Goal: Task Accomplishment & Management: Manage account settings

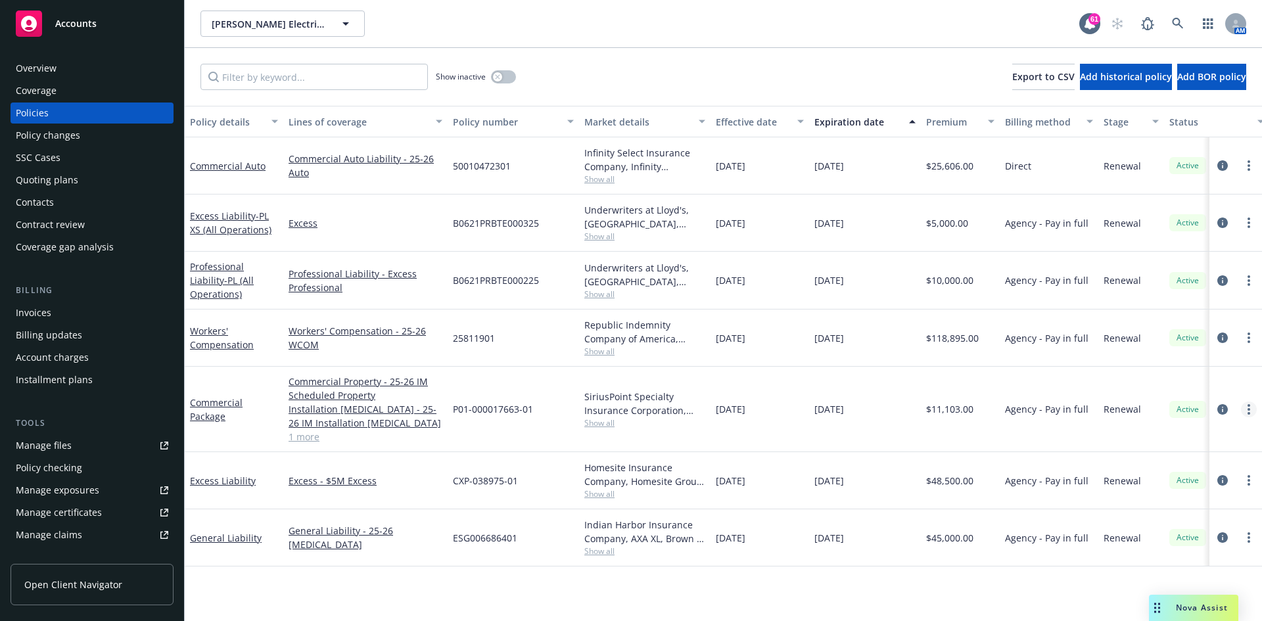
click at [1244, 406] on link "more" at bounding box center [1249, 410] width 16 height 16
click at [38, 314] on div "Invoices" at bounding box center [33, 312] width 35 height 21
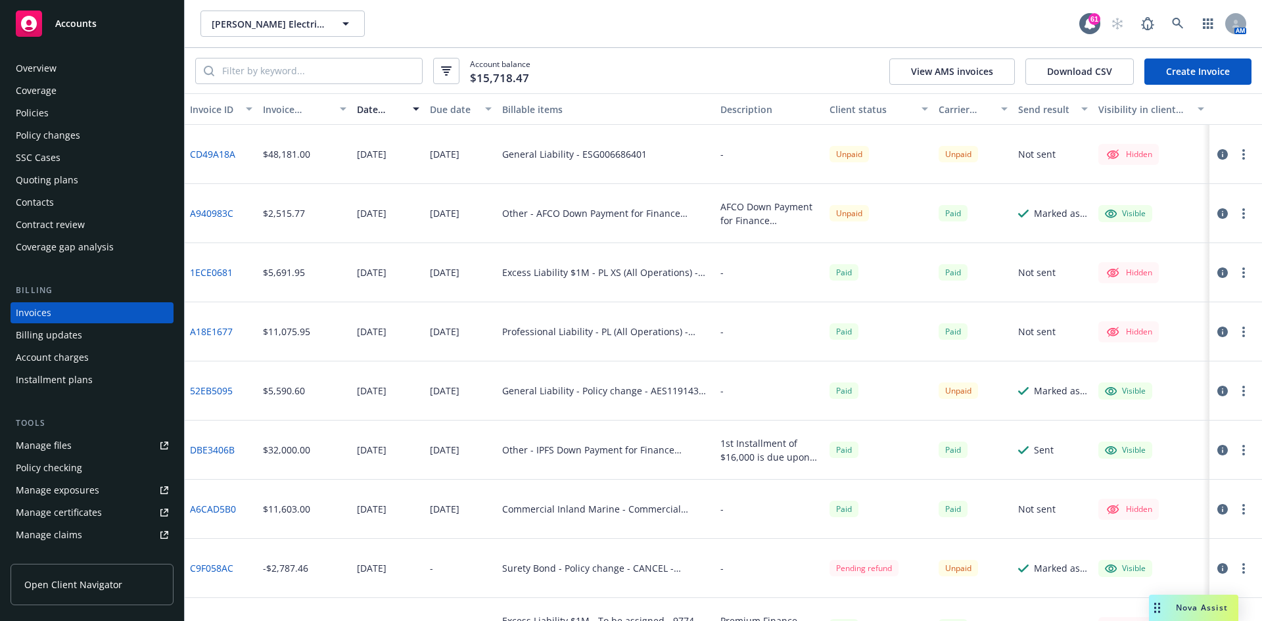
click at [58, 116] on div "Policies" at bounding box center [92, 113] width 152 height 21
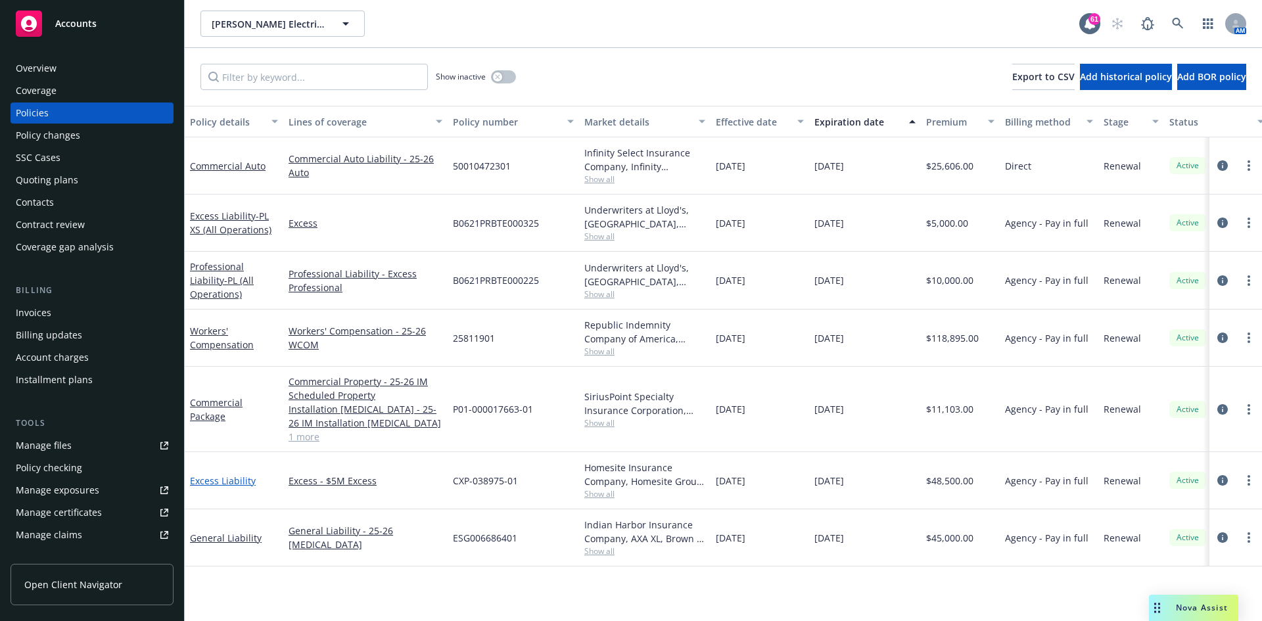
click at [237, 477] on link "Excess Liability" at bounding box center [223, 481] width 66 height 12
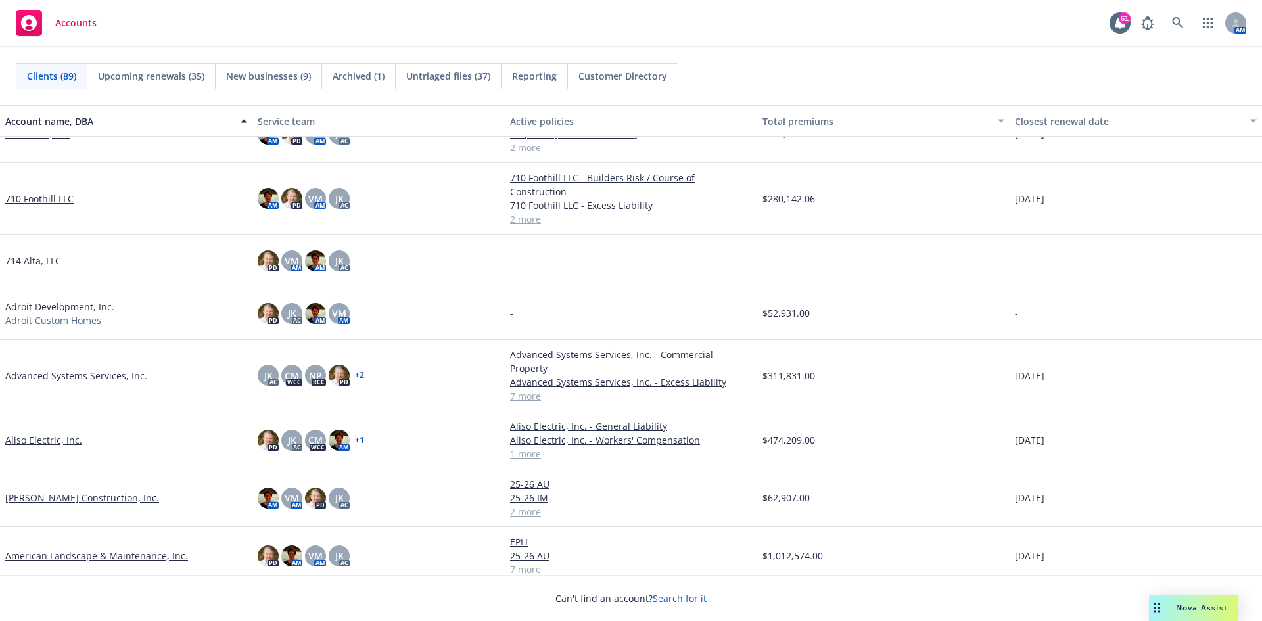
scroll to position [329, 0]
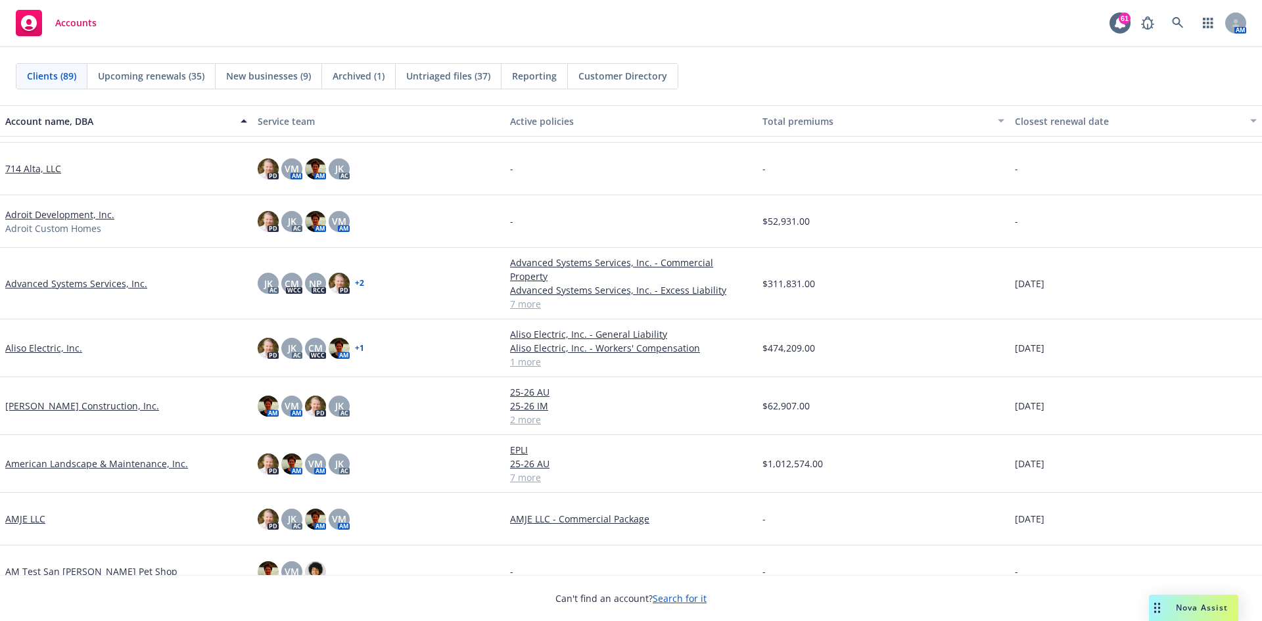
click at [61, 277] on link "Advanced Systems Services, Inc." at bounding box center [76, 284] width 142 height 14
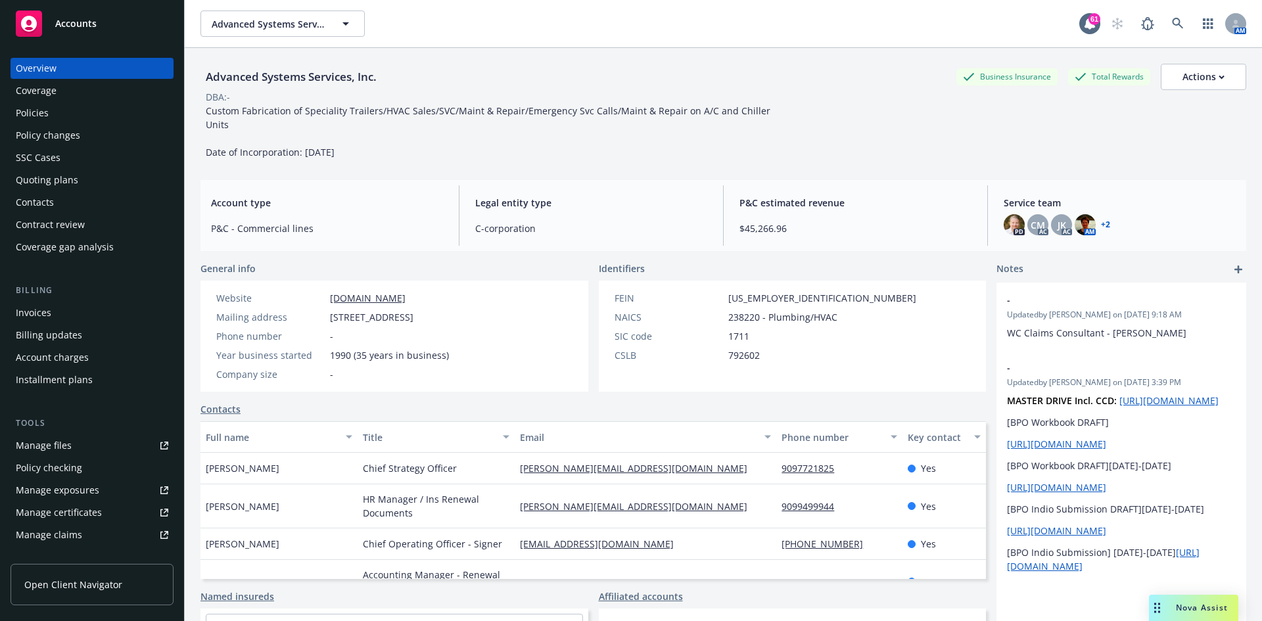
click at [87, 114] on div "Policies" at bounding box center [92, 113] width 152 height 21
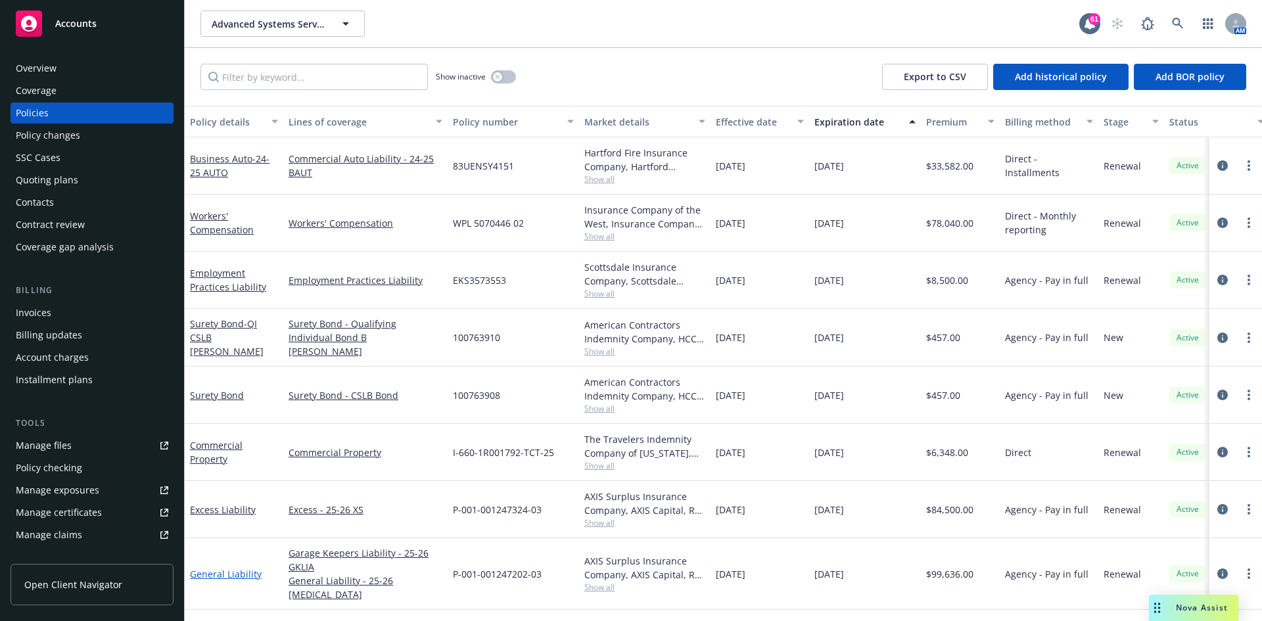
click at [225, 569] on link "General Liability" at bounding box center [226, 574] width 72 height 12
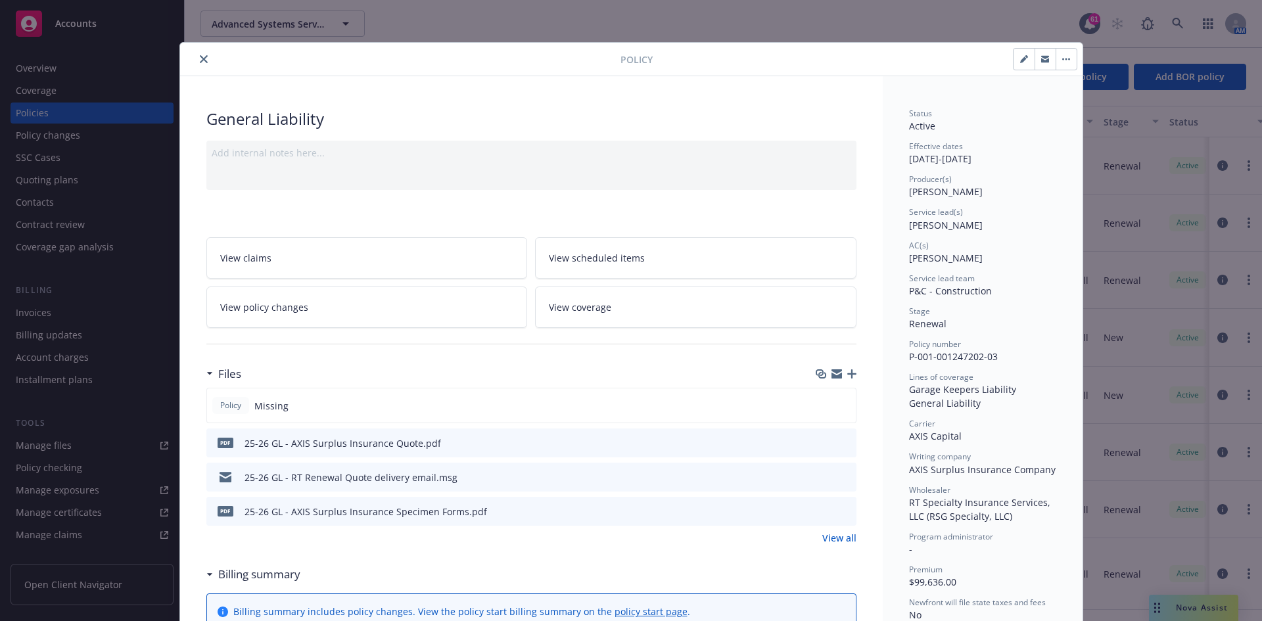
click at [1062, 64] on button "button" at bounding box center [1066, 59] width 21 height 21
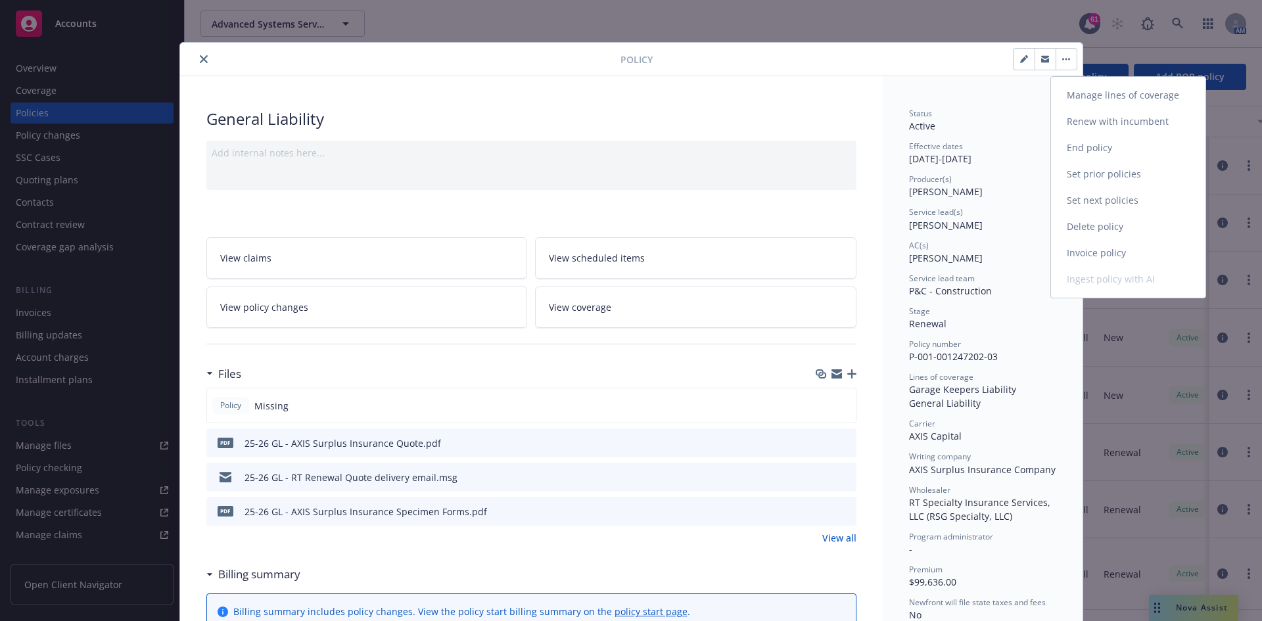
click at [1121, 259] on link "Invoice policy" at bounding box center [1128, 253] width 154 height 26
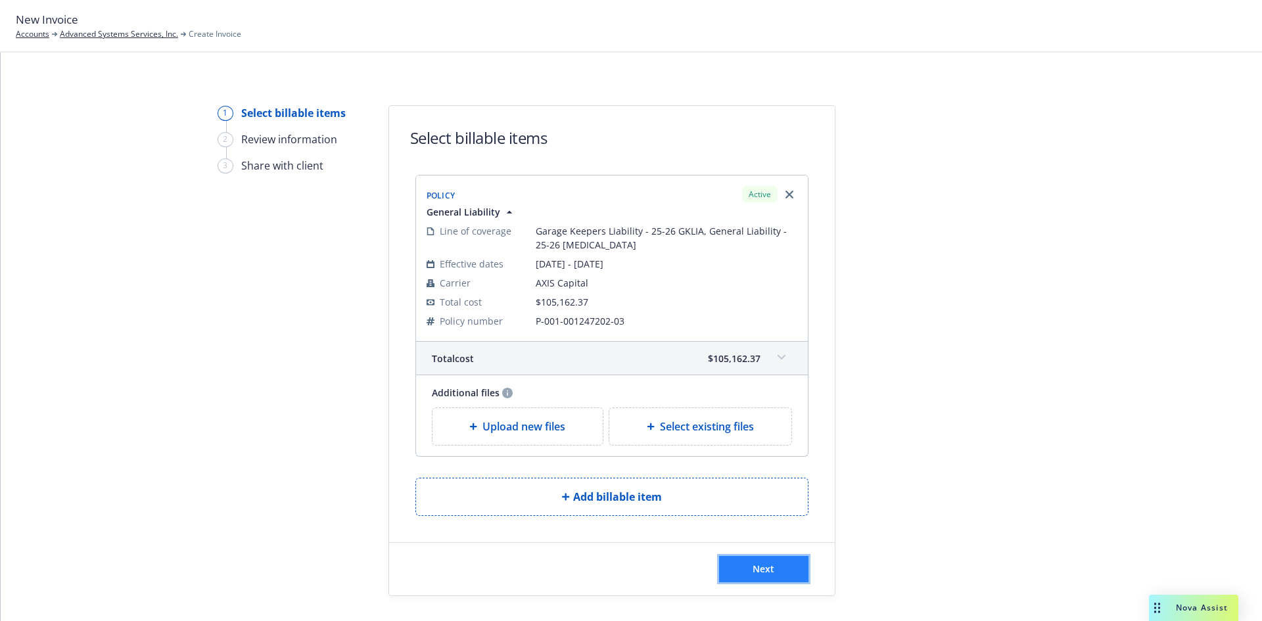
click at [739, 569] on button "Next" at bounding box center [763, 569] width 89 height 26
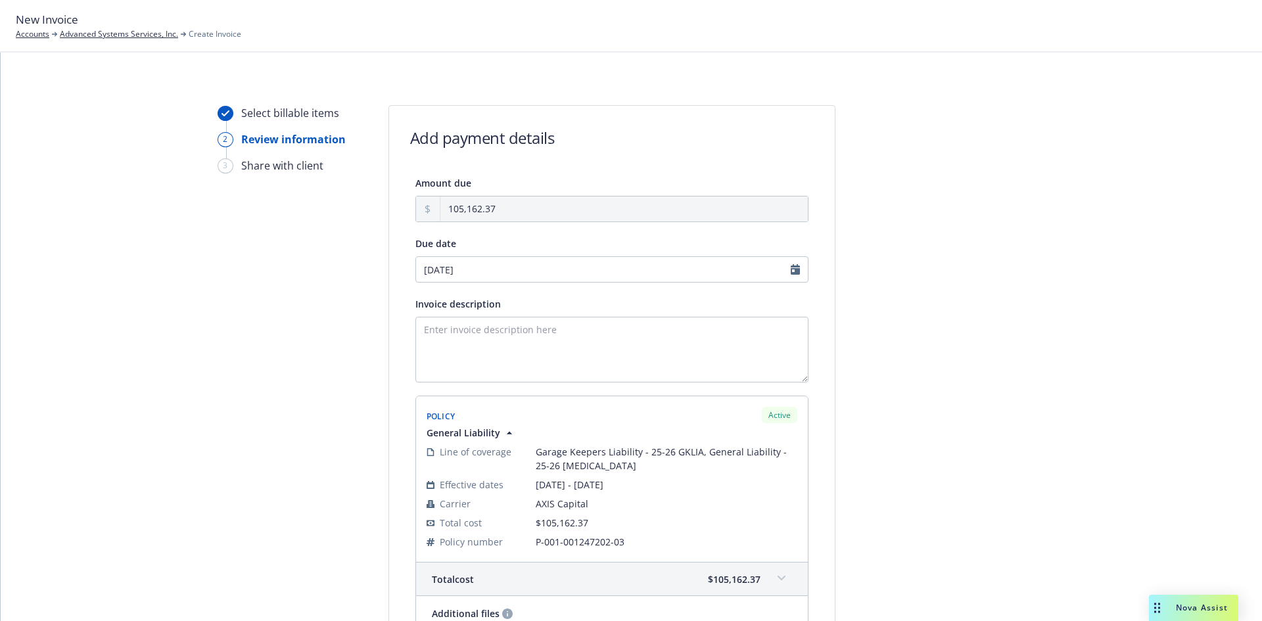
scroll to position [189, 0]
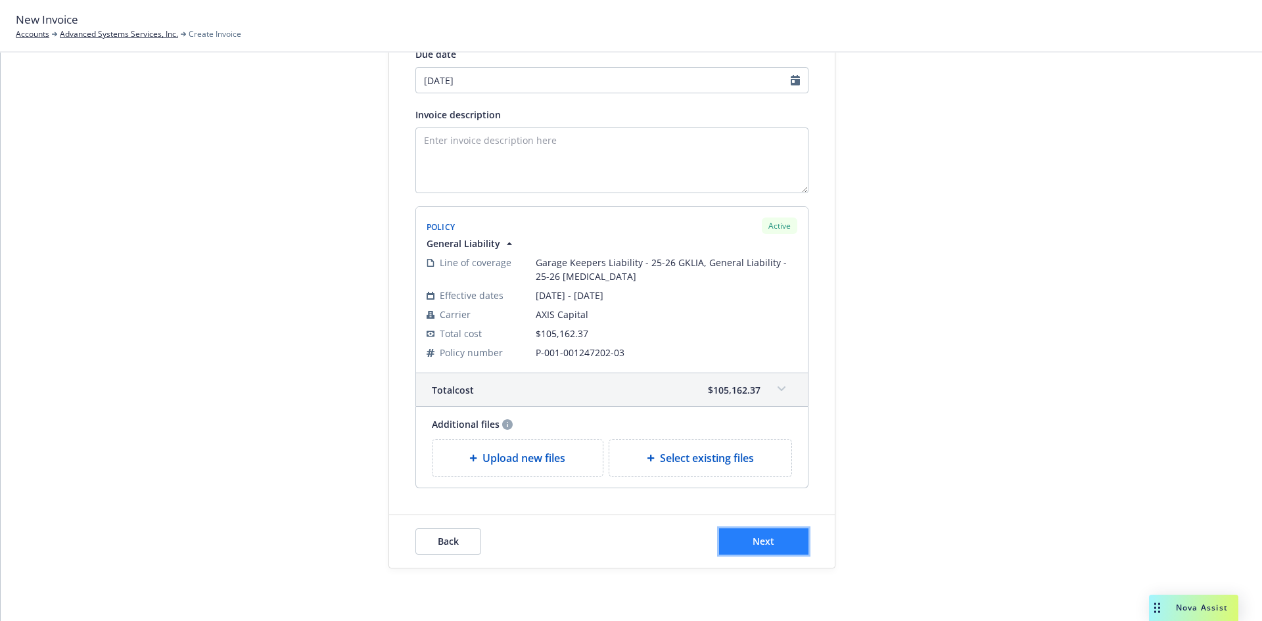
click at [783, 536] on button "Next" at bounding box center [763, 541] width 89 height 26
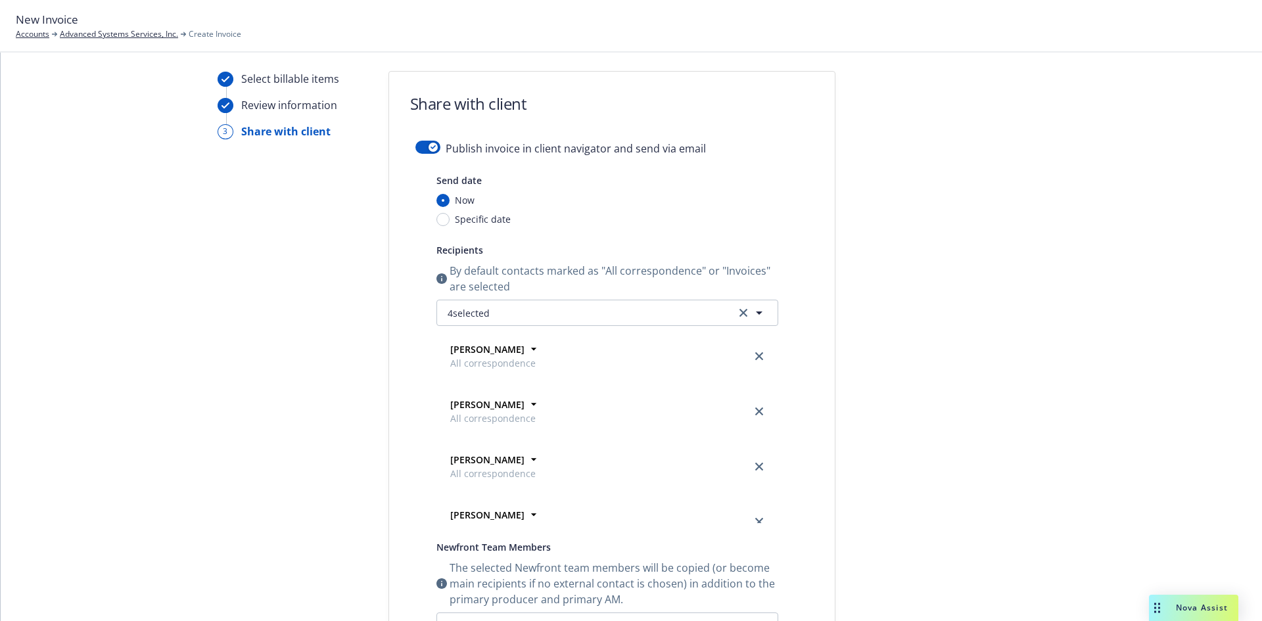
scroll to position [0, 0]
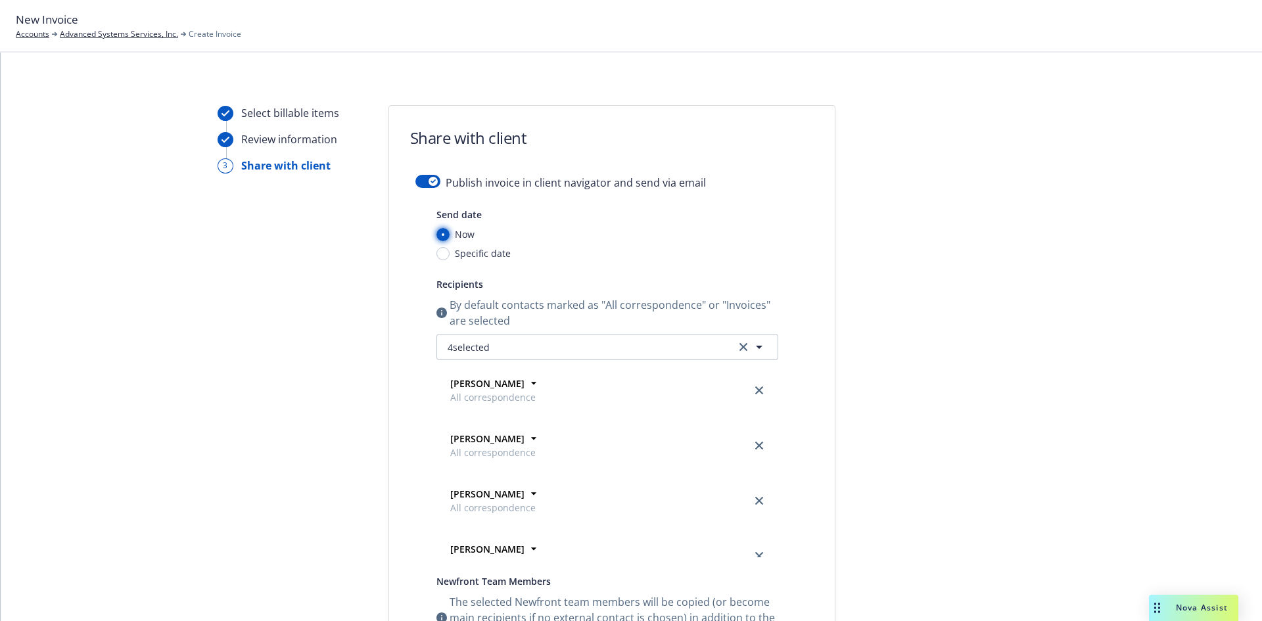
click at [436, 235] on input "Now" at bounding box center [442, 234] width 13 height 13
click at [418, 185] on button "button" at bounding box center [427, 181] width 25 height 13
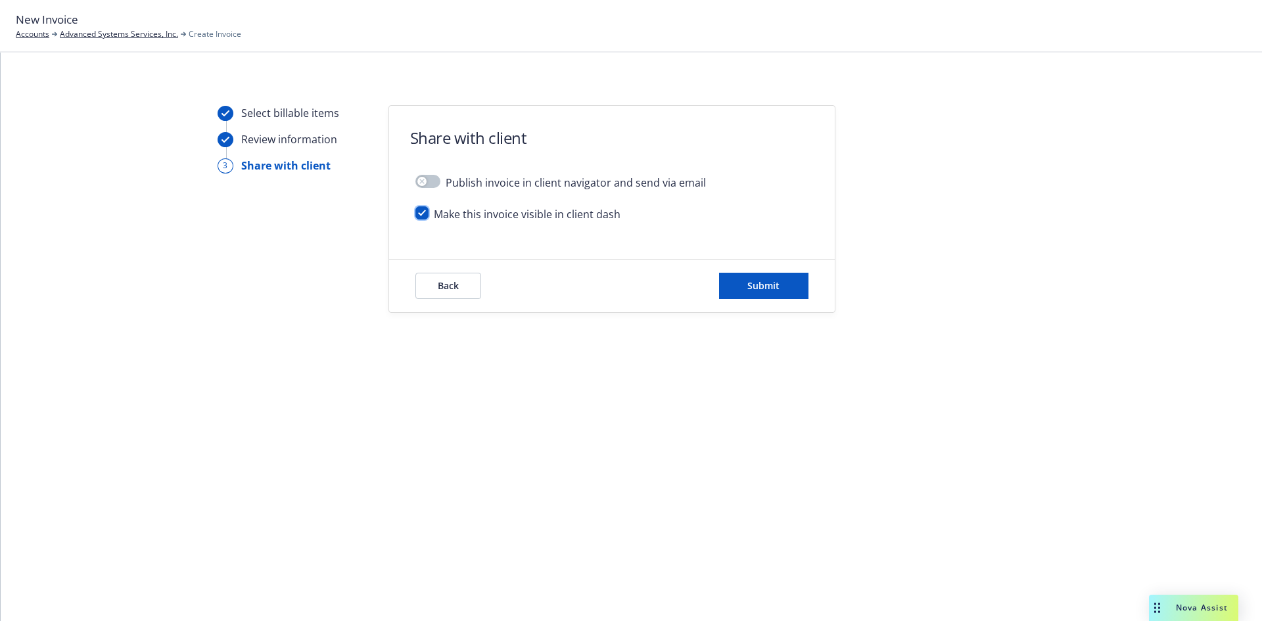
click at [422, 214] on input "checkbox" at bounding box center [421, 212] width 13 height 13
checkbox input "false"
click at [746, 282] on button "Submit" at bounding box center [763, 286] width 89 height 26
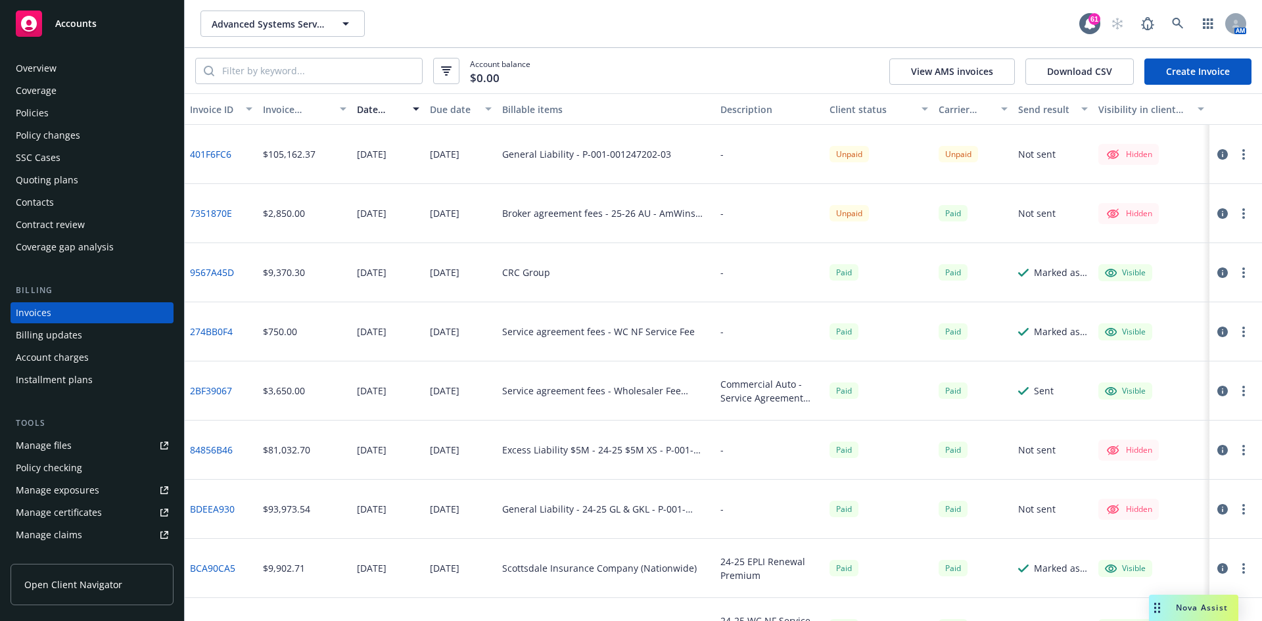
click at [54, 93] on div "Coverage" at bounding box center [36, 90] width 41 height 21
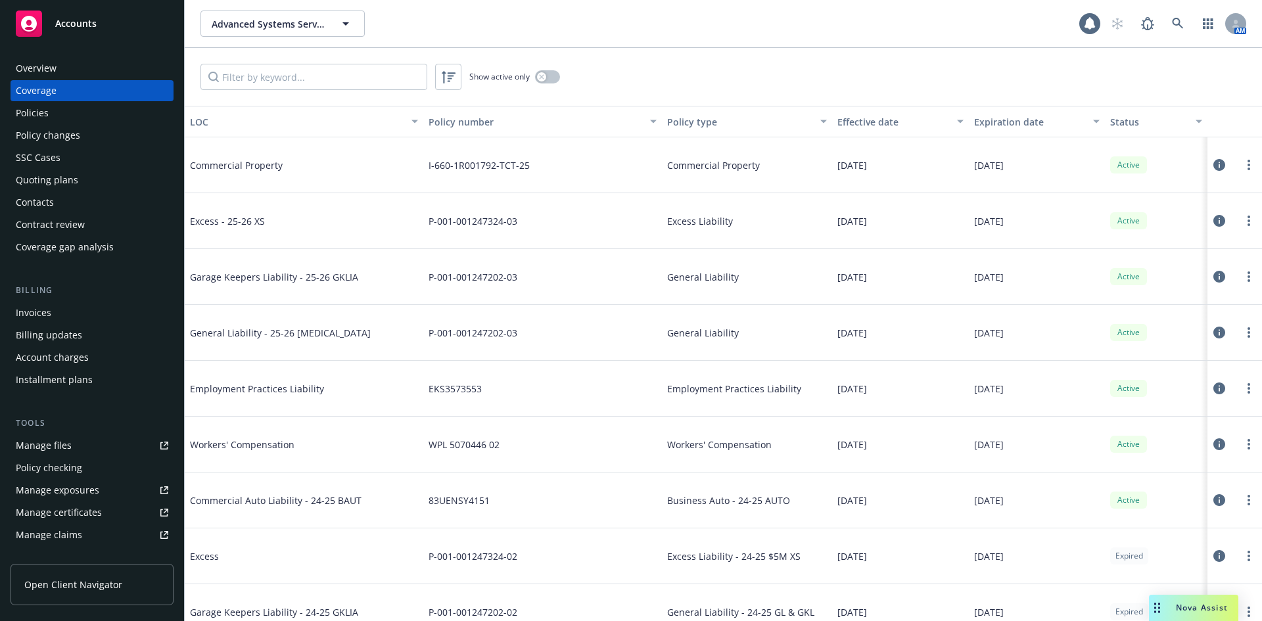
click at [49, 114] on div "Policies" at bounding box center [92, 113] width 152 height 21
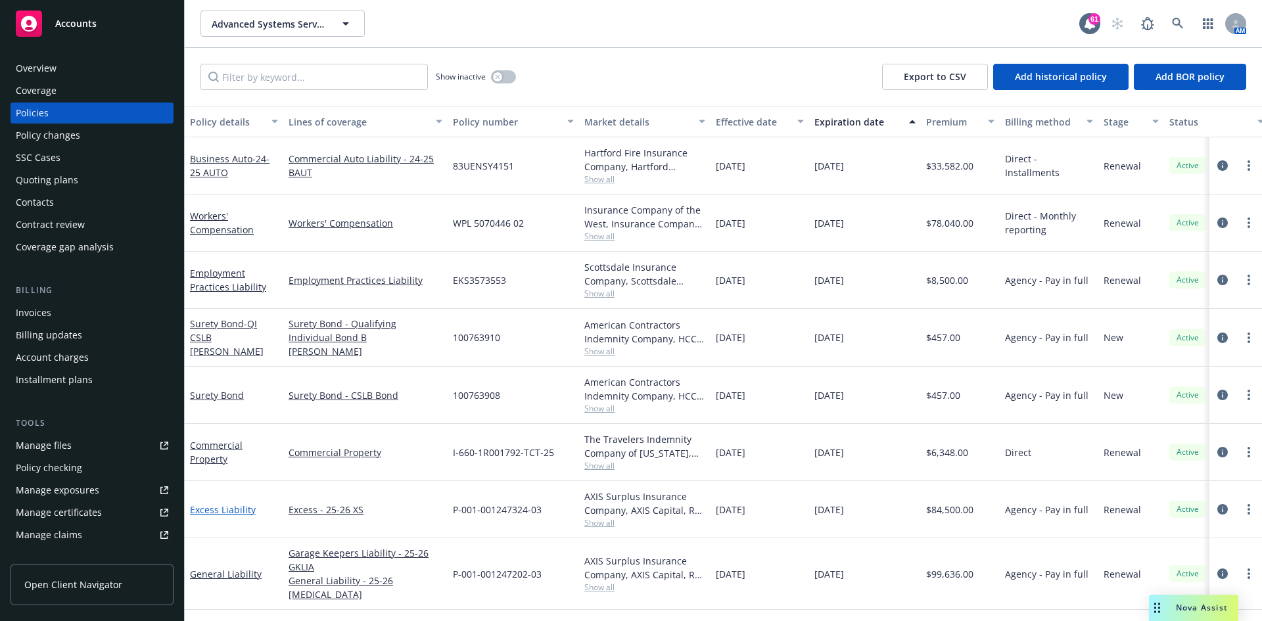
click at [219, 505] on link "Excess Liability" at bounding box center [223, 509] width 66 height 12
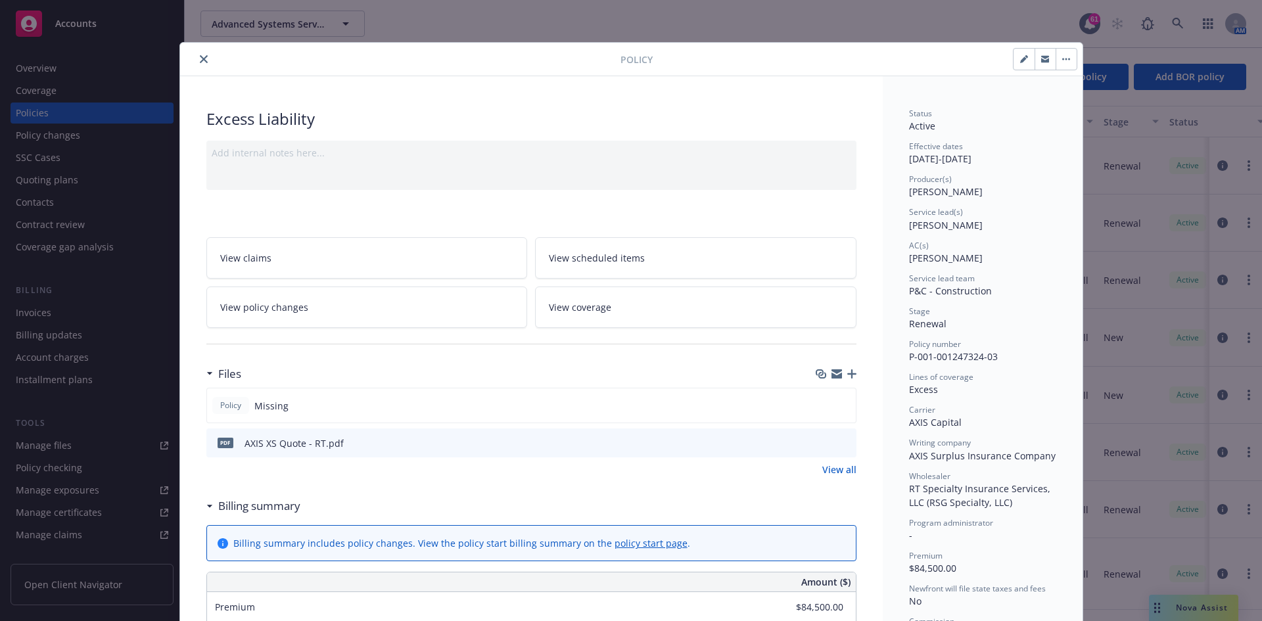
click at [1067, 58] on button "button" at bounding box center [1066, 59] width 21 height 21
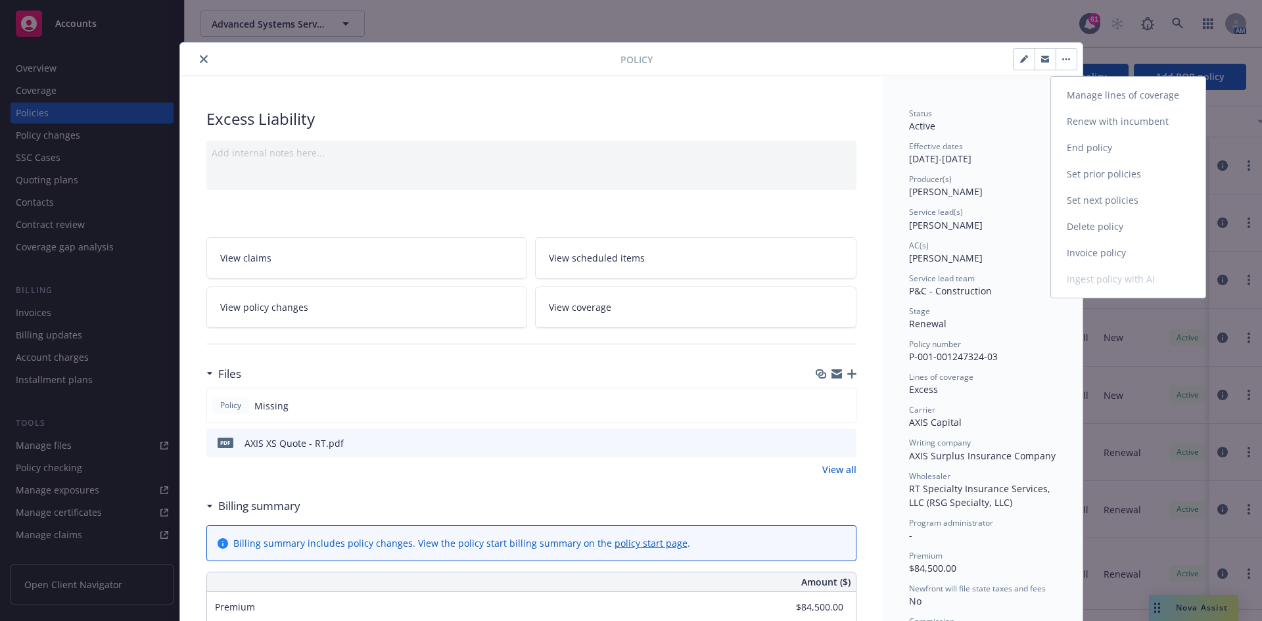
click at [1061, 250] on link "Invoice policy" at bounding box center [1128, 253] width 154 height 26
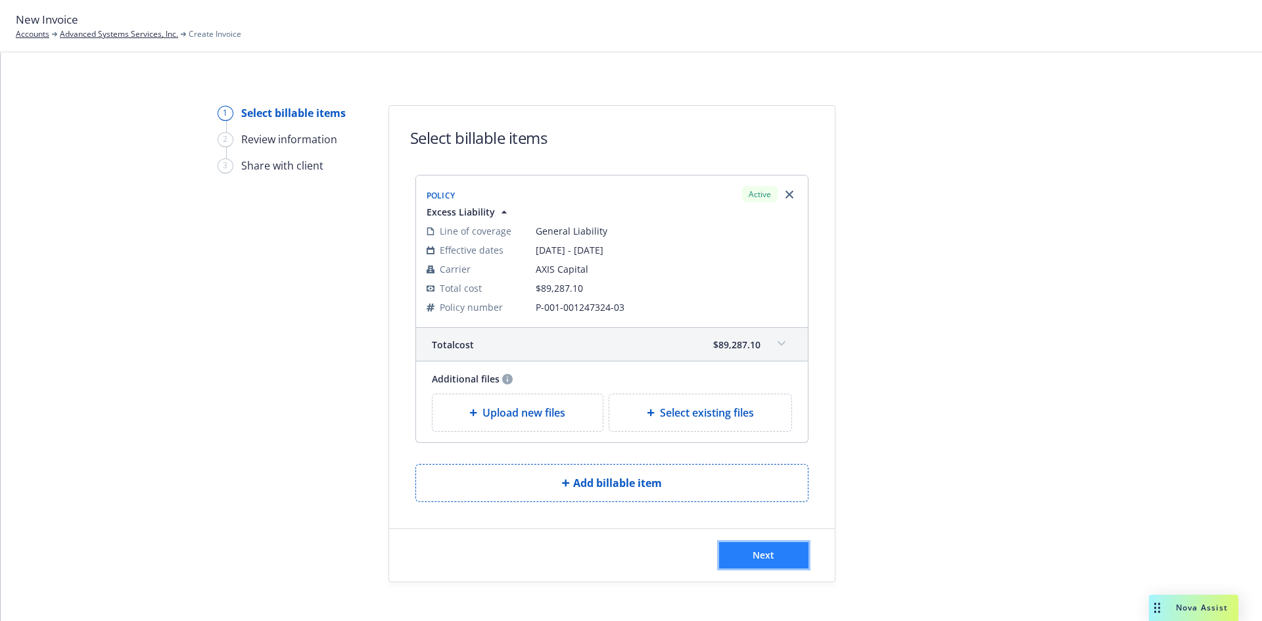
click at [741, 551] on button "Next" at bounding box center [763, 555] width 89 height 26
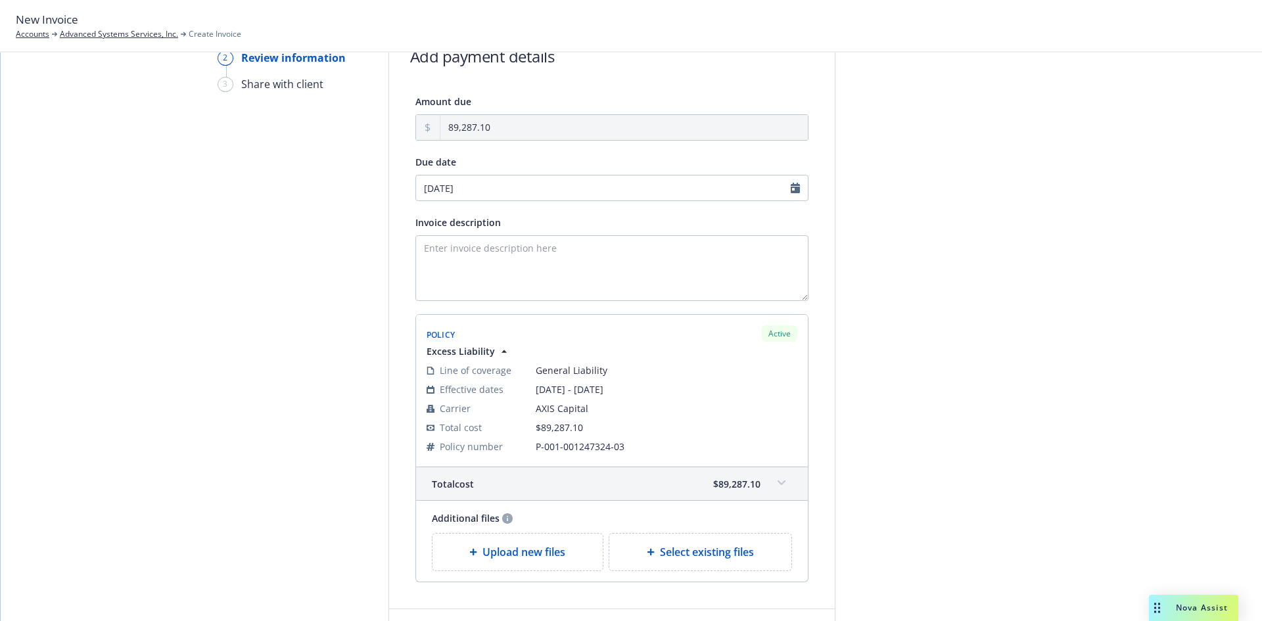
scroll to position [175, 0]
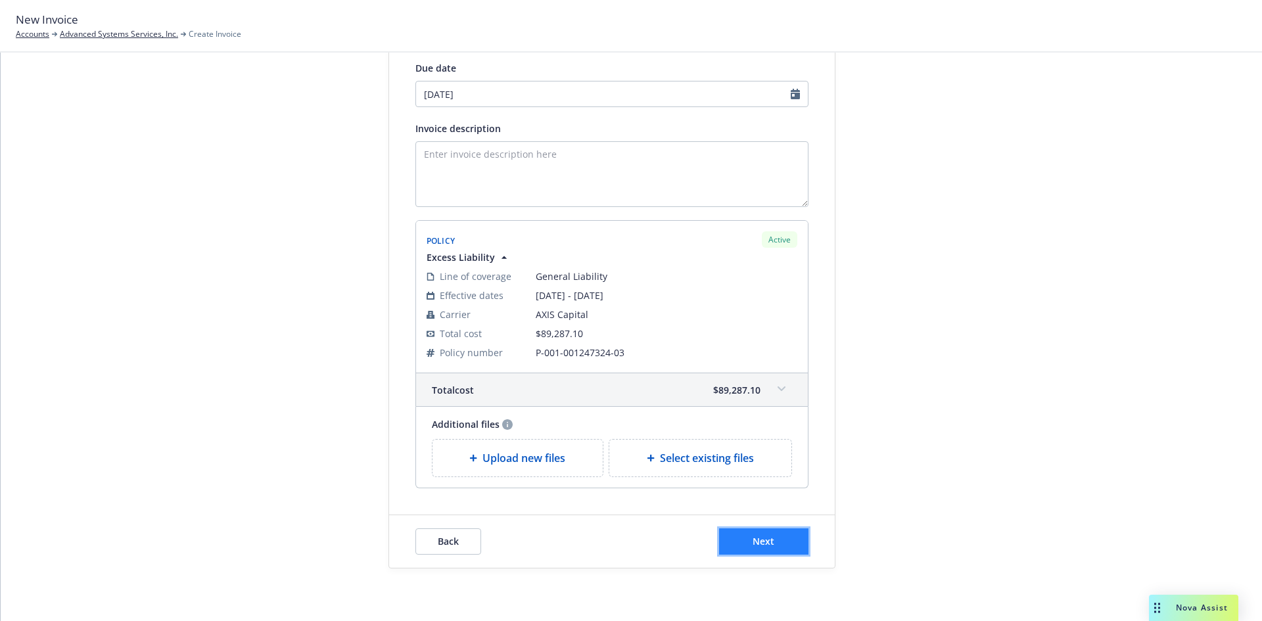
click at [739, 548] on button "Next" at bounding box center [763, 541] width 89 height 26
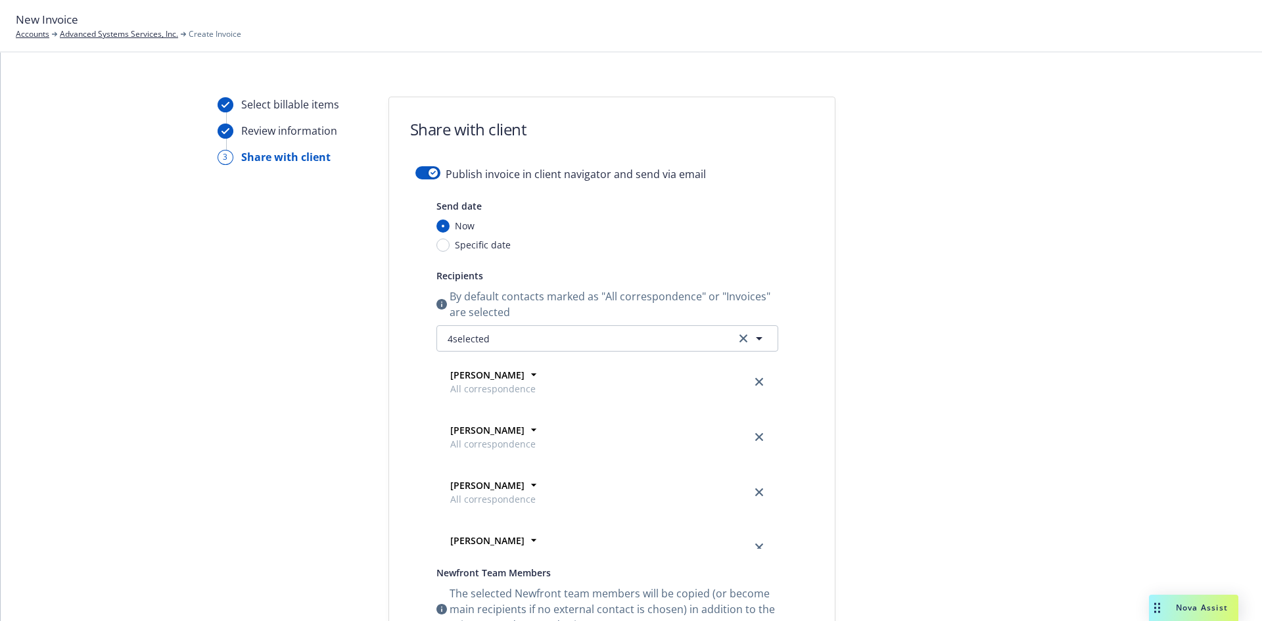
scroll to position [0, 0]
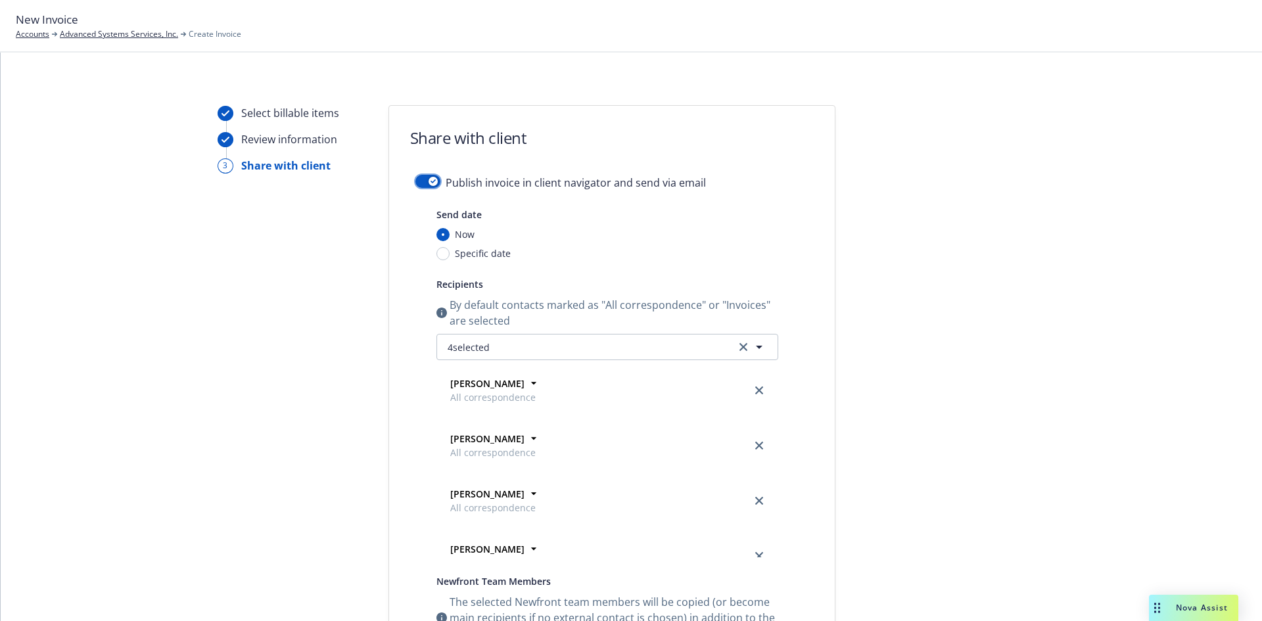
click at [420, 184] on button "button" at bounding box center [427, 181] width 25 height 13
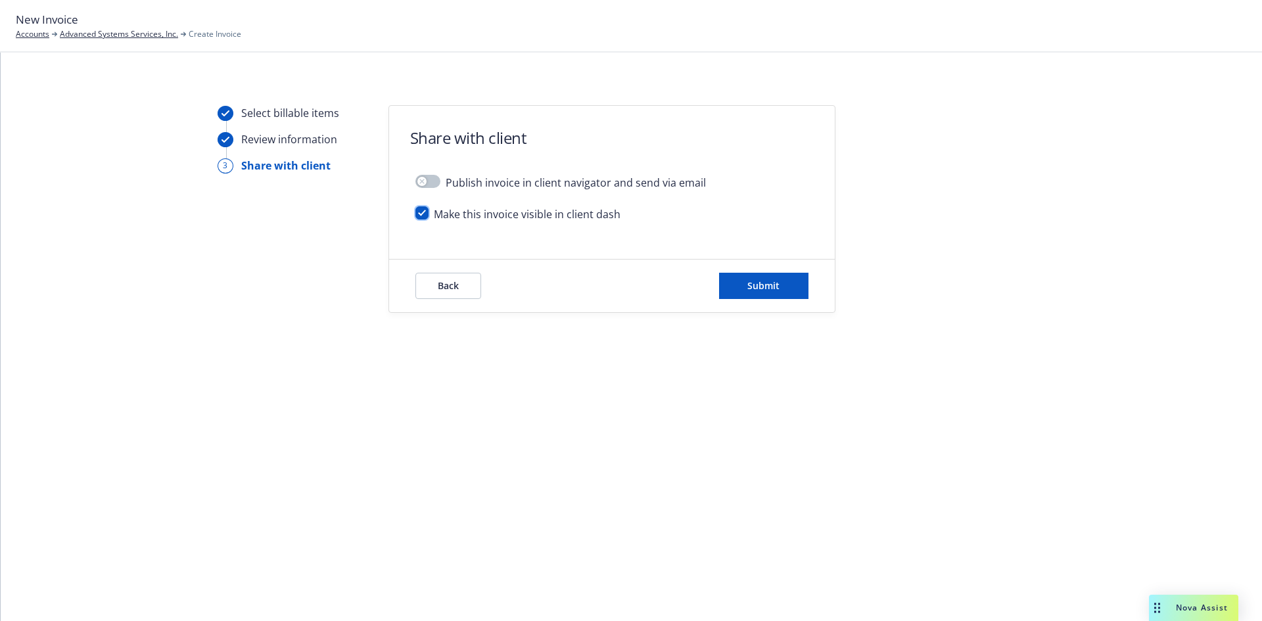
click at [425, 215] on input "checkbox" at bounding box center [421, 212] width 13 height 13
checkbox input "false"
click at [768, 300] on div "Back Submit" at bounding box center [612, 286] width 446 height 53
click at [748, 272] on div "Back Submit" at bounding box center [612, 286] width 446 height 53
click at [747, 289] on button "Submit" at bounding box center [763, 286] width 89 height 26
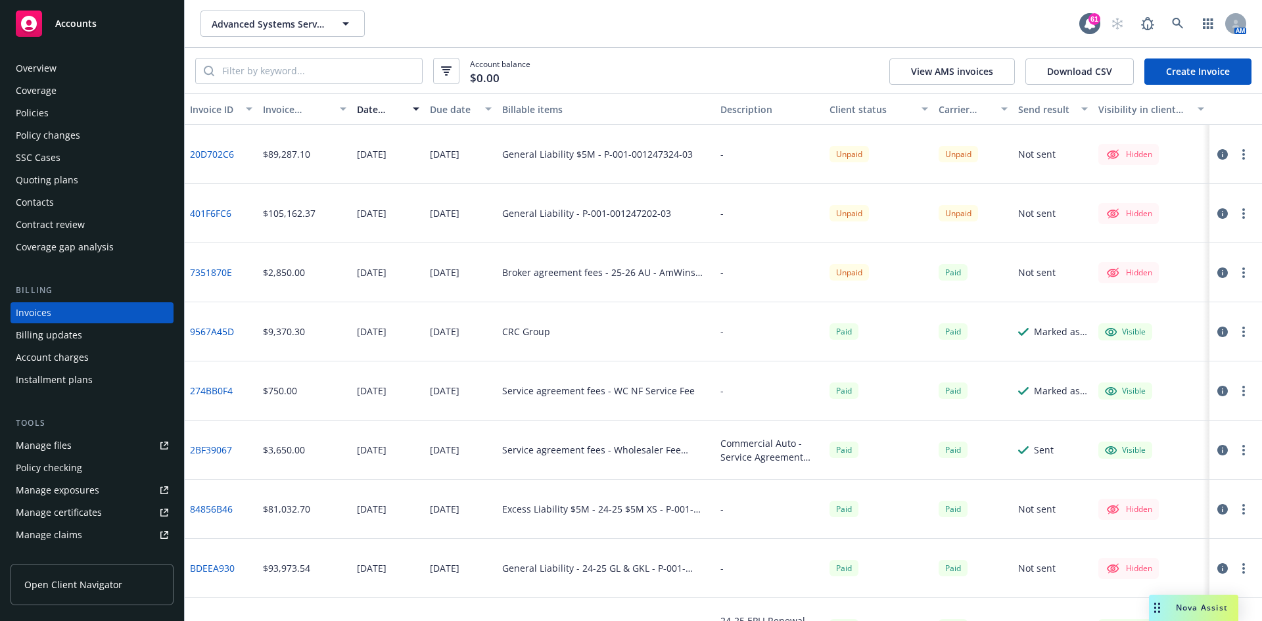
click at [78, 116] on div "Policies" at bounding box center [92, 113] width 152 height 21
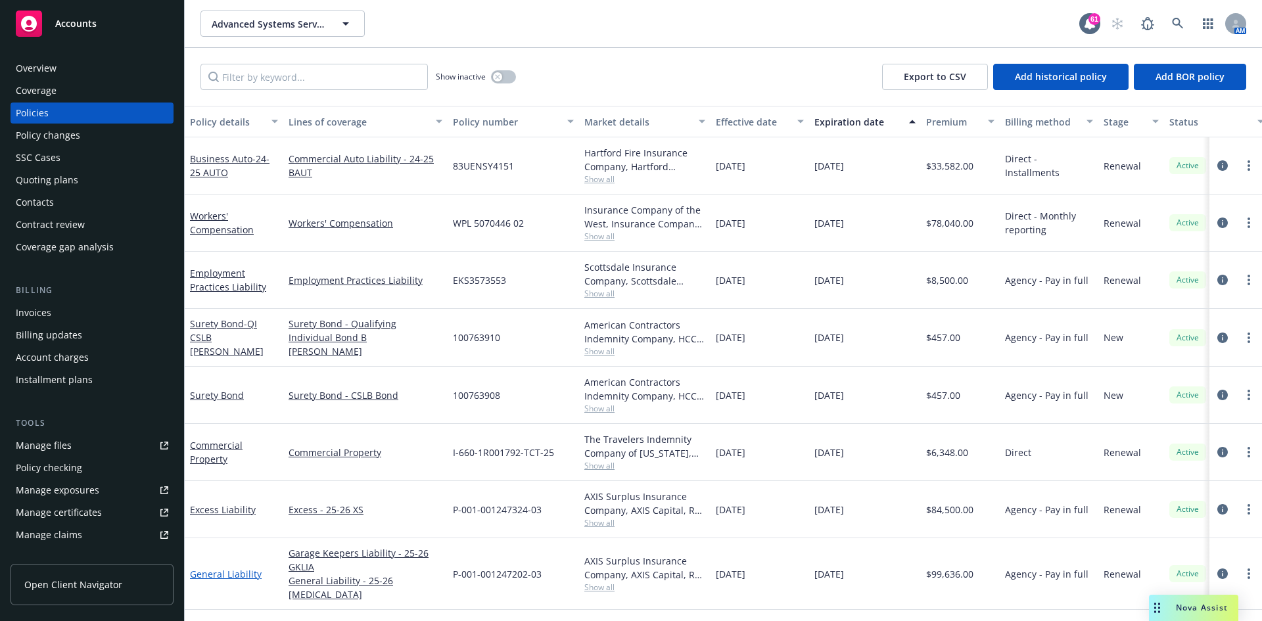
click at [233, 568] on link "General Liability" at bounding box center [226, 574] width 72 height 12
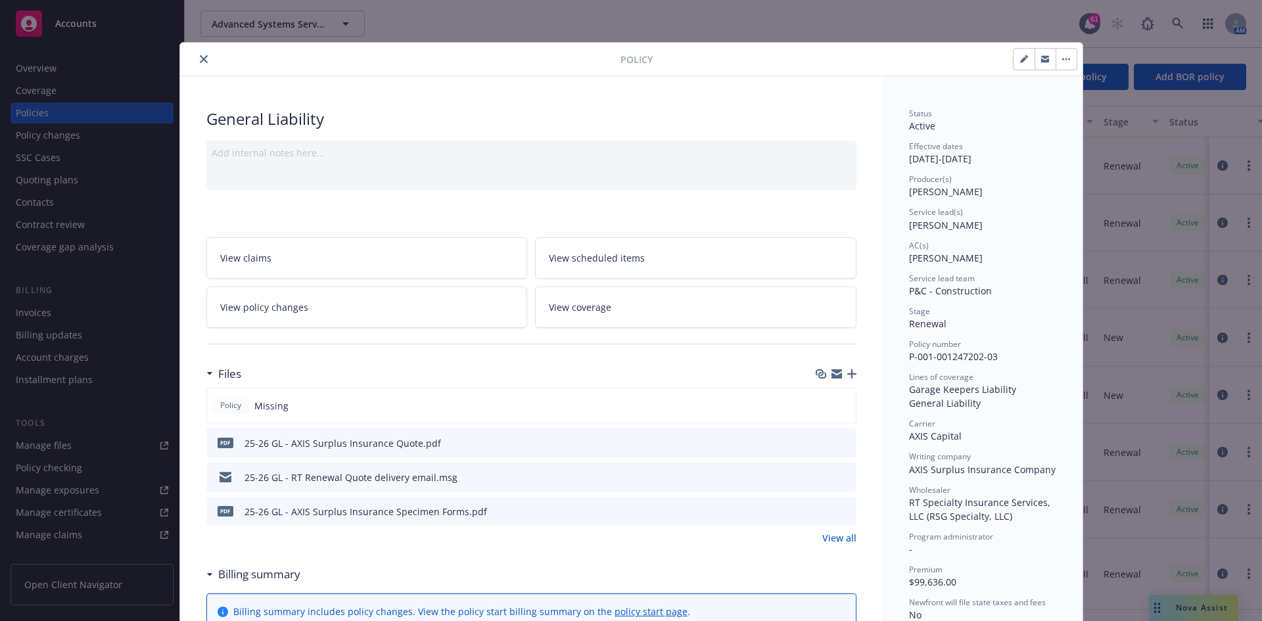
click at [849, 371] on icon "button" at bounding box center [851, 373] width 9 height 9
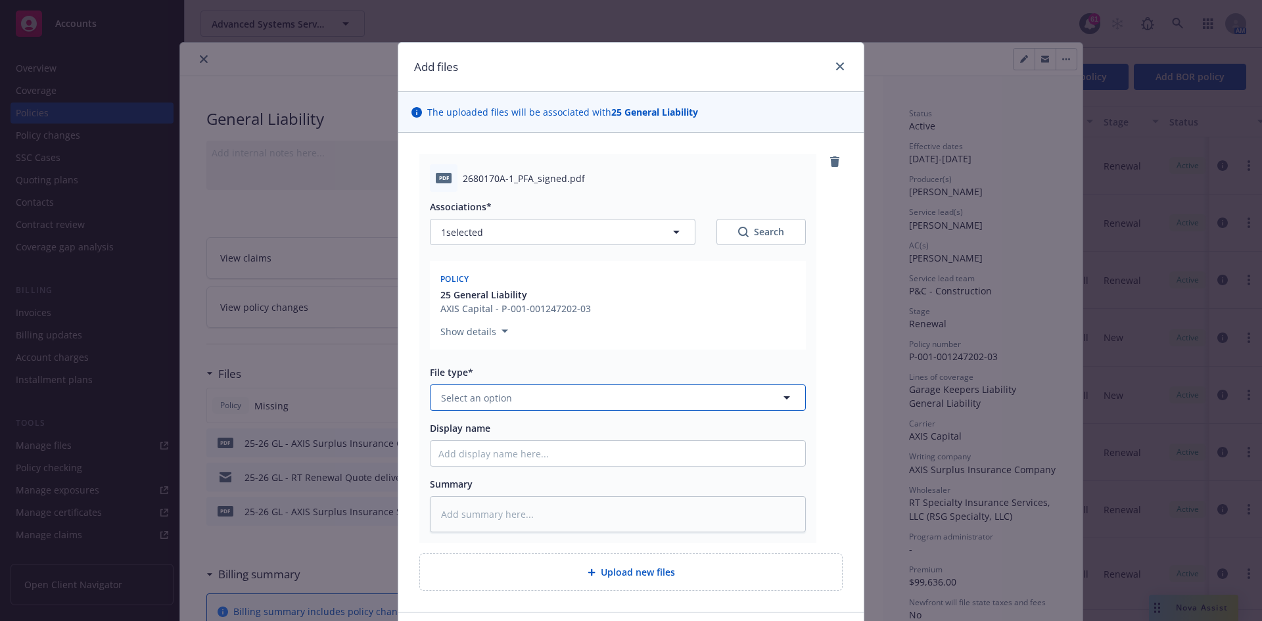
click at [488, 406] on button "Select an option" at bounding box center [618, 397] width 376 height 26
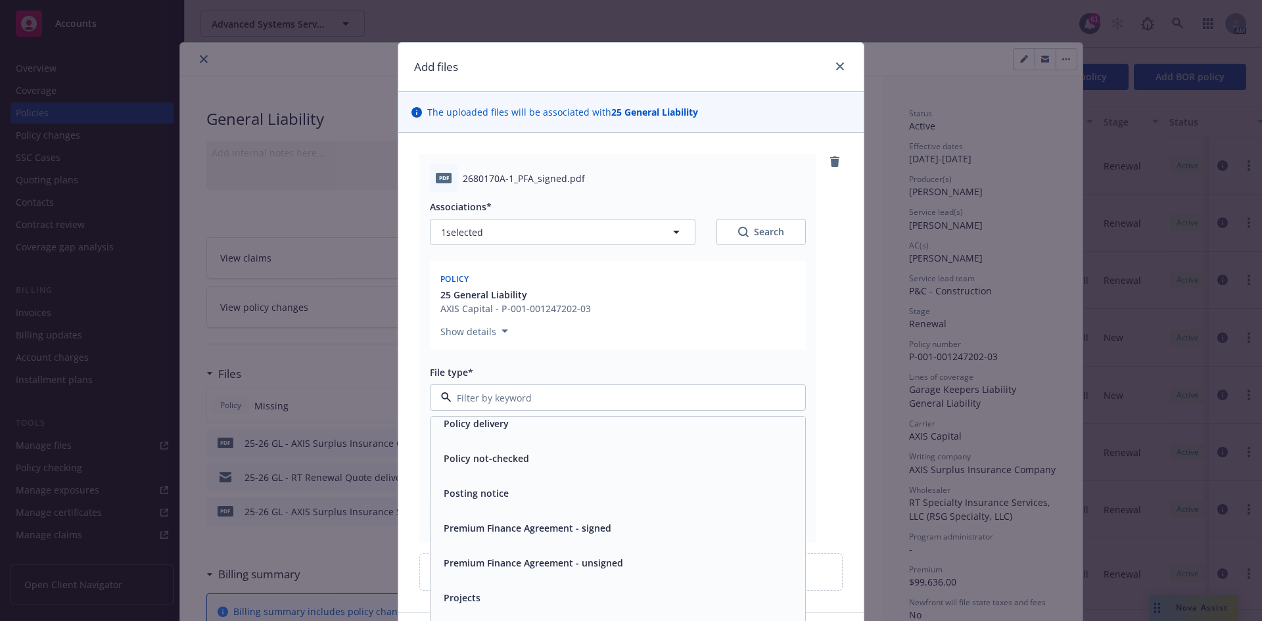
click at [480, 535] on span "Premium Finance Agreement - signed" at bounding box center [528, 528] width 168 height 14
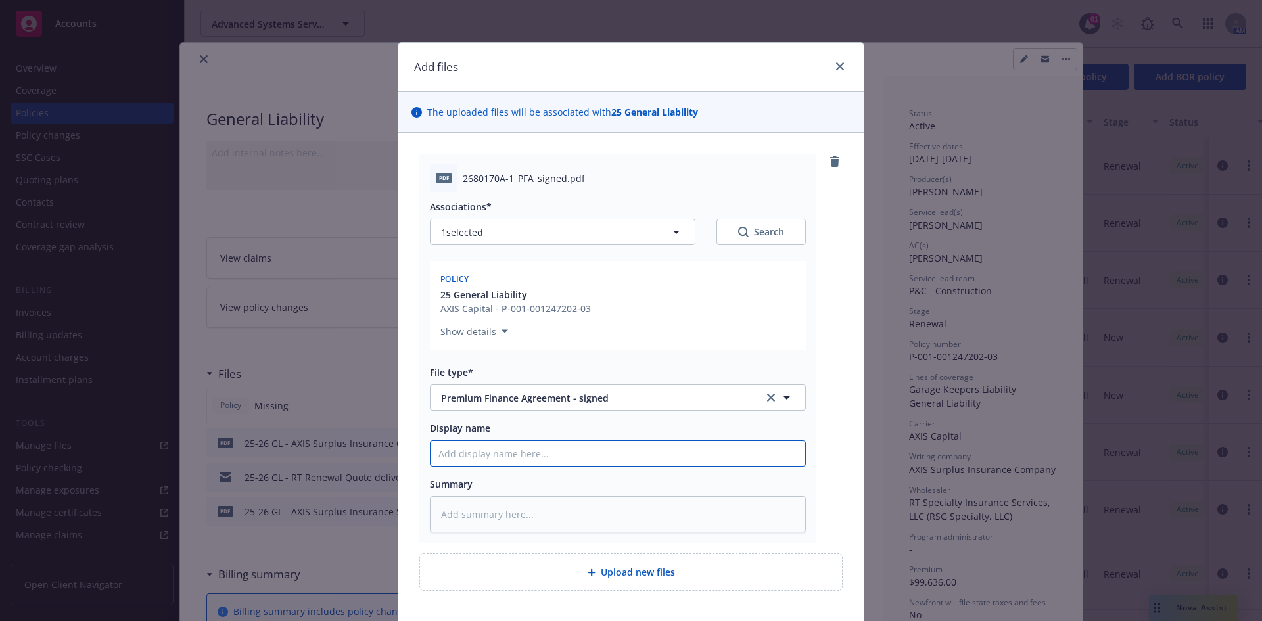
click at [473, 446] on input "Display name" at bounding box center [618, 453] width 375 height 25
type textarea "x"
type input "2"
type textarea "x"
type input "25"
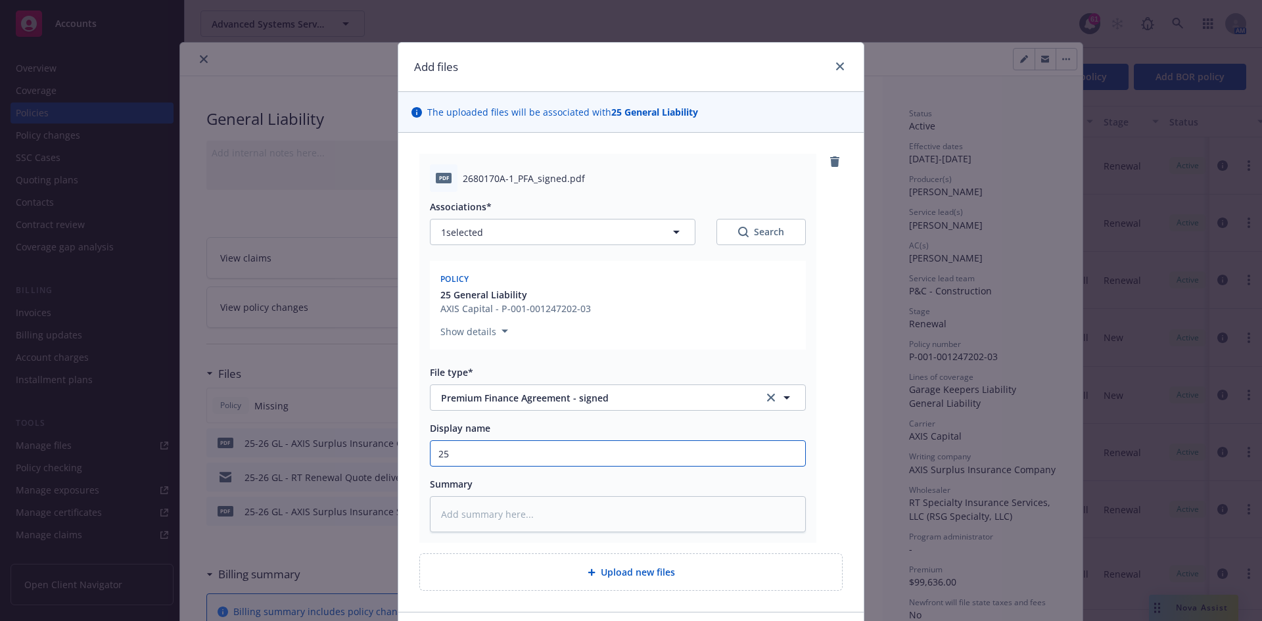
type textarea "x"
type input "25-"
type textarea "x"
type input "25-2"
type textarea "x"
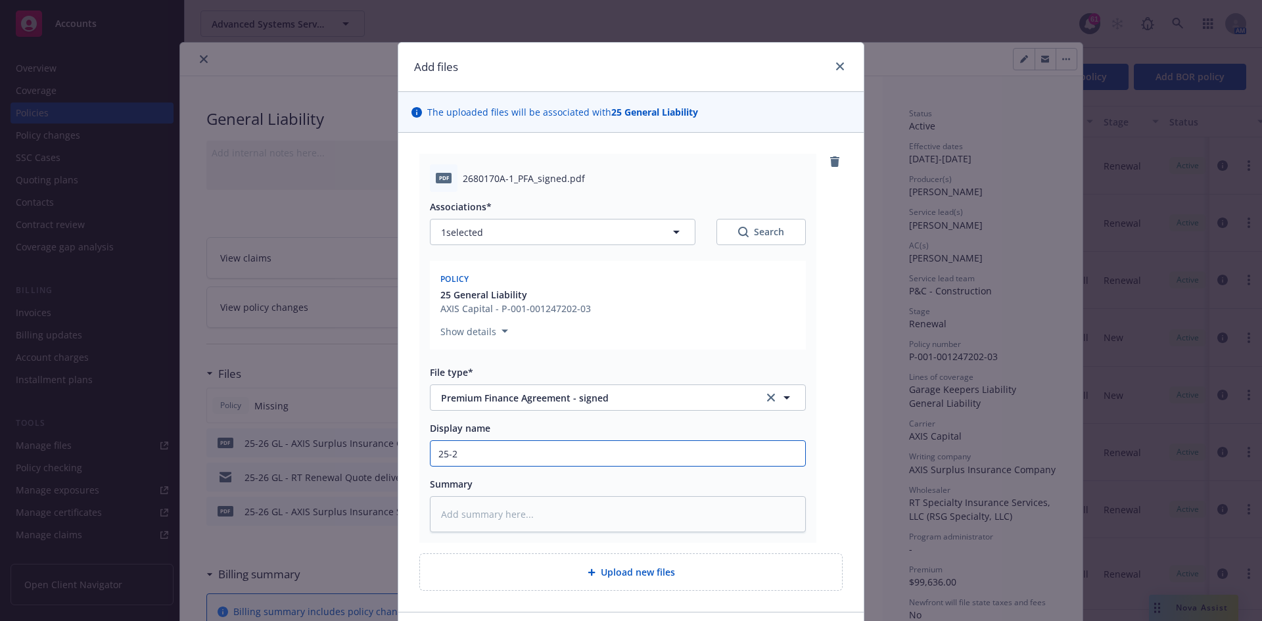
type input "25-26"
type textarea "x"
type input "25-26"
type textarea "x"
type input "25-26 G"
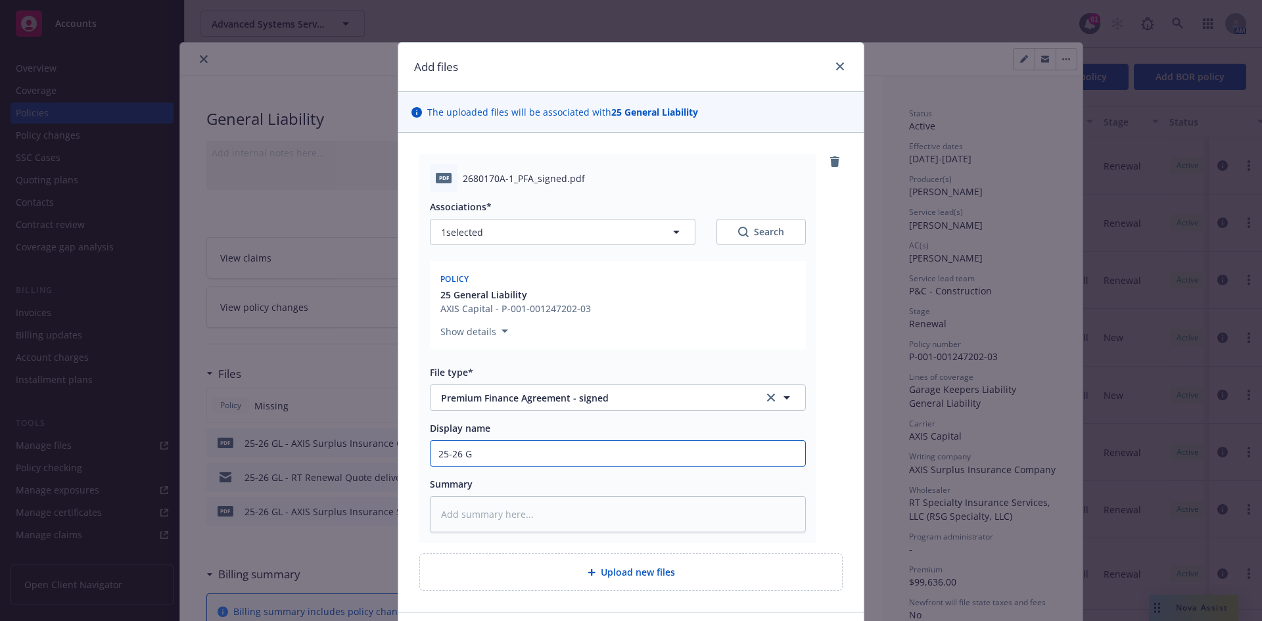
type textarea "x"
type input "25-26 GL"
type textarea "x"
type input "25-26 GL-"
type textarea "x"
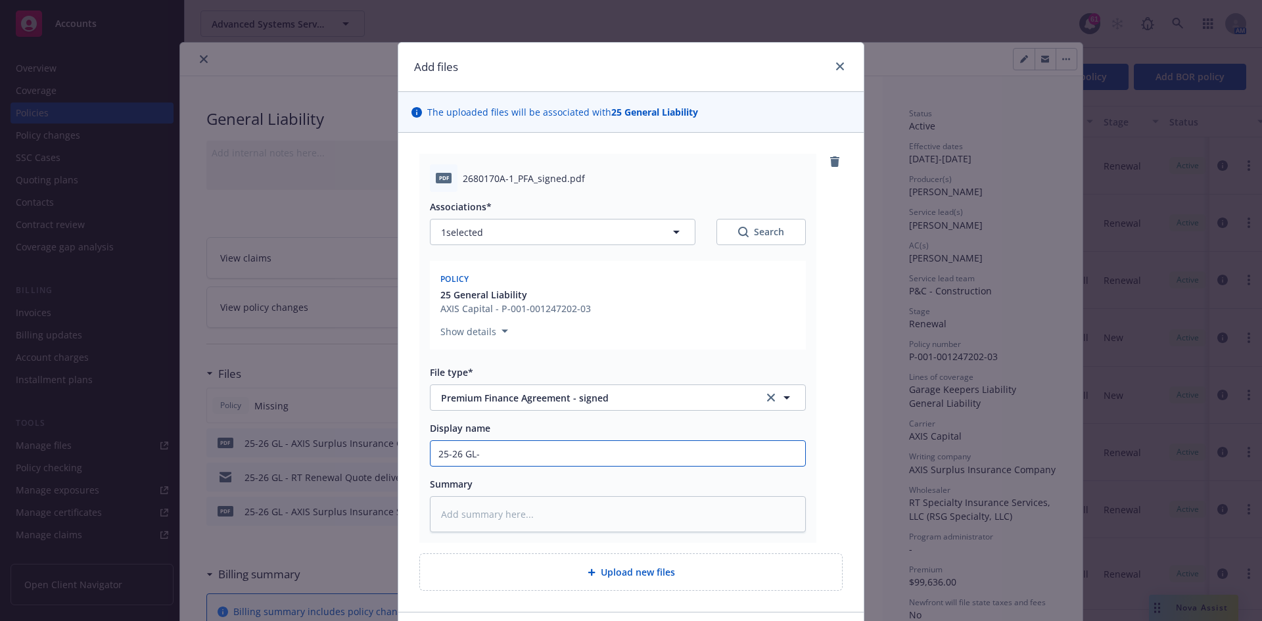
type input "25-26 GL-X"
type textarea "x"
type input "25-26 GL-XS"
type textarea "x"
type input "25-26 GL-XS"
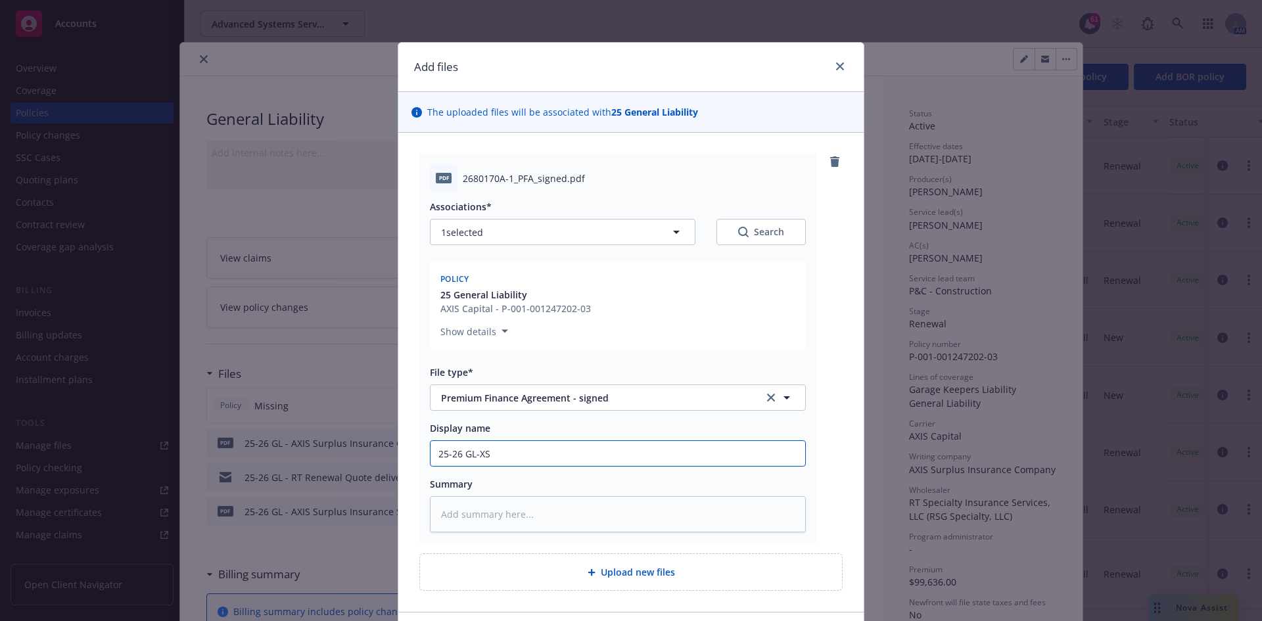
type textarea "x"
type input "25-26 GL-XS -"
type textarea "x"
type input "25-26 GL-XS -"
type textarea "x"
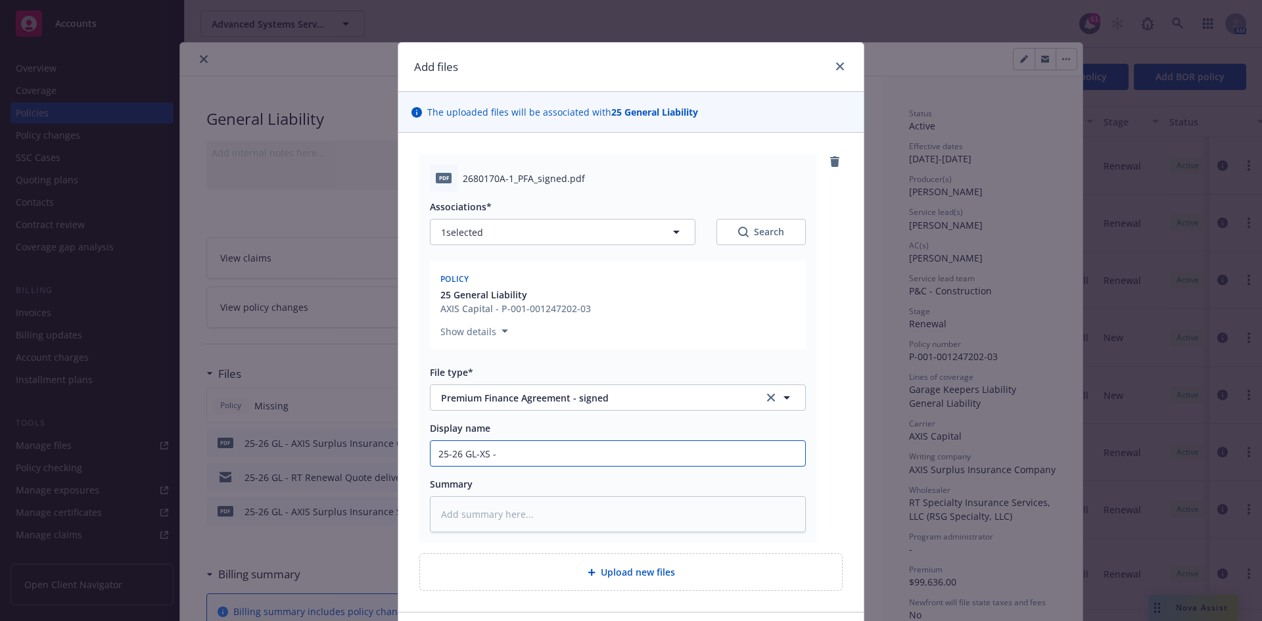
type input "25-26 GL-XS - A"
type textarea "x"
type input "25-26 GL-XS - AF"
type textarea "x"
type input "25-26 GL-XS - AFC"
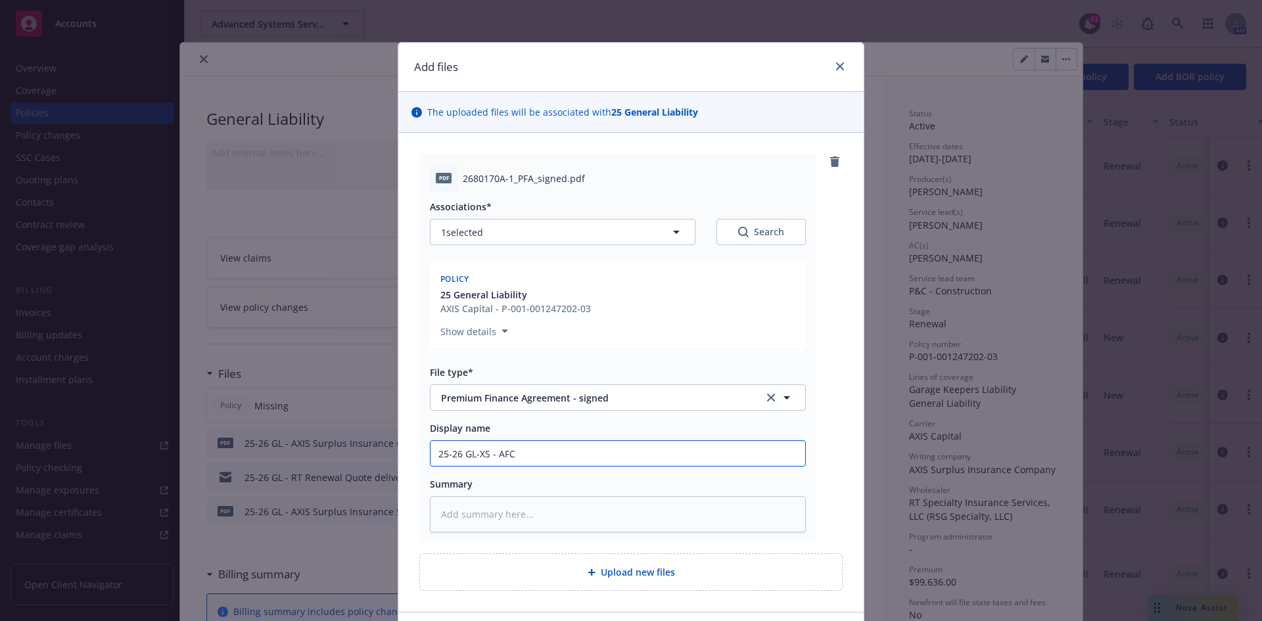
type textarea "x"
type input "25-26 GL-XS - AFCO"
type textarea "x"
type input "25-26 GL-XS - AFCO"
type textarea "x"
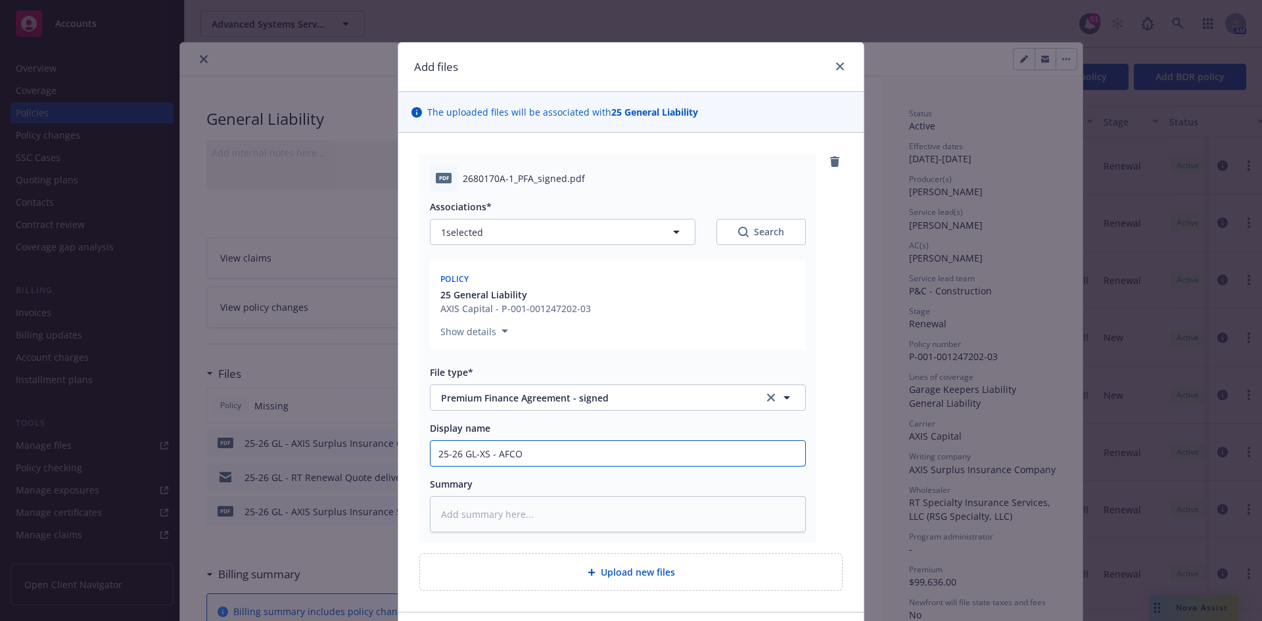
type input "25-26 GL-XS - AFCO {"
type textarea "x"
type input "25-26 GL-XS - AFCO"
type textarea "x"
type input "25-26 GL-XS - AFCO P"
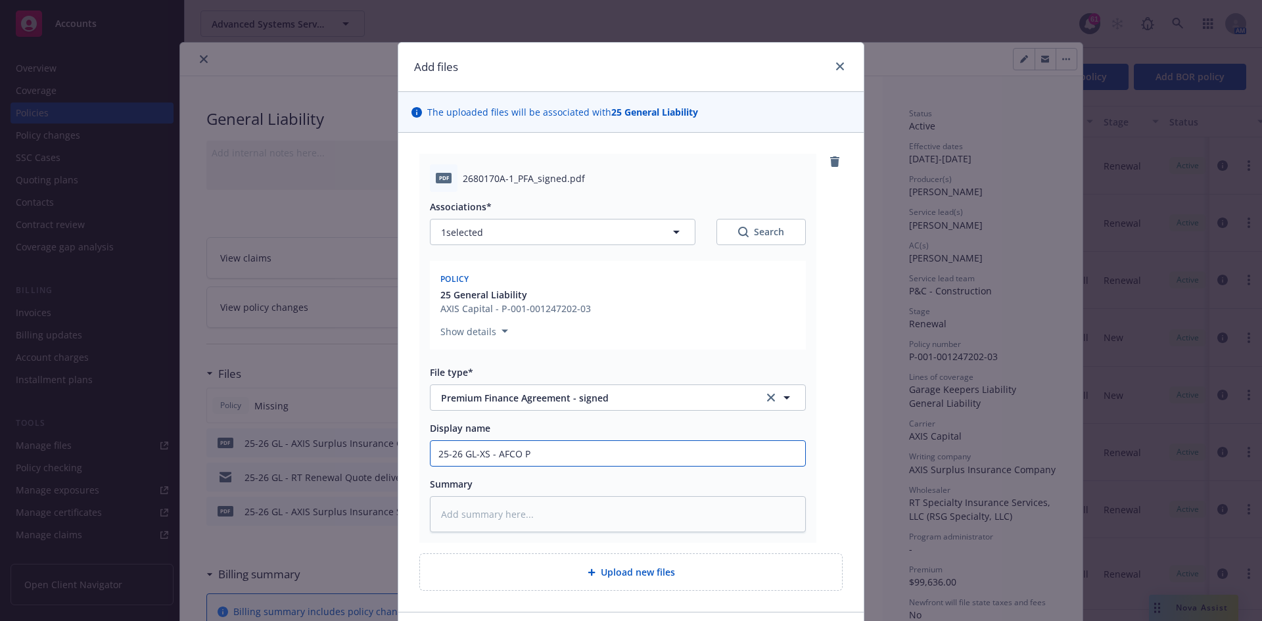
type textarea "x"
type input "25-26 GL-XS - AFCO Pr"
type textarea "x"
type input "25-26 GL-XS - AFCO Pre"
type textarea "x"
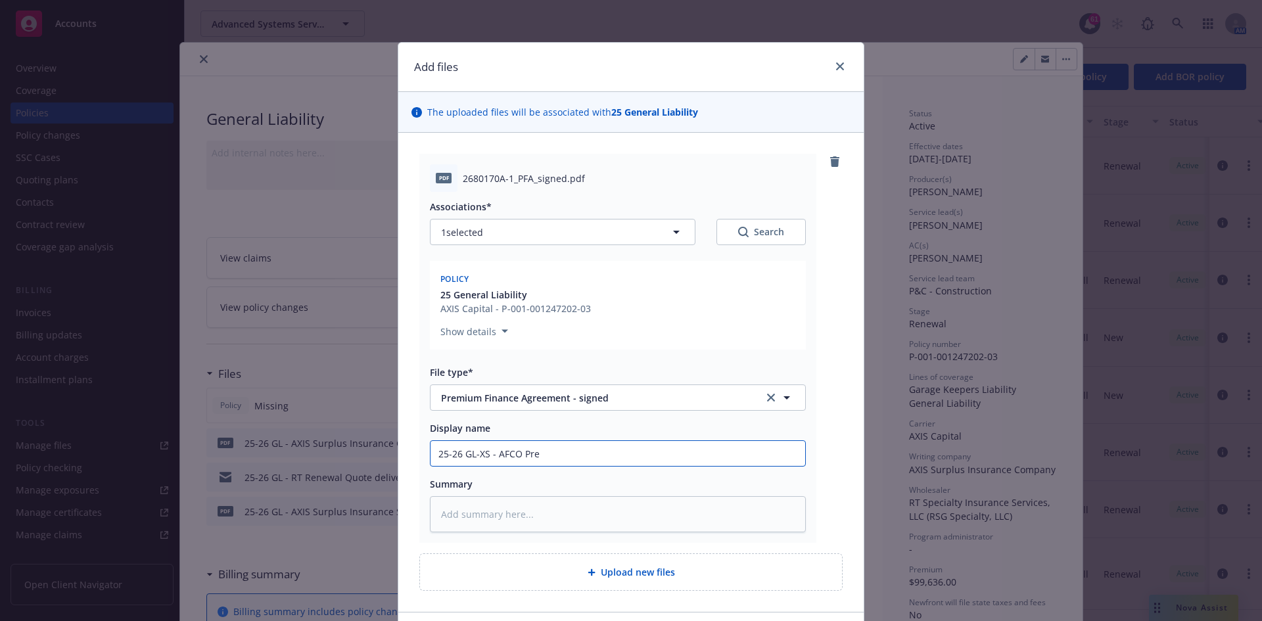
type input "25-26 GL-XS - AFCO Prem"
type textarea "x"
type input "25-26 GL-XS - AFCO Premi"
type textarea "x"
type input "25-26 GL-XS - AFCO Premiu"
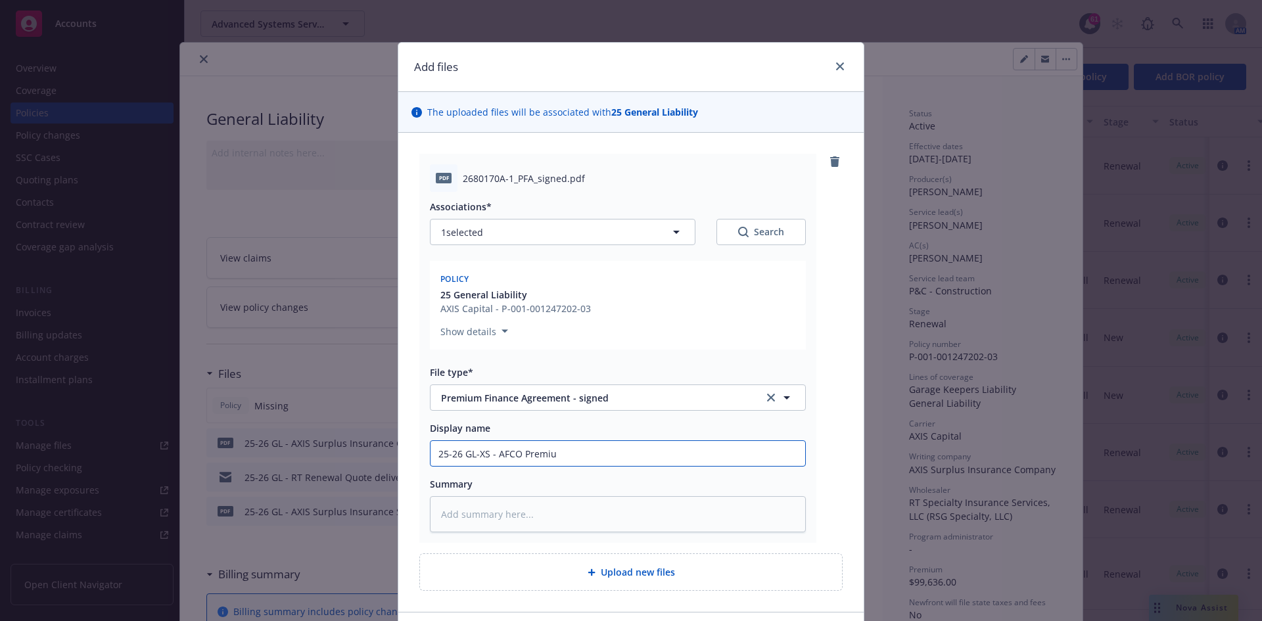
type textarea "x"
type input "25-26 GL-XS - AFCO Premium"
type textarea "x"
type input "25-26 GL-XS - AFCO Premium"
type textarea "x"
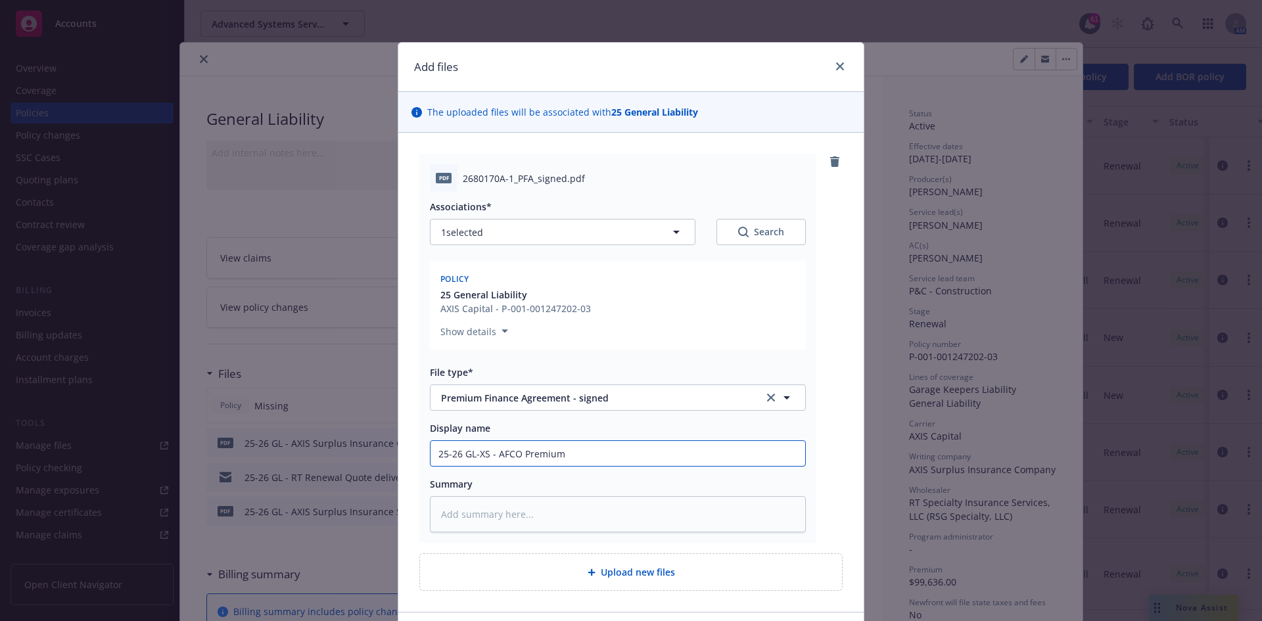
type input "25-26 GL-XS - AFCO Premium F"
type textarea "x"
type input "25-26 GL-XS - AFCO Premium Fi"
type textarea "x"
type input "25-26 GL-XS - AFCO Premium Fin"
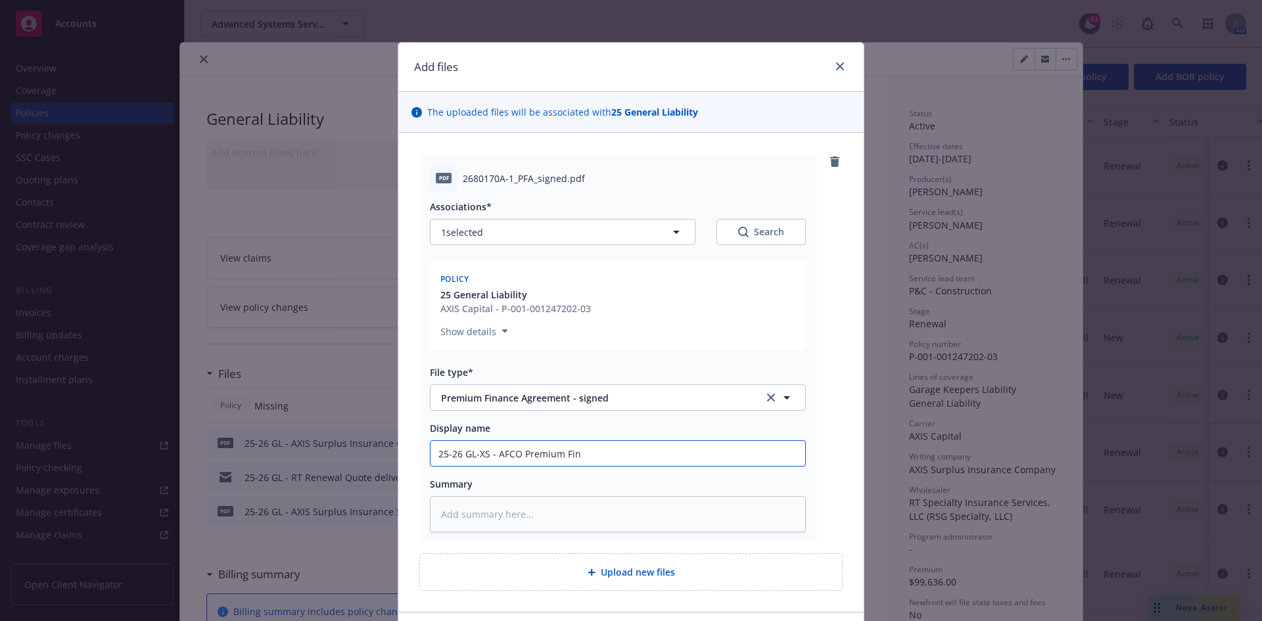
type textarea "x"
type input "25-26 GL-XS - AFCO Premium Fina"
type textarea "x"
type input "25-26 GL-XS - AFCO Premium Finan"
type textarea "x"
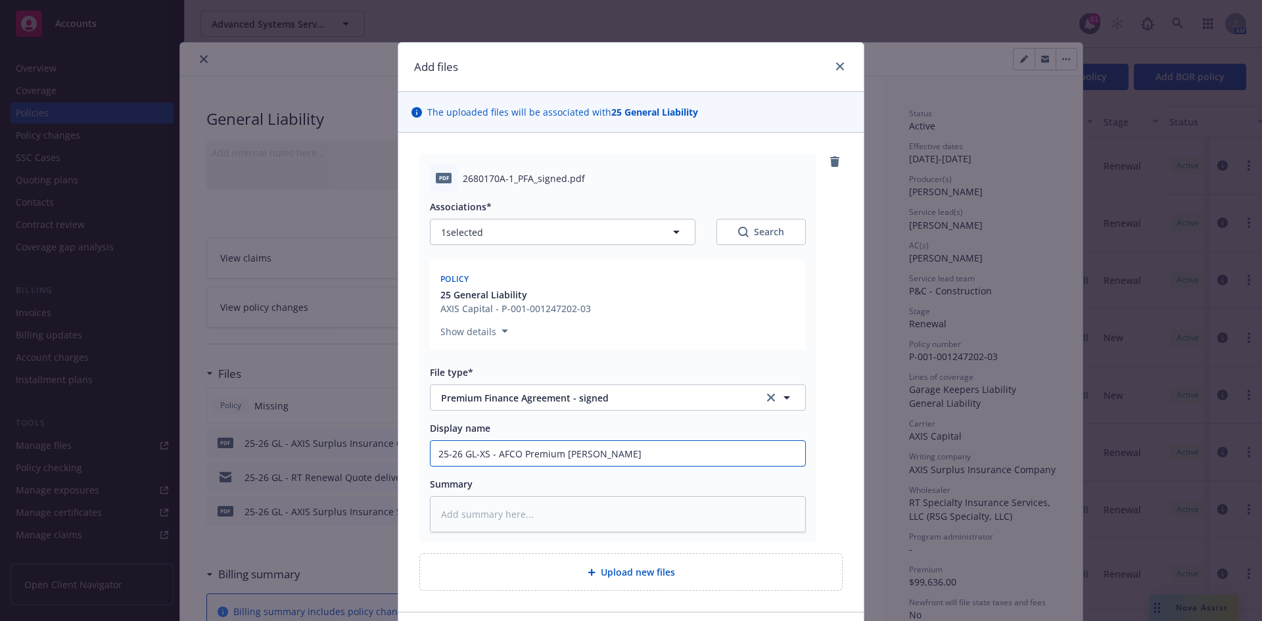
type input "25-26 GL-XS - AFCO Premium Financ"
type textarea "x"
type input "25-26 GL-XS - AFCO Premium Finance"
type textarea "x"
type input "25-26 GL-XS - AFCO Premium Finance"
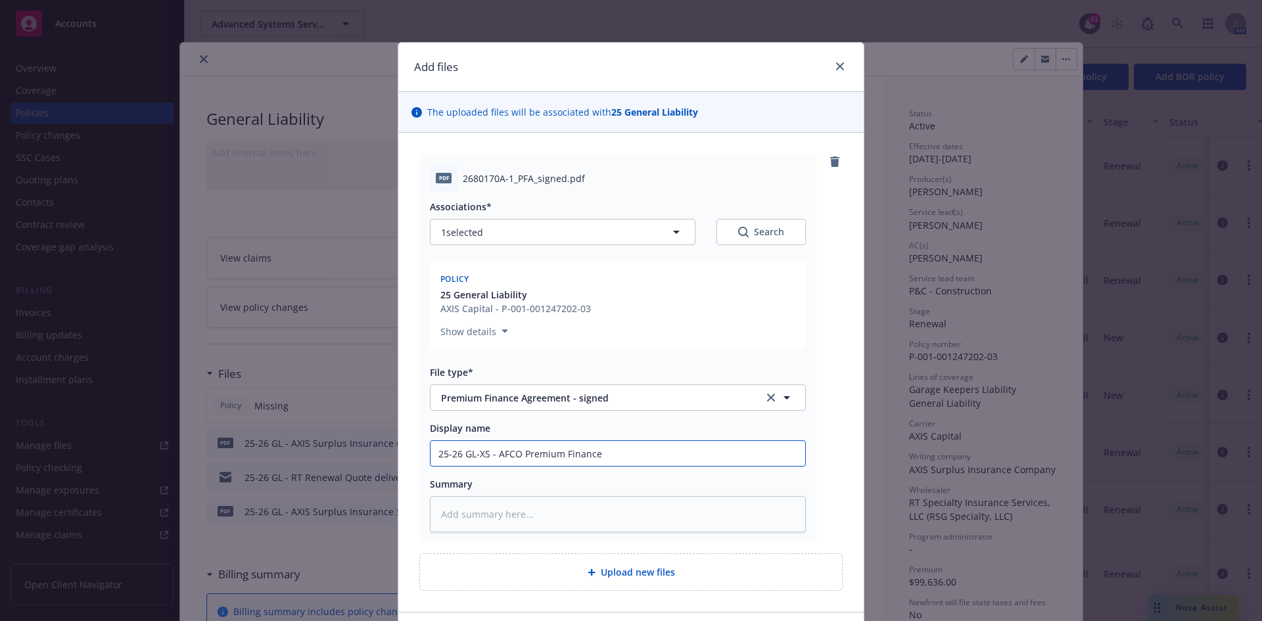
type textarea "x"
type input "25-26 GL-XS - AFCO Premium Finance A"
type textarea "x"
type input "25-26 GL-XS - AFCO Premium Finance Ag"
type textarea "x"
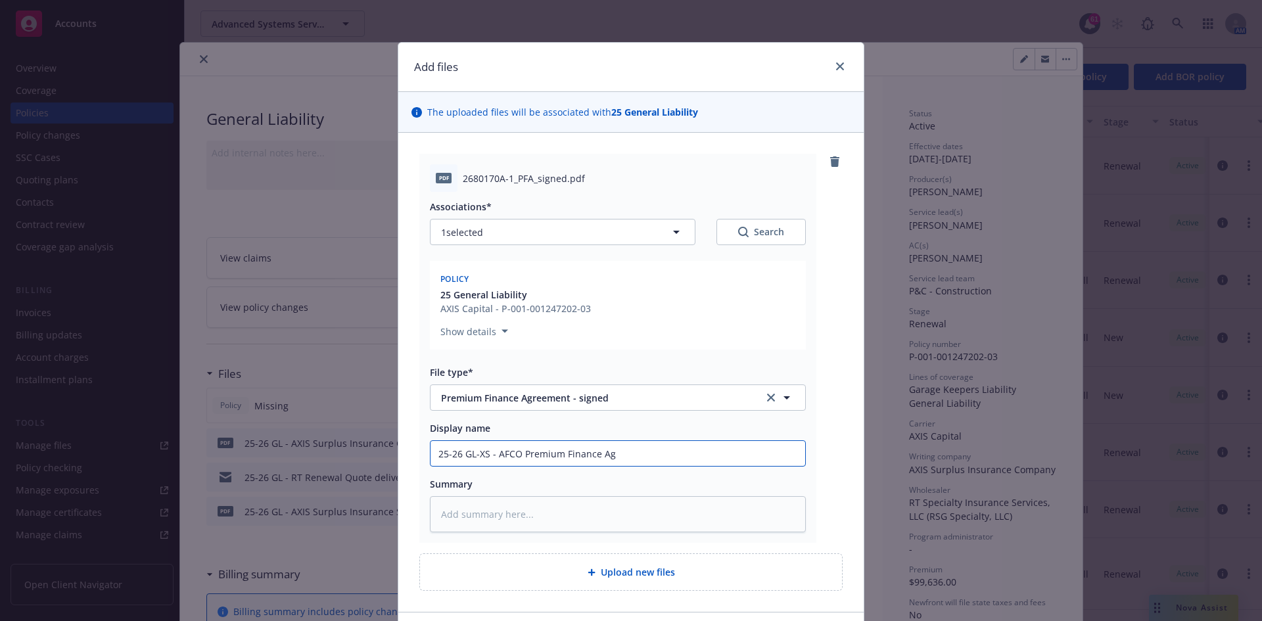
type input "25-26 GL-XS - AFCO Premium Finance Agr"
type textarea "x"
type input "25-26 GL-XS - AFCO Premium Finance Agre"
type textarea "x"
type input "25-26 GL-XS - AFCO Premium Finance Agree"
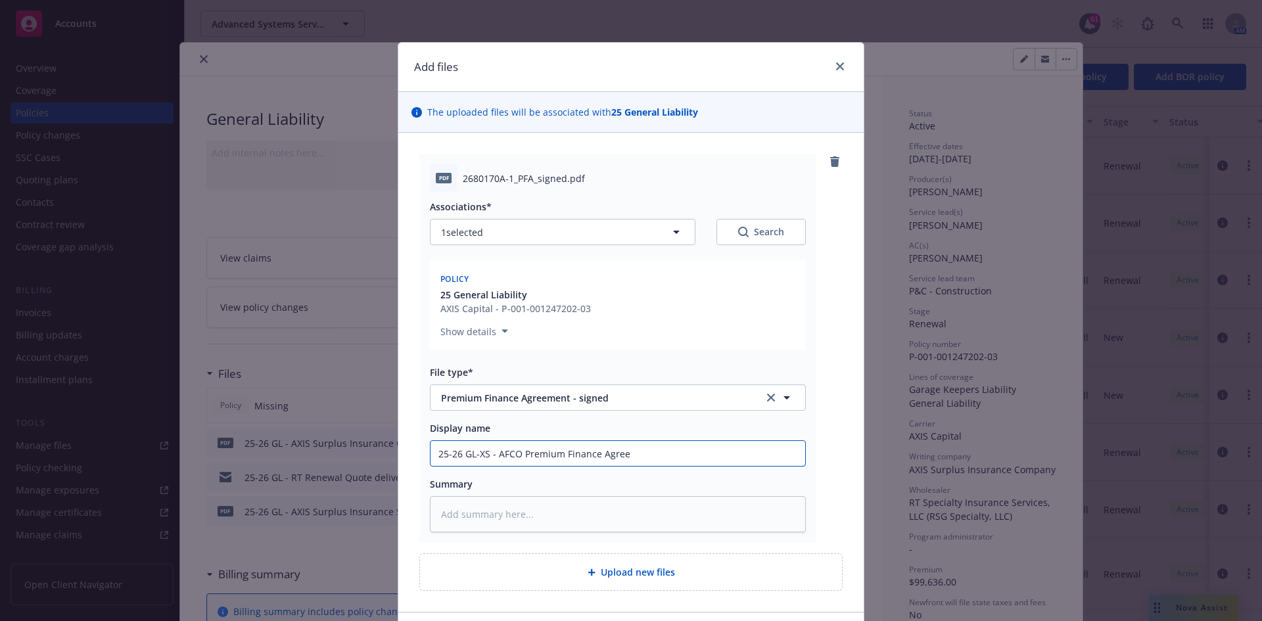
type textarea "x"
type input "25-26 GL-XS - AFCO Premium Finance Agreem"
type textarea "x"
type input "25-26 GL-XS - AFCO Premium Finance Agreeme"
type textarea "x"
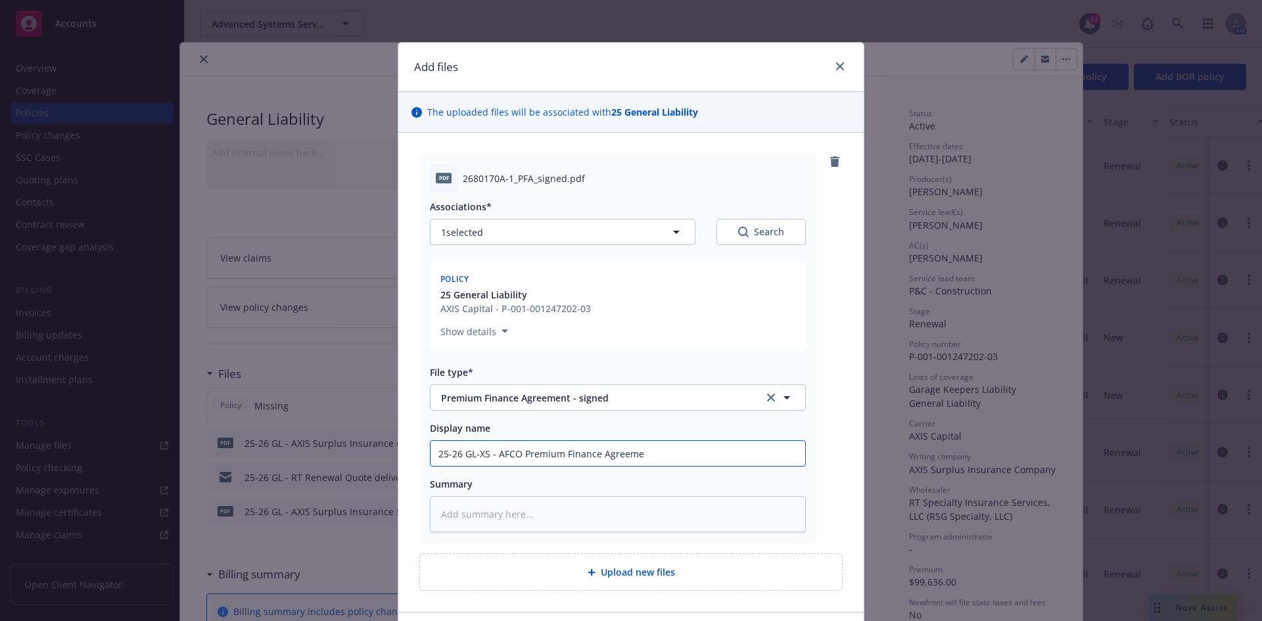
type input "25-26 GL-XS - AFCO Premium Finance Agreemen"
type textarea "x"
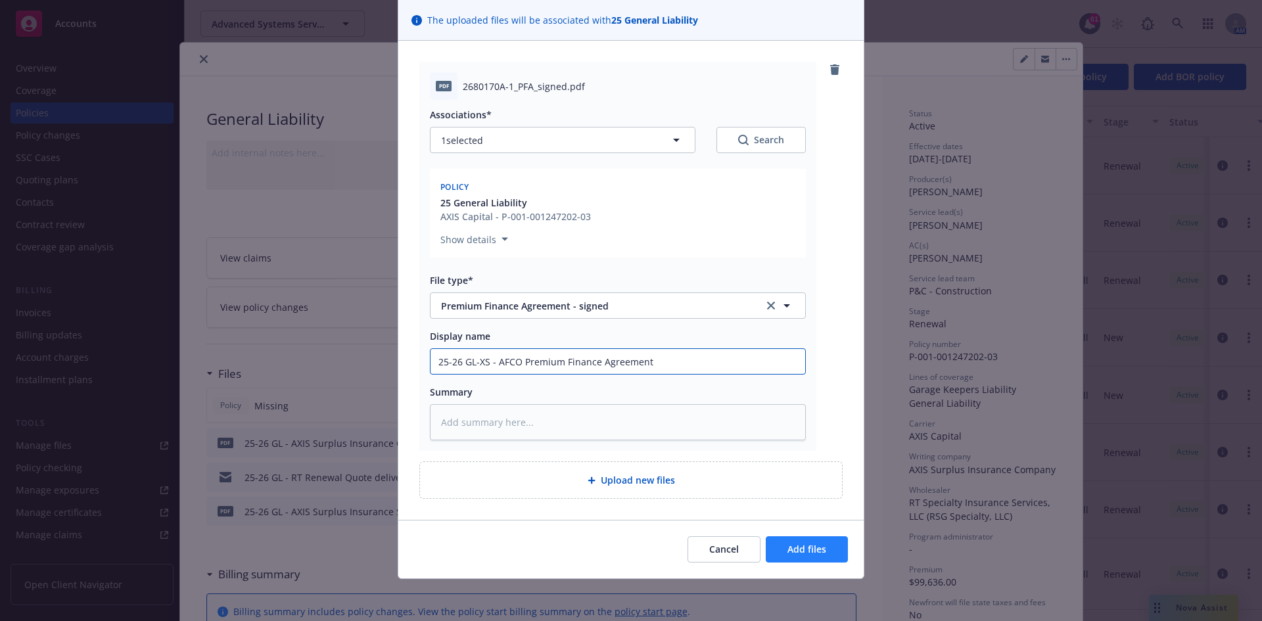
type input "25-26 GL-XS - AFCO Premium Finance Agreement"
click at [806, 548] on span "Add files" at bounding box center [806, 549] width 39 height 12
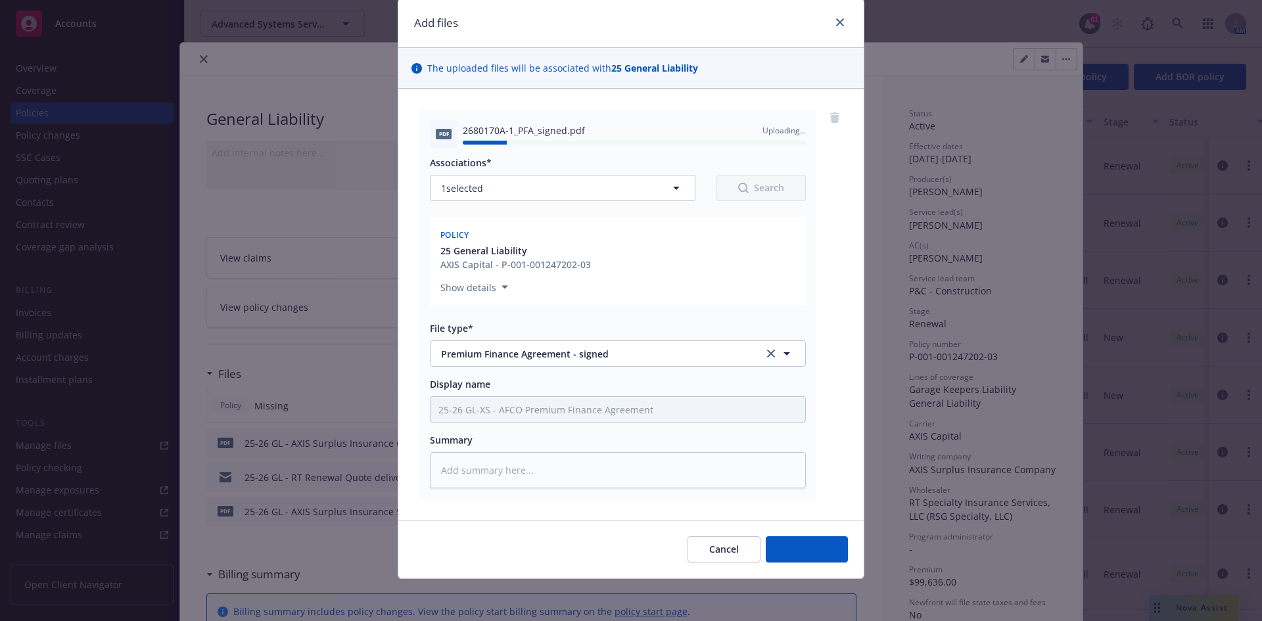
type textarea "x"
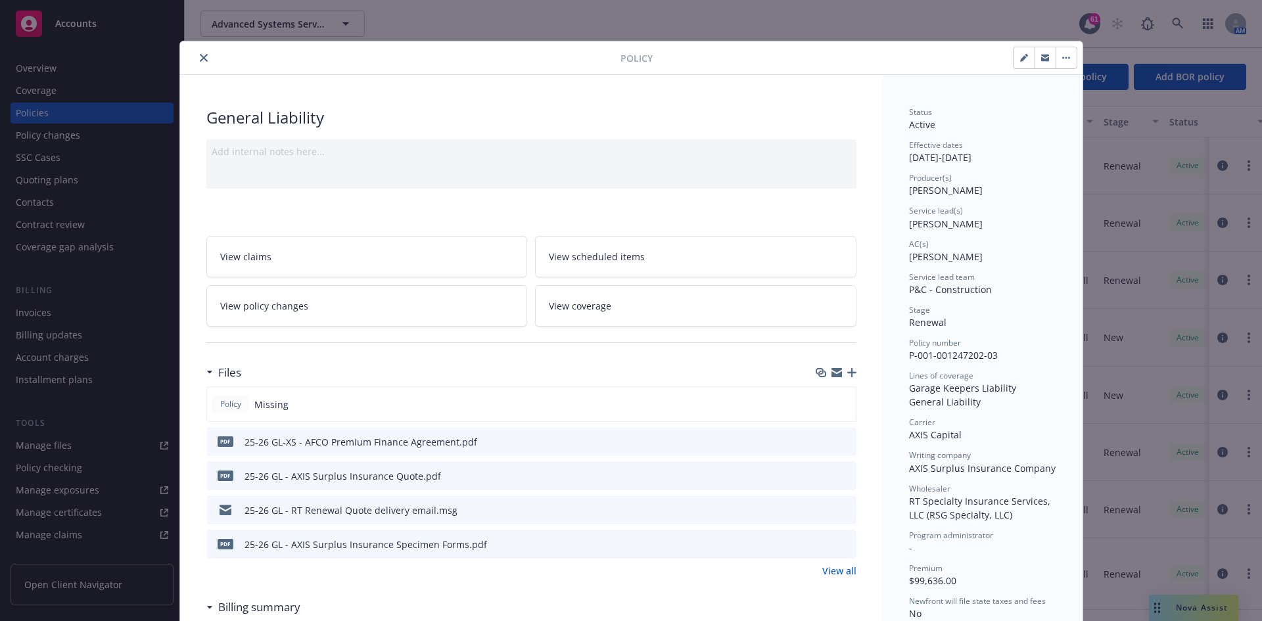
scroll to position [0, 0]
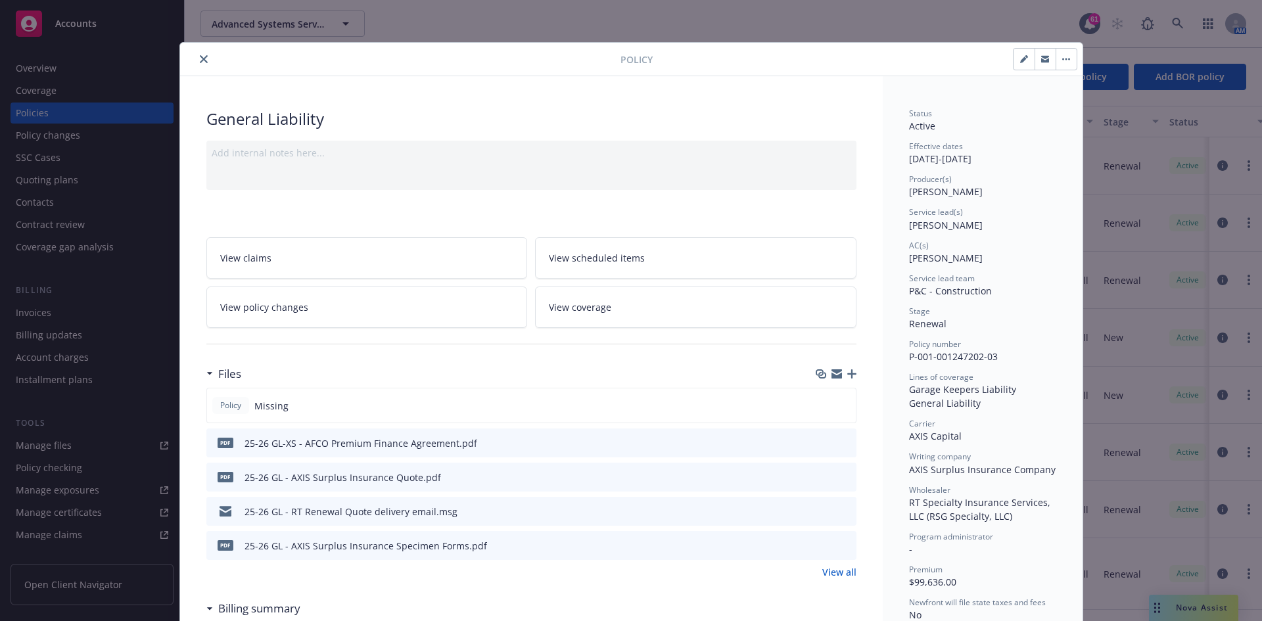
click at [198, 66] on button "close" at bounding box center [204, 59] width 16 height 16
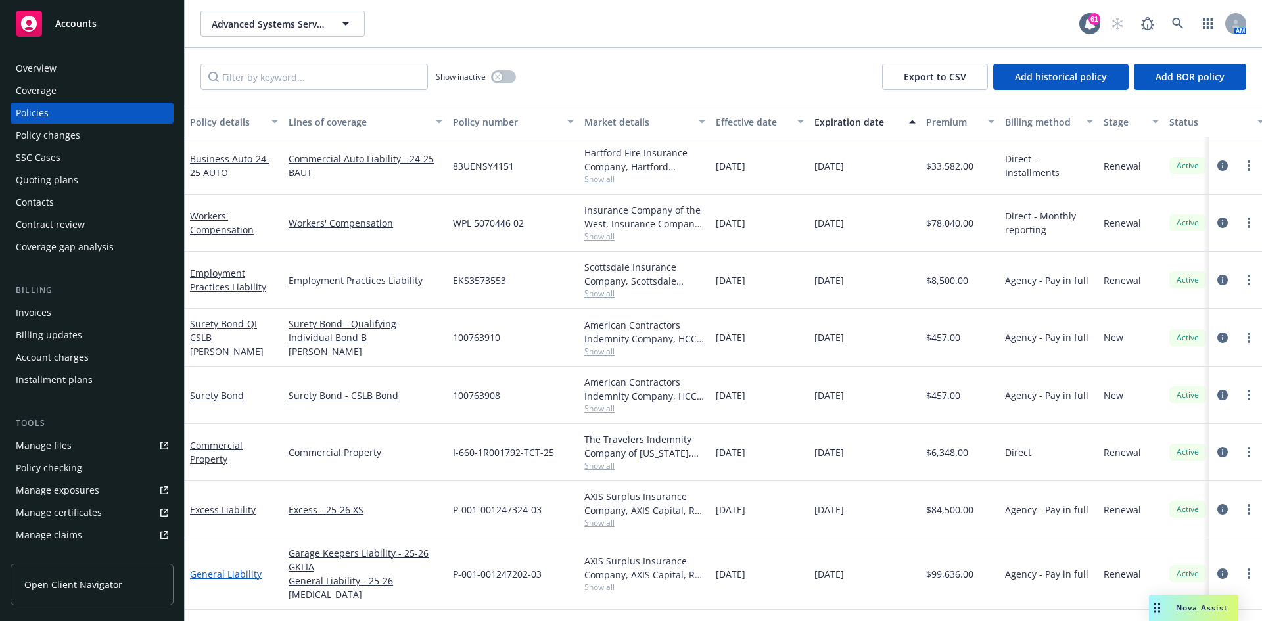
scroll to position [42, 0]
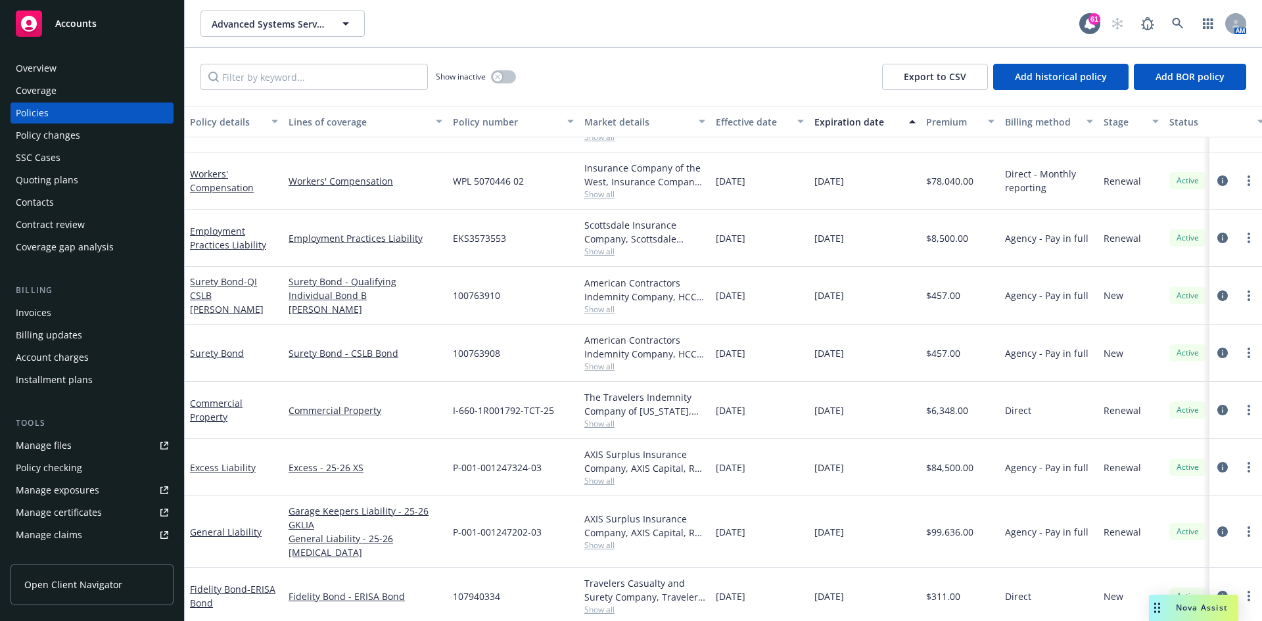
click at [63, 439] on div "Manage files" at bounding box center [44, 445] width 56 height 21
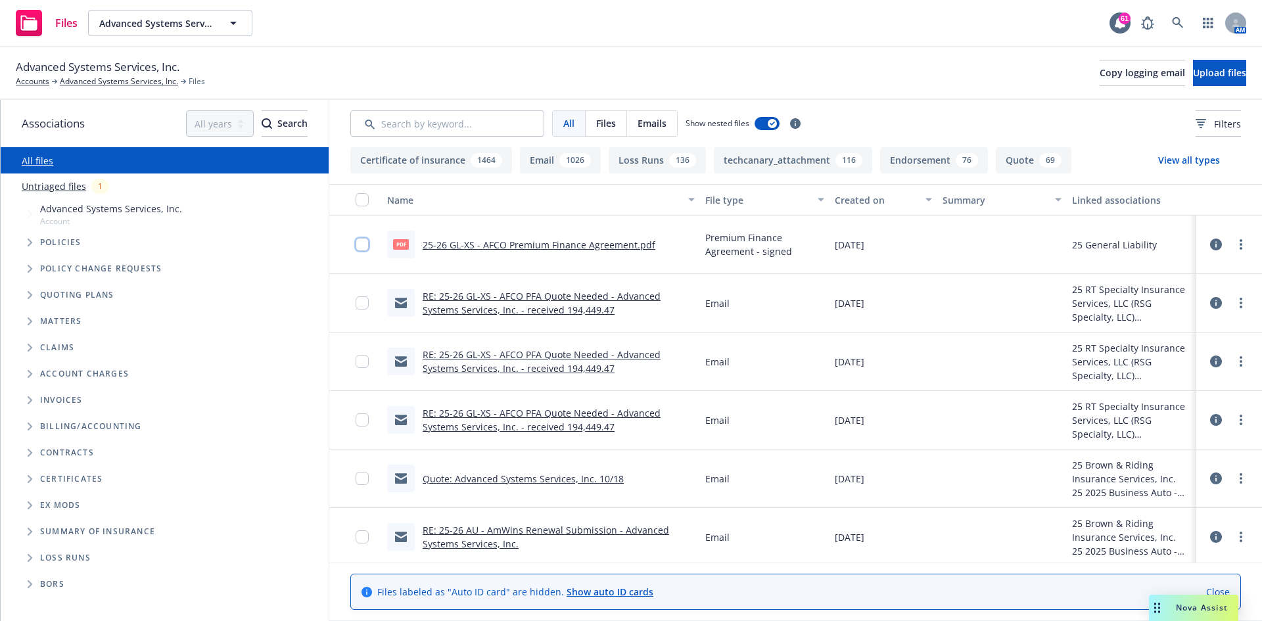
click at [364, 241] on input "checkbox" at bounding box center [362, 244] width 13 height 13
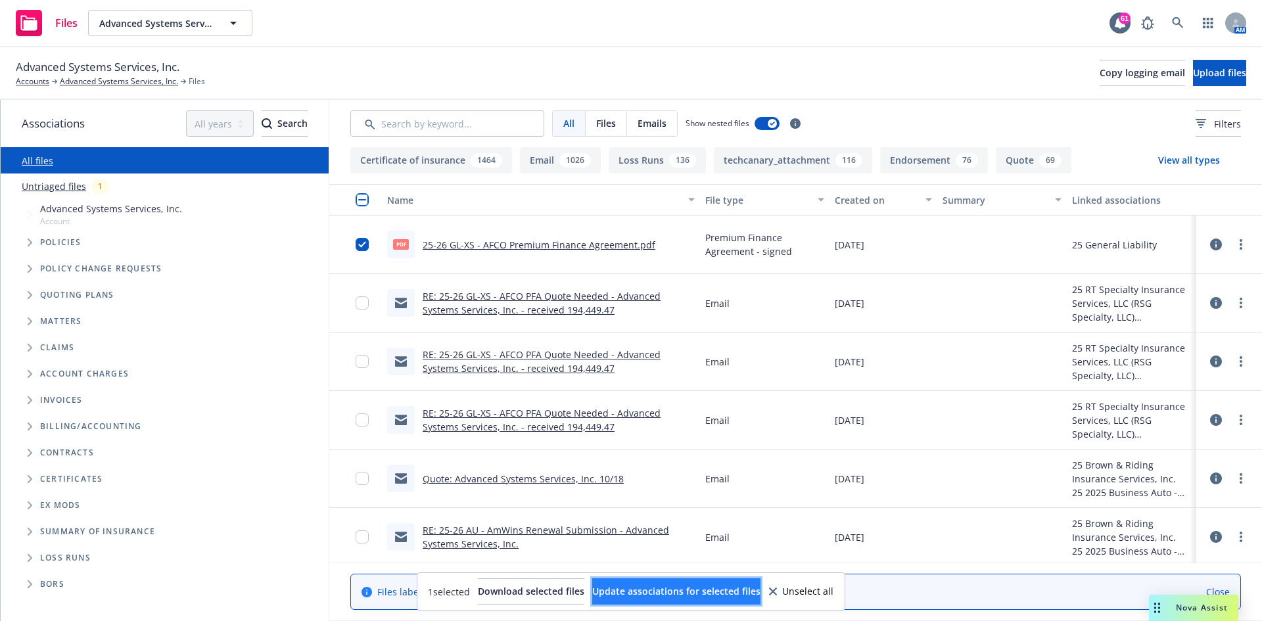
click at [657, 598] on button "Update associations for selected files" at bounding box center [676, 591] width 168 height 26
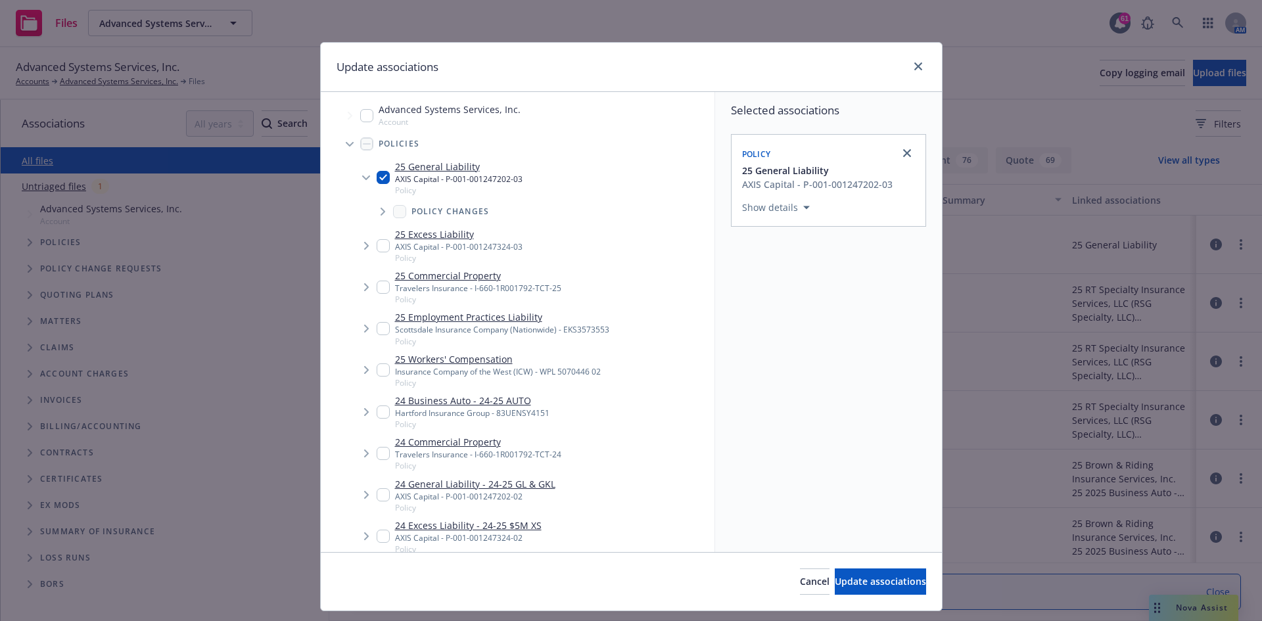
click at [377, 247] on input "Tree Example" at bounding box center [383, 245] width 13 height 13
checkbox input "true"
click at [847, 583] on span "Update associations" at bounding box center [880, 581] width 91 height 12
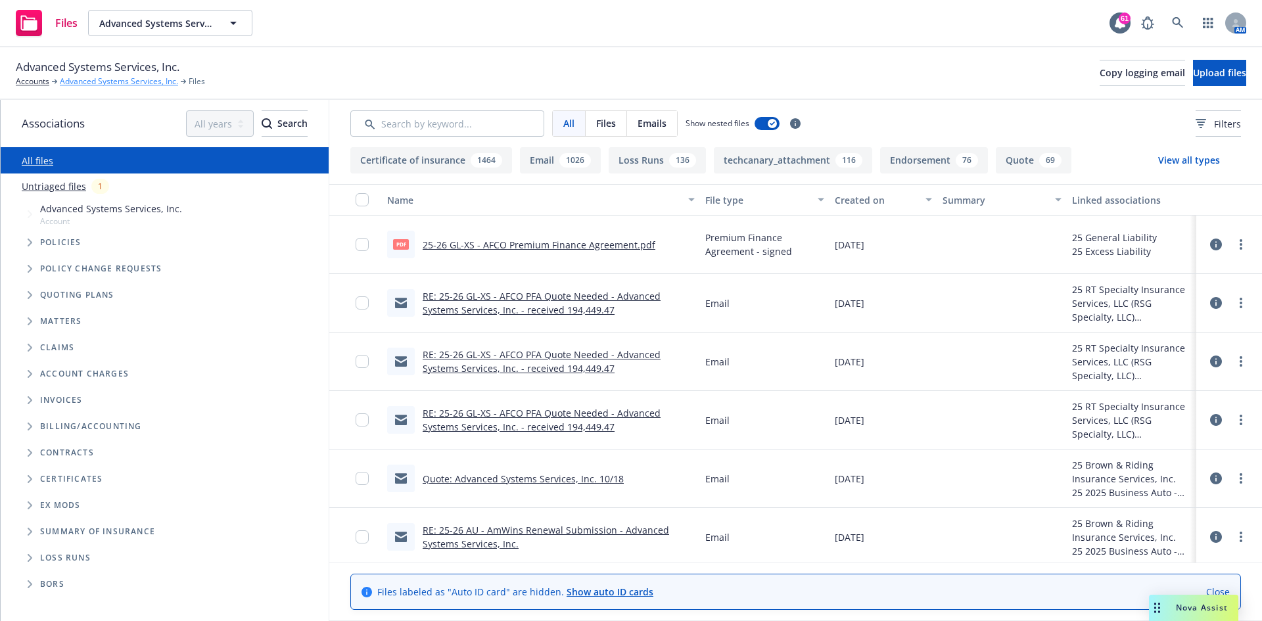
click at [122, 85] on link "Advanced Systems Services, Inc." at bounding box center [119, 82] width 118 height 12
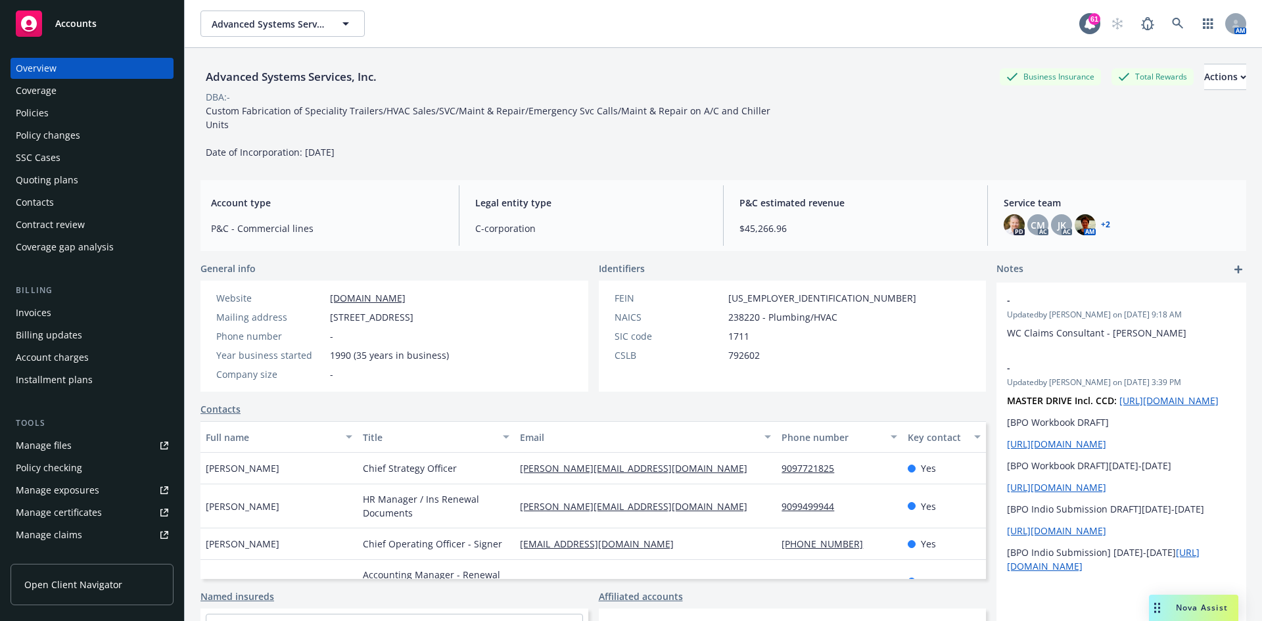
click at [30, 116] on div "Policies" at bounding box center [32, 113] width 33 height 21
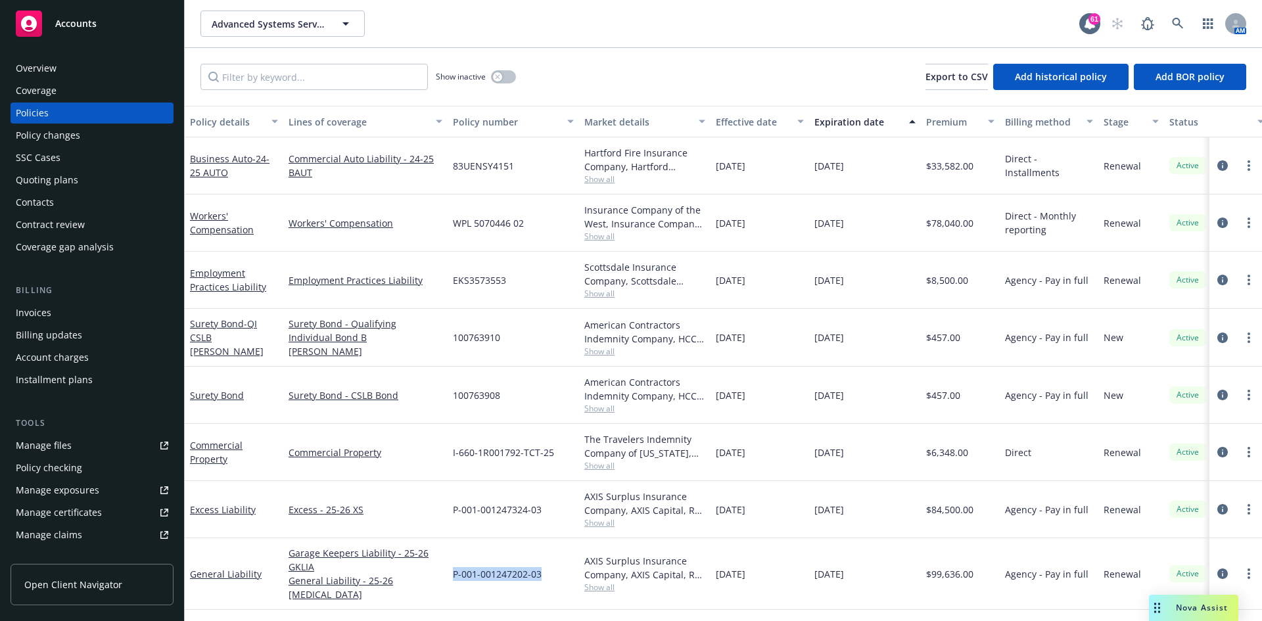
drag, startPoint x: 547, startPoint y: 568, endPoint x: 454, endPoint y: 566, distance: 92.7
click at [454, 566] on div "P-001-001247202-03" at bounding box center [513, 574] width 131 height 72
copy span "P-001-001247202-03"
click at [218, 569] on link "General Liability" at bounding box center [226, 574] width 72 height 12
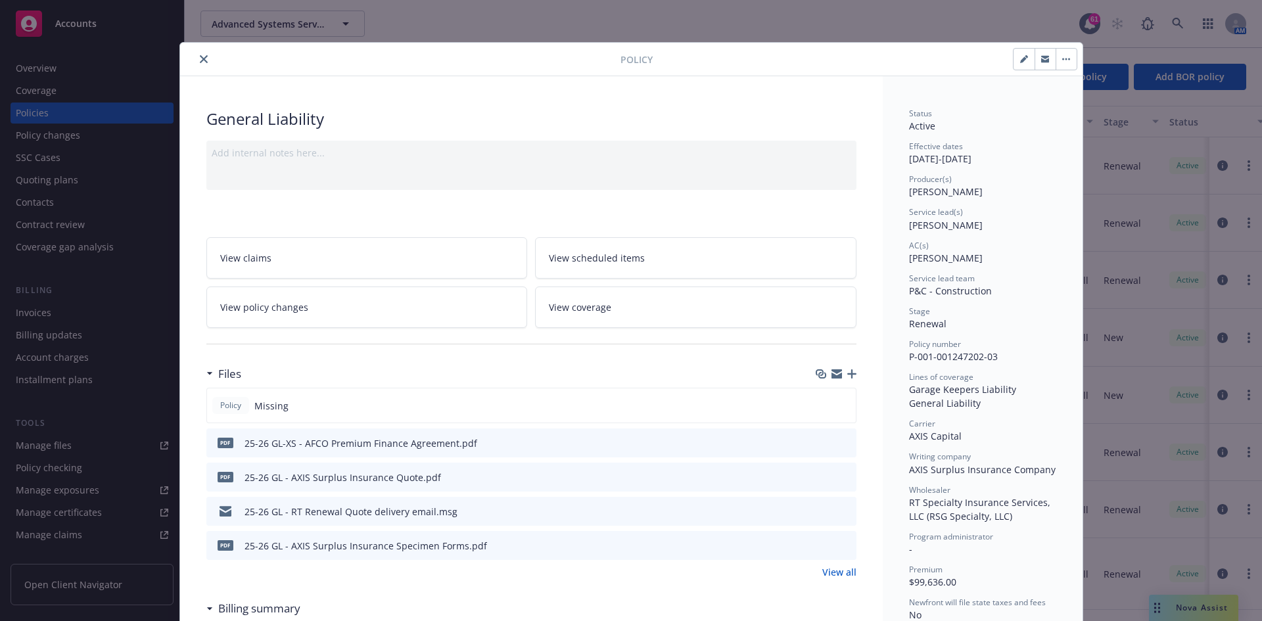
click at [849, 379] on div at bounding box center [836, 374] width 41 height 11
click at [847, 374] on icon "button" at bounding box center [851, 373] width 9 height 9
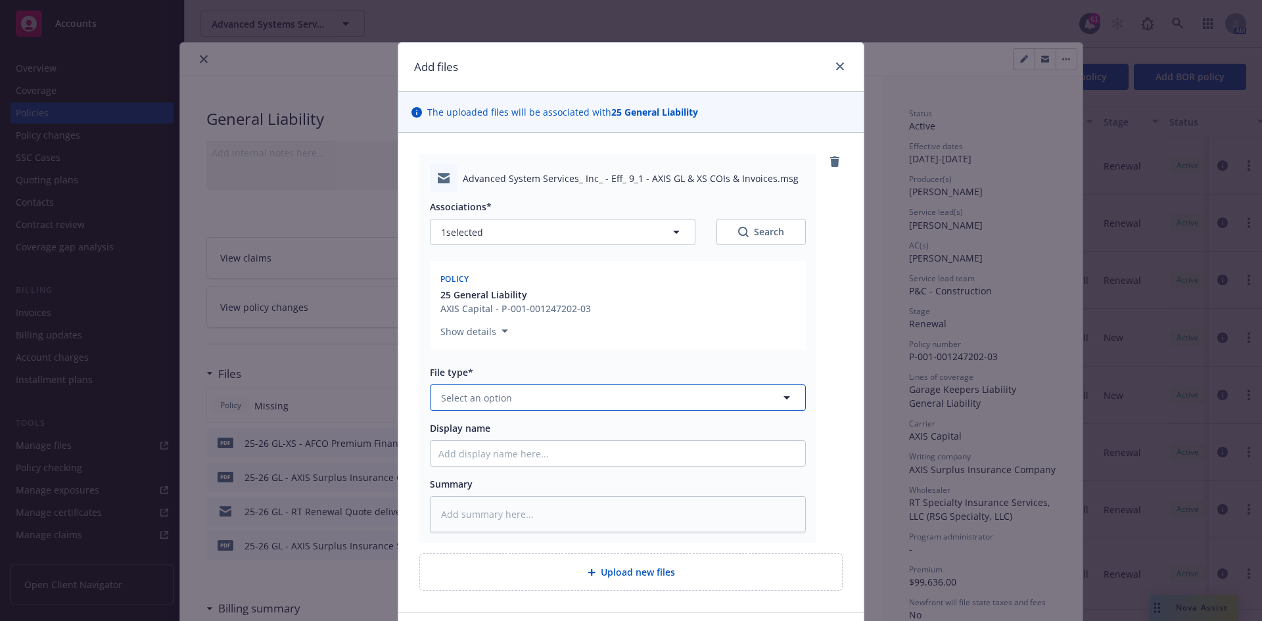
click at [535, 399] on button "Select an option" at bounding box center [618, 397] width 376 height 26
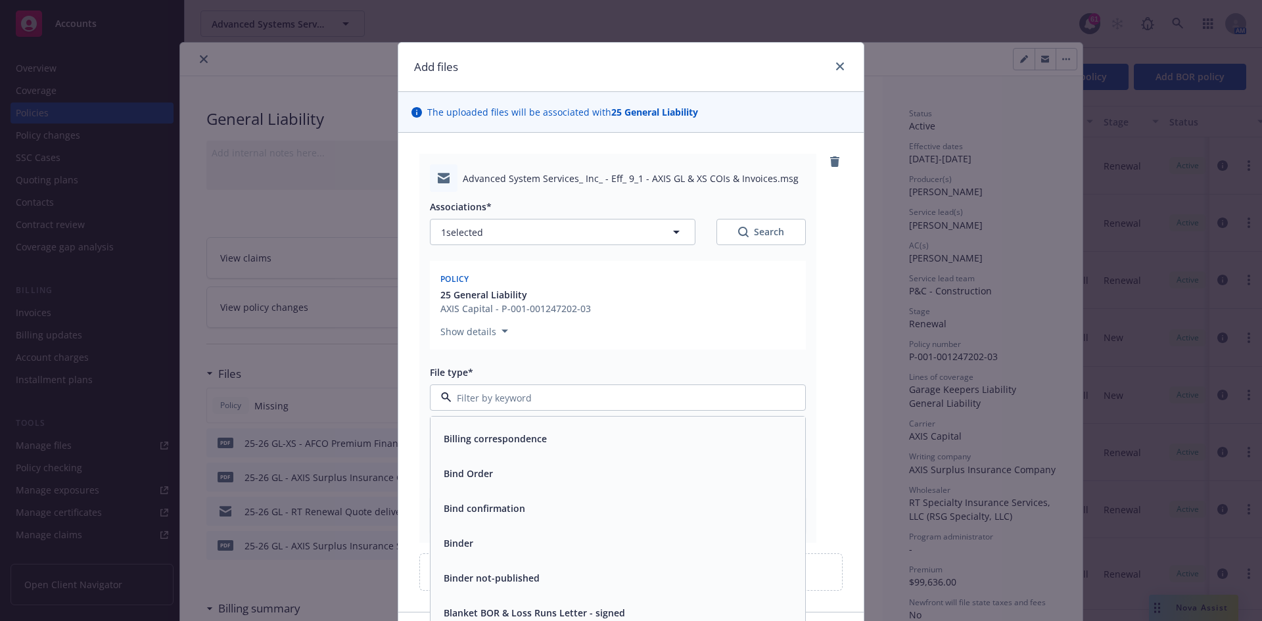
click at [486, 540] on div "Binder" at bounding box center [617, 543] width 359 height 19
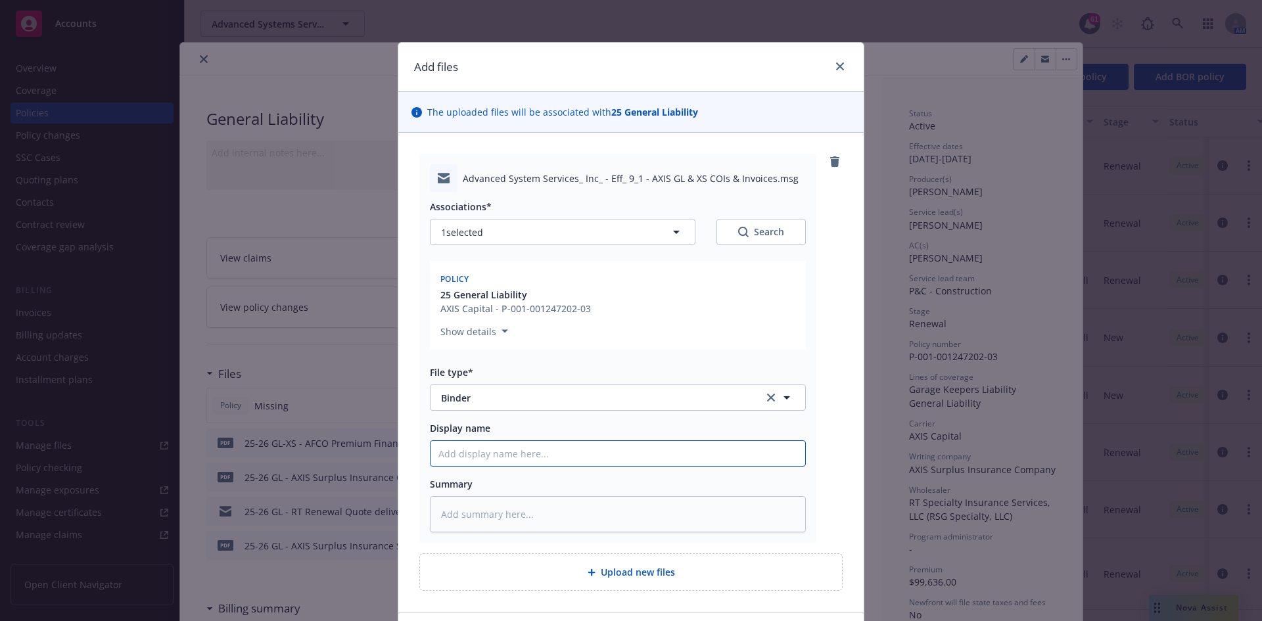
click at [643, 449] on input "Display name" at bounding box center [618, 453] width 375 height 25
type textarea "x"
type input "2"
type textarea "x"
type input "25"
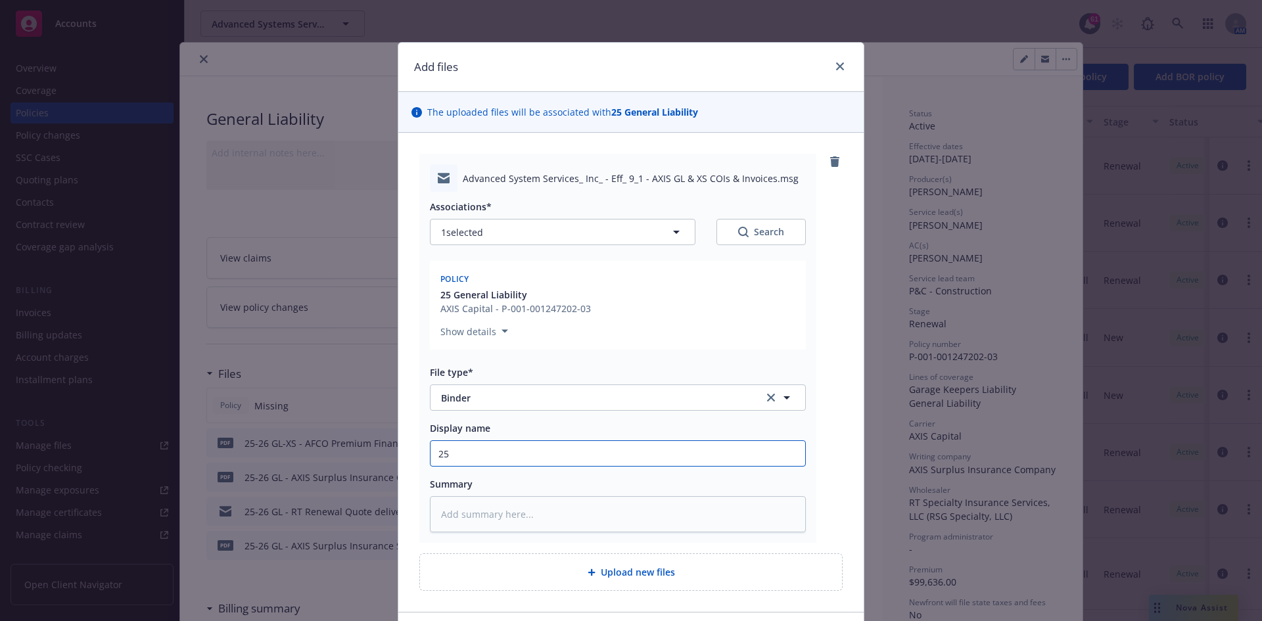
type textarea "x"
type input "25-"
type textarea "x"
type input "25-2"
type textarea "x"
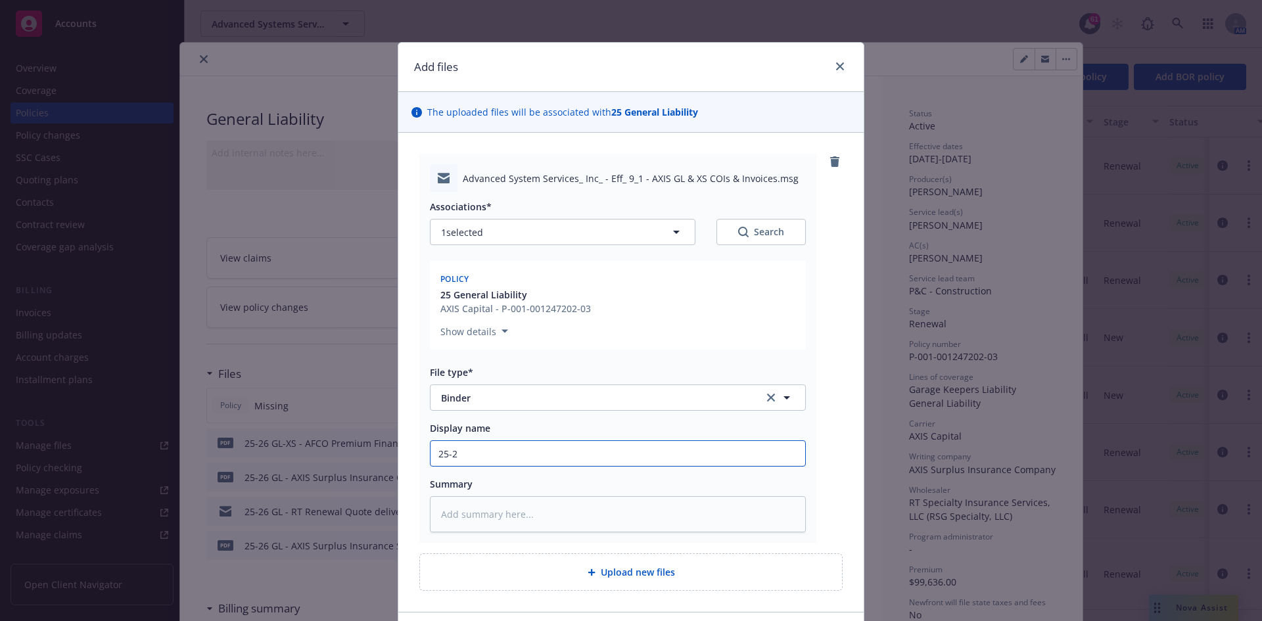
type input "25-26"
type textarea "x"
type input "25-26"
type textarea "x"
type input "25-26 G"
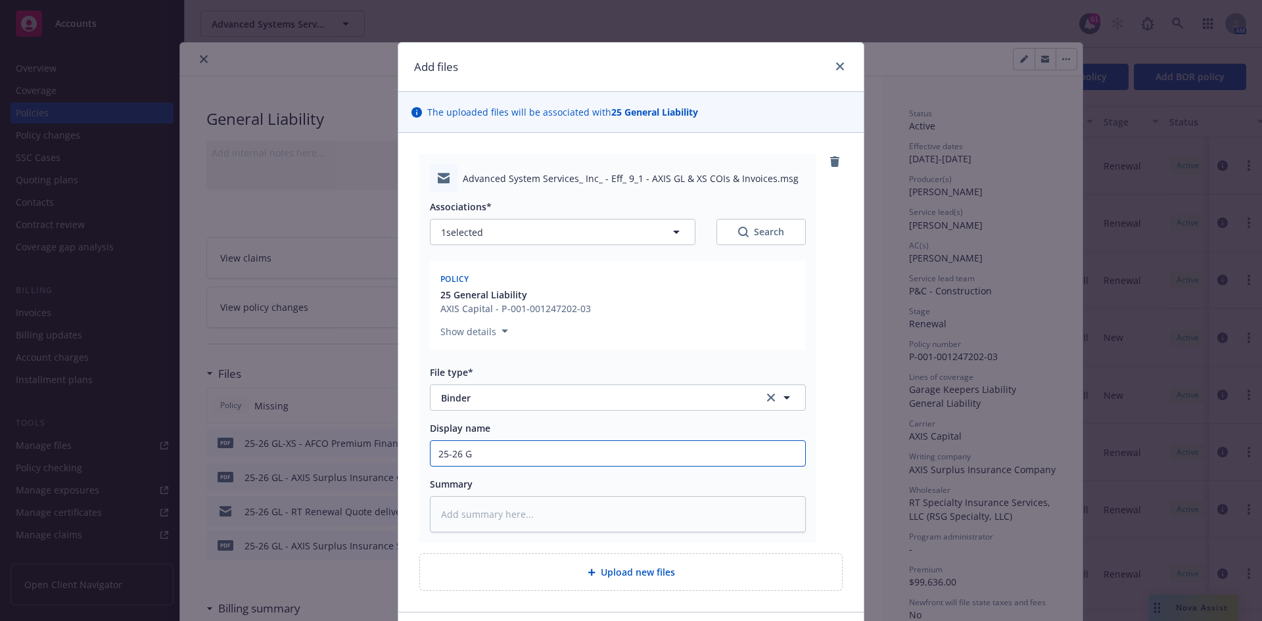
type textarea "x"
type input "25-26 GL"
type textarea "x"
type input "25-26 GL-"
type textarea "x"
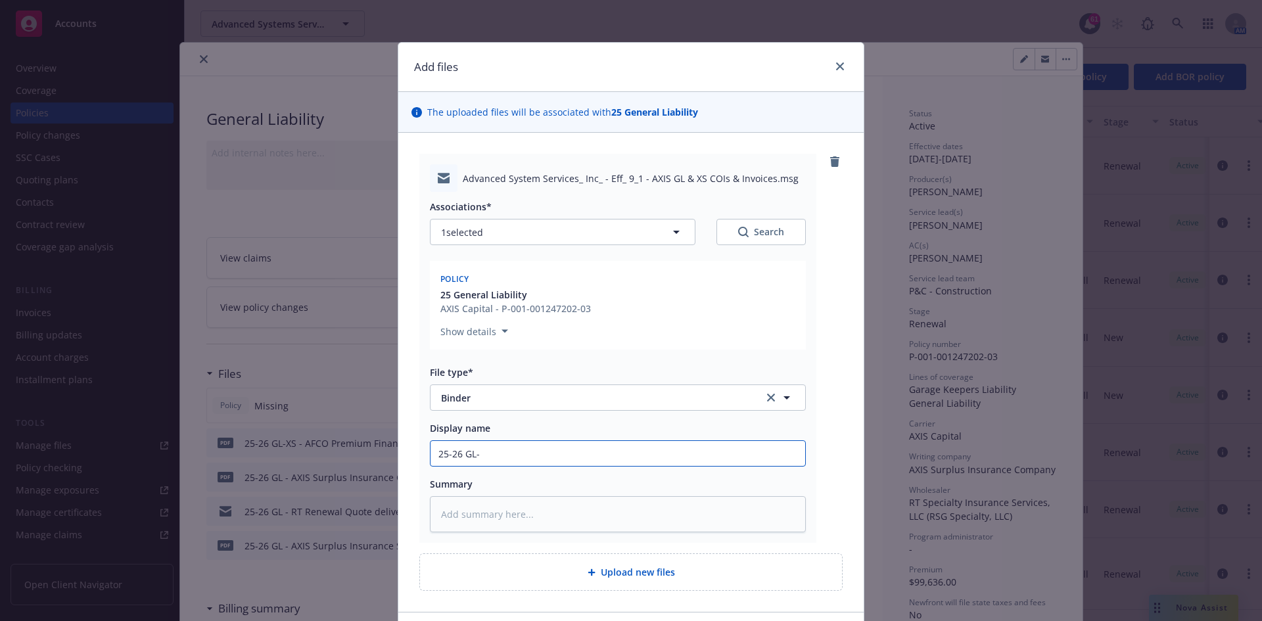
type input "25-26 GL-X"
type textarea "x"
type input "25-26 GL-XS"
type textarea "x"
type input "25-26 GL-XS"
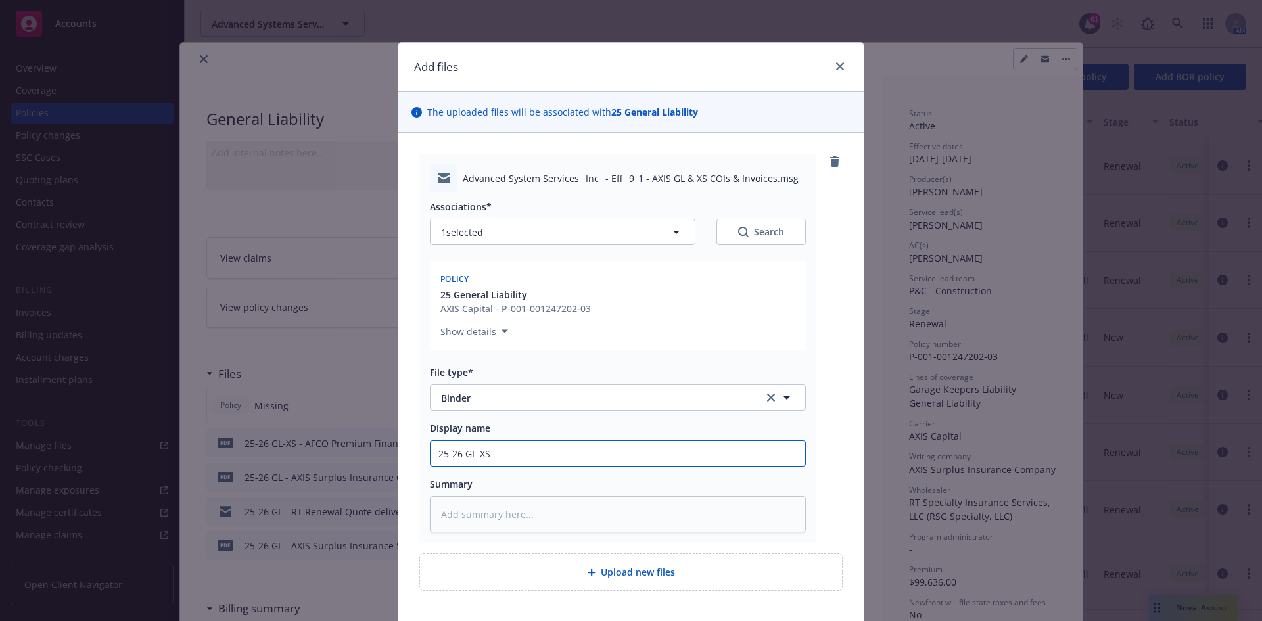
type textarea "x"
type input "25-26 GL-XS -"
type textarea "x"
type input "25-26 GL-XS -r"
type textarea "x"
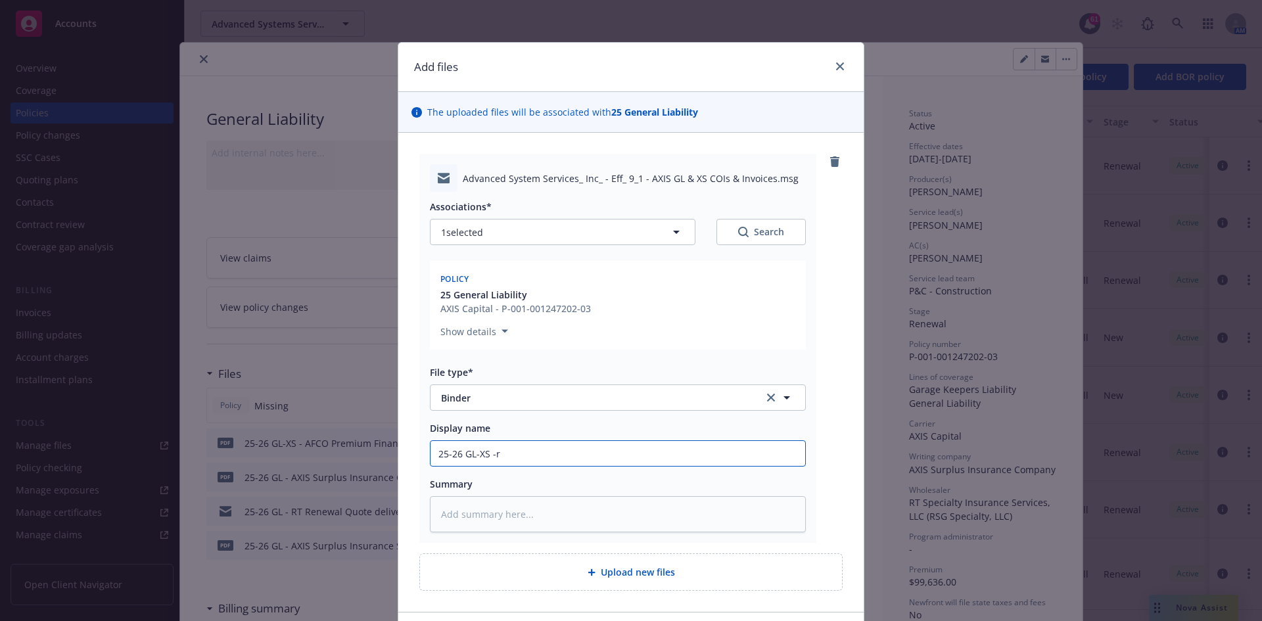
type input "25-26 GL-XS -rt"
type textarea "x"
type input "25-26 GL-XS -rt"
type textarea "x"
type input "25-26 GL-XS -rt B"
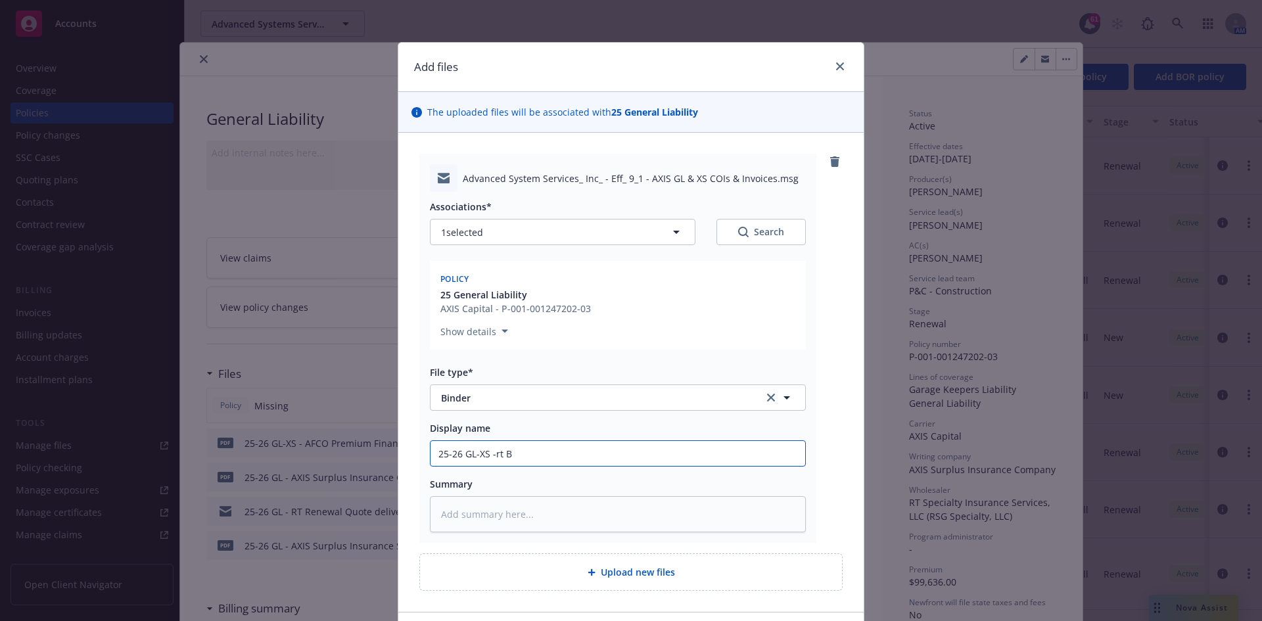
type textarea "x"
type input "25-26 GL-XS -rt BI"
type textarea "x"
type input "25-26 GL-XS -rt BIN"
type textarea "x"
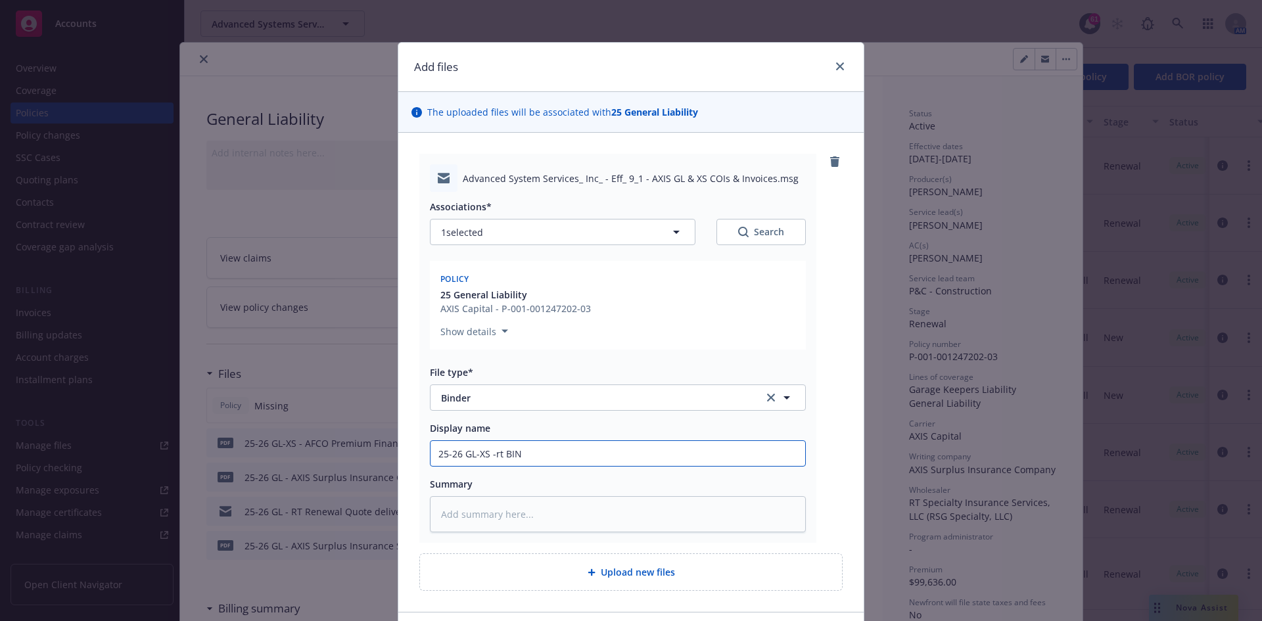
type input "25-26 GL-XS -rt BIND"
type textarea "x"
type input "25-26 GL-XS -rt BINDE"
type textarea "x"
type input "25-26 GL-XS -rt BINDER"
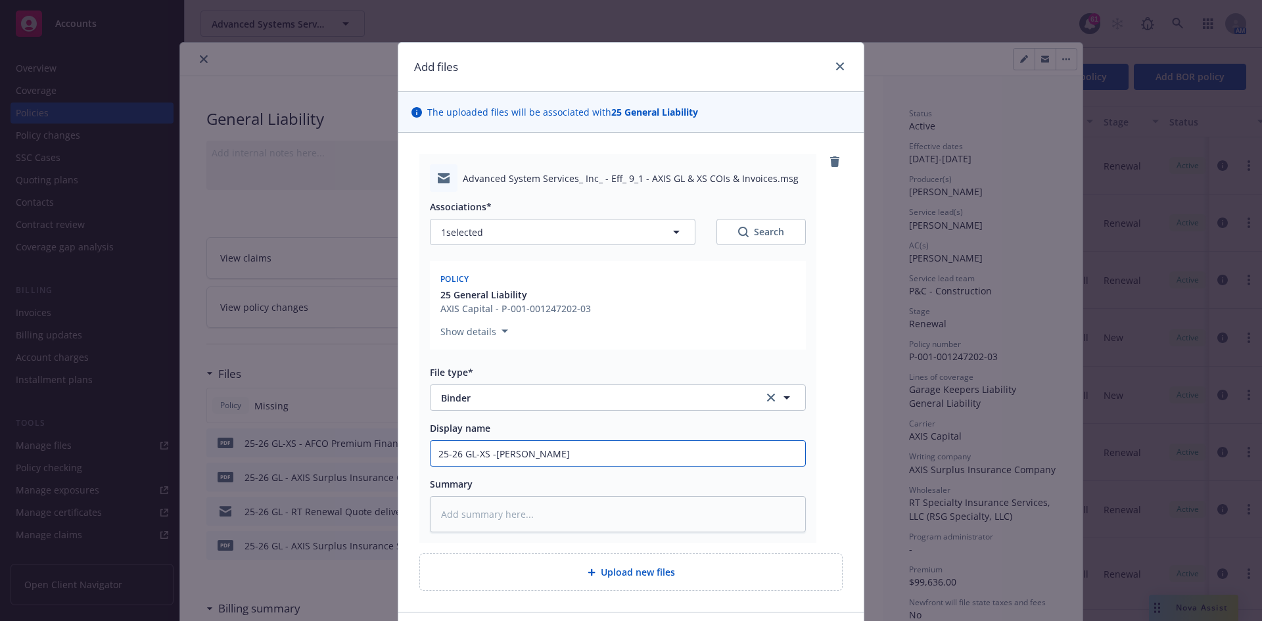
type textarea "x"
type input "25-26 GL-XS -rt BINDER"
type textarea "x"
type input "25-26 GL-XS -rt BINDER D"
type textarea "x"
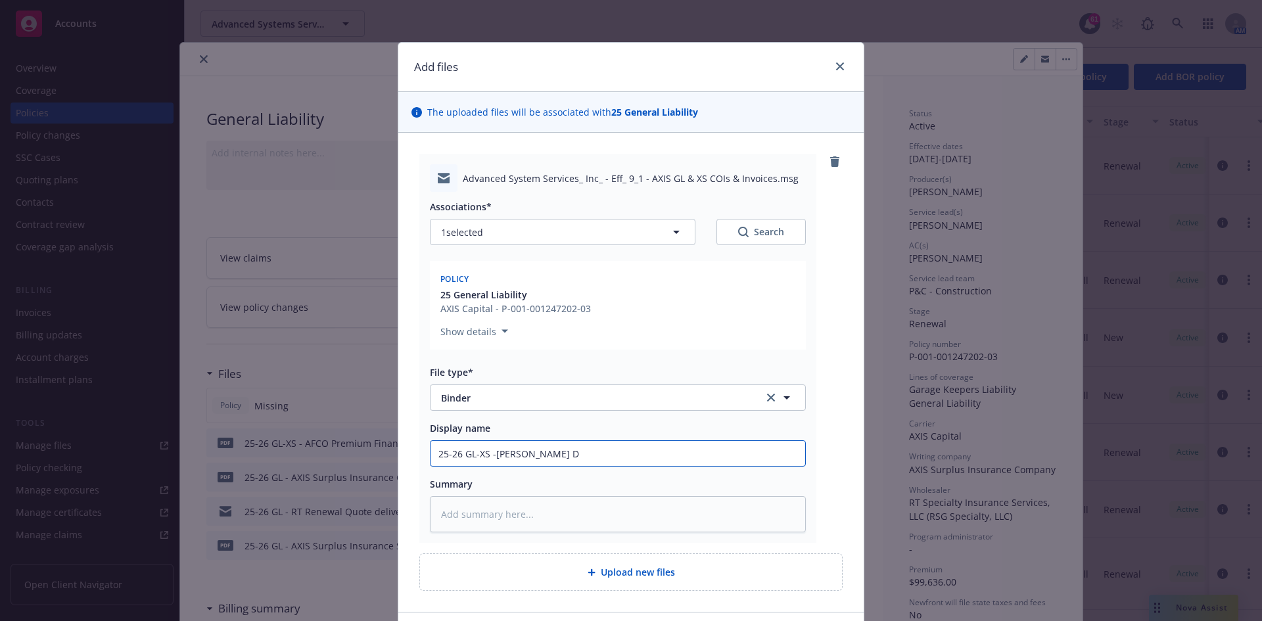
type input "25-26 GL-XS -rt BINDER DE"
type textarea "x"
type input "25-26 GL-XS -rt BINDER DEL"
type textarea "x"
type input "25-26 GL-XS -rt BINDER DELI"
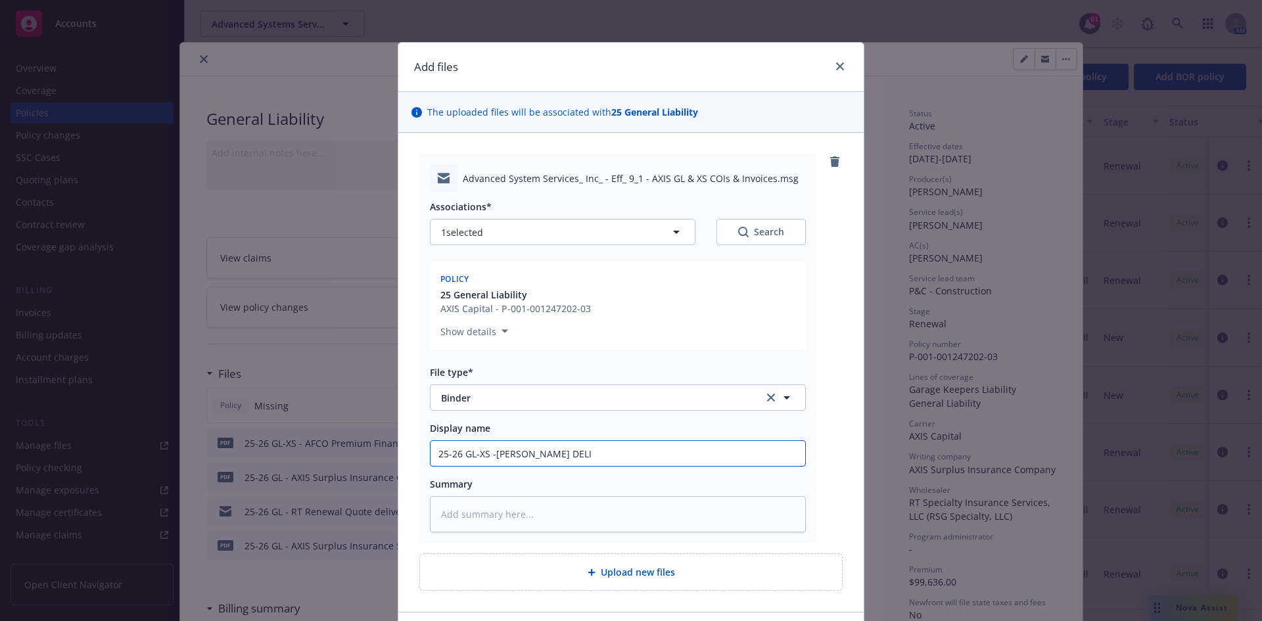
type textarea "x"
type input "25-26 GL-XS -rt BINDER DELIV"
type textarea "x"
type input "25-26 GL-XS -rt BINDER DELIVE"
type textarea "x"
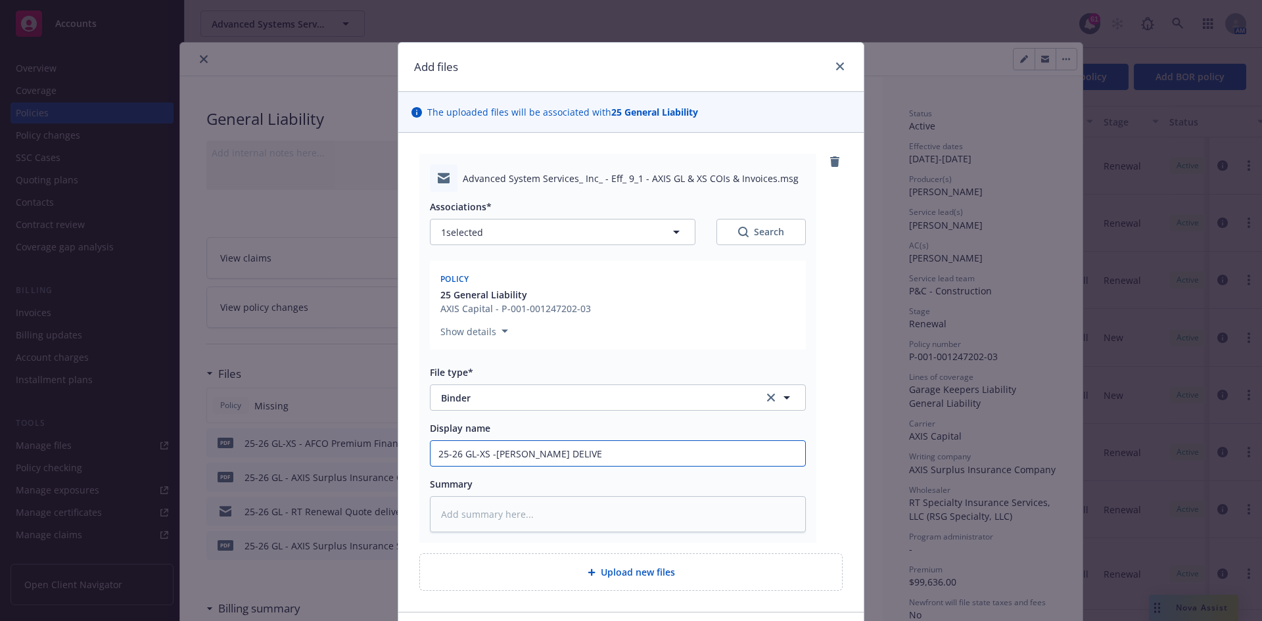
type input "25-26 GL-XS -rt BINDER DELIVER"
type textarea "x"
type input "25-26 GL-XS -rt BINDER DELIVERY"
type textarea "x"
type input "25-26 GL-XS -rt BINDER DELIVERY"
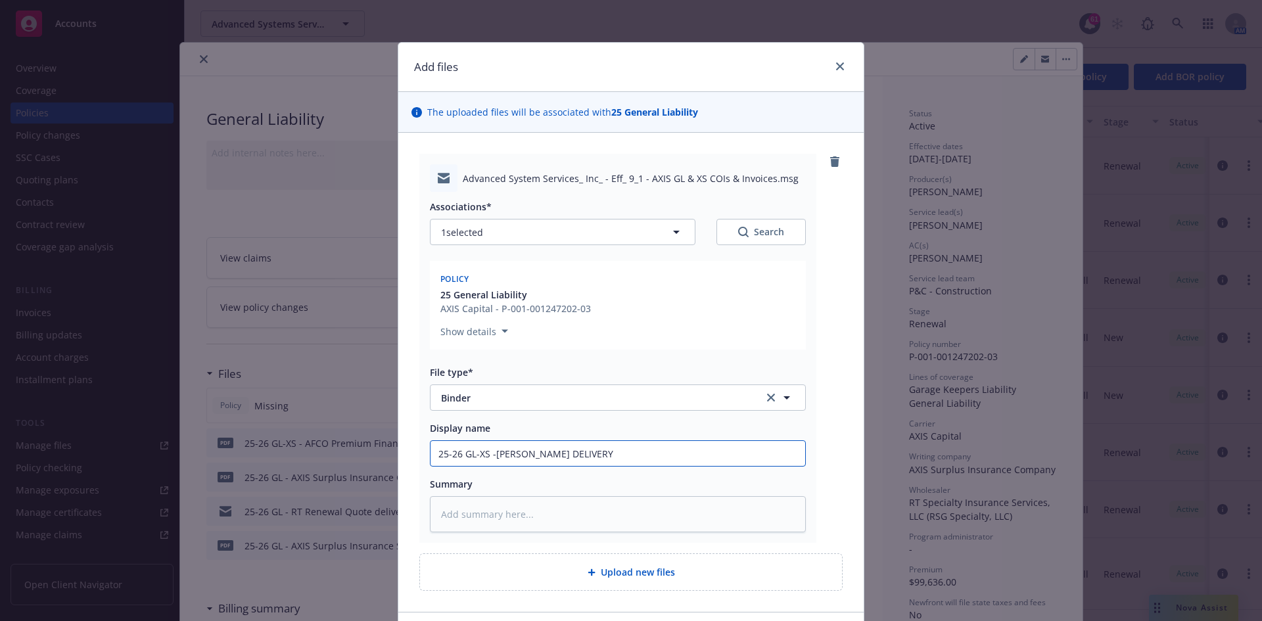
type textarea "x"
type input "25-26 GL-XS -rt BINDER DELIVERY E"
type textarea "x"
type input "25-26 GL-XS -rt BINDER DELIVERY EM"
type textarea "x"
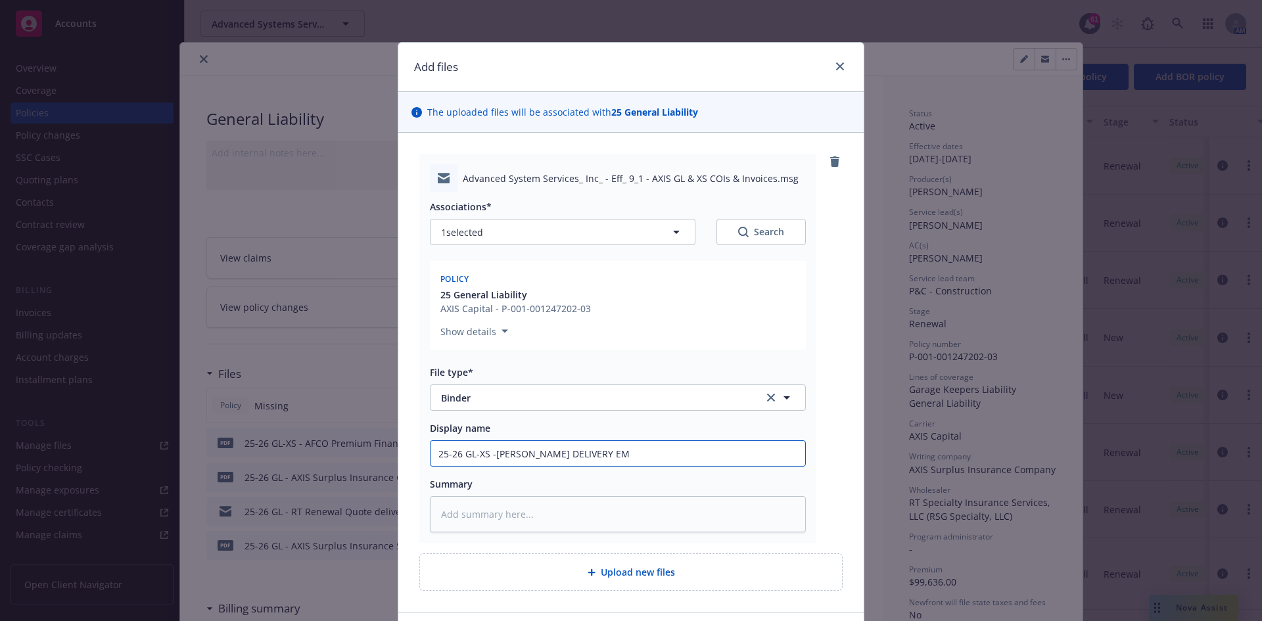
type input "25-26 GL-XS -rt BINDER DELIVERY EMA"
type textarea "x"
type input "25-26 GL-XS -rt BINDER DELIVERY EMAI"
type textarea "x"
type input "25-26 GL-XS -rt BINDER DELIVERY EMA"
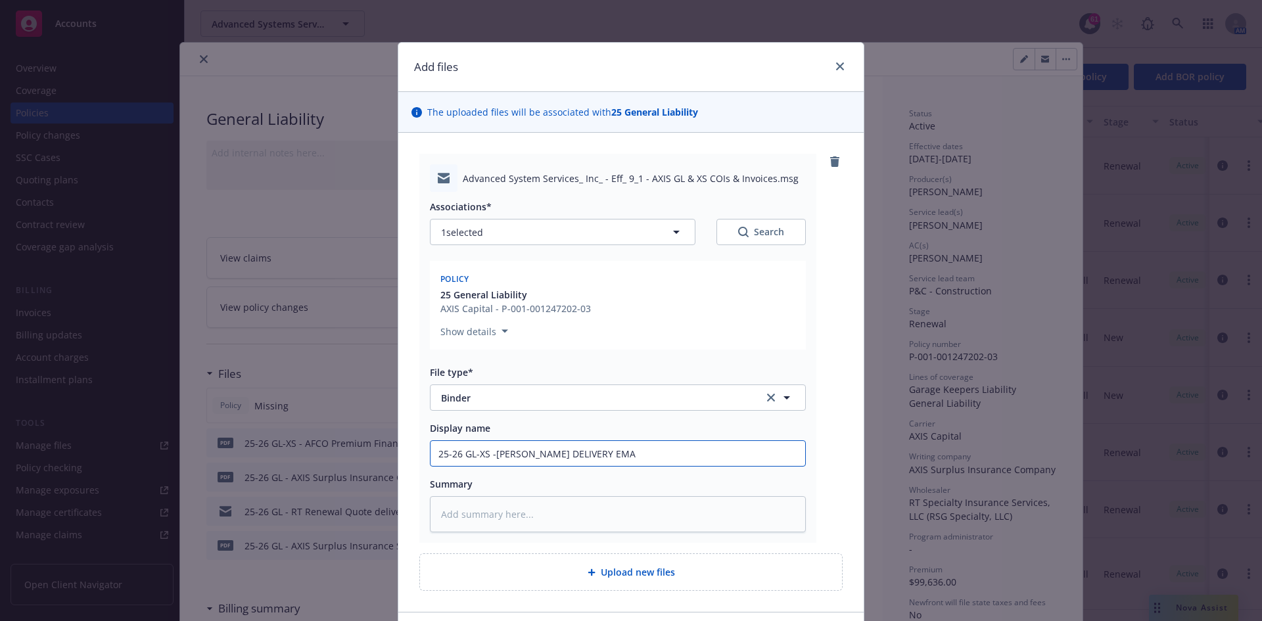
type textarea "x"
type input "25-26 GL-XS -rt BINDER DELIVERY EM"
type textarea "x"
type input "25-26 GL-XS -rt BINDER DELIVERY E"
type textarea "x"
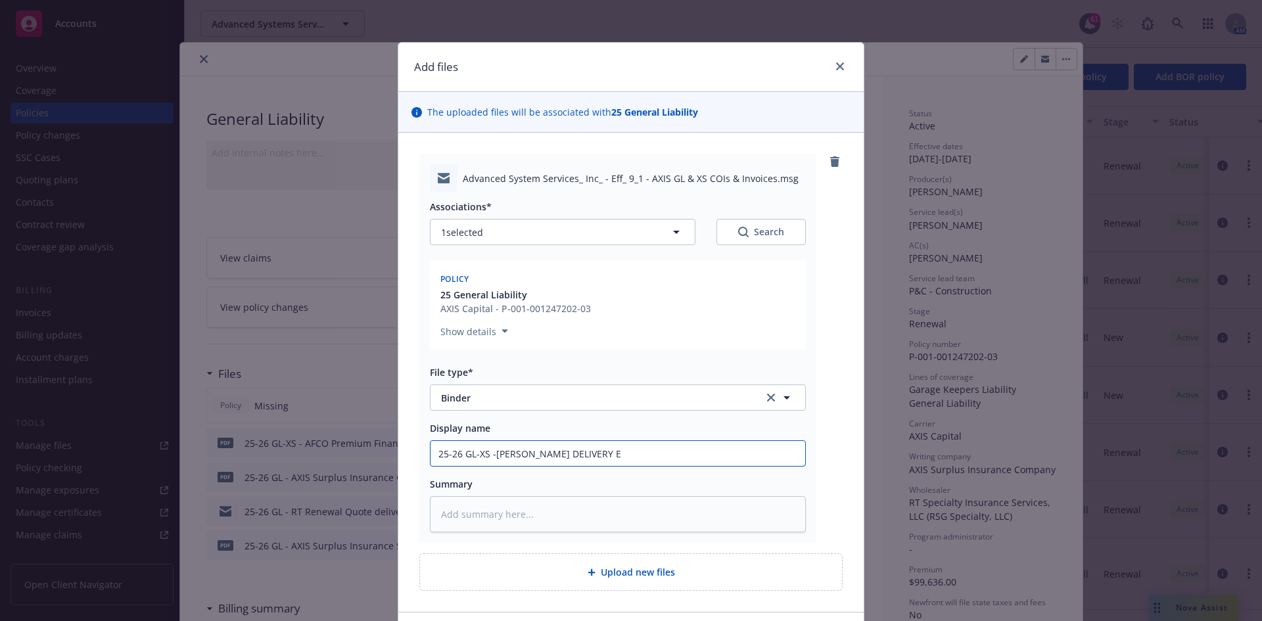
type input "25-26 GL-XS -rt BINDER DELIVERY"
type textarea "x"
type input "25-26 GL-XS -rt BINDER DELIVERY"
type textarea "x"
type input "25-26 GL-XS -rt BINDER DELIVER"
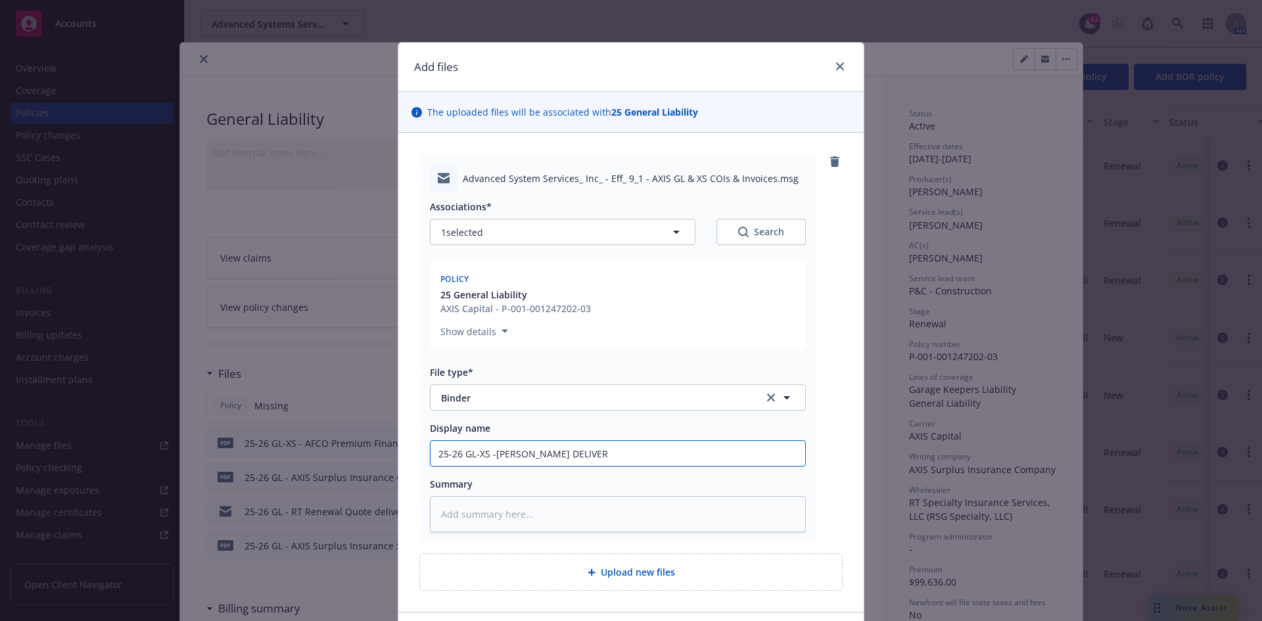
type textarea "x"
type input "25-26 GL-XS -rt BINDER DELIVE"
type textarea "x"
type input "25-26 GL-XS -rt BINDER DELIV"
type textarea "x"
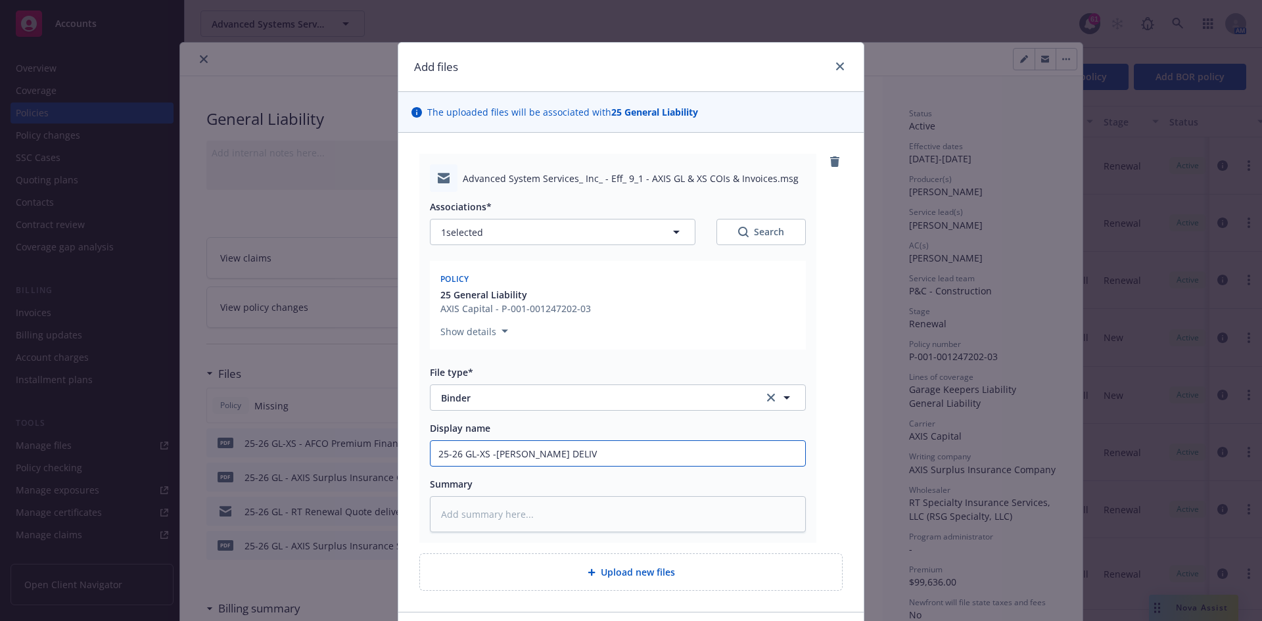
type input "25-26 GL-XS -rt BINDER DELI"
type textarea "x"
type input "25-26 GL-XS -rt BINDER DEL"
type textarea "x"
type input "25-26 GL-XS -rt BINDER DE"
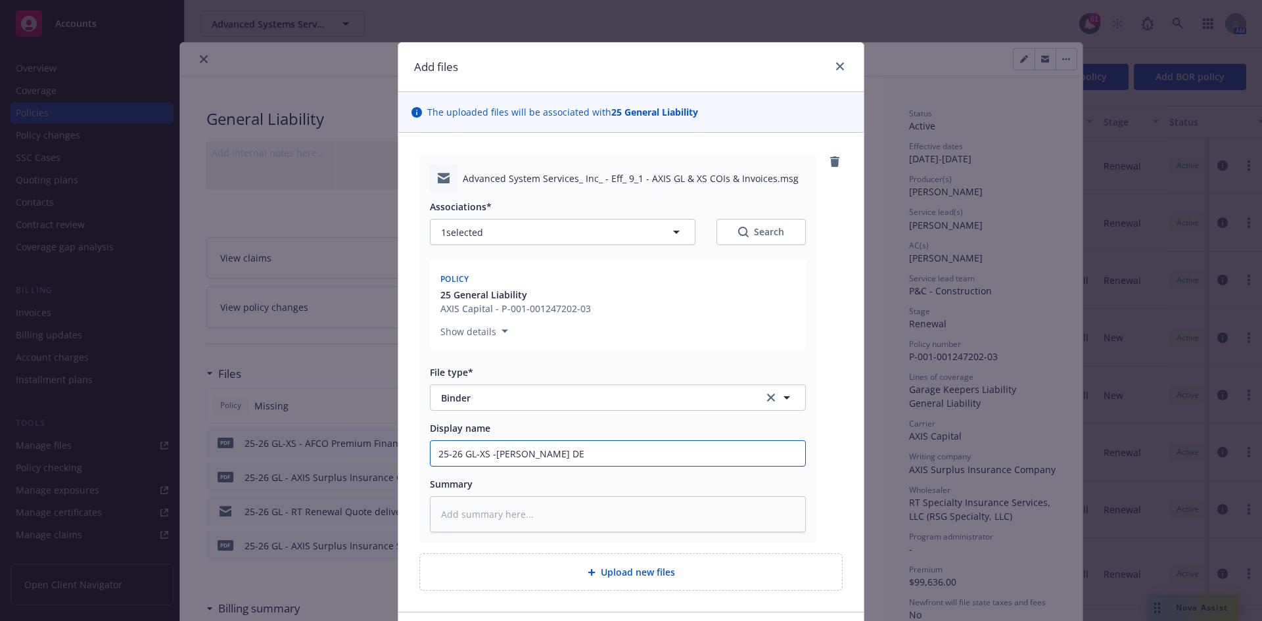
type textarea "x"
type input "25-26 GL-XS -rt BINDER D"
type textarea "x"
type input "25-26 GL-XS -rt BINDER"
type textarea "x"
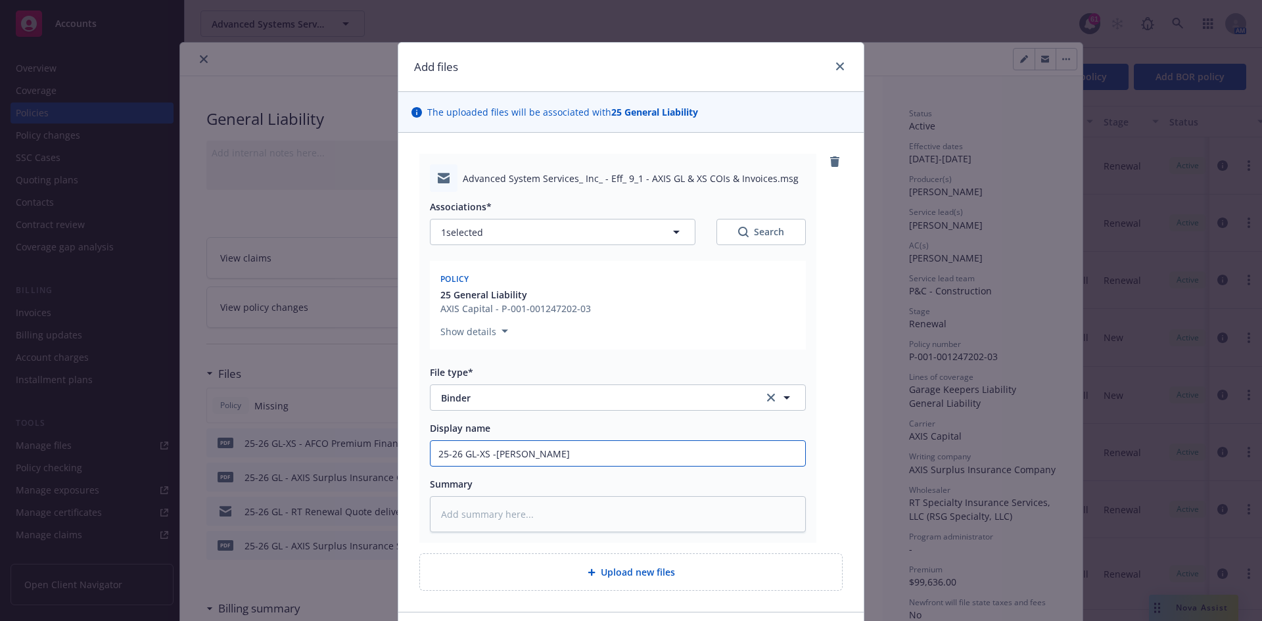
type input "25-26 GL-XS -rt BINDER"
type textarea "x"
type input "25-26 GL-XS -rt BINDE"
type textarea "x"
type input "25-26 GL-XS -rt BIND"
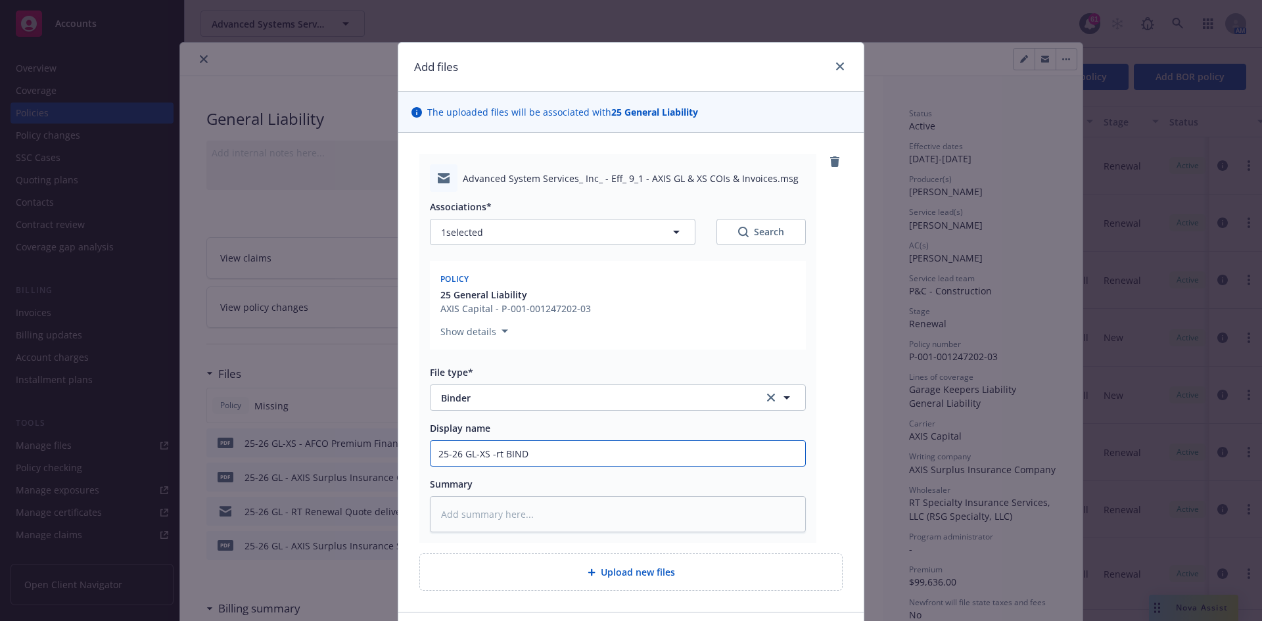
type textarea "x"
type input "25-26 GL-XS -rt BIN"
type textarea "x"
type input "25-26 GL-XS -rt BI"
type textarea "x"
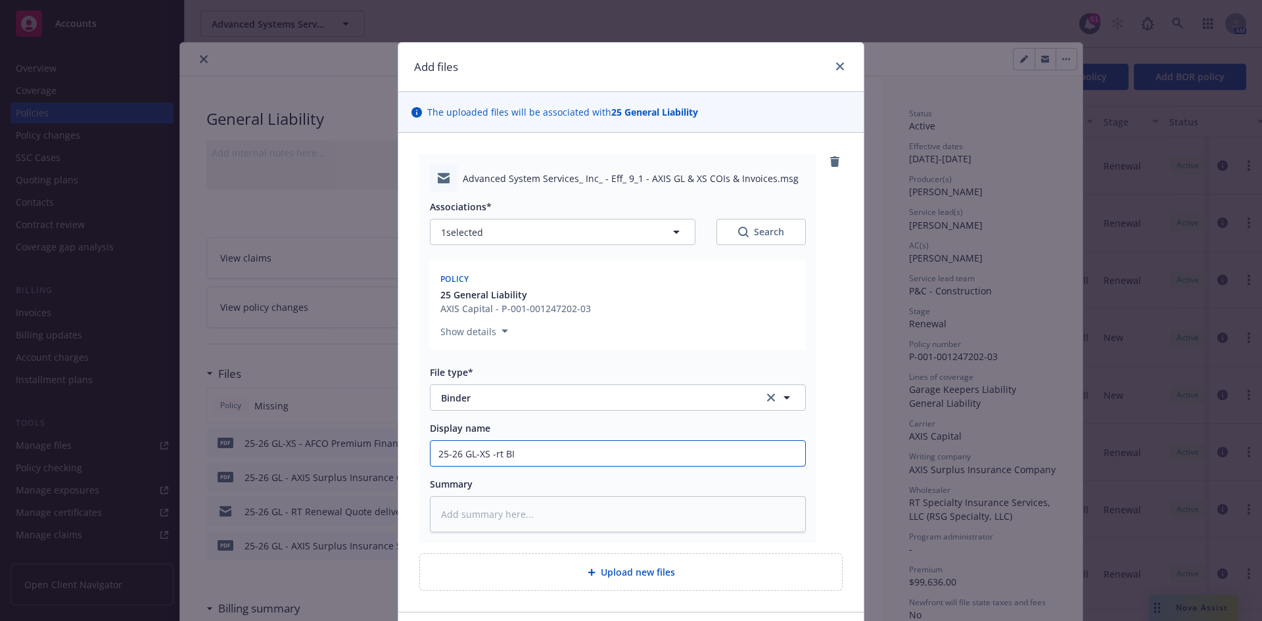
type input "25-26 GL-XS -rt B"
type textarea "x"
type input "25-26 GL-XS -rt"
type textarea "x"
type input "25-26 GL-XS -rt"
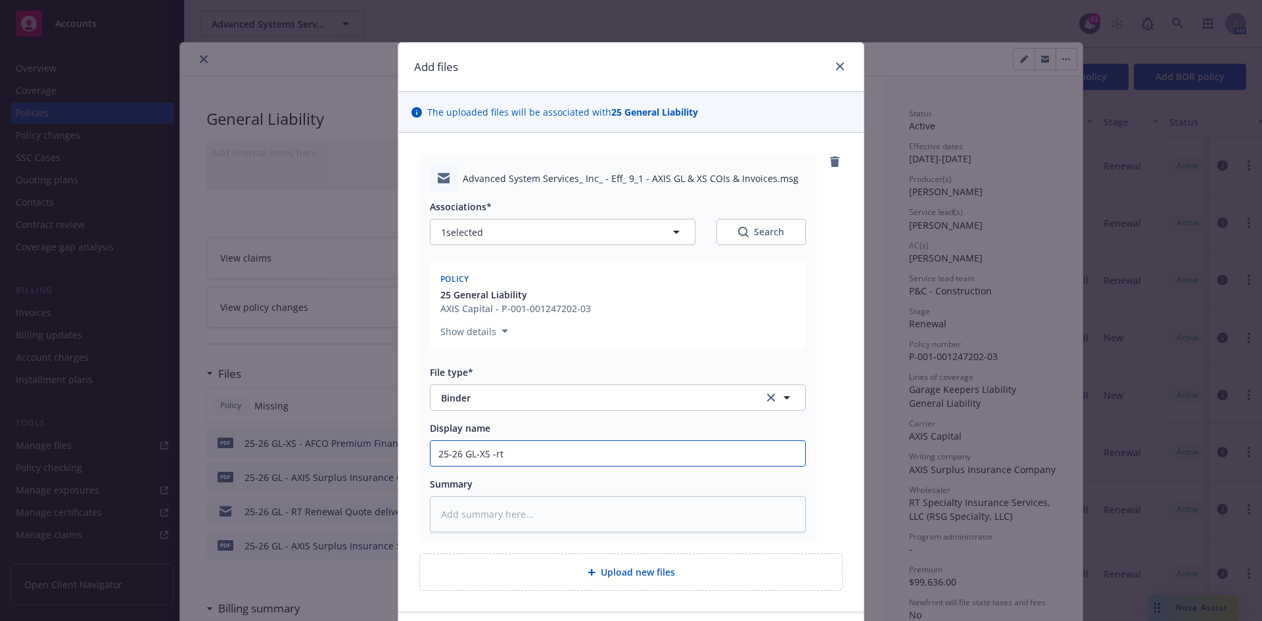
type textarea "x"
type input "25-26 GL-XS -r"
type textarea "x"
type input "25-26 GL-XS -"
type textarea "x"
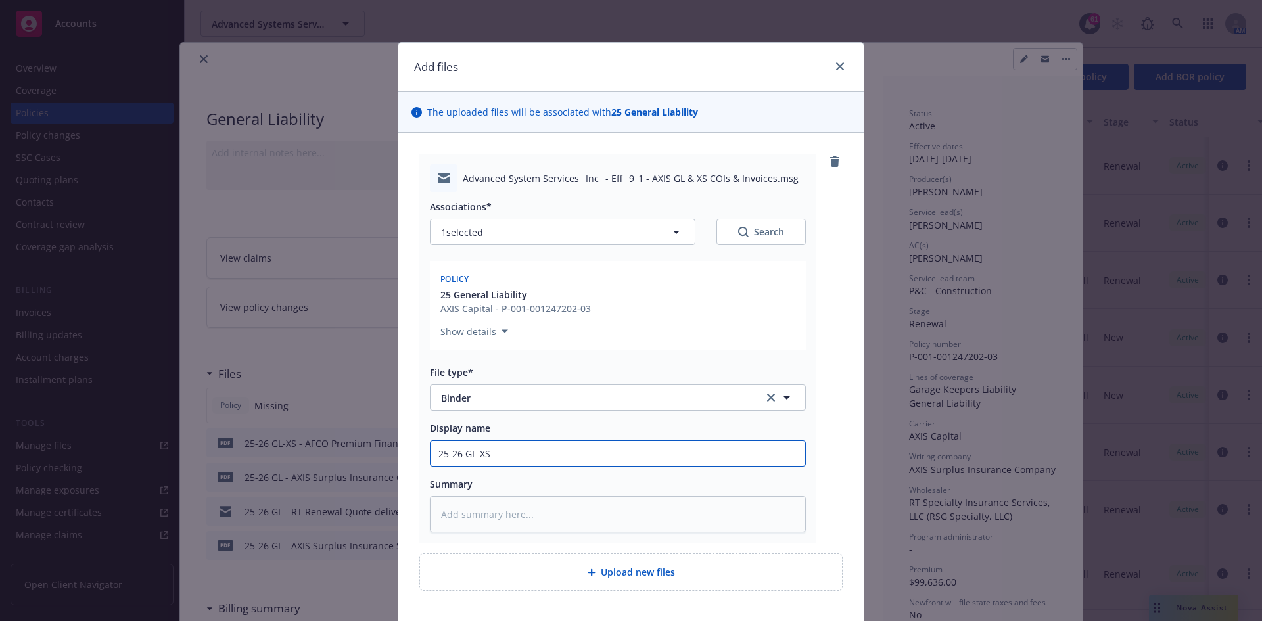
type input "25-26 GL-XS -"
type textarea "x"
type input "25-26 GL-XS - R"
type textarea "x"
type input "25-26 GL-XS - RT"
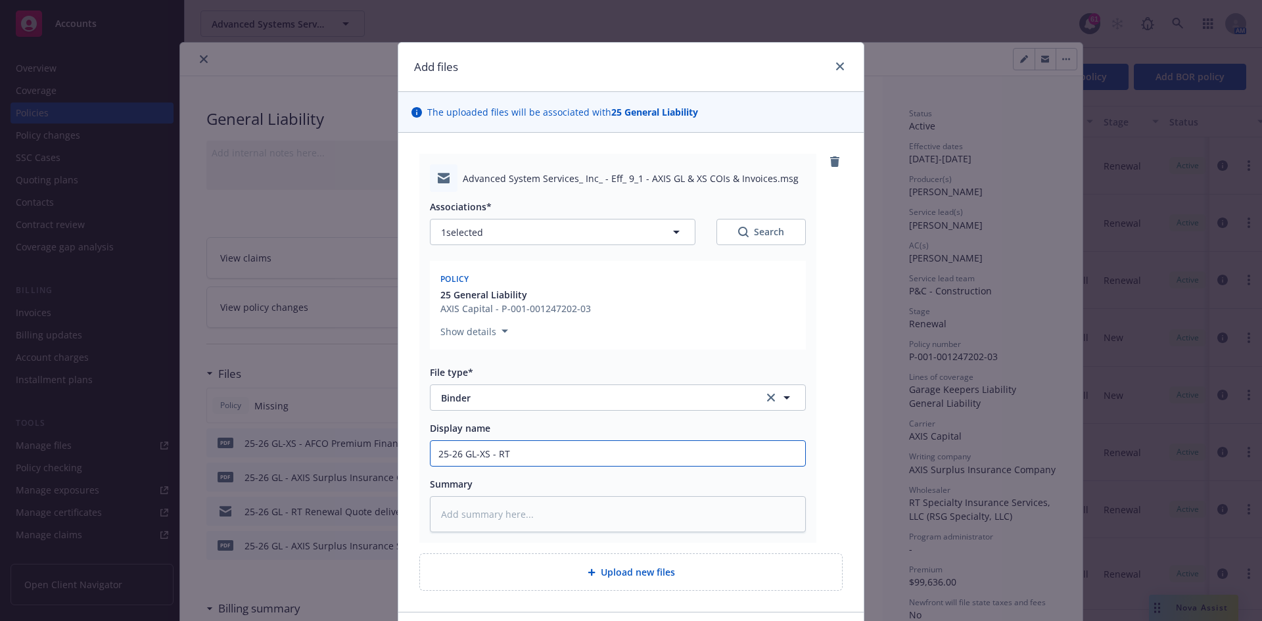
type textarea "x"
type input "25-26 GL-XS - RT"
type textarea "x"
type input "25-26 GL-XS - RT B"
type textarea "x"
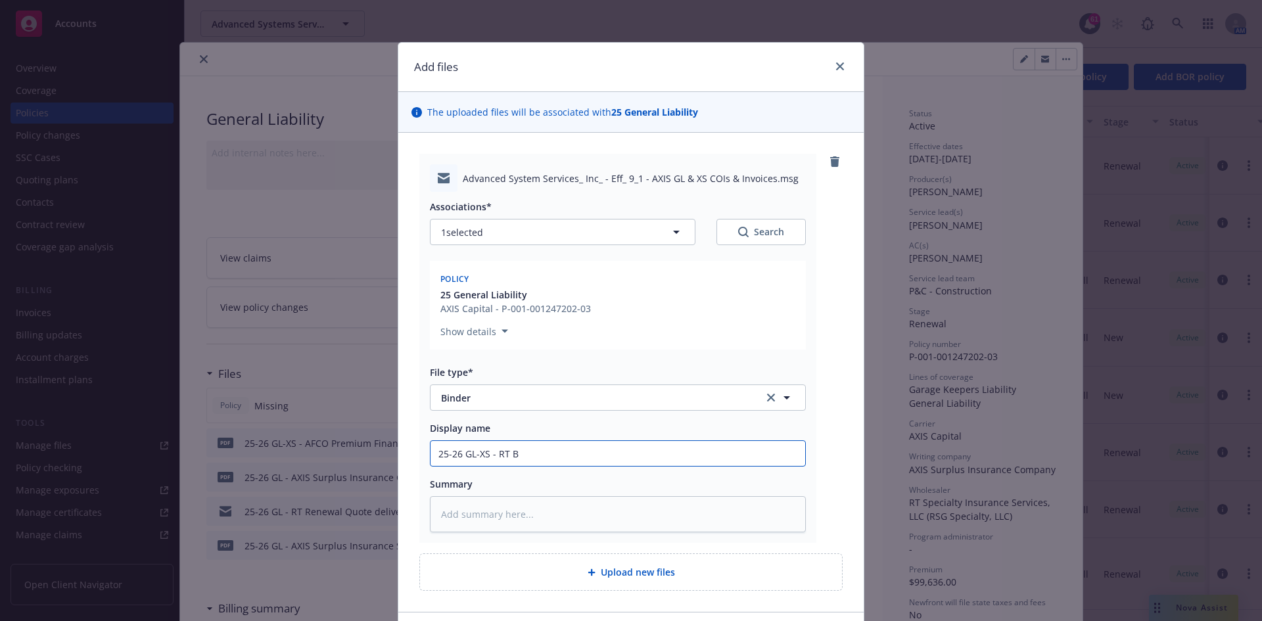
type input "25-26 GL-XS - RT Bi"
type textarea "x"
type input "25-26 GL-XS - RT Bin"
type textarea "x"
type input "25-26 GL-XS - RT Bind"
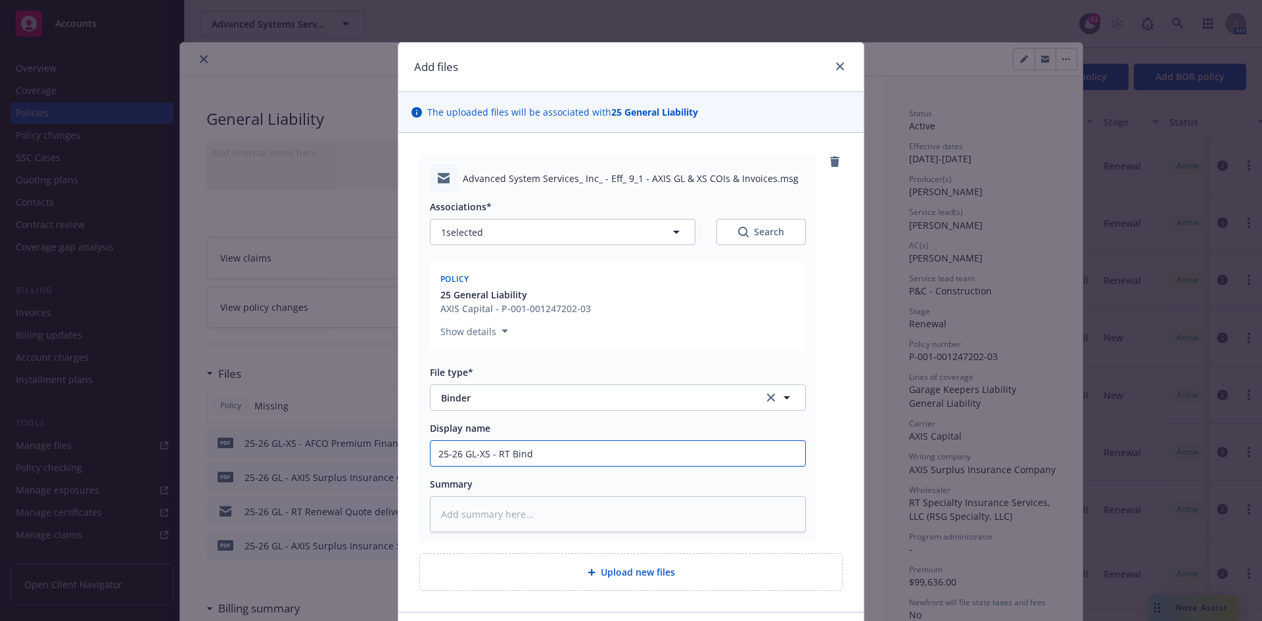
type textarea "x"
type input "25-26 GL-XS - RT Binde"
type textarea "x"
type input "25-26 GL-XS - RT Binder"
type textarea "x"
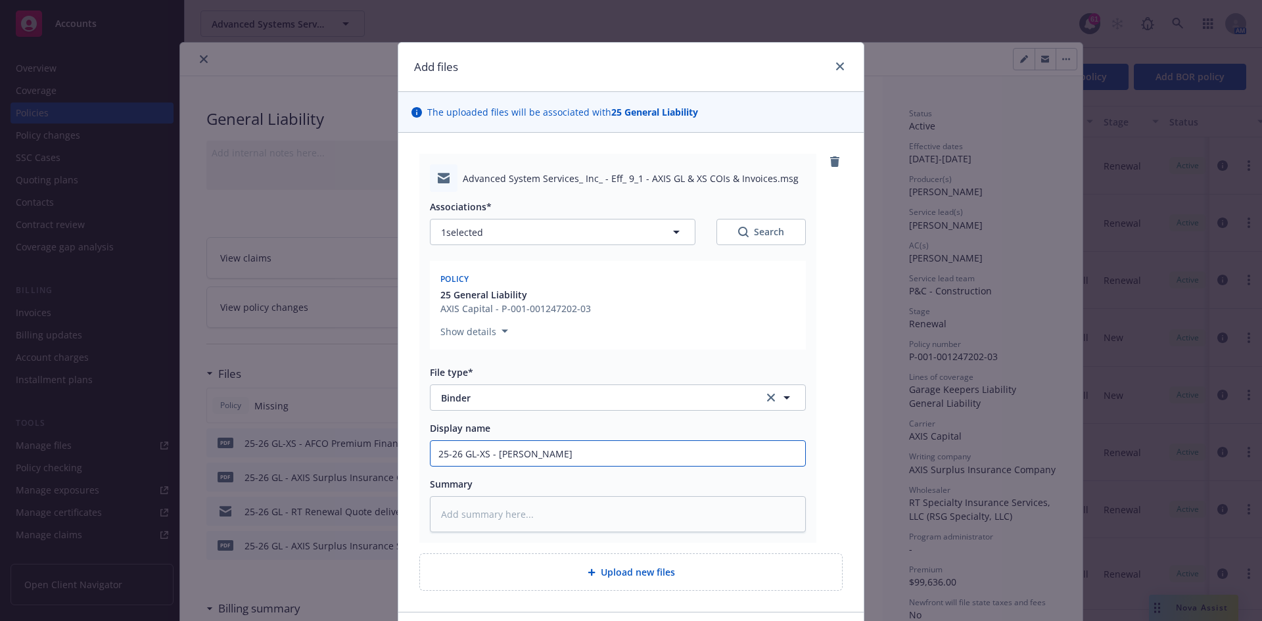
type input "25-26 GL-XS - RT Binder"
type textarea "x"
type input "25-26 GL-XS - RT Binder d"
type textarea "x"
type input "25-26 GL-XS - RT Binder de"
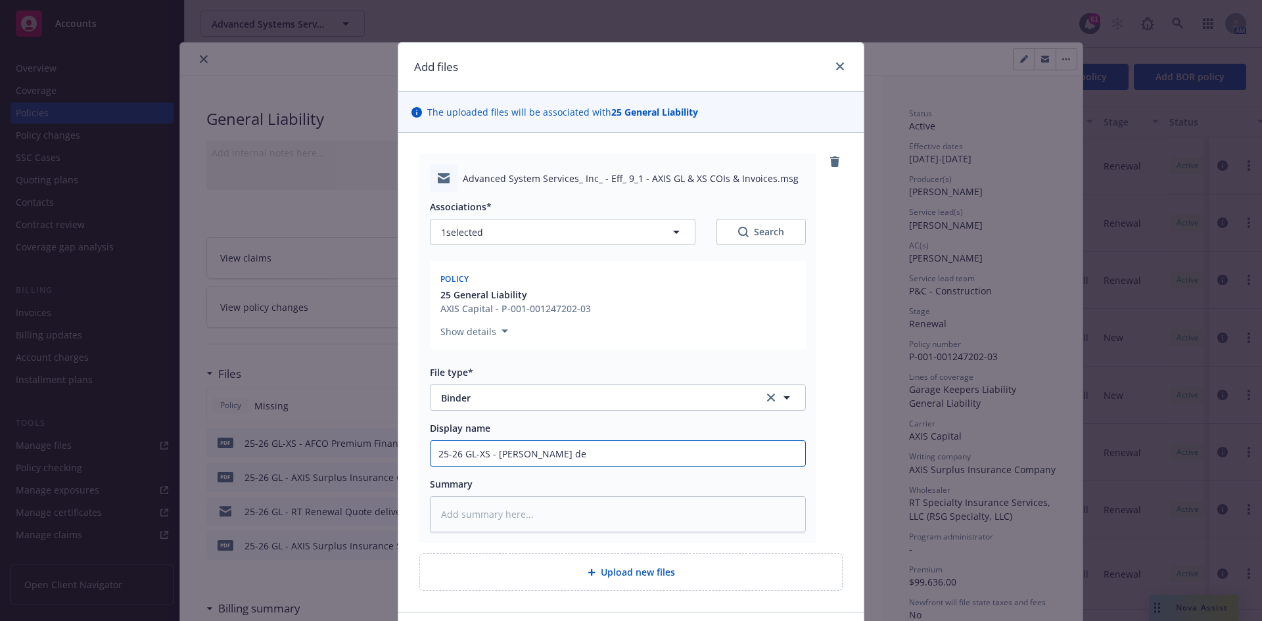
type textarea "x"
type input "25-26 GL-XS - RT Binder del"
type textarea "x"
type input "25-26 GL-XS - RT Binder deli"
type textarea "x"
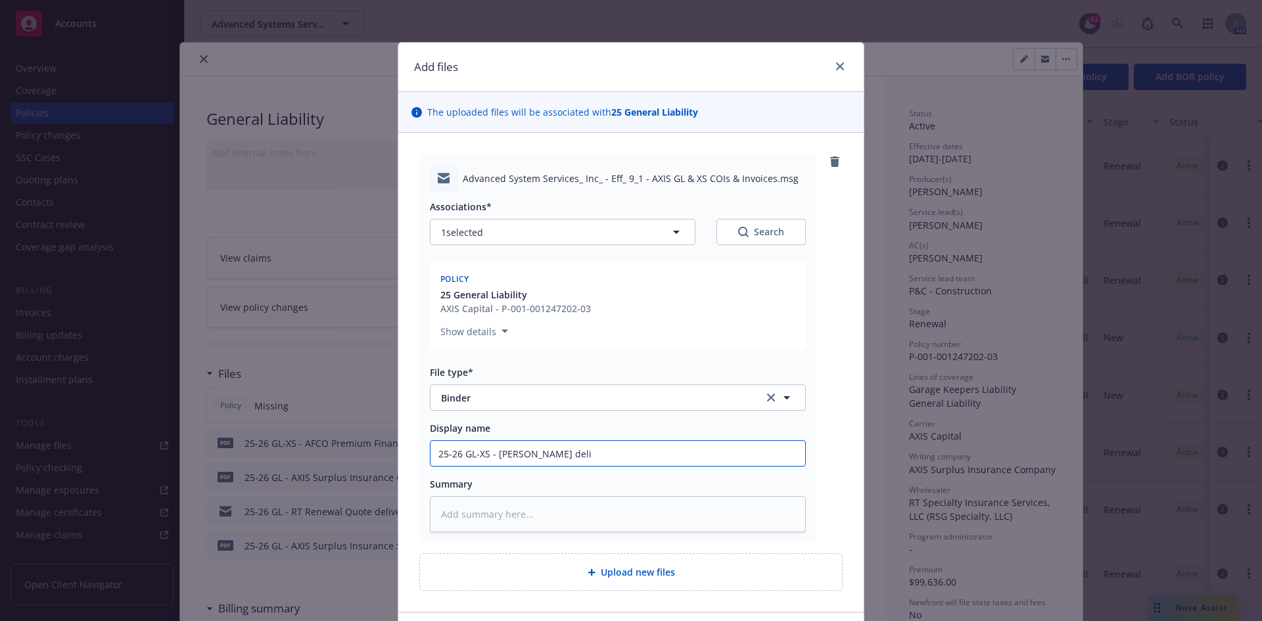
type input "25-26 GL-XS - RT Binder deliv"
type textarea "x"
type input "25-26 GL-XS - RT Binder delive"
type textarea "x"
type input "25-26 GL-XS - RT Binder deliver"
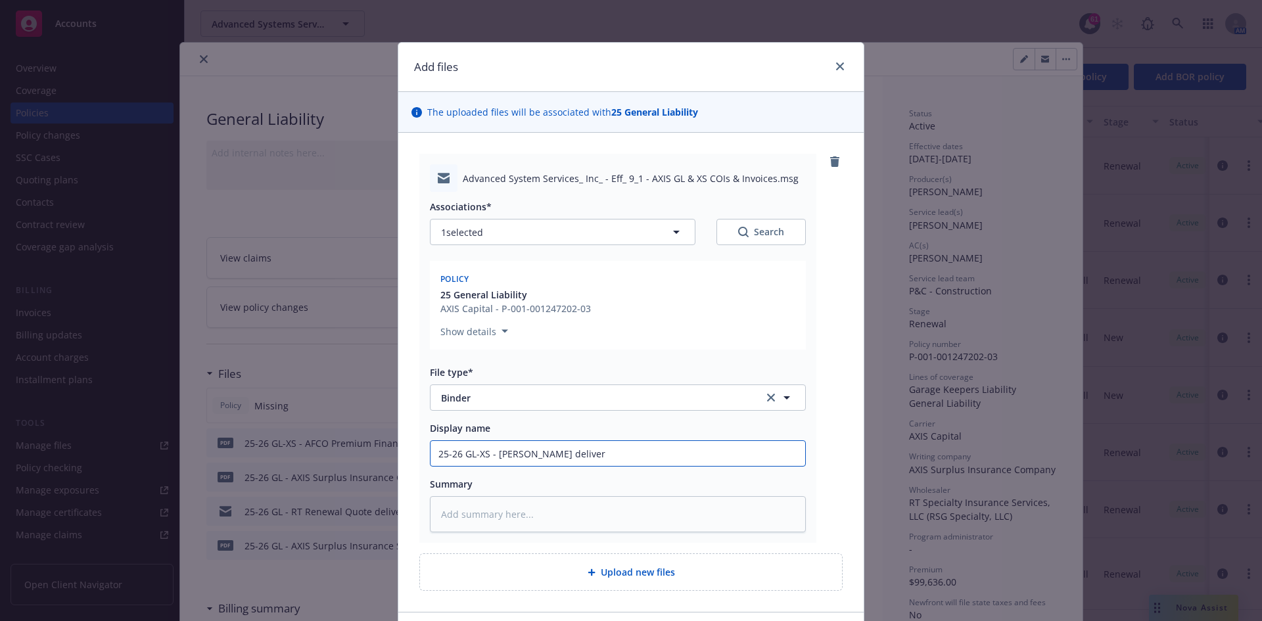
type textarea "x"
type input "25-26 GL-XS - RT Binder delivery"
type textarea "x"
type input "25-26 GL-XS - RT Binder delivery"
type textarea "x"
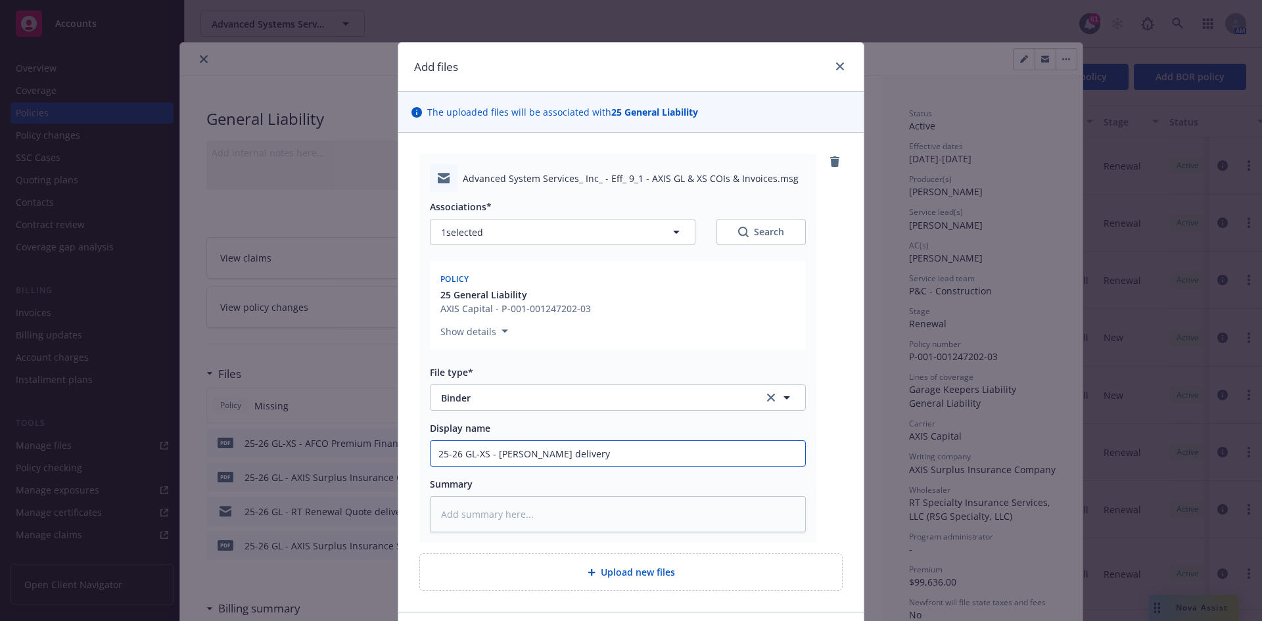
type input "25-26 GL-XS - RT Binder delivery e"
type textarea "x"
type input "25-26 GL-XS - RT Binder delivery em"
type textarea "x"
type input "25-26 GL-XS - RT Binder delivery ema"
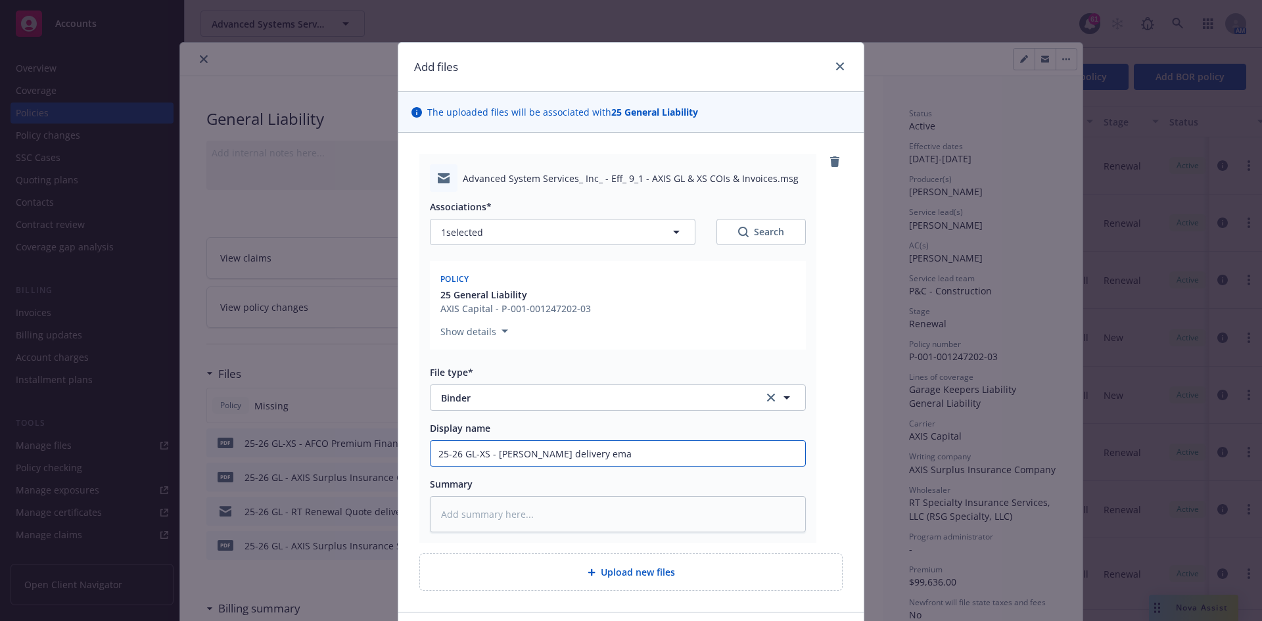
type textarea "x"
type input "25-26 GL-XS - RT Binder delivery emai"
type textarea "x"
type input "25-26 GL-XS - RT Binder delivery email"
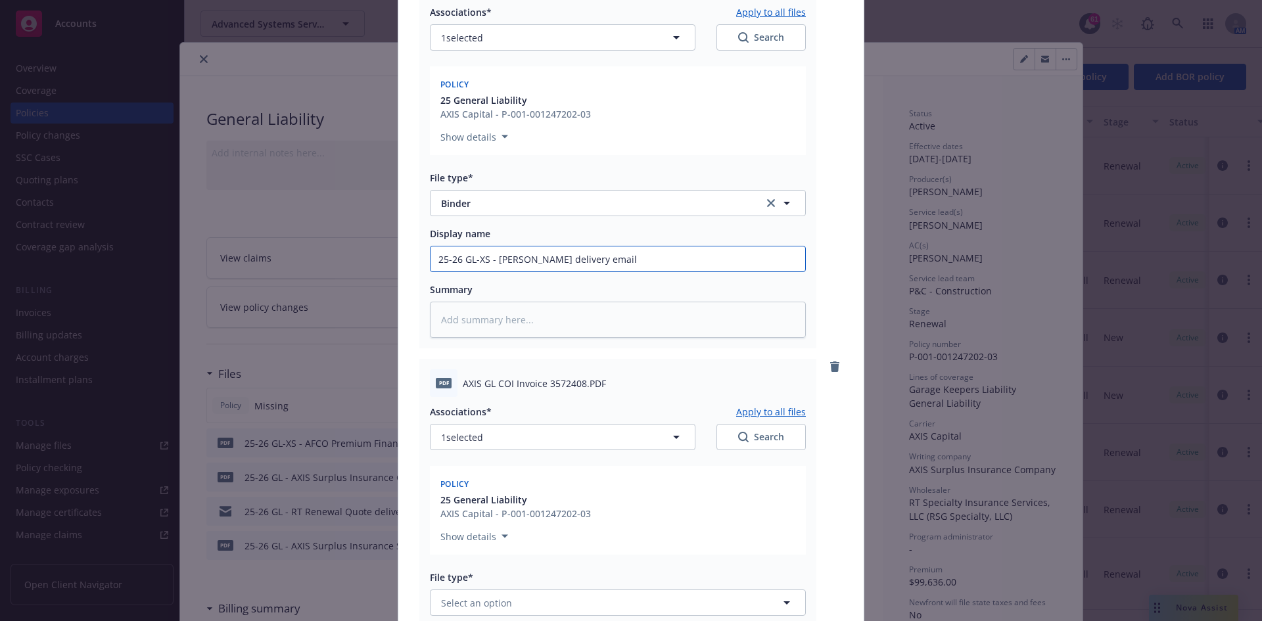
scroll to position [197, 0]
click at [580, 431] on button "1 selected" at bounding box center [563, 434] width 266 height 26
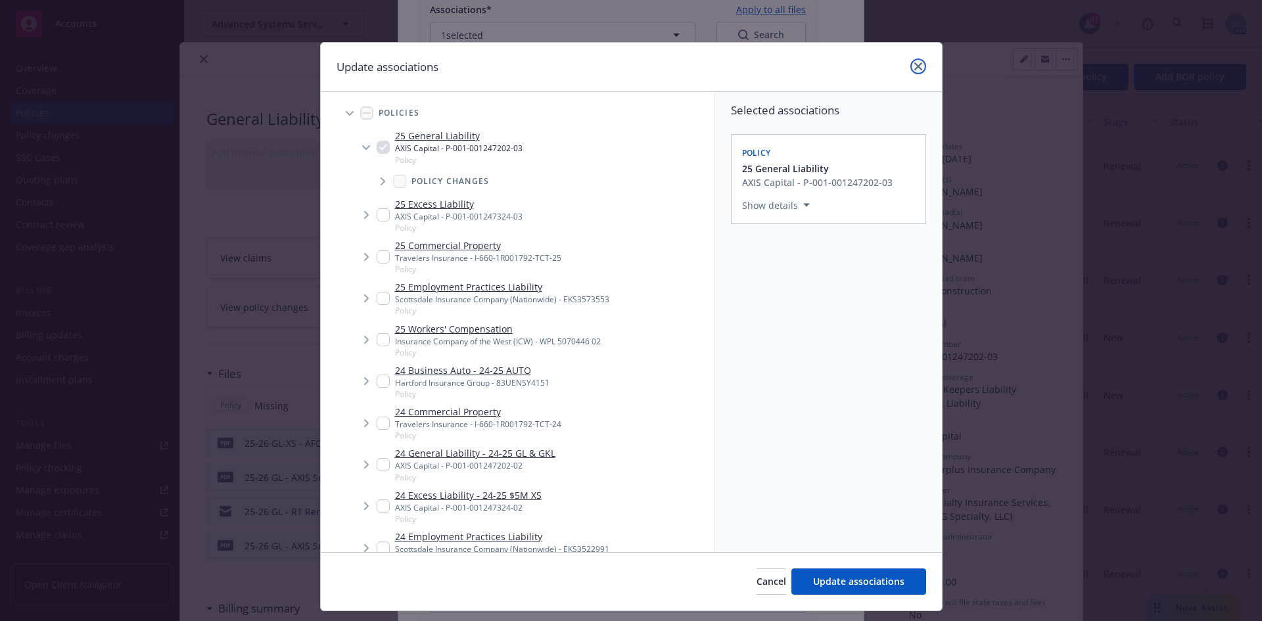
click at [910, 60] on link "close" at bounding box center [918, 66] width 16 height 16
type textarea "x"
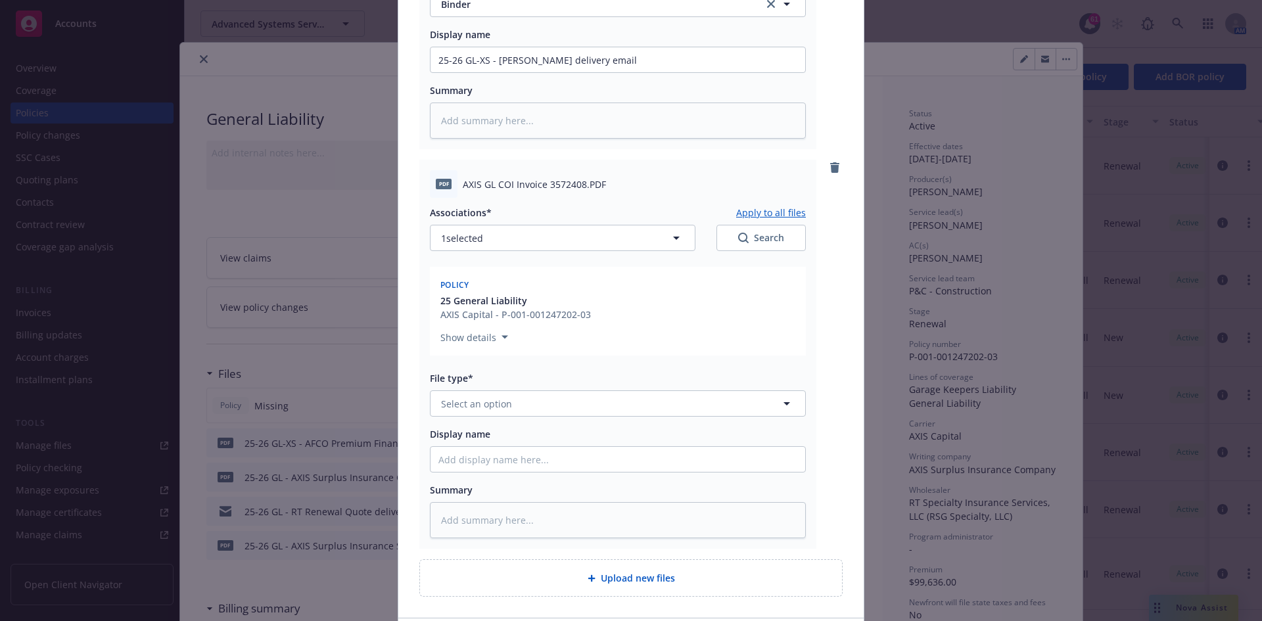
scroll to position [394, 0]
click at [494, 406] on span "Select an option" at bounding box center [476, 403] width 71 height 14
type input "invoice"
click at [490, 465] on div "Invoice - Third Party" at bounding box center [618, 474] width 375 height 35
click at [493, 460] on input "Display name" at bounding box center [618, 458] width 375 height 25
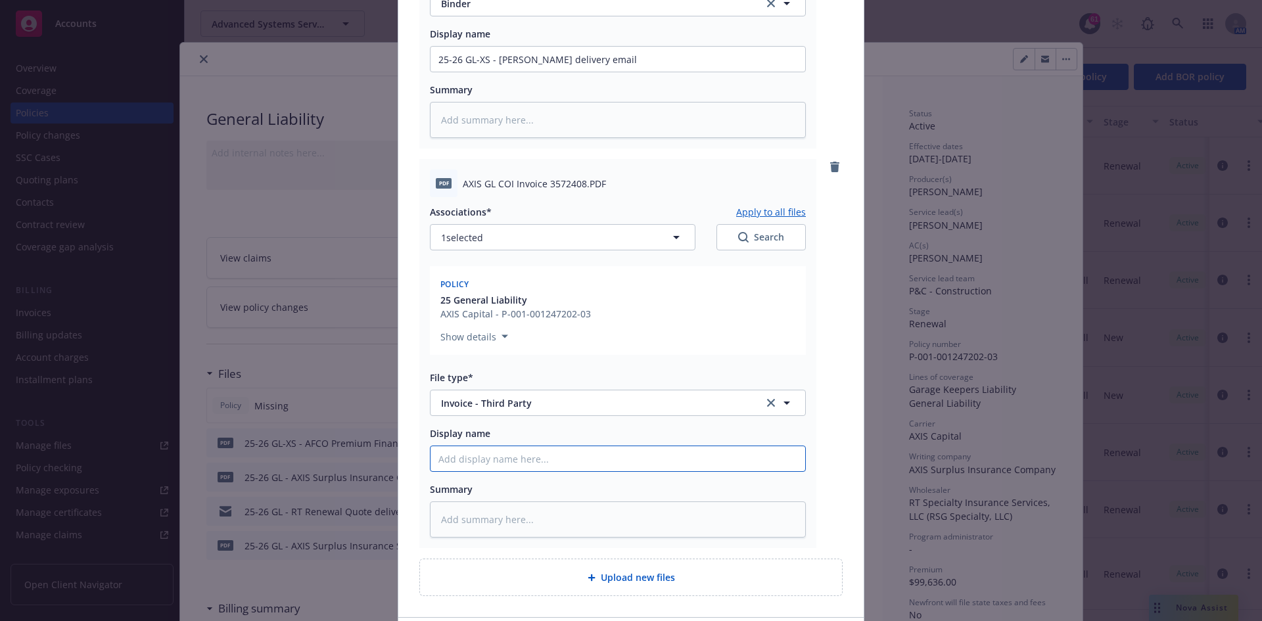
type textarea "x"
type input "2"
type textarea "x"
type input "25"
type textarea "x"
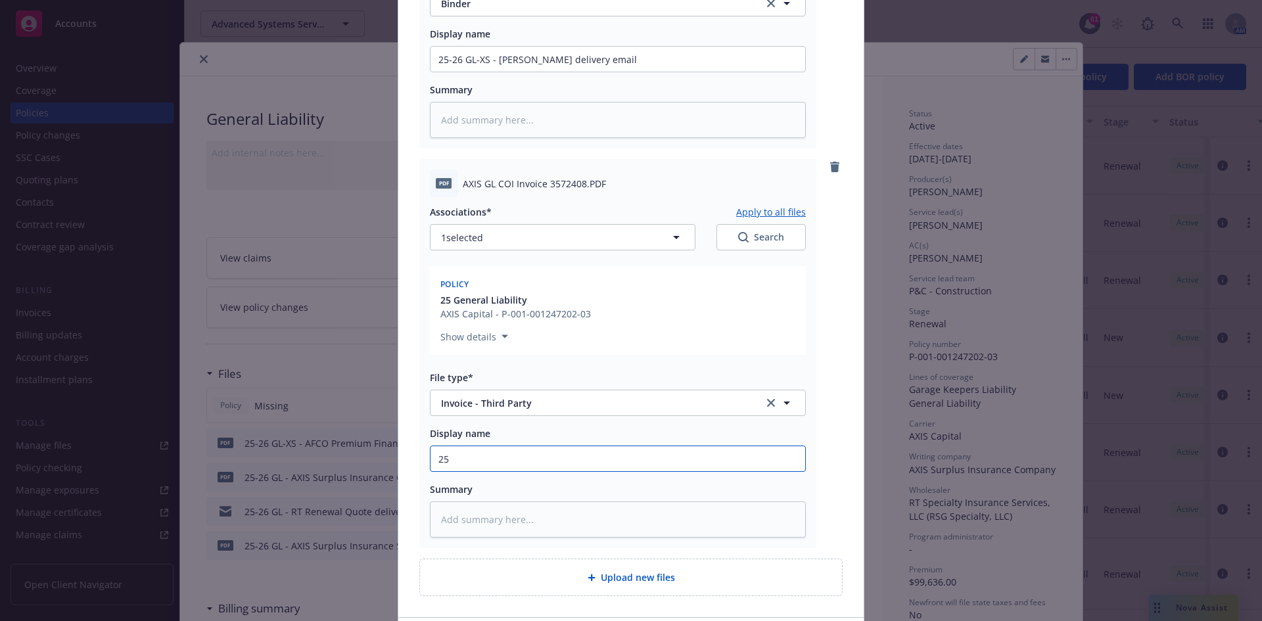
type input "25-"
type textarea "x"
type input "25-2"
type textarea "x"
type input "25-26"
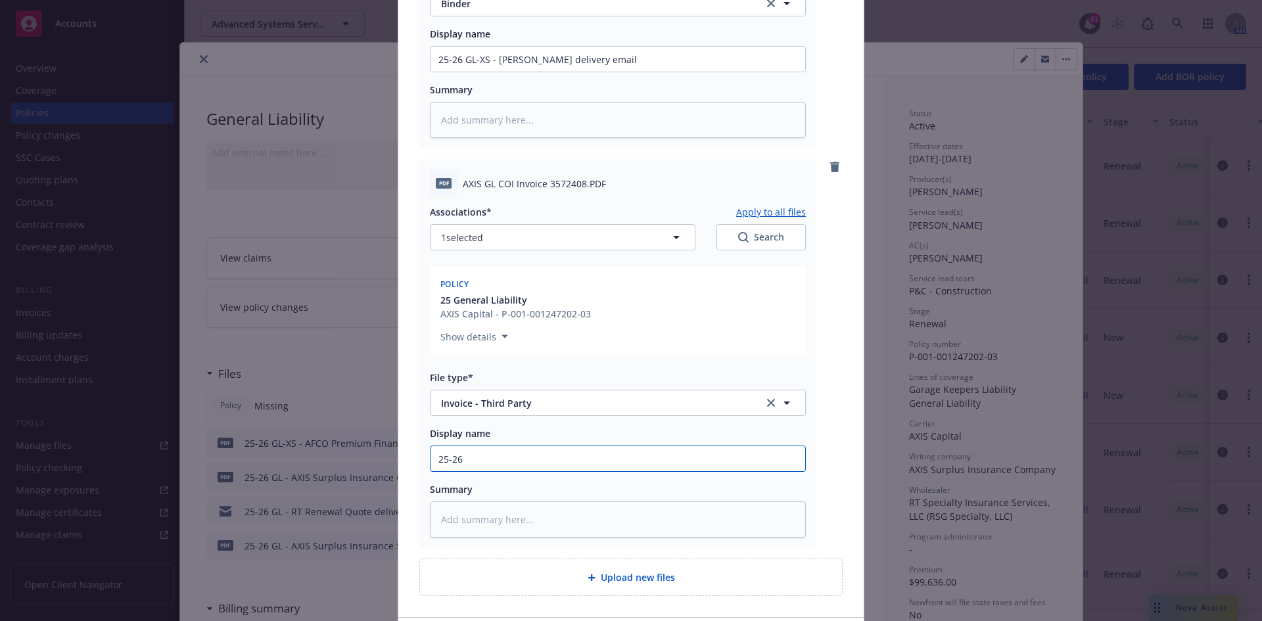
type textarea "x"
type input "25-26"
type textarea "x"
type input "25-26 G"
type textarea "x"
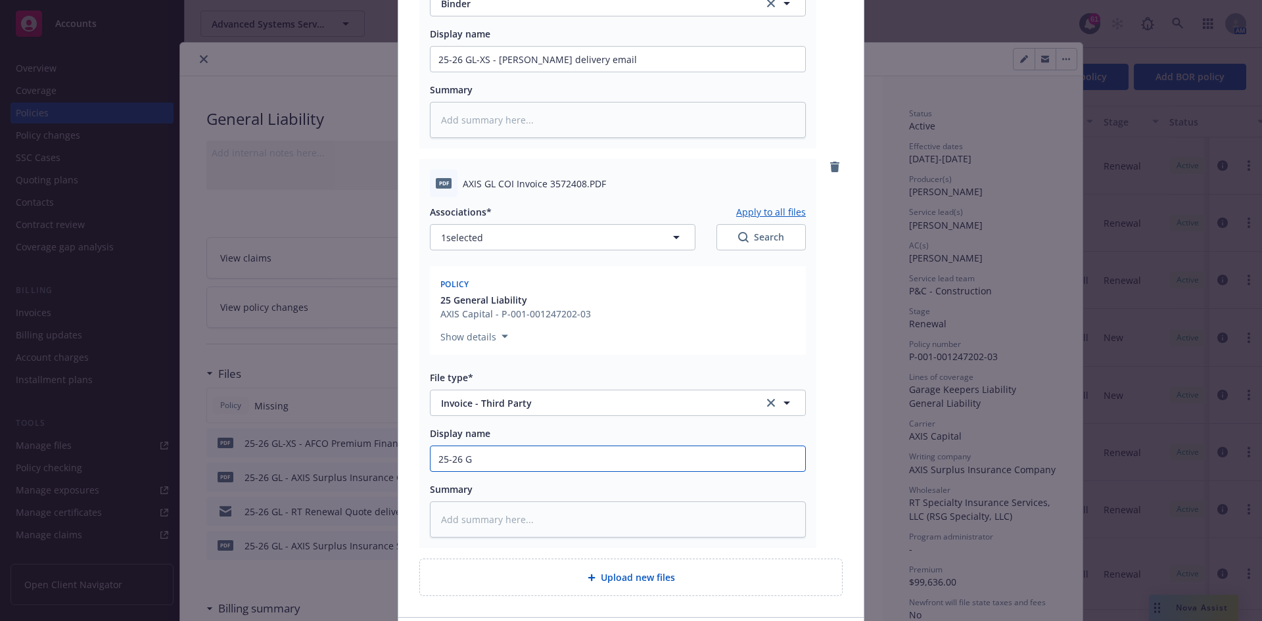
type input "25-26 GL"
type textarea "x"
type input "25-26 GL"
type textarea "x"
type input "25-26 GL -"
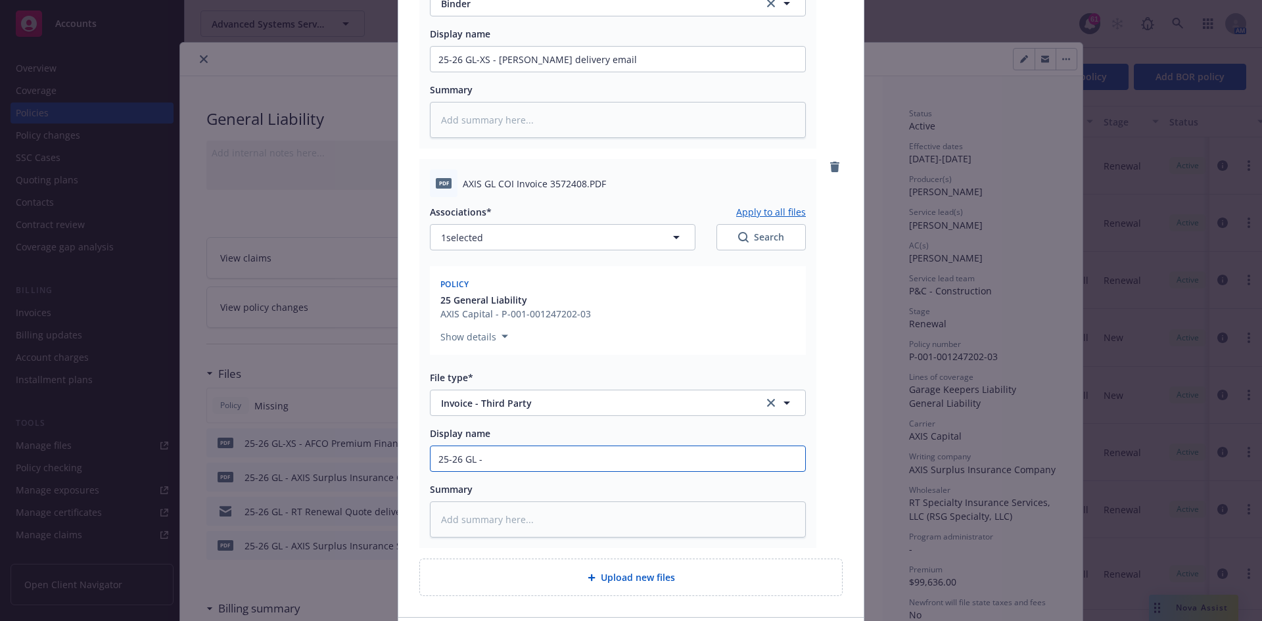
type textarea "x"
type input "25-26 GL -"
type textarea "x"
type input "25-26 GL - C"
type textarea "x"
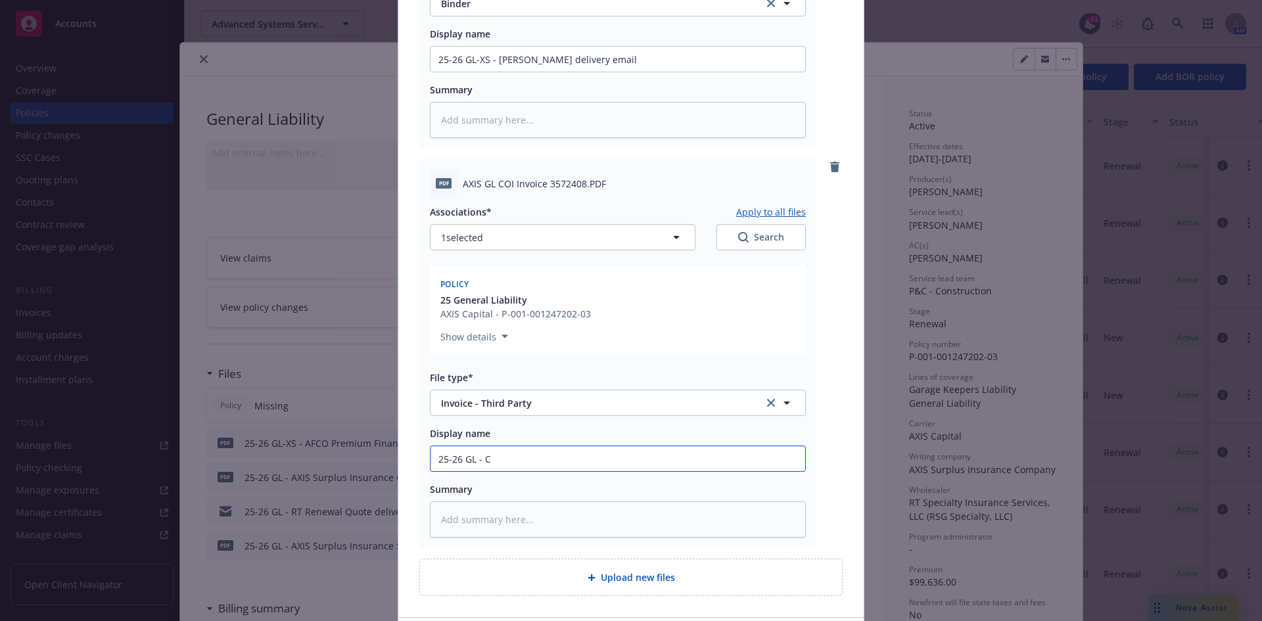
type input "25-26 GL - Ca"
type textarea "x"
type input "25-26 GL - Car"
type textarea "x"
type input "25-26 GL - Carr"
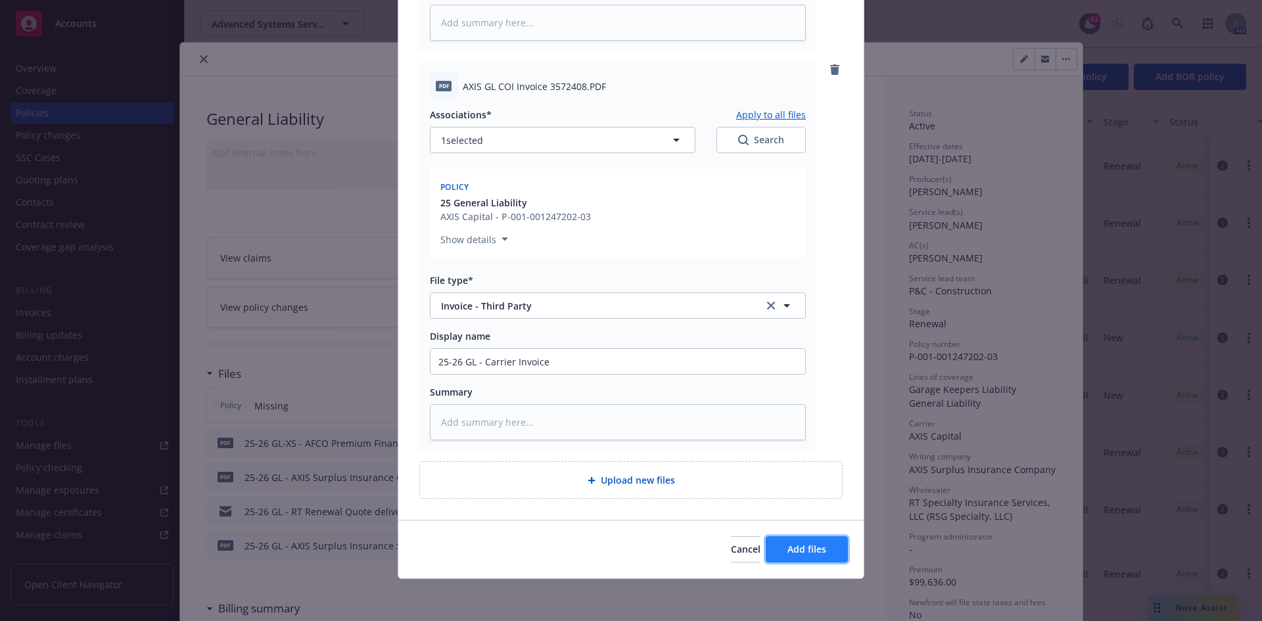
click at [797, 546] on span "Add files" at bounding box center [806, 549] width 39 height 12
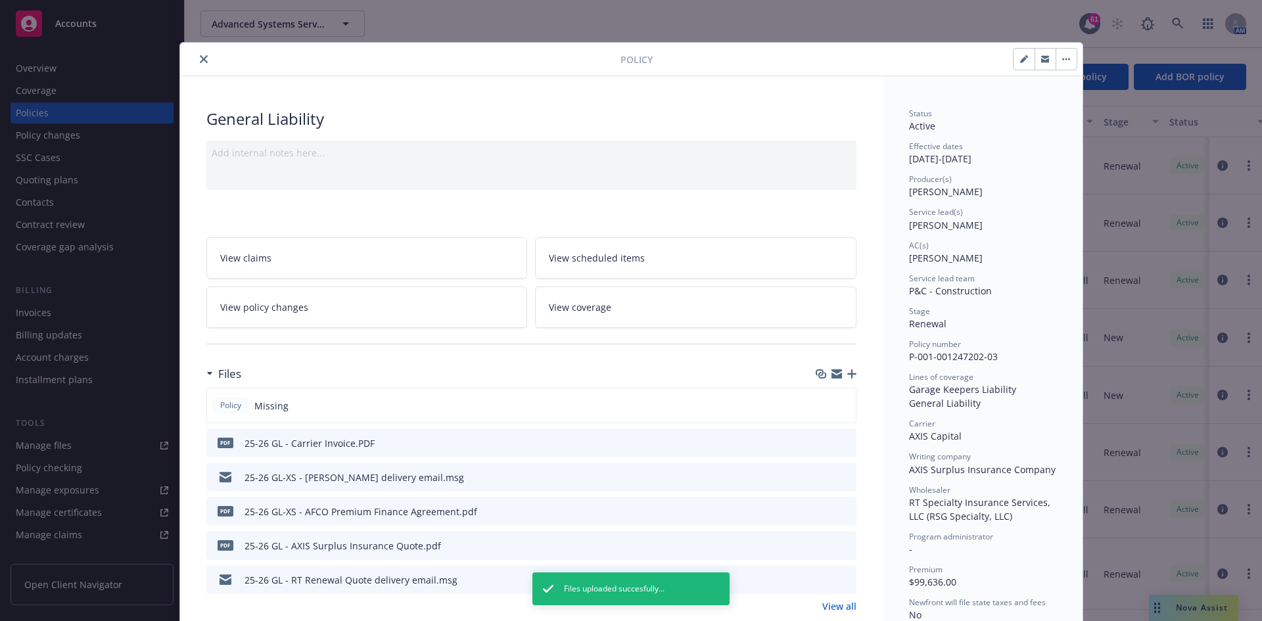
click at [1065, 61] on button "button" at bounding box center [1066, 59] width 21 height 21
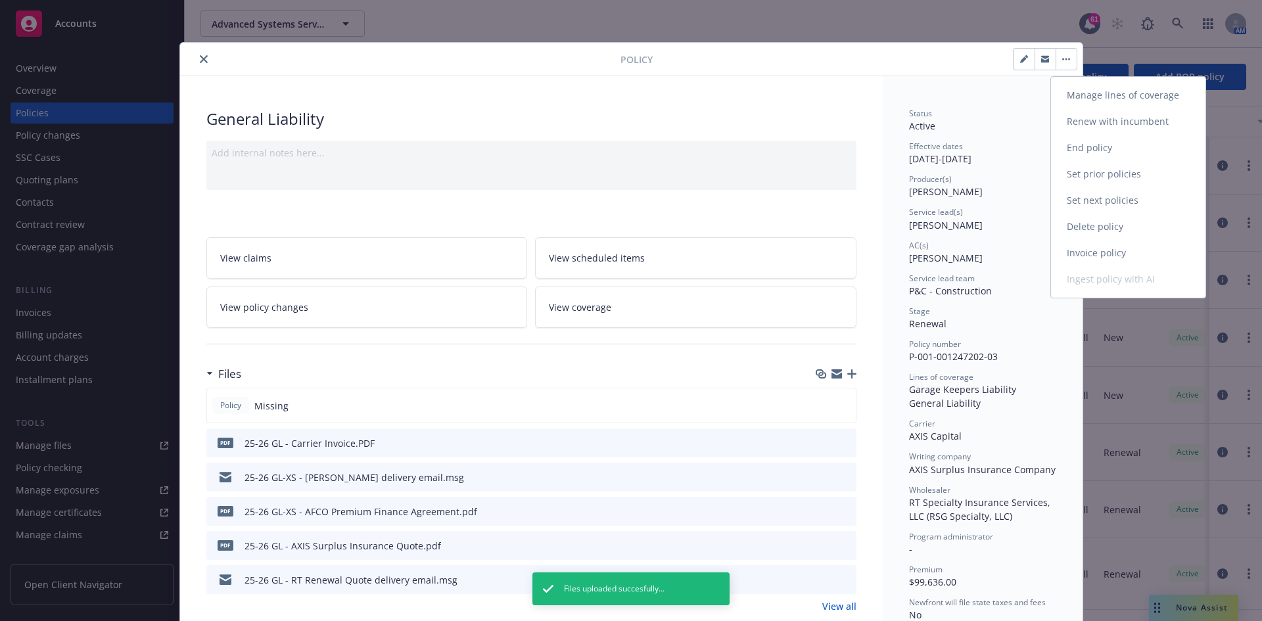
click at [1101, 256] on link "Invoice policy" at bounding box center [1128, 253] width 154 height 26
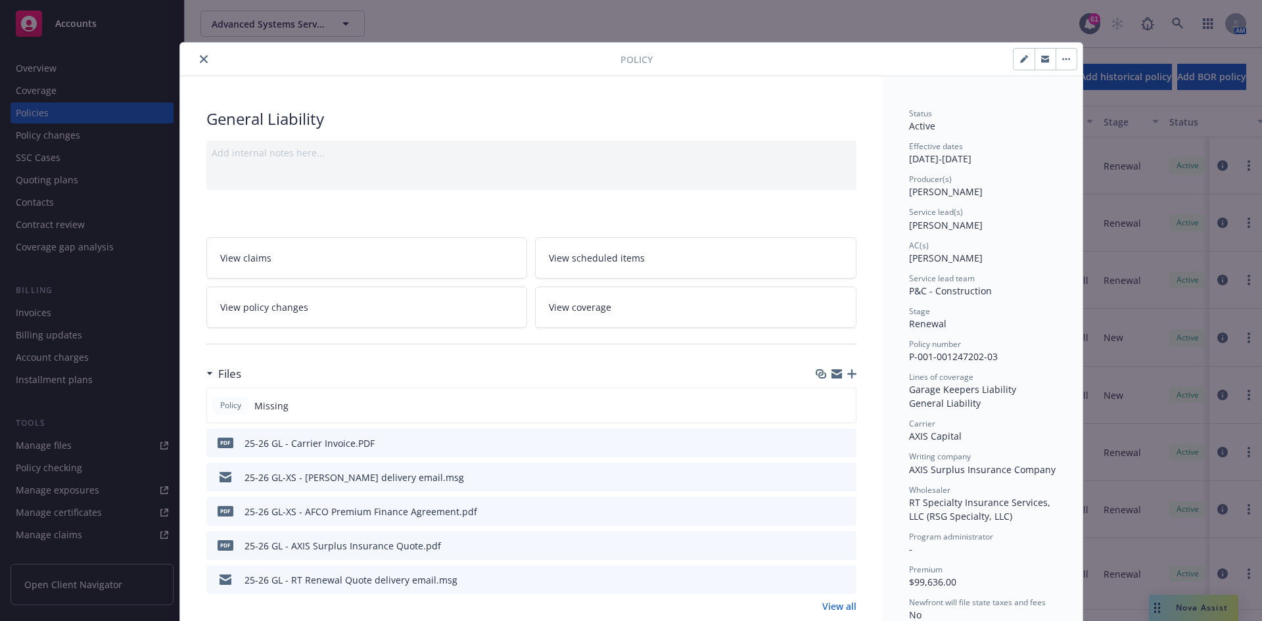
click at [202, 66] on button "close" at bounding box center [204, 59] width 16 height 16
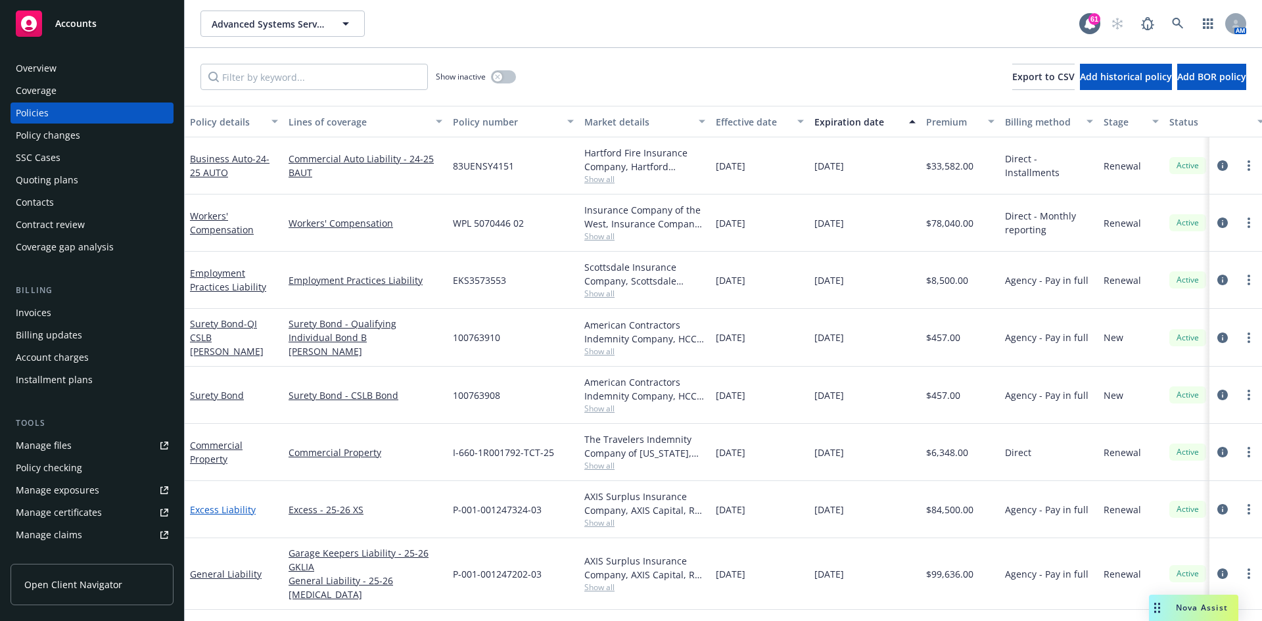
click at [208, 510] on link "Excess Liability" at bounding box center [223, 509] width 66 height 12
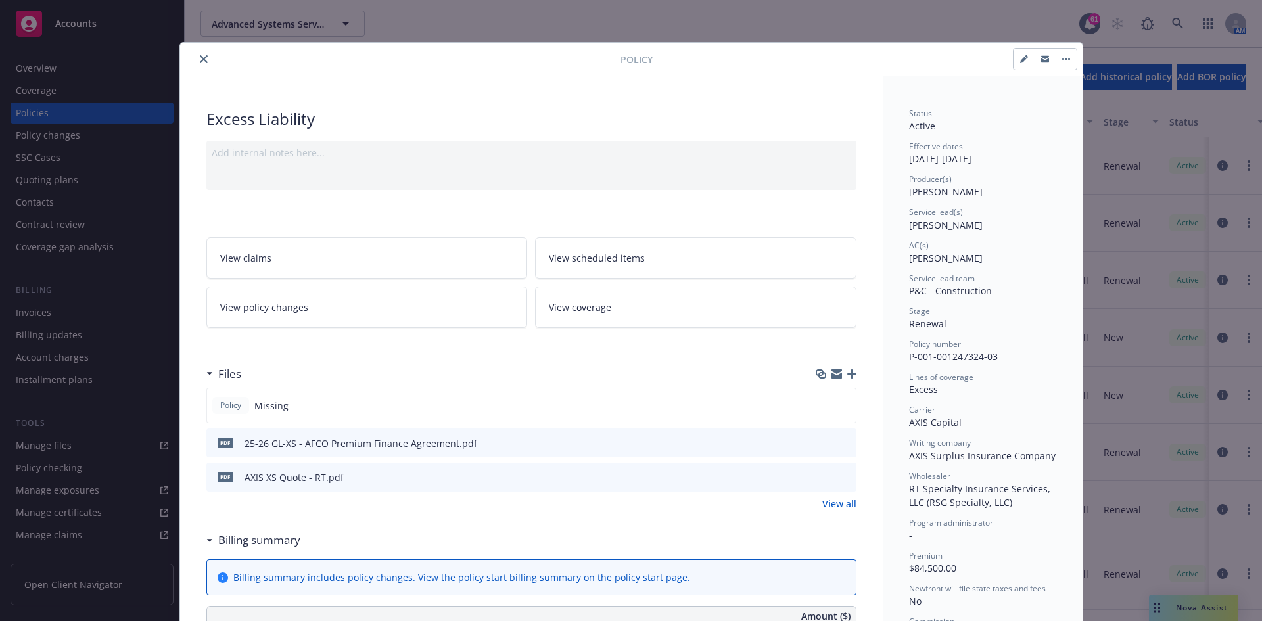
click at [847, 373] on icon "button" at bounding box center [851, 373] width 9 height 9
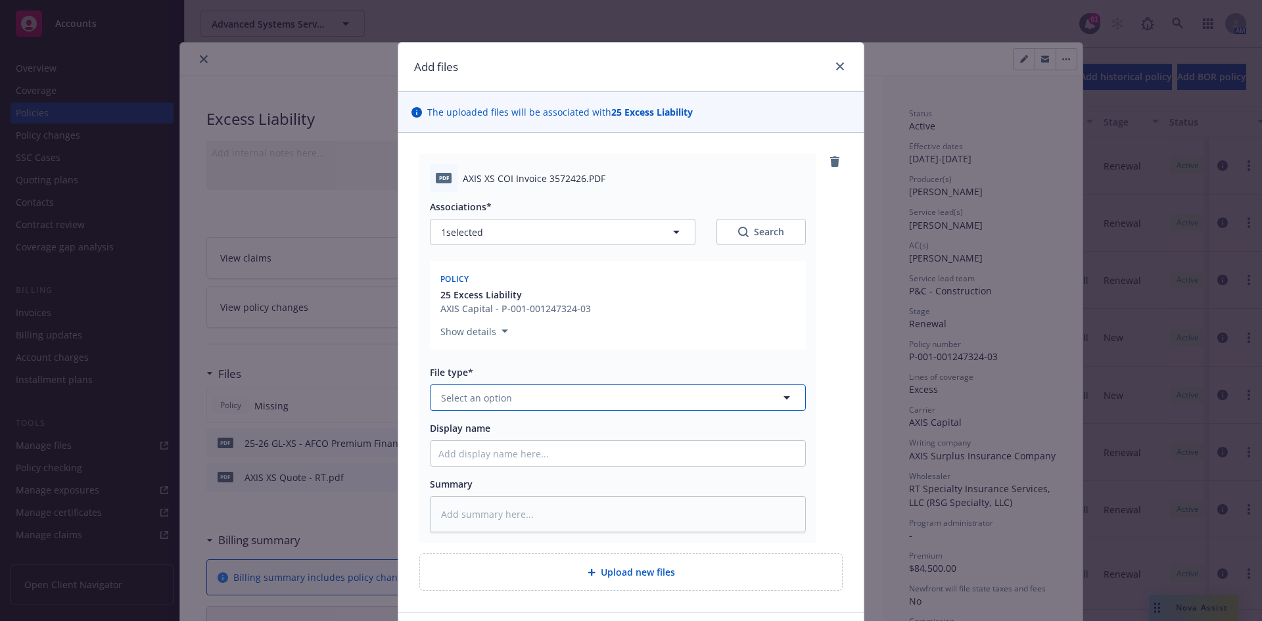
click at [534, 399] on button "Select an option" at bounding box center [618, 397] width 376 height 26
type input "invoice"
click at [523, 469] on span "Invoice - Third Party" at bounding box center [489, 469] width 91 height 14
click at [540, 445] on input "Display name" at bounding box center [618, 453] width 375 height 25
type textarea "x"
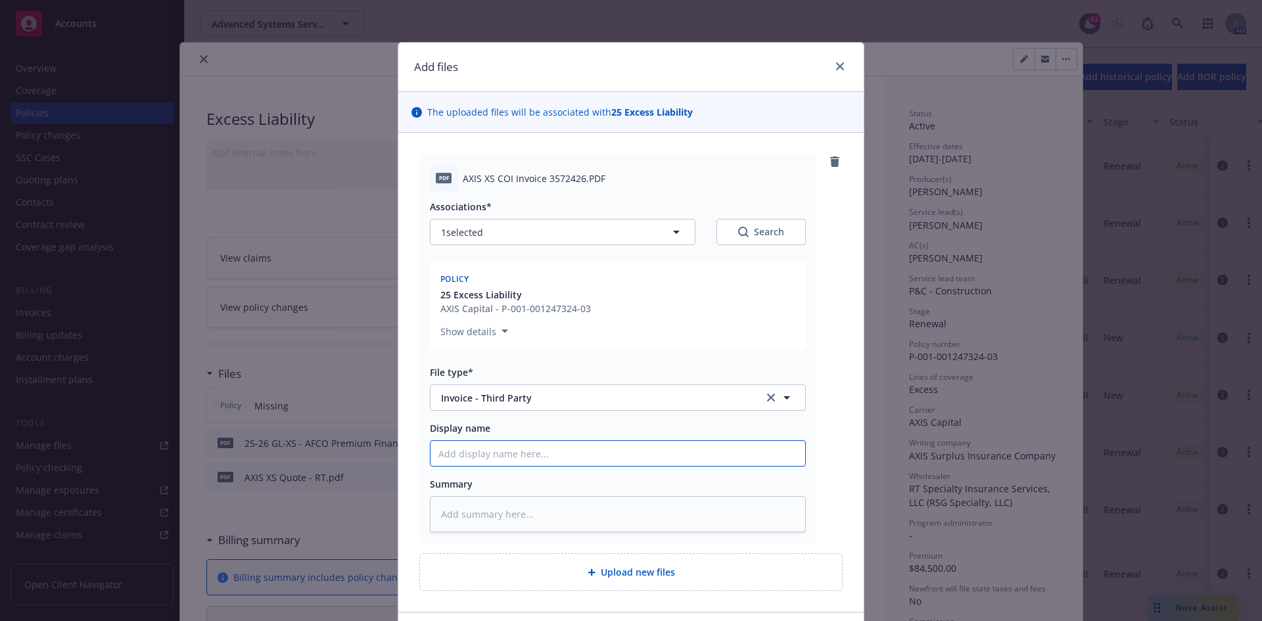
type input "2"
type textarea "x"
type input "25"
type textarea "x"
type input "25-"
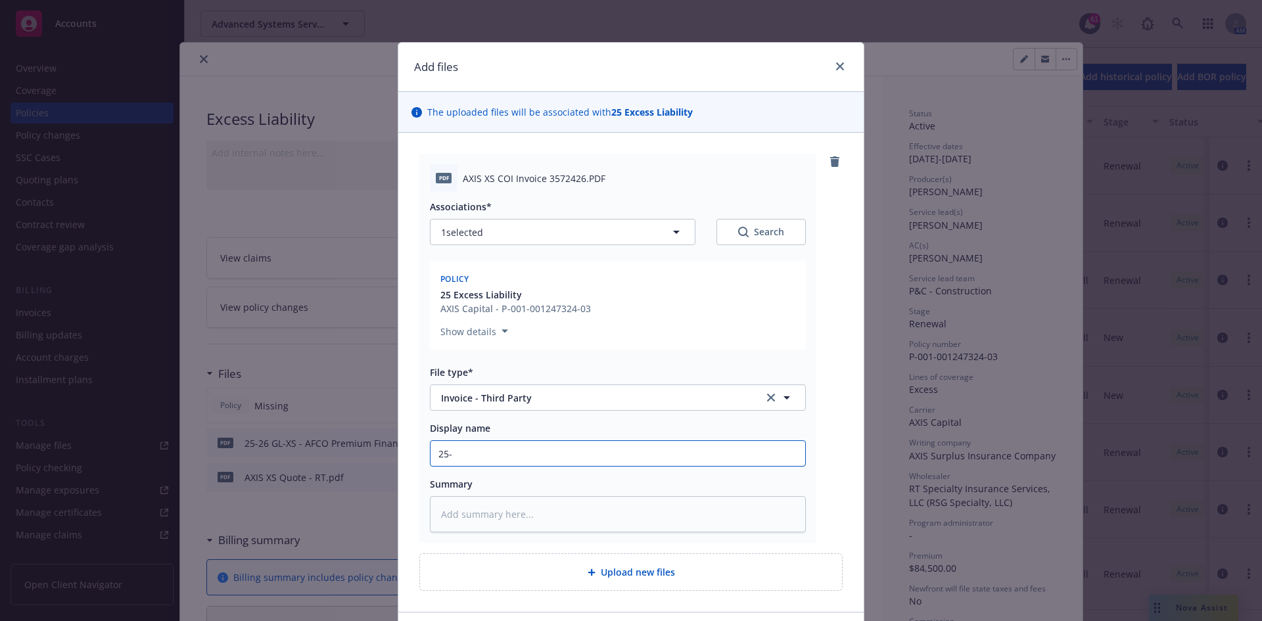
type textarea "x"
type input "25-2"
type textarea "x"
type input "25-26"
type textarea "x"
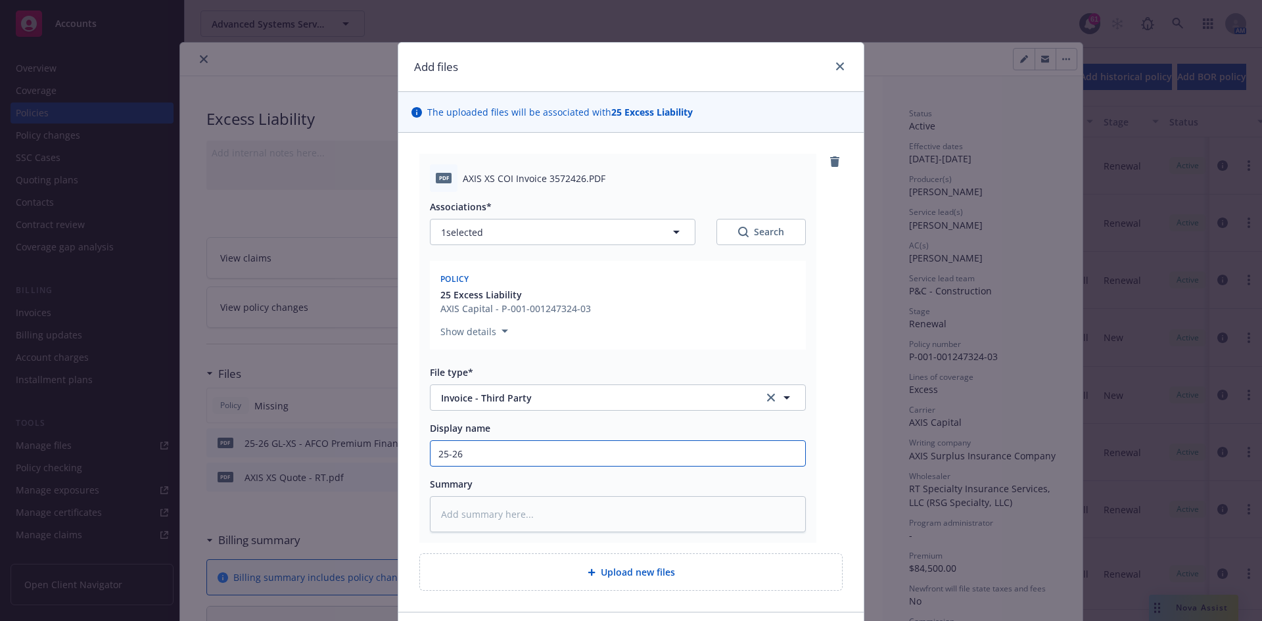
type input "25-26"
type textarea "x"
type input "25-26 X"
type textarea "x"
type input "25-26 XS"
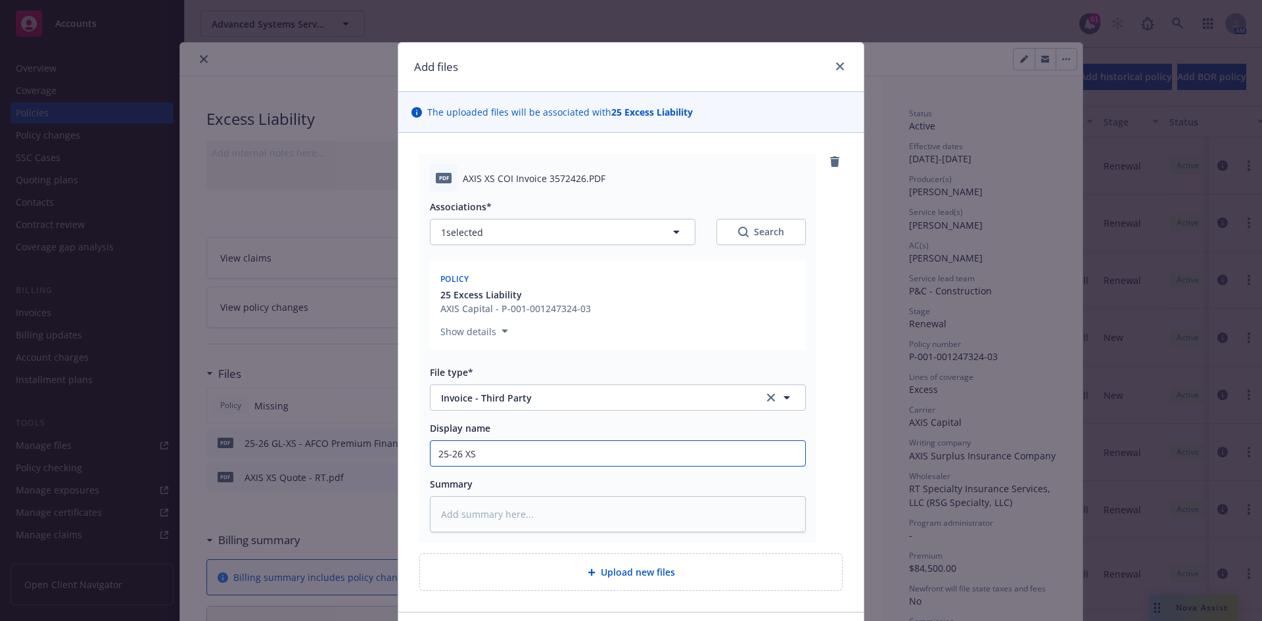
type textarea "x"
type input "25-26 XS"
type textarea "x"
type input "25-26 XS -"
type textarea "x"
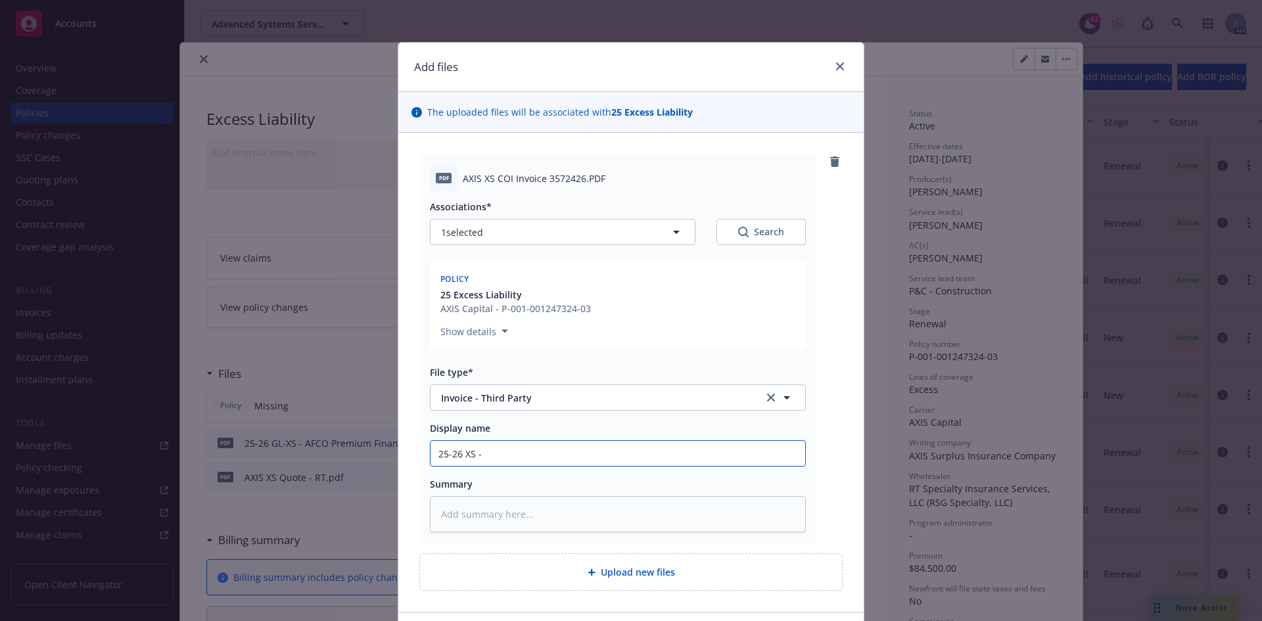
type input "25-26 XS -"
type textarea "x"
type input "25-26 XS - C"
type textarea "x"
type input "25-26 XS - Ca"
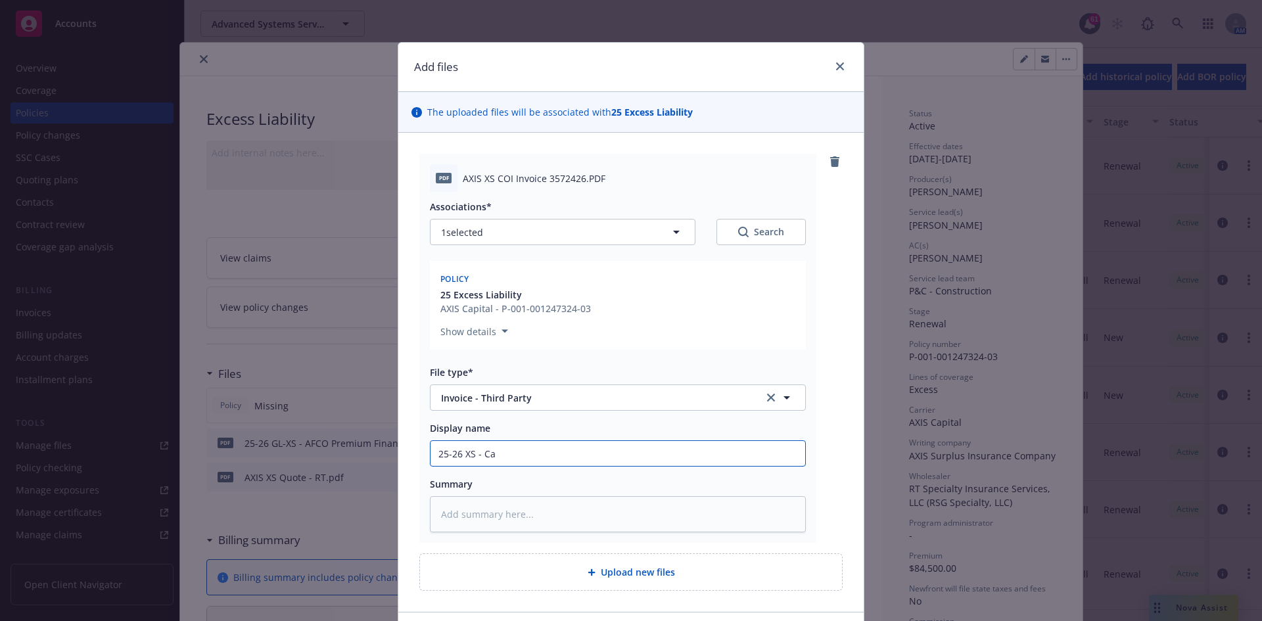
type textarea "x"
type input "25-26 XS - Car"
type textarea "x"
type input "25-26 XS - Carr"
type textarea "x"
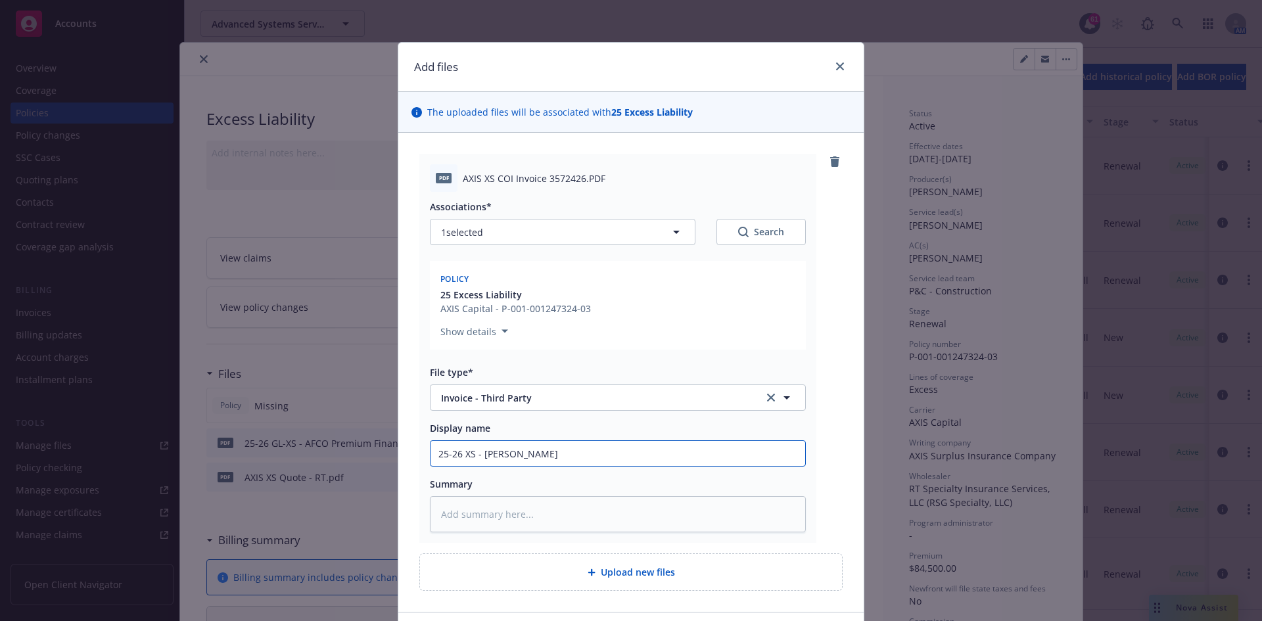
type input "25-26 XS - Carri"
type textarea "x"
type input "25-26 XS - Carrie"
type textarea "x"
type input "25-26 XS - Carrier"
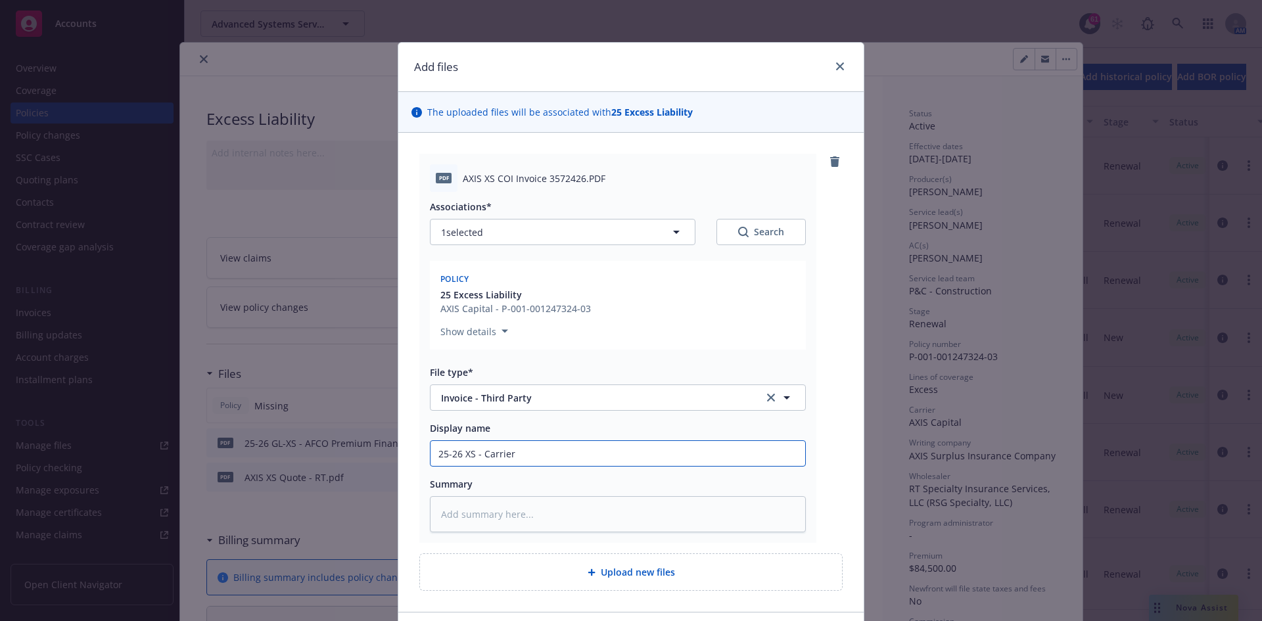
type textarea "x"
type input "25-26 XS - Carrier"
type textarea "x"
type input "25-26 XS - Carrier I"
type textarea "x"
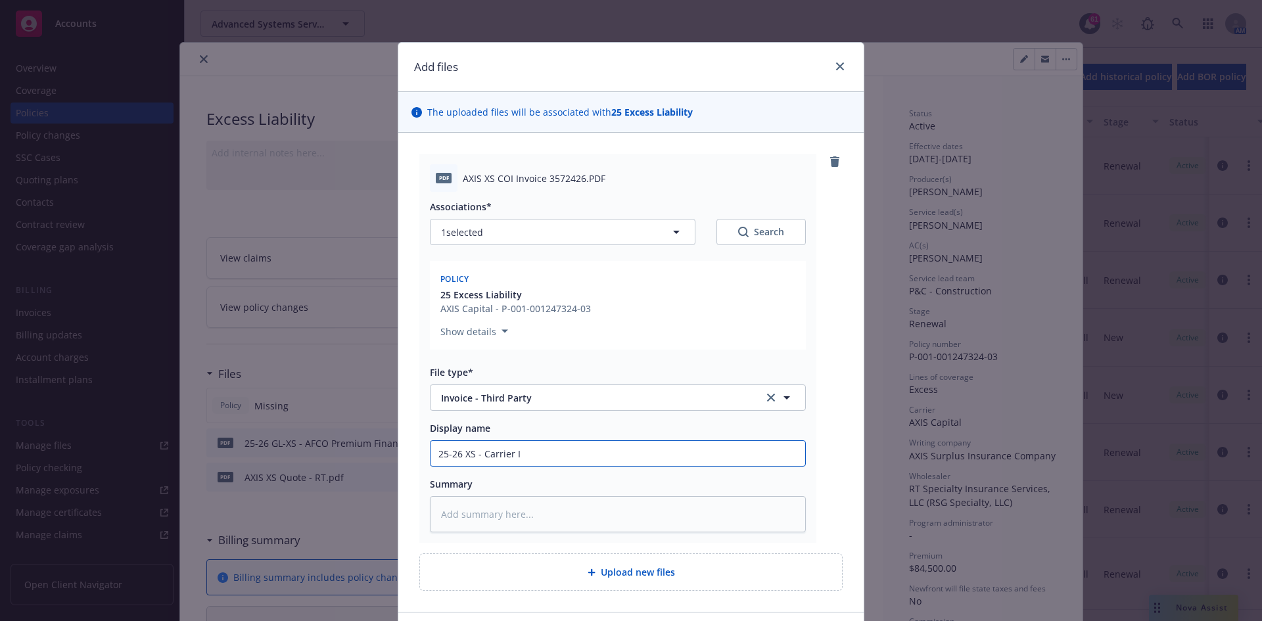
type input "25-26 XS - Carrier In"
type textarea "x"
type input "25-26 XS - Carrier Inv"
type textarea "x"
type input "25-26 XS - Carrier Invo"
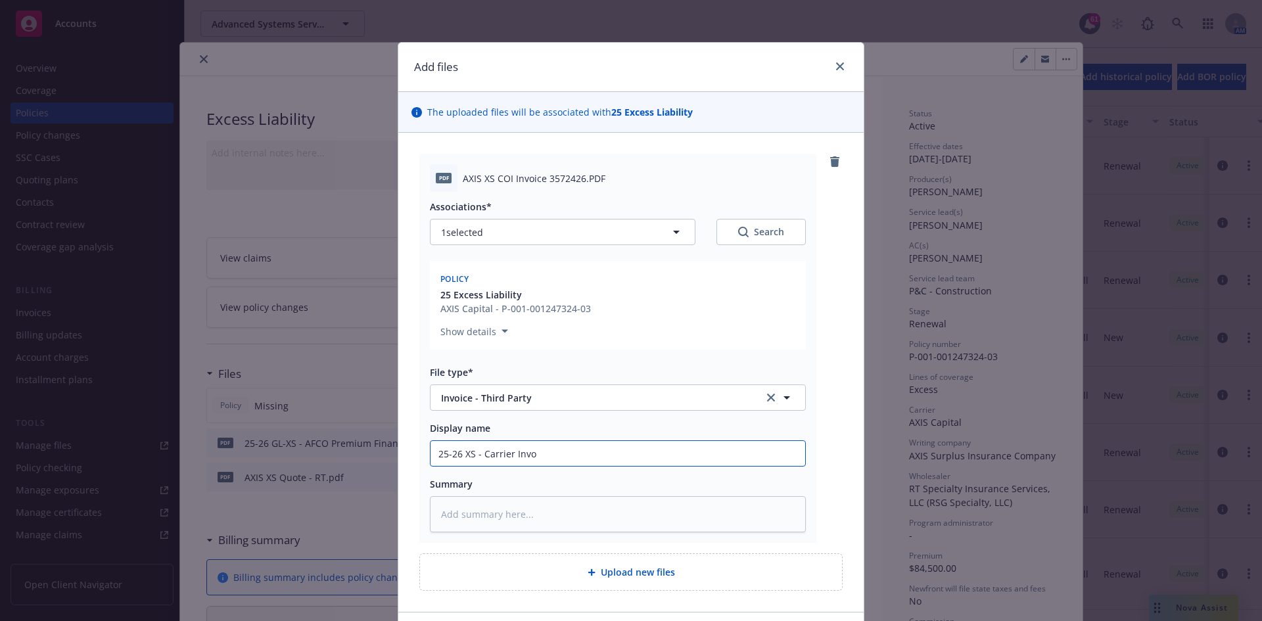
type textarea "x"
type input "25-26 XS - Carrier Invoi"
type textarea "x"
type input "25-26 XS - Carrier Invoic"
type textarea "x"
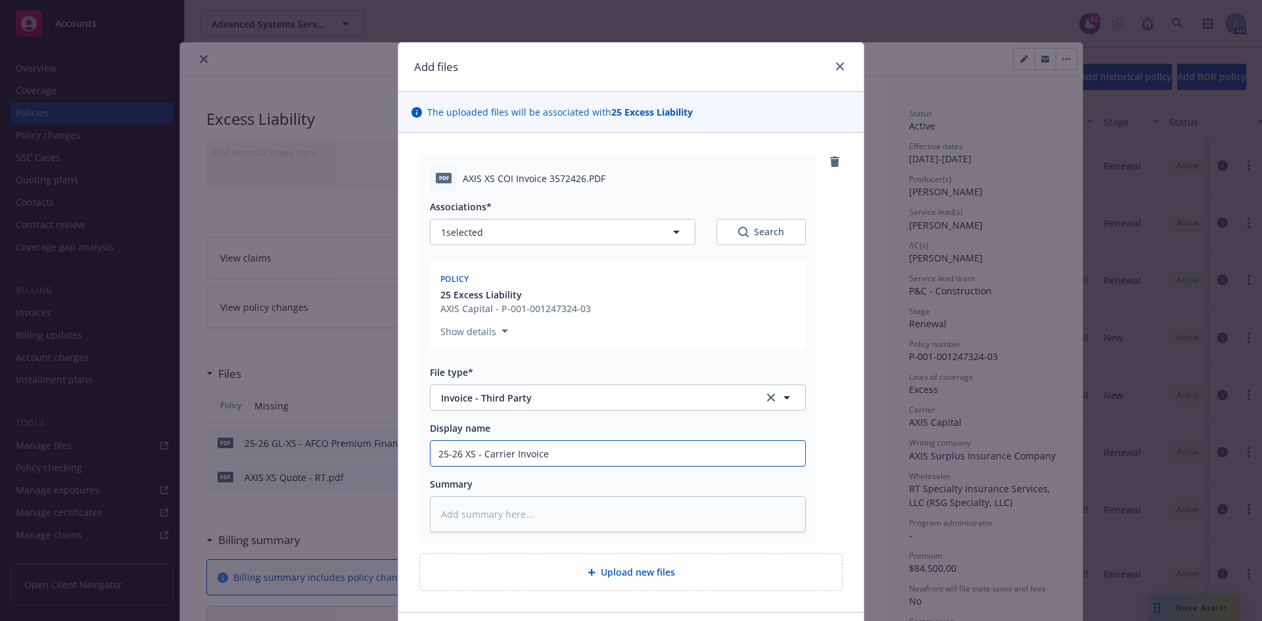
type input "25-26 XS - Carrier Invoice"
type textarea "x"
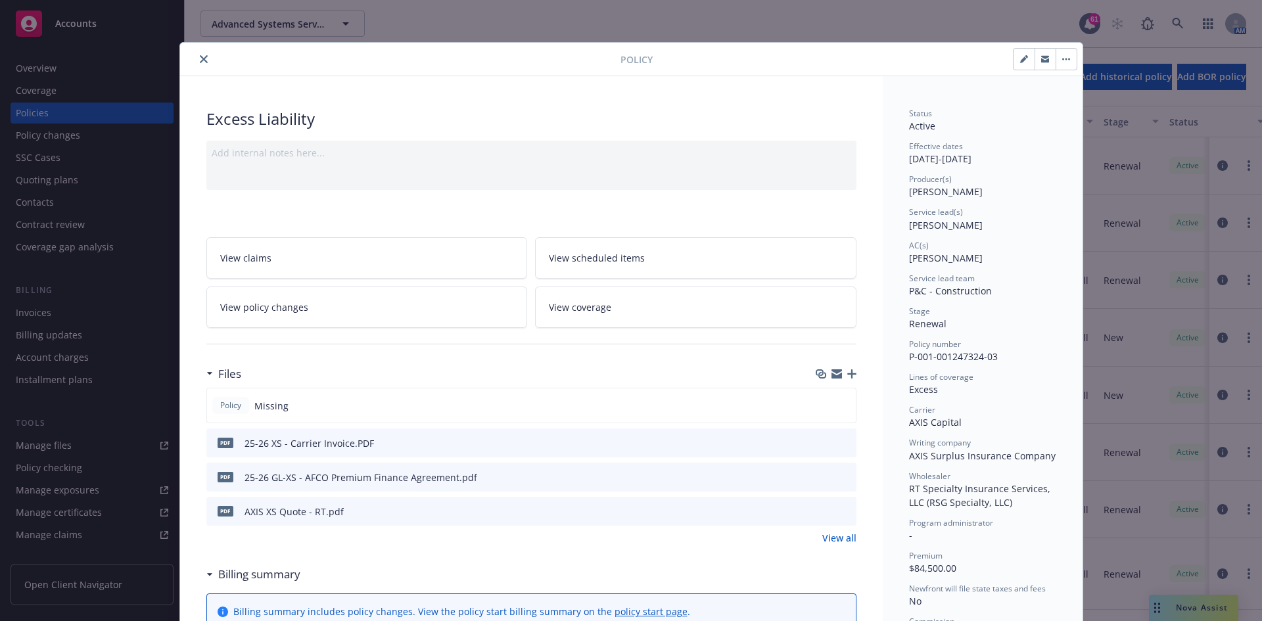
click at [200, 57] on icon "close" at bounding box center [204, 59] width 8 height 8
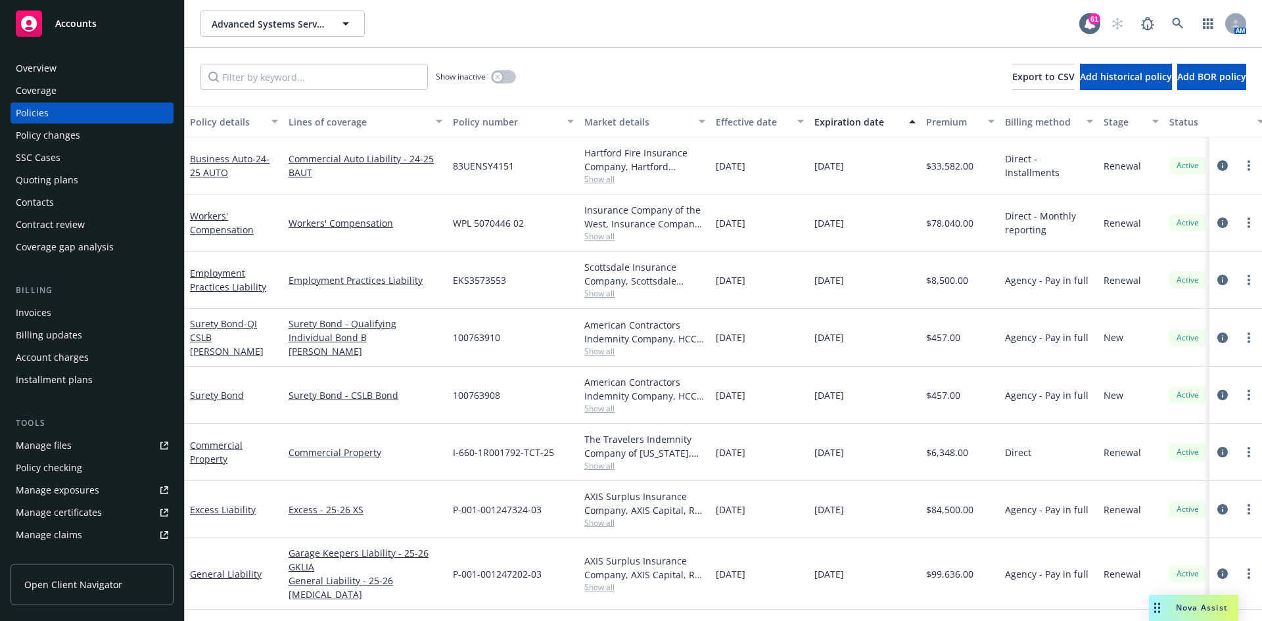
click at [70, 442] on link "Manage files" at bounding box center [92, 445] width 163 height 21
click at [287, 14] on button "Advanced Systems Services, Inc." at bounding box center [282, 24] width 164 height 26
type input "HPS"
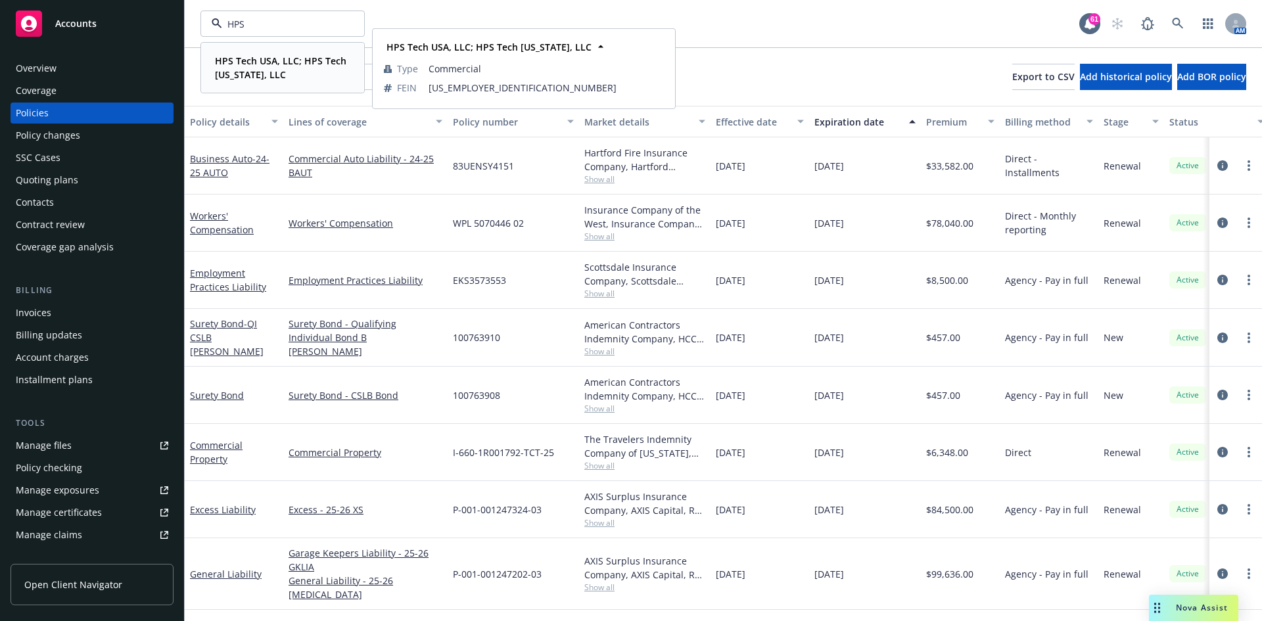
click at [234, 57] on strong "HPS Tech USA, LLC; HPS Tech [US_STATE], LLC" at bounding box center [280, 68] width 131 height 26
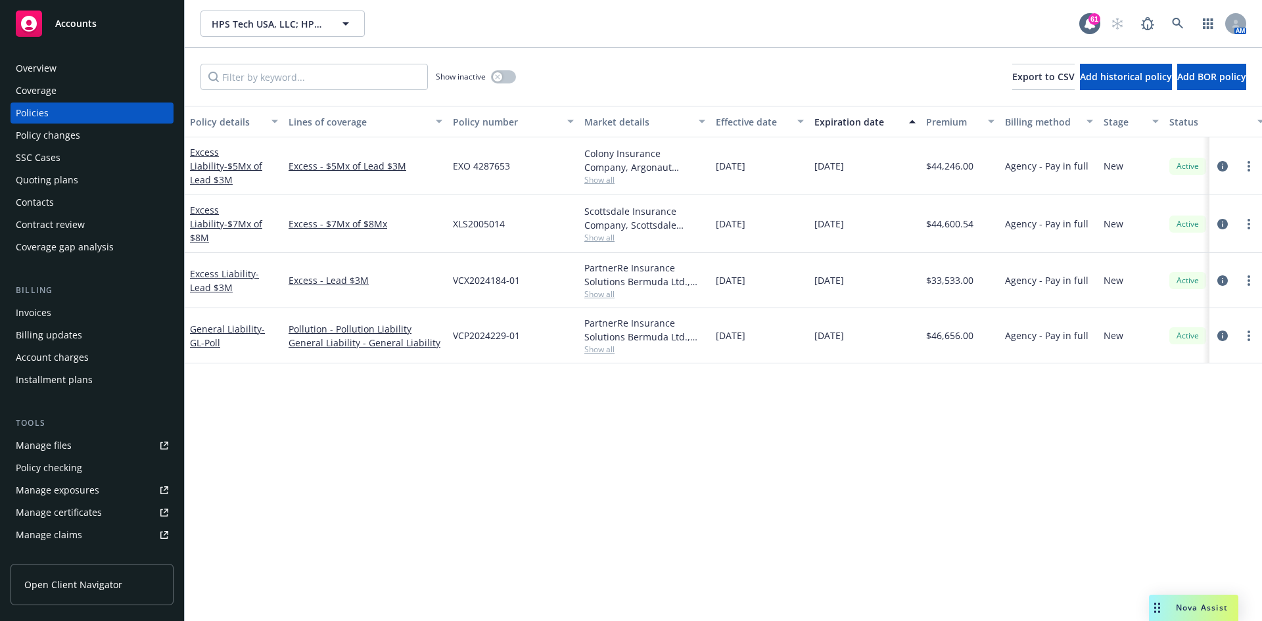
click at [32, 183] on div "Quoting plans" at bounding box center [47, 180] width 62 height 21
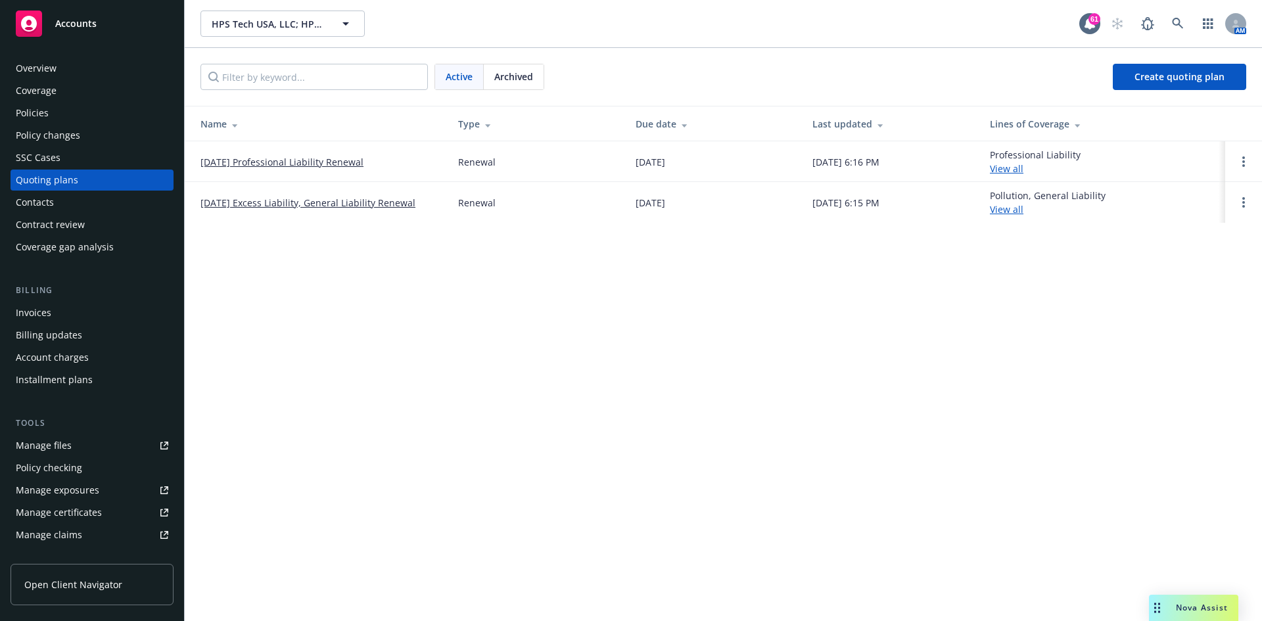
click at [350, 200] on link "08/16/25 Excess Liability, General Liability Renewal" at bounding box center [307, 203] width 215 height 14
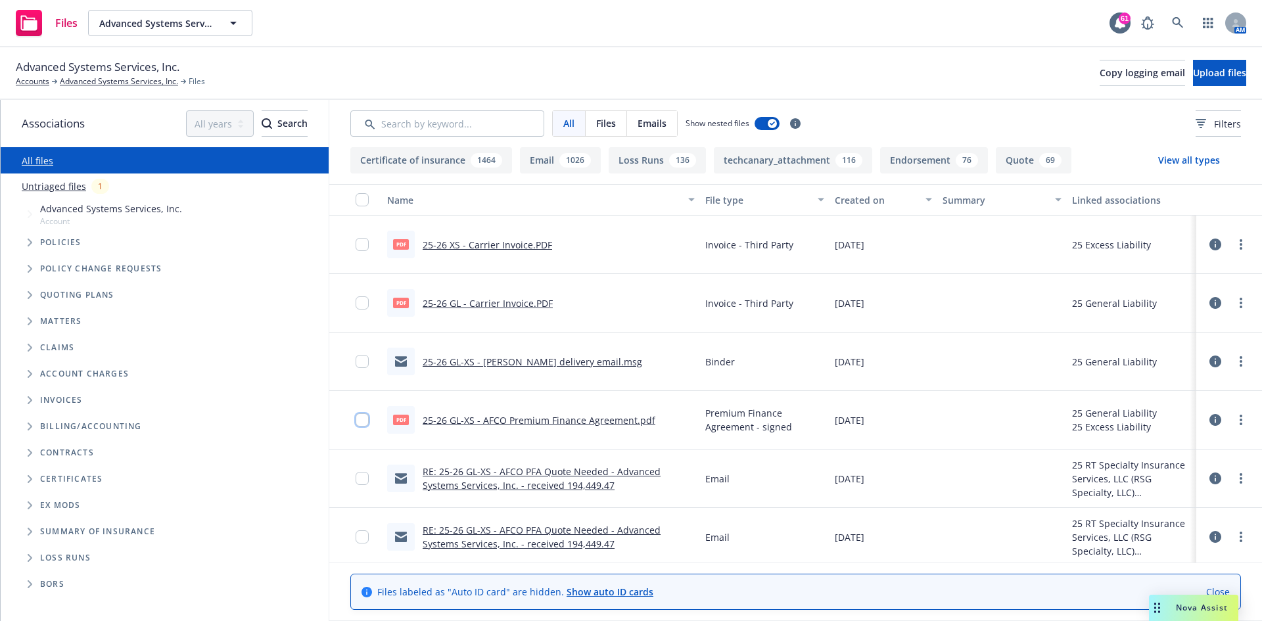
click at [360, 419] on input "checkbox" at bounding box center [362, 419] width 13 height 13
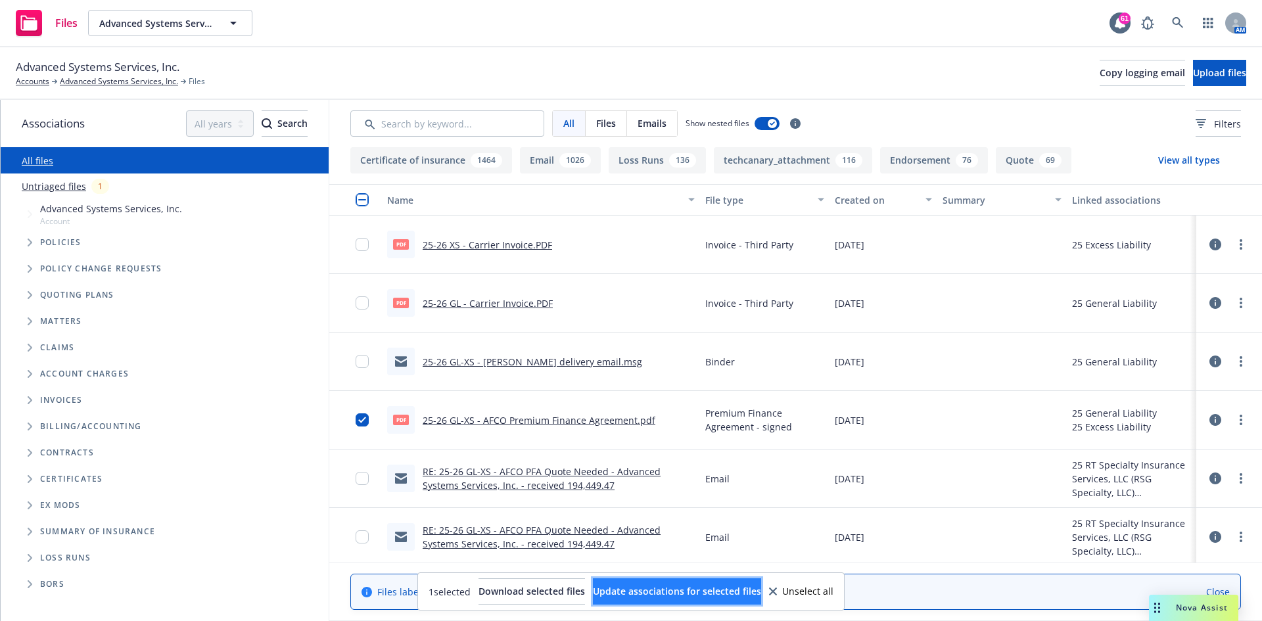
click at [715, 592] on span "Update associations for selected files" at bounding box center [677, 591] width 168 height 12
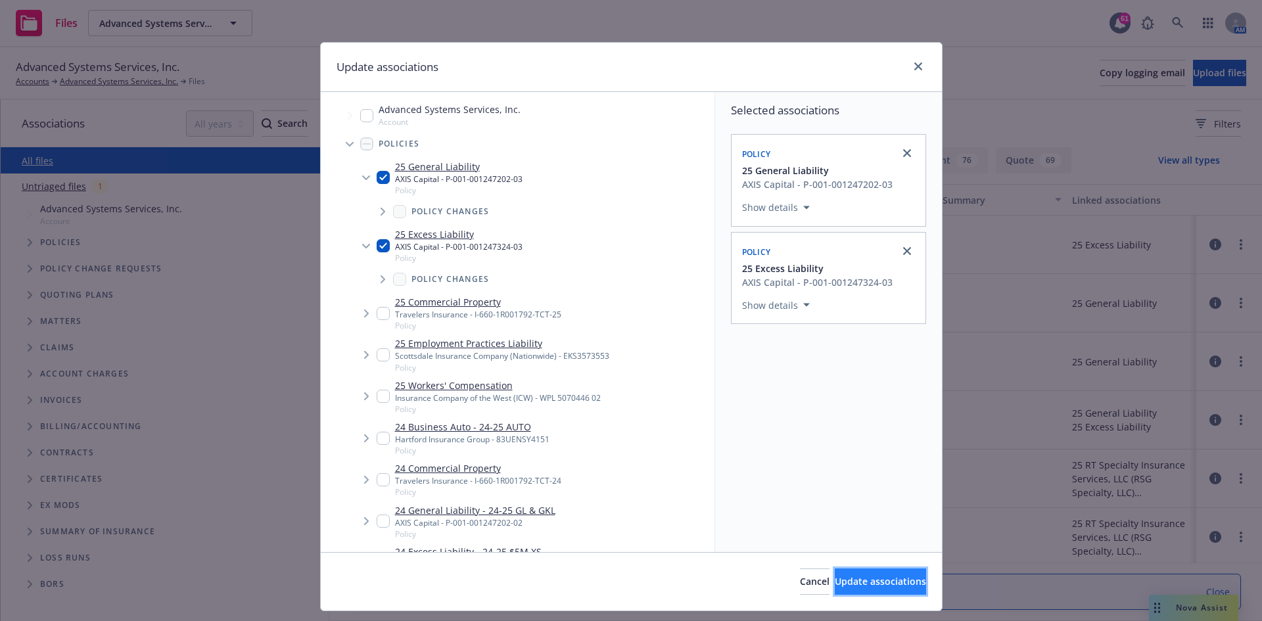
click at [893, 579] on span "Update associations" at bounding box center [880, 581] width 91 height 12
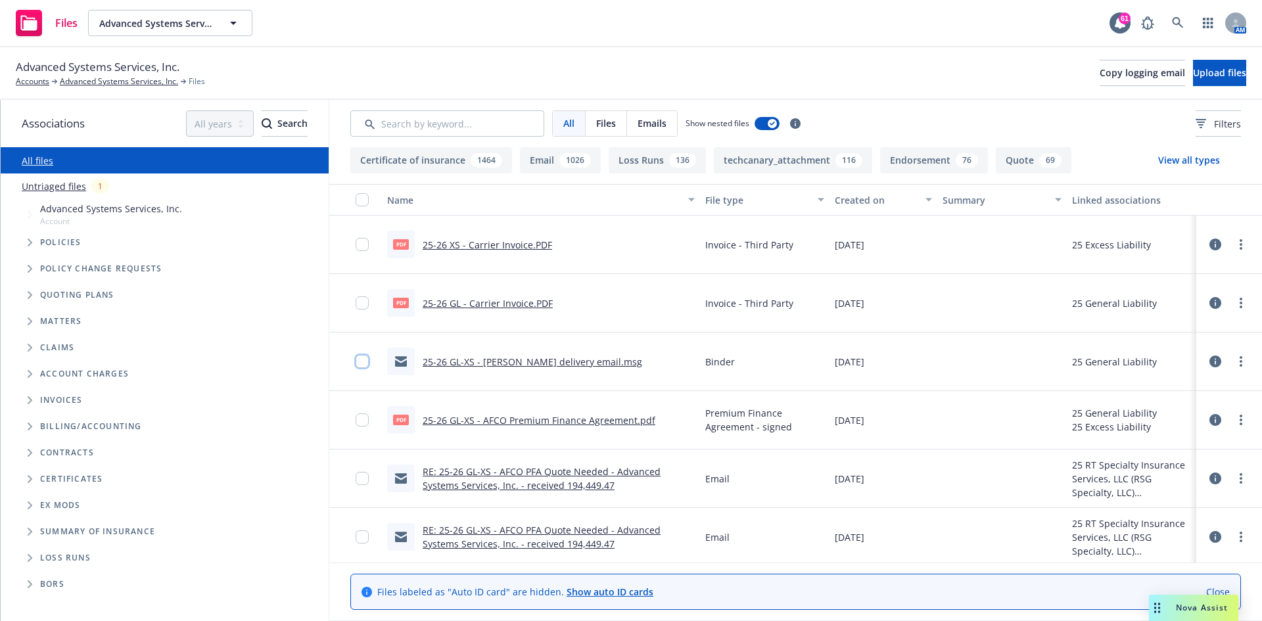
click at [363, 360] on input "checkbox" at bounding box center [362, 361] width 13 height 13
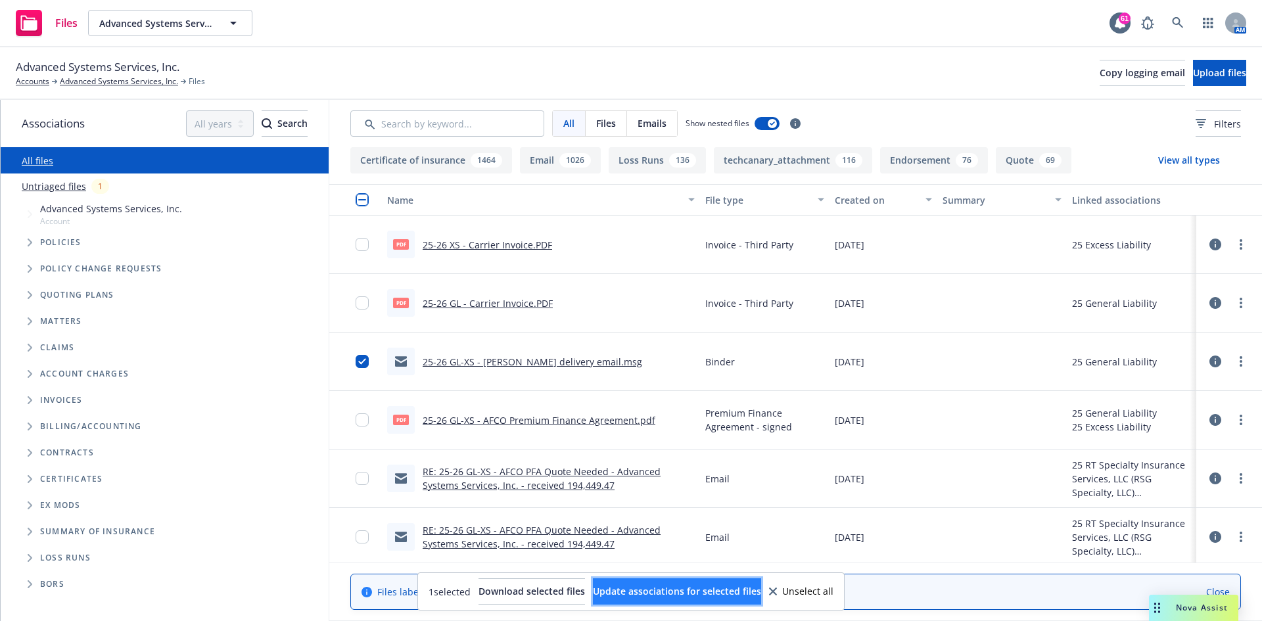
click at [662, 580] on button "Update associations for selected files" at bounding box center [677, 591] width 168 height 26
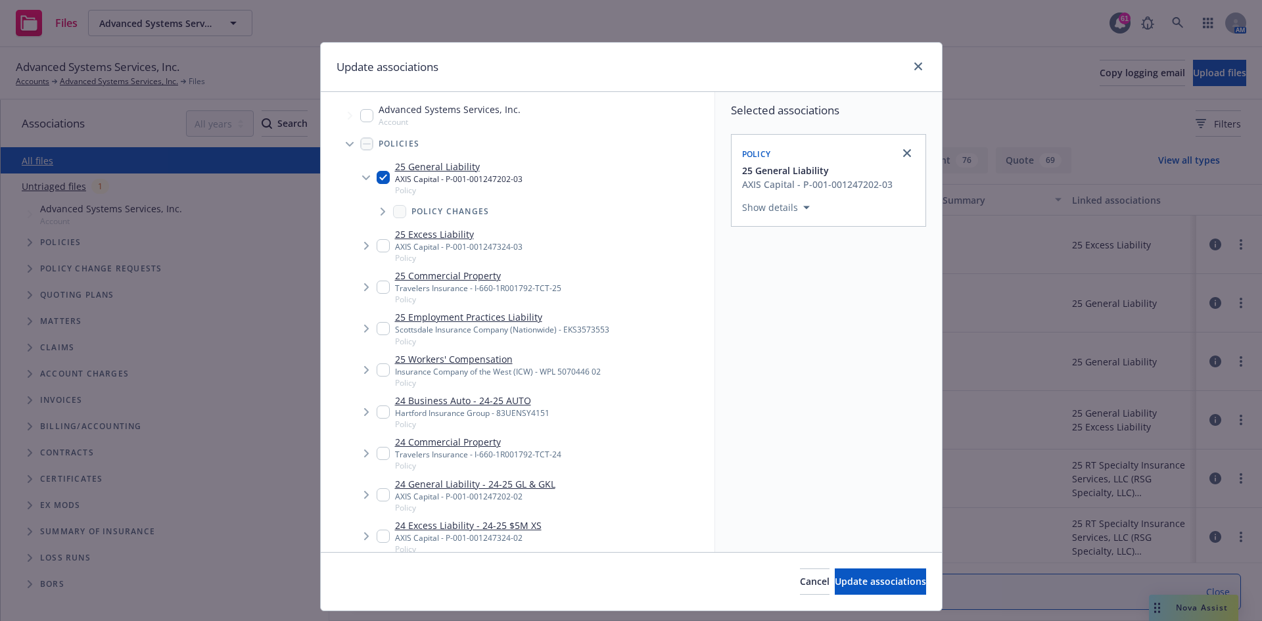
click at [368, 252] on span "Tree Example" at bounding box center [366, 245] width 21 height 21
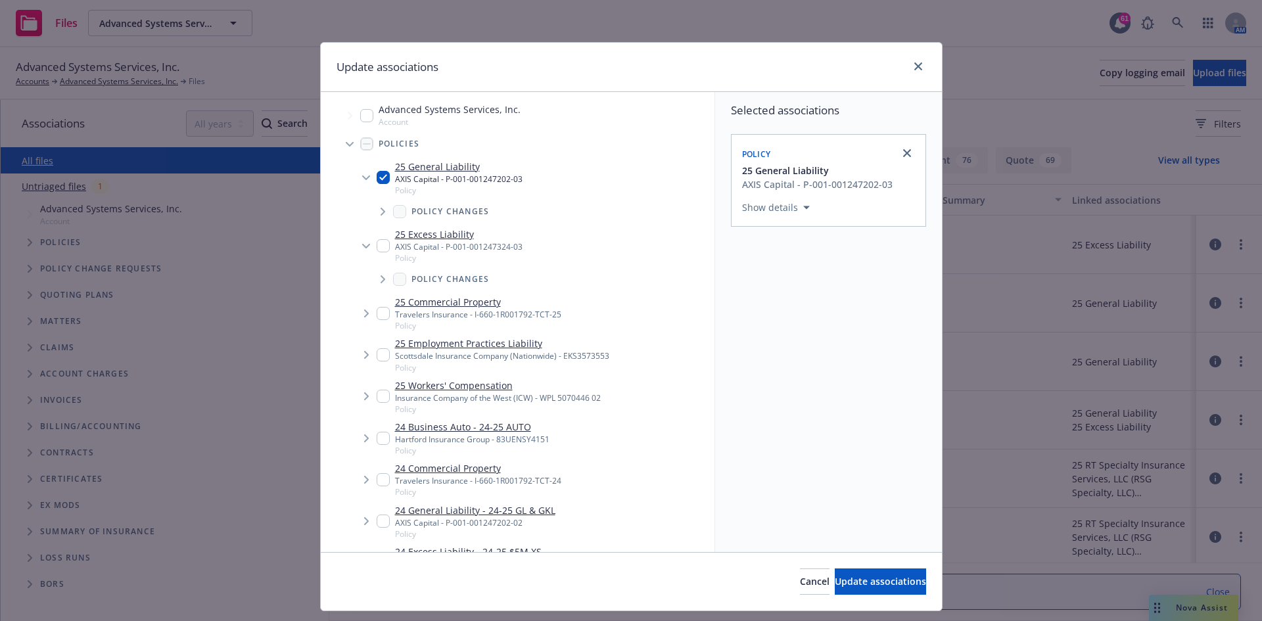
click at [377, 247] on input "Tree Example" at bounding box center [383, 245] width 13 height 13
checkbox input "true"
click at [883, 588] on button "Update associations" at bounding box center [880, 582] width 91 height 26
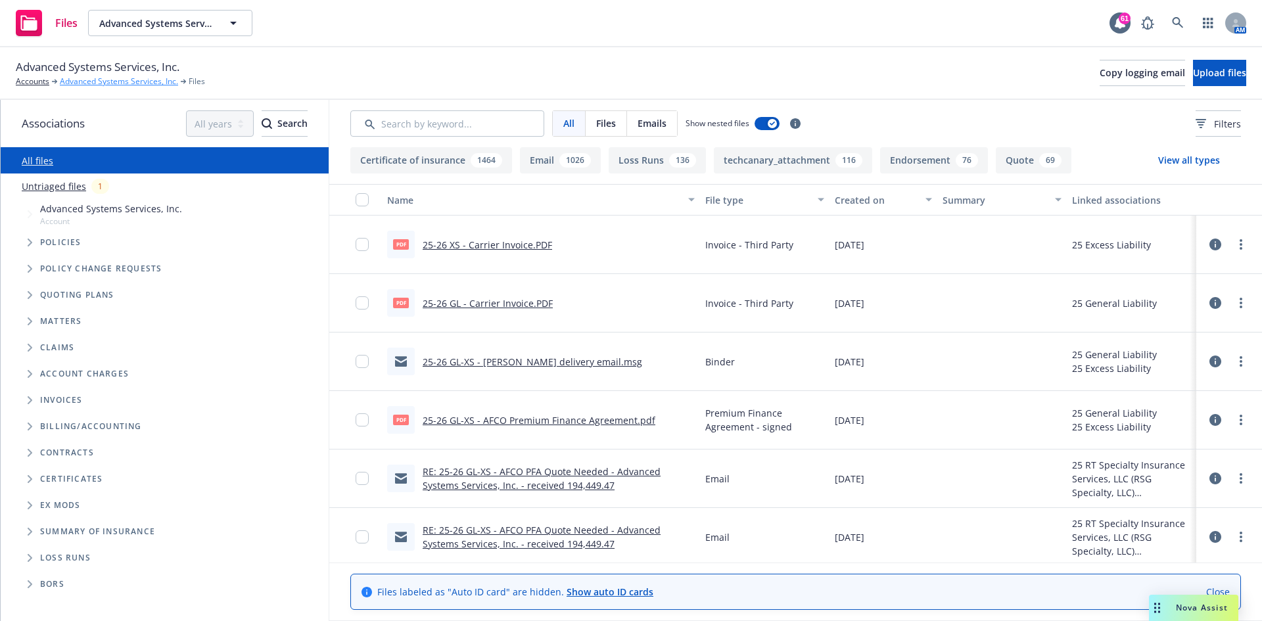
click at [149, 78] on link "Advanced Systems Services, Inc." at bounding box center [119, 82] width 118 height 12
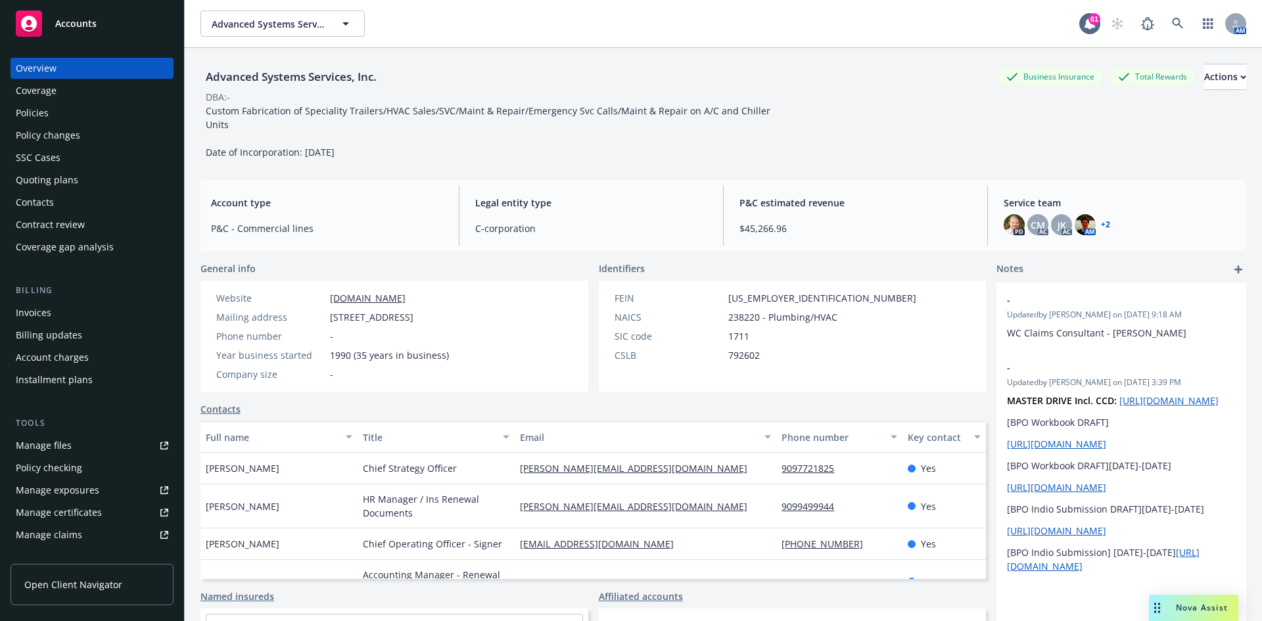
click at [19, 112] on div "Policies" at bounding box center [32, 113] width 33 height 21
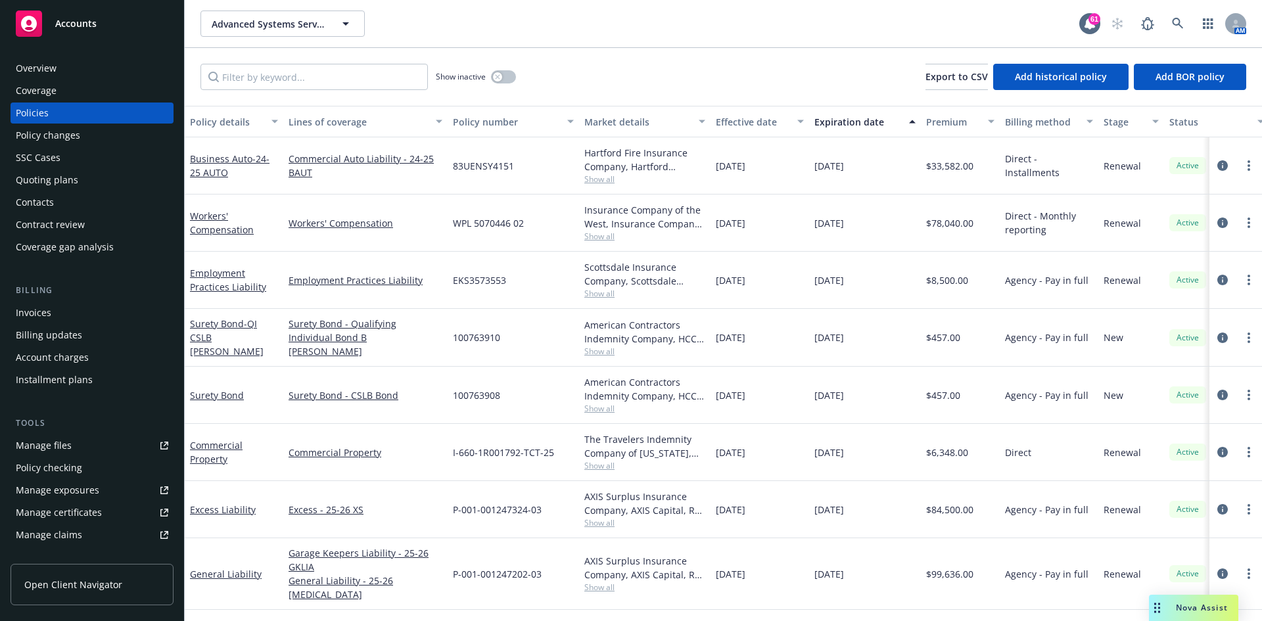
scroll to position [42, 0]
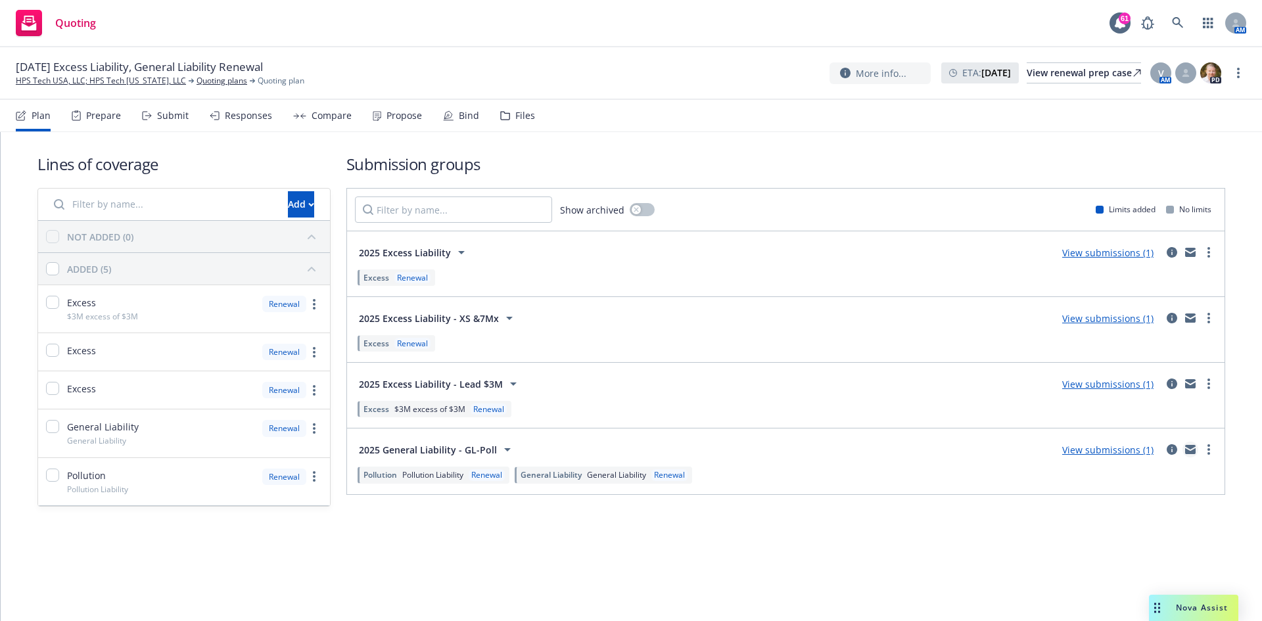
click at [1186, 449] on icon "mail" at bounding box center [1190, 449] width 11 height 9
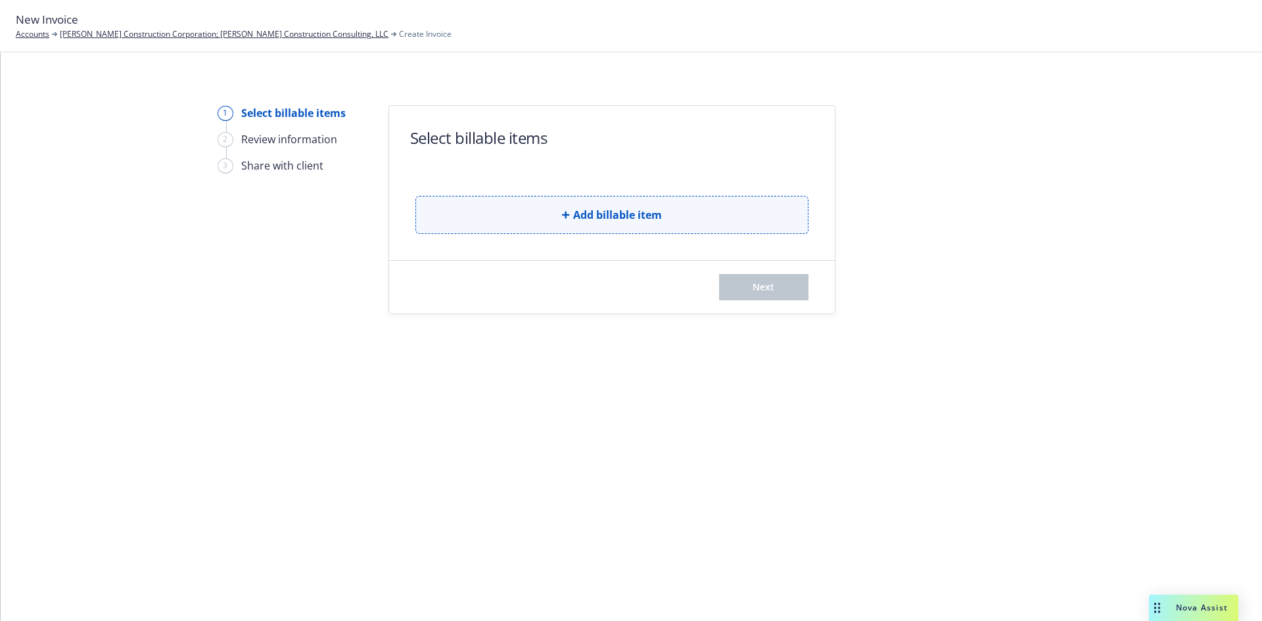
click at [631, 221] on span "Add billable item" at bounding box center [617, 215] width 89 height 16
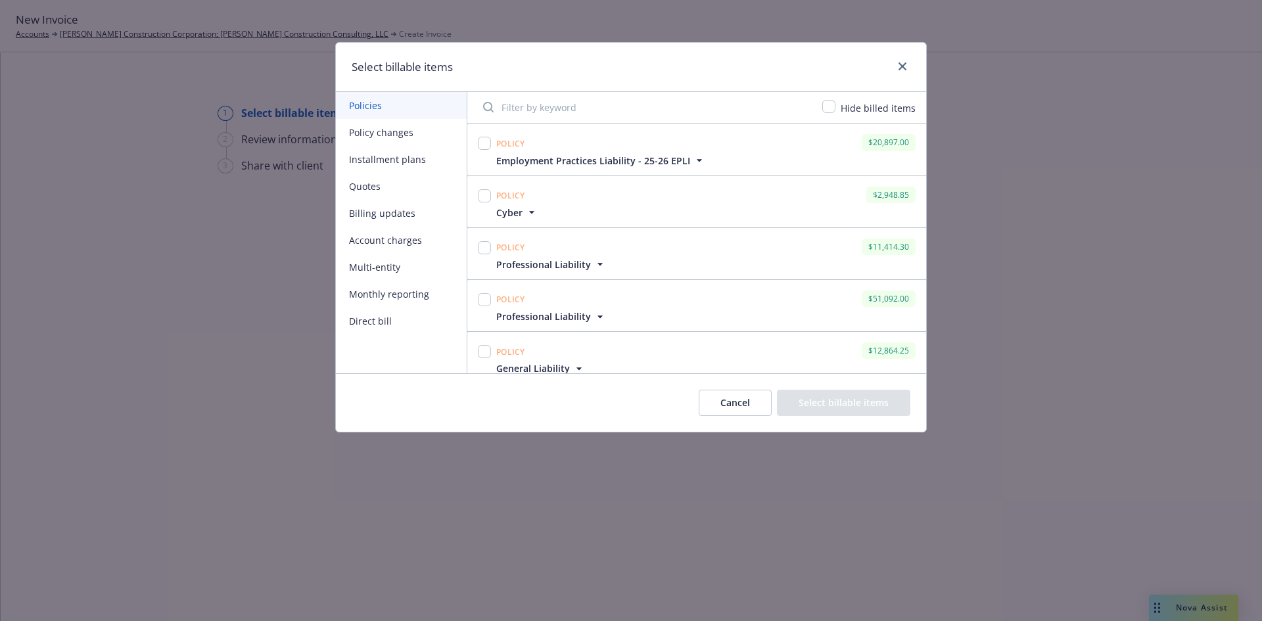
click at [484, 136] on div at bounding box center [484, 143] width 13 height 18
click at [487, 149] on input "checkbox" at bounding box center [484, 143] width 13 height 13
checkbox input "true"
click at [815, 407] on button "Select billable items" at bounding box center [843, 403] width 133 height 26
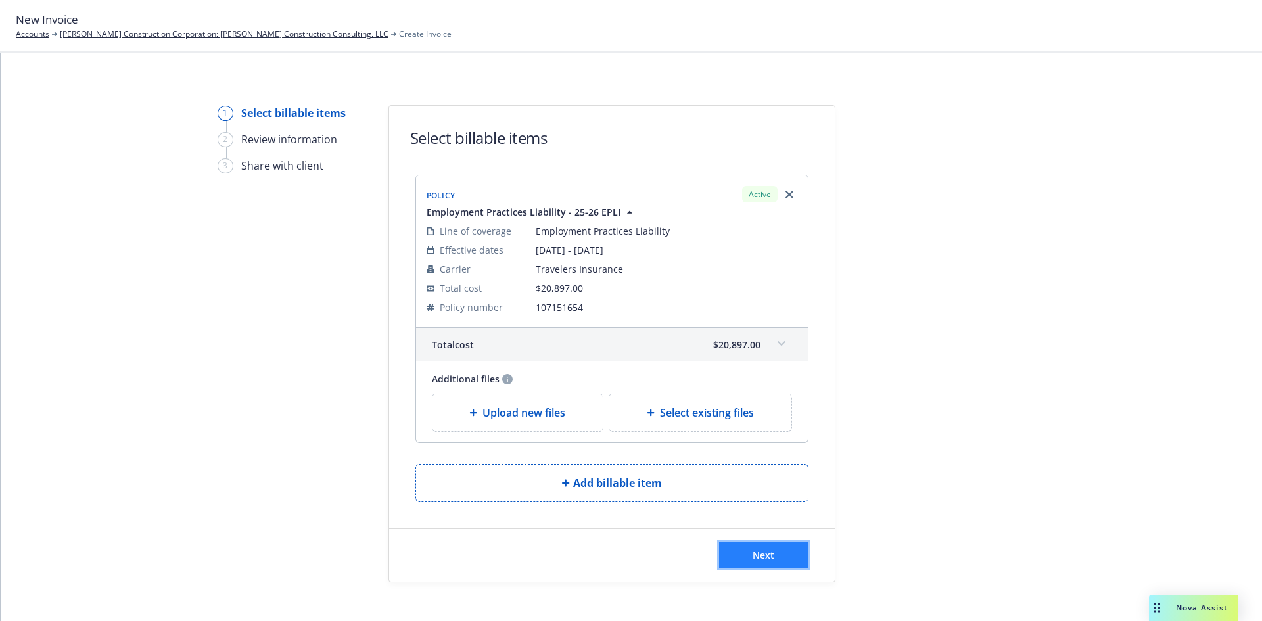
click at [782, 559] on button "Next" at bounding box center [763, 555] width 89 height 26
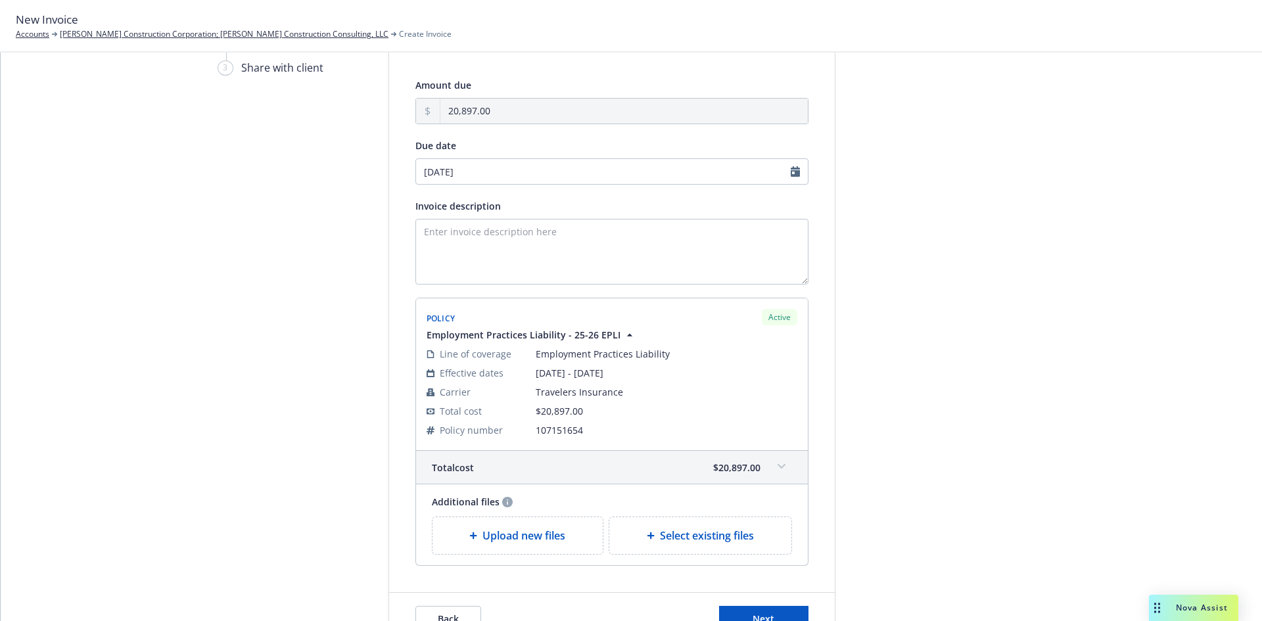
scroll to position [175, 0]
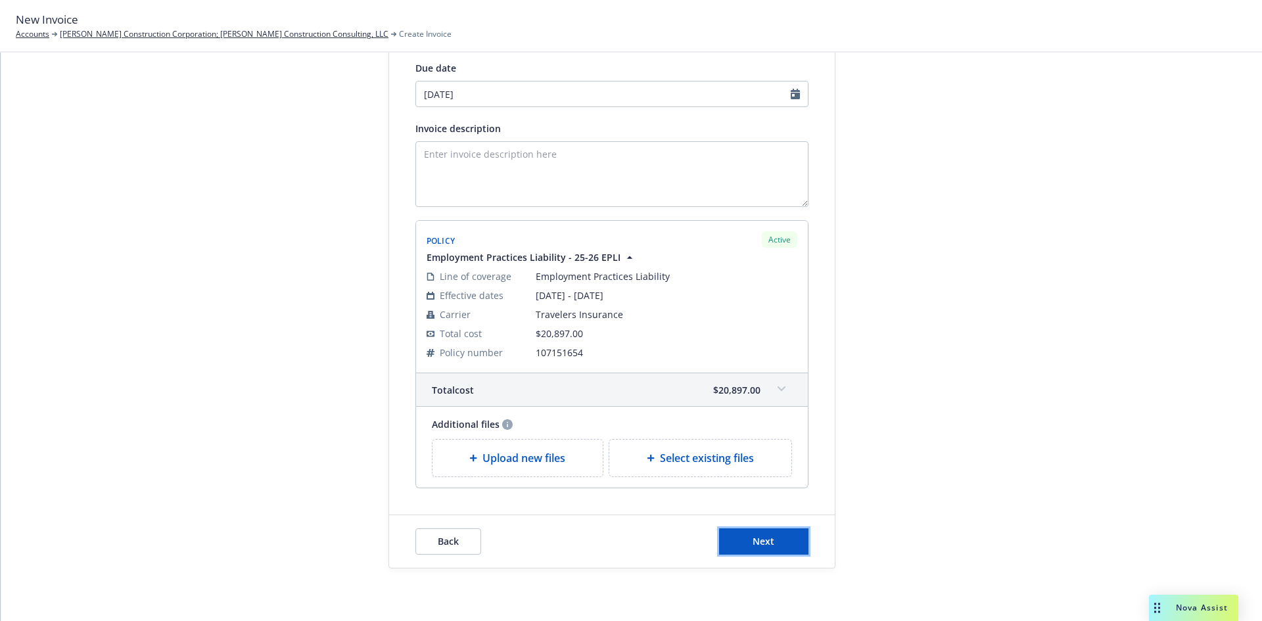
click at [749, 532] on button "Next" at bounding box center [763, 541] width 89 height 26
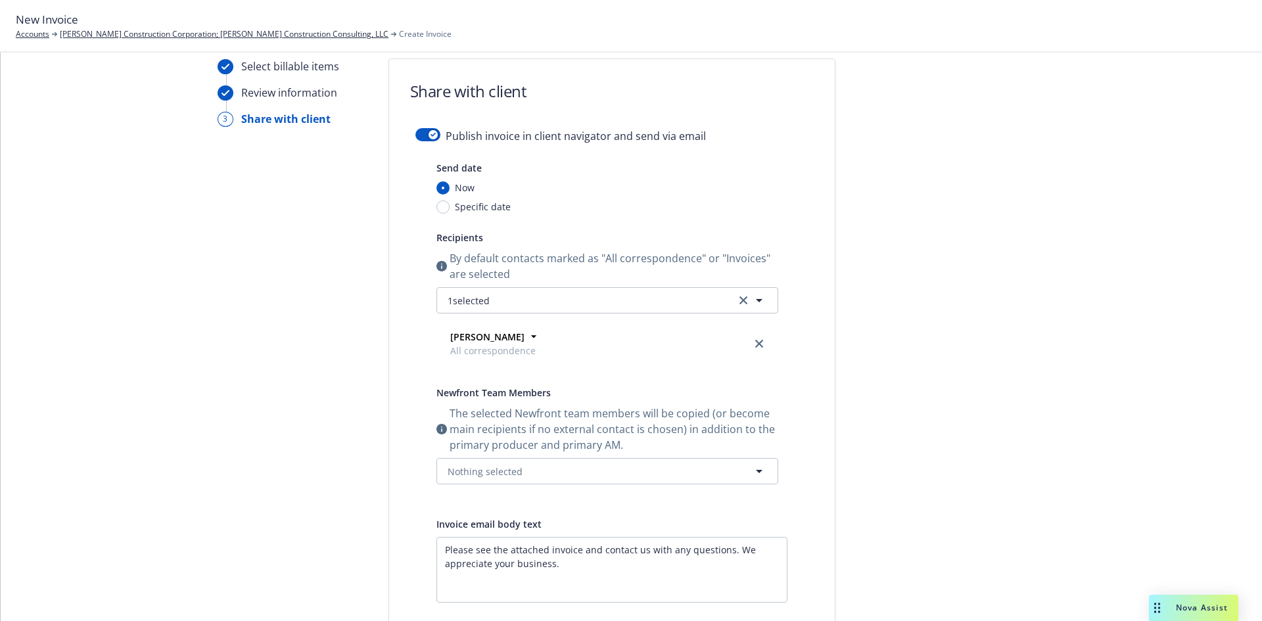
scroll to position [66, 0]
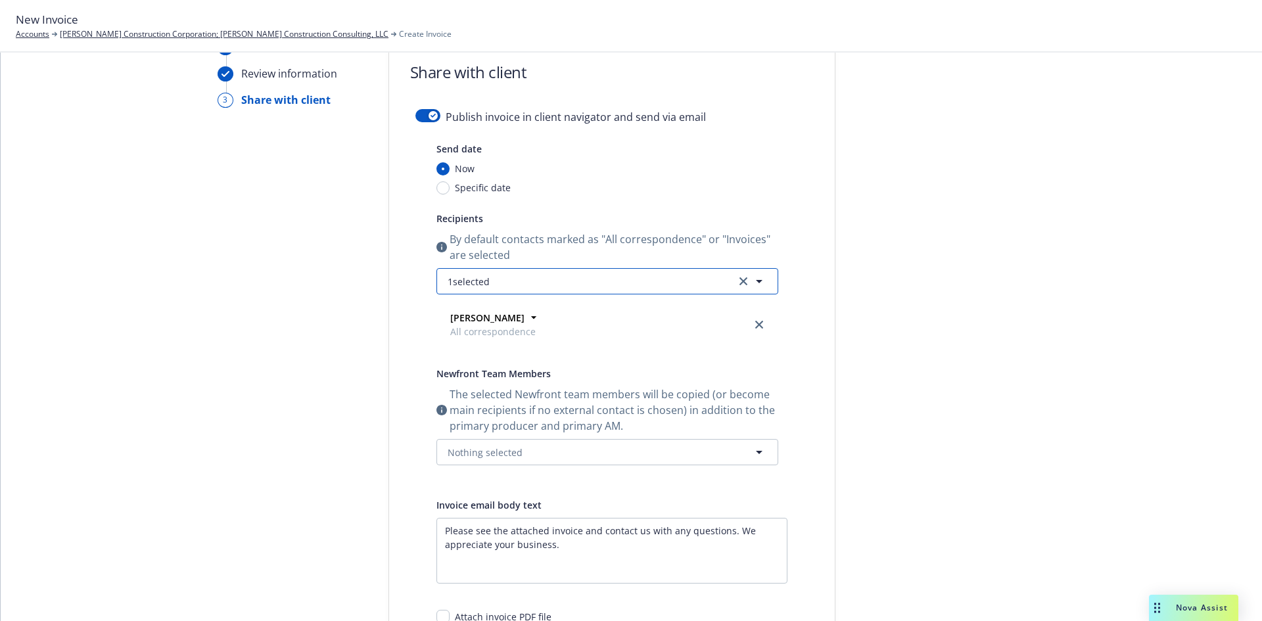
click at [561, 288] on button "1 selected" at bounding box center [607, 281] width 342 height 26
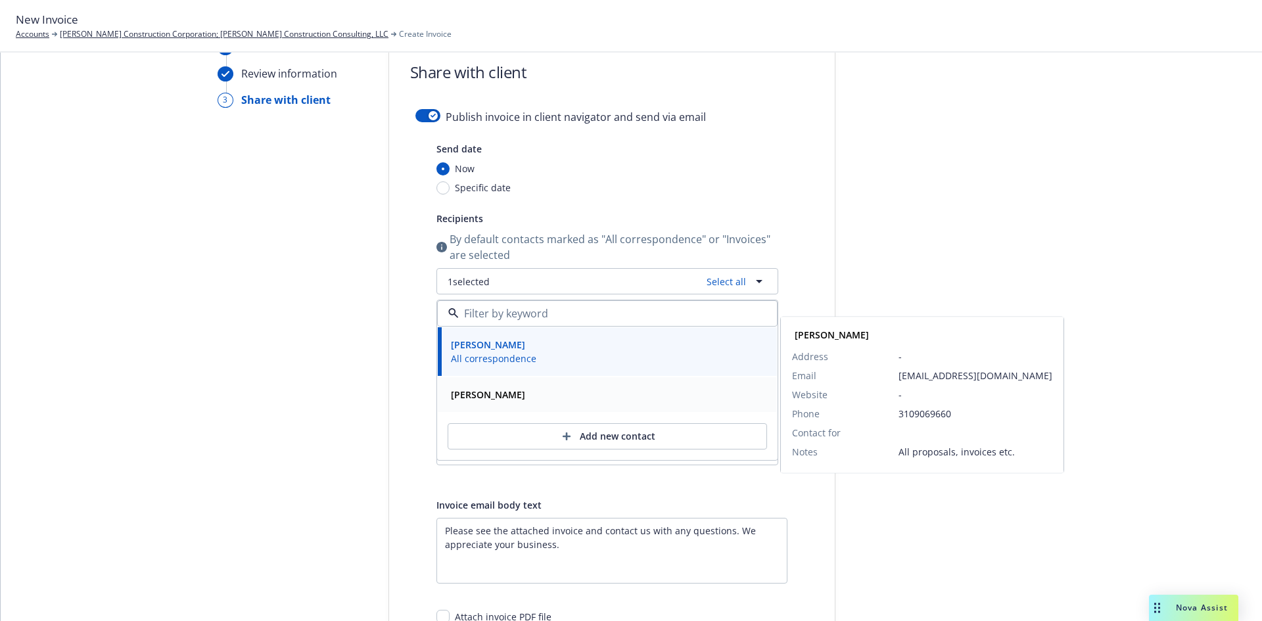
click at [448, 395] on div "Christina Chavez" at bounding box center [486, 395] width 77 height 14
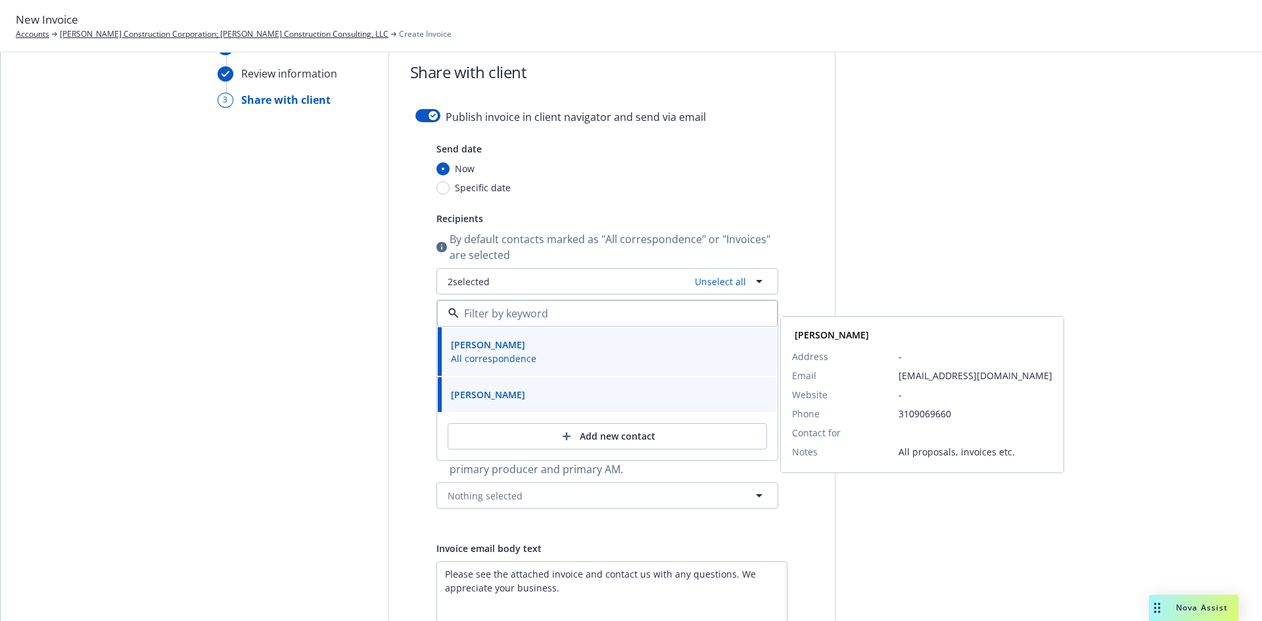
click at [975, 338] on div "Christina Chavez" at bounding box center [922, 334] width 266 height 19
click at [977, 239] on div at bounding box center [954, 430] width 184 height 783
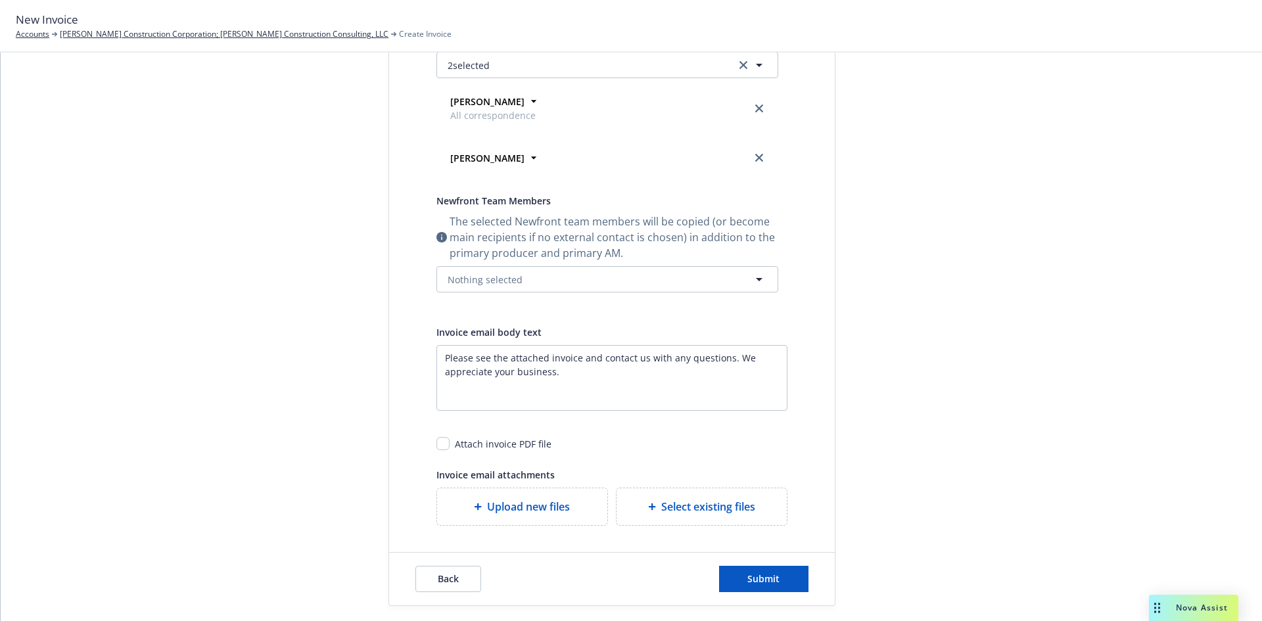
scroll to position [319, 0]
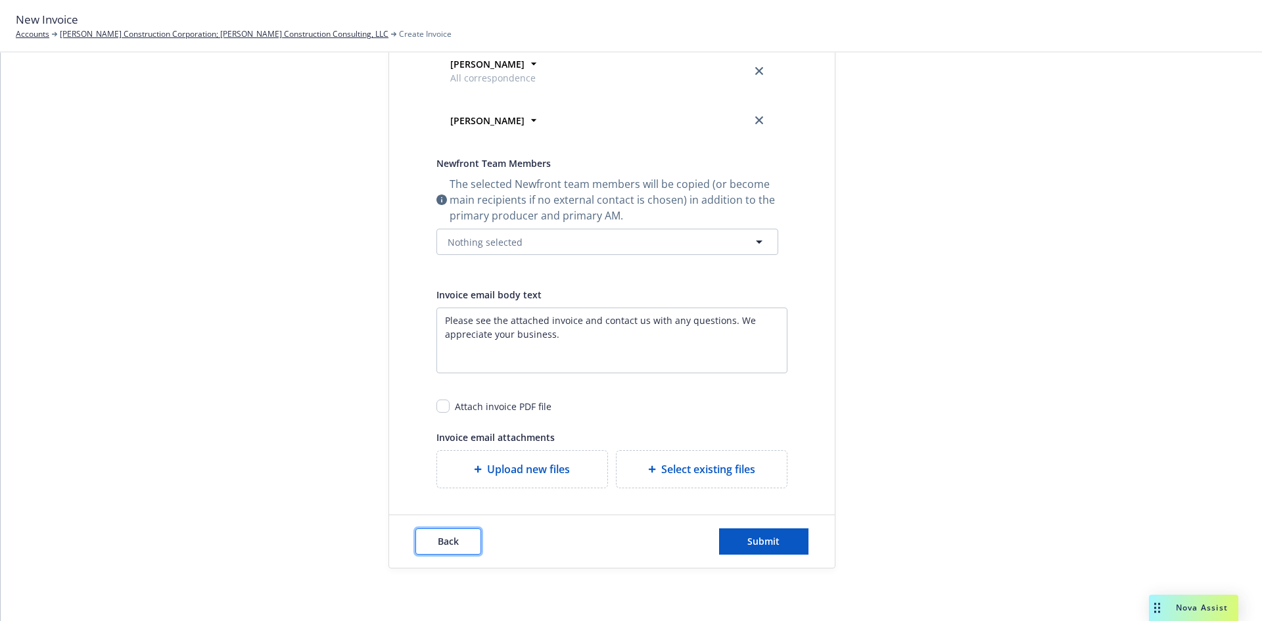
click at [423, 542] on button "Back" at bounding box center [448, 541] width 66 height 26
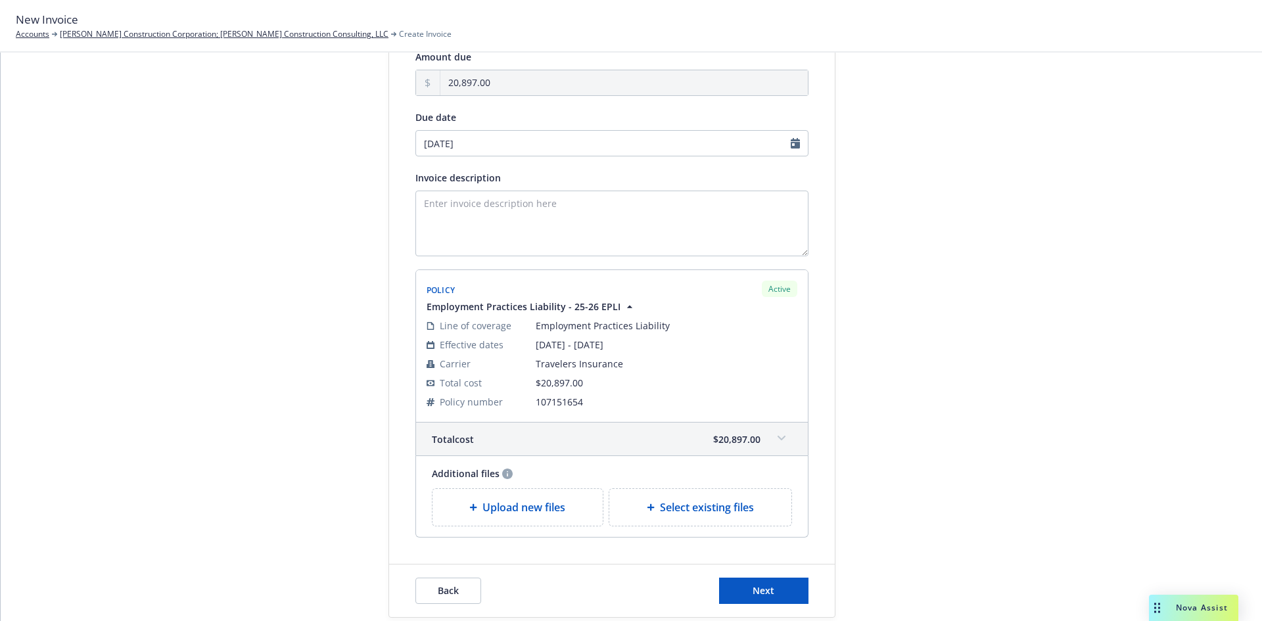
scroll to position [0, 0]
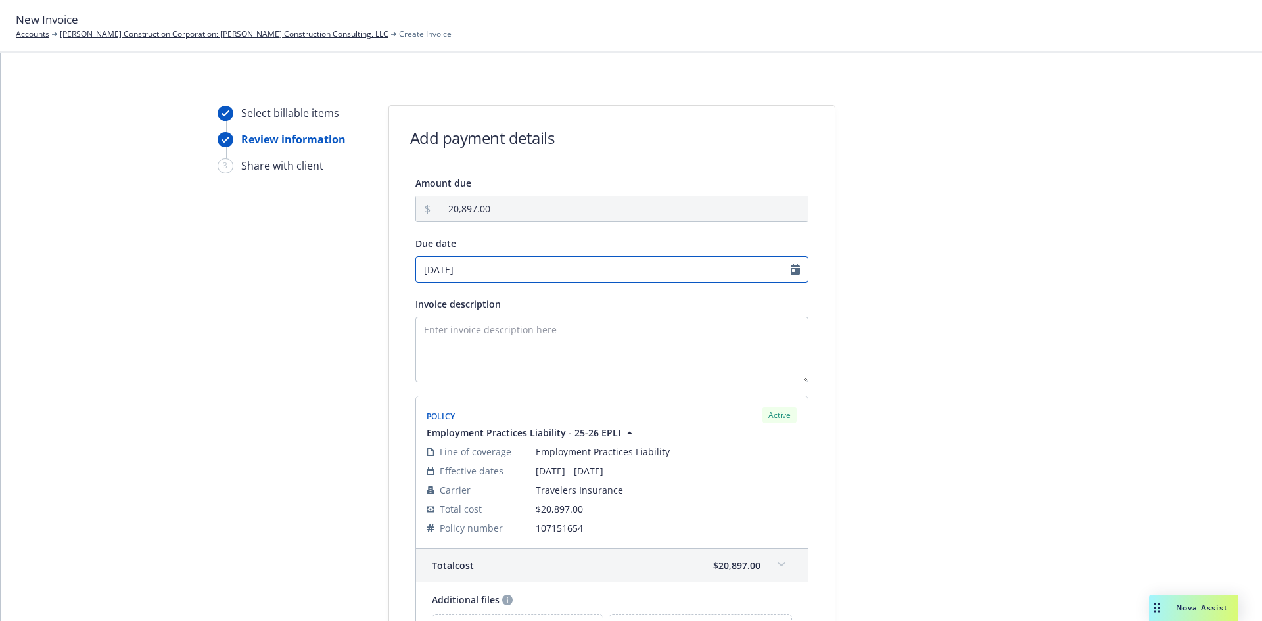
click at [787, 270] on input "10/10/2025" at bounding box center [611, 269] width 393 height 26
select select "October"
select select "2025"
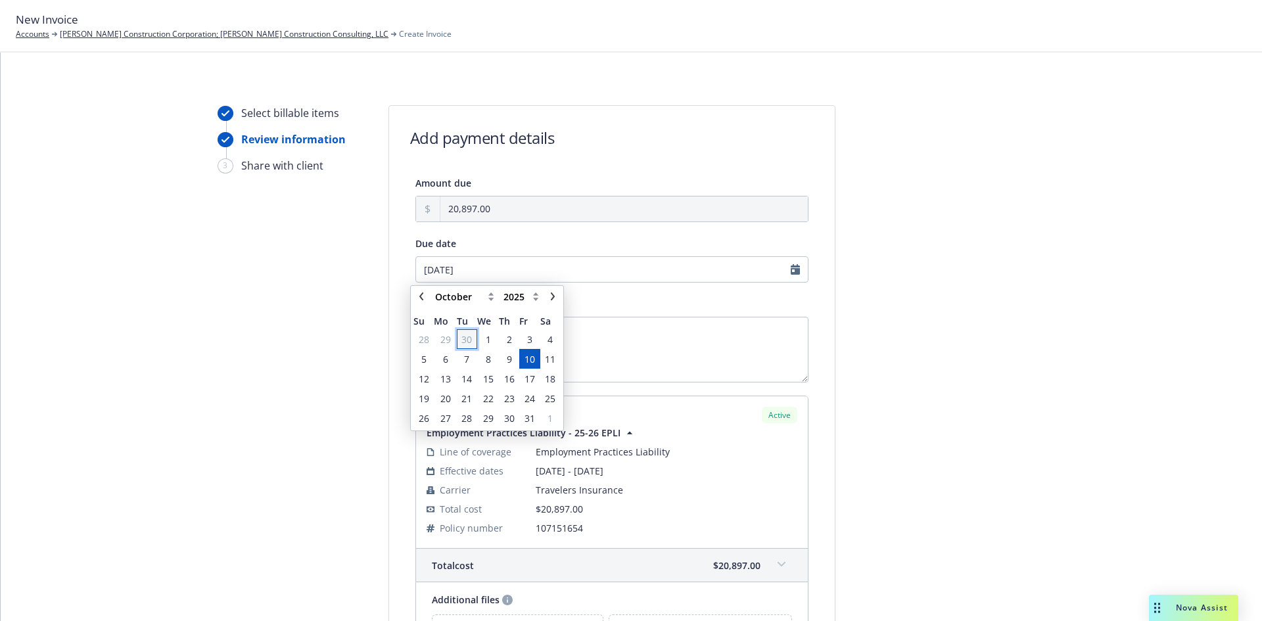
click at [470, 339] on span "30" at bounding box center [466, 340] width 11 height 14
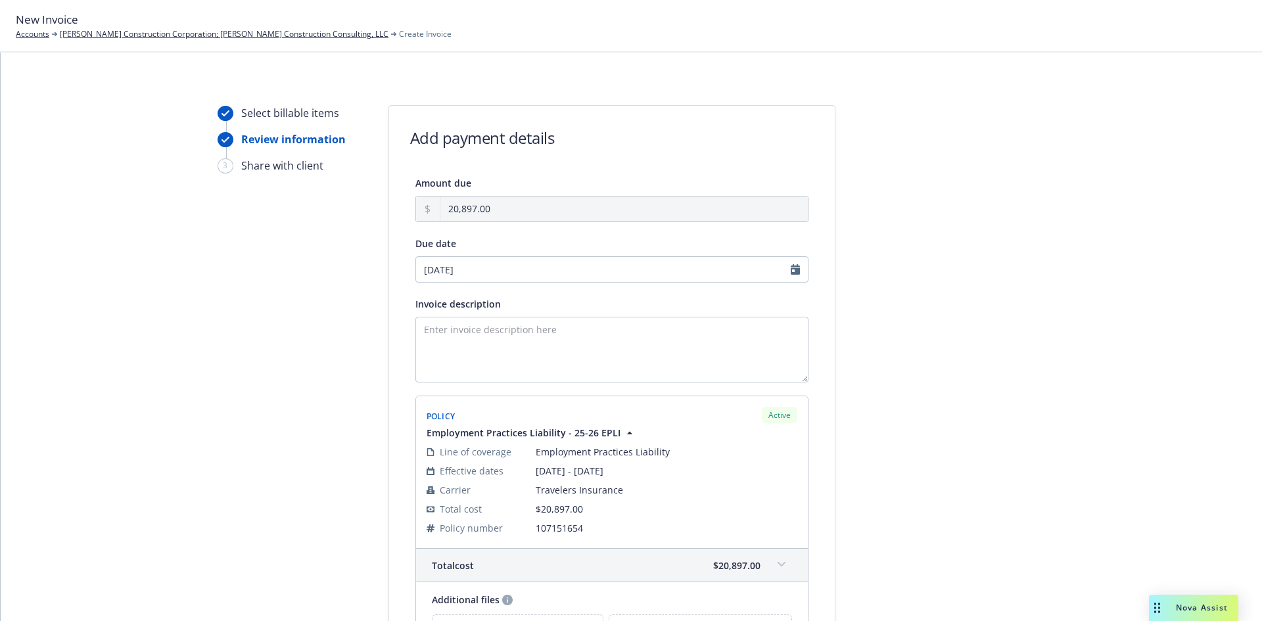
type input "[DATE]"
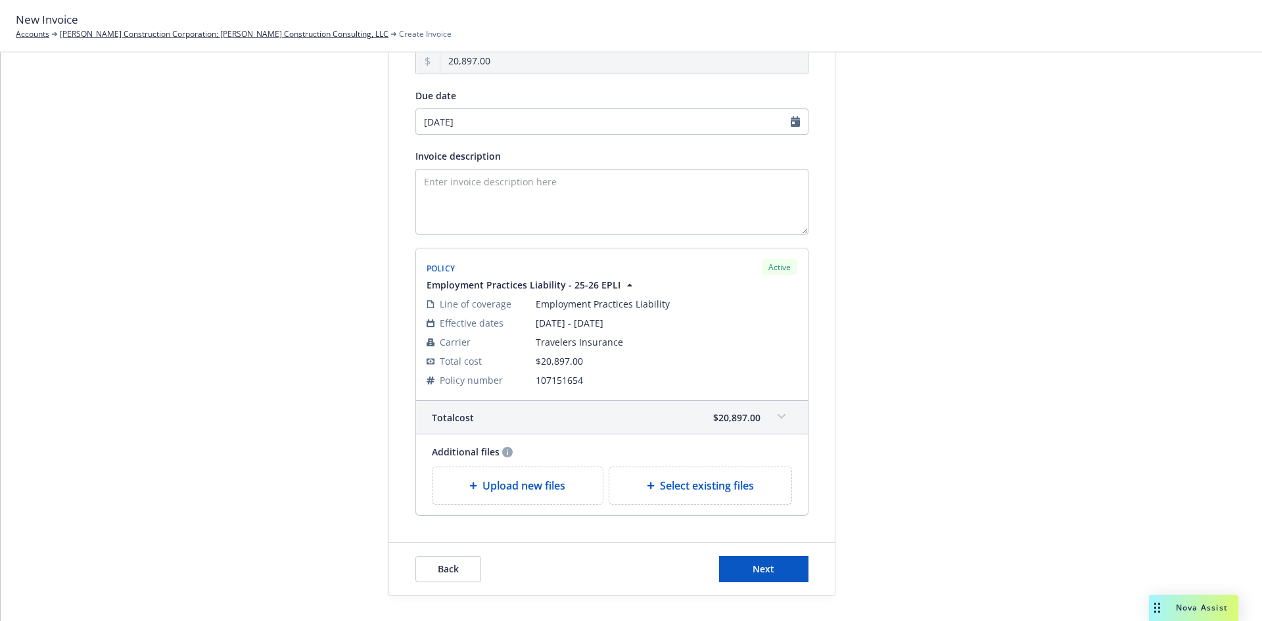
scroll to position [175, 0]
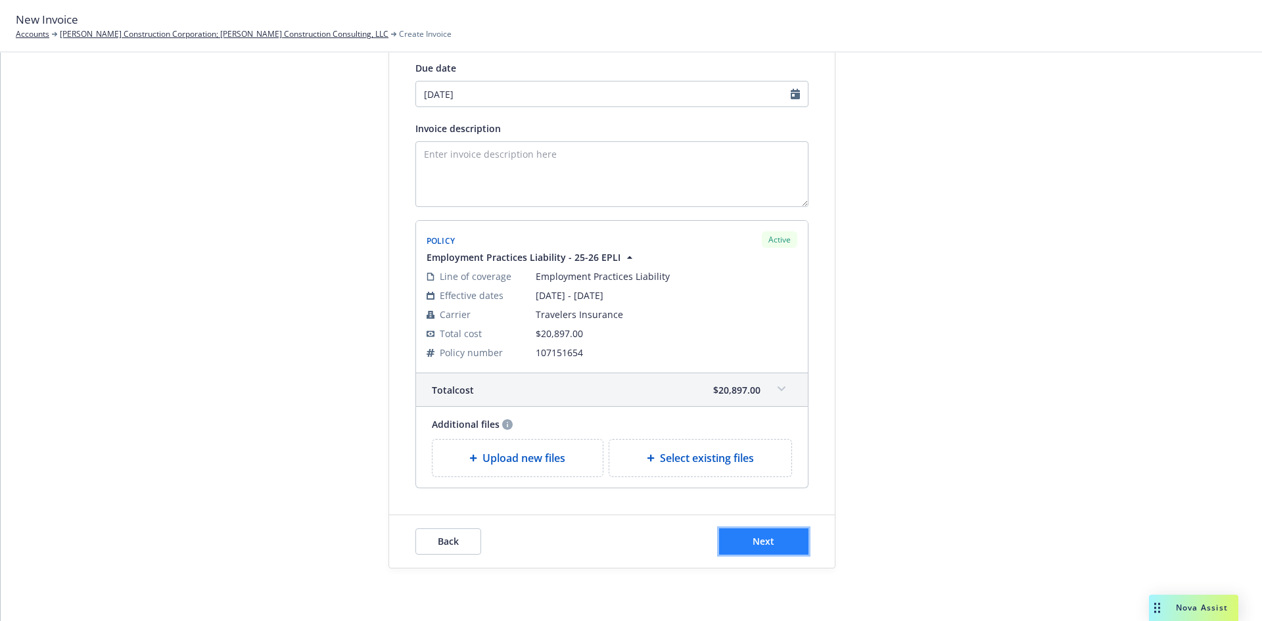
click at [758, 537] on span "Next" at bounding box center [764, 541] width 22 height 12
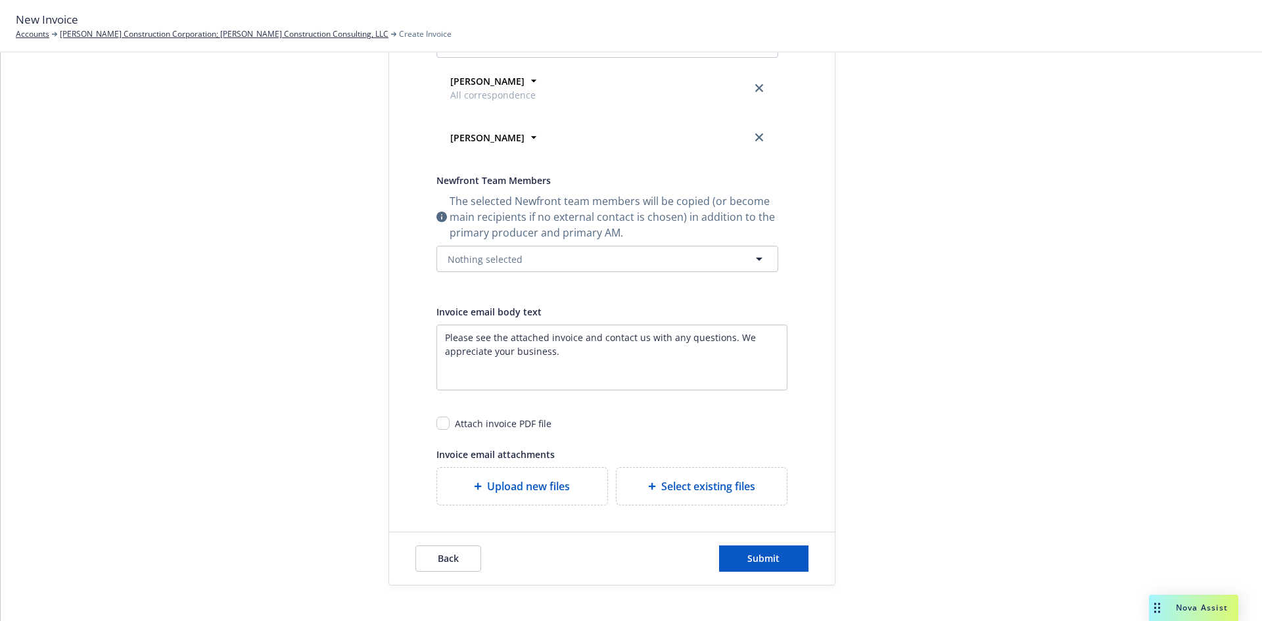
scroll to position [319, 0]
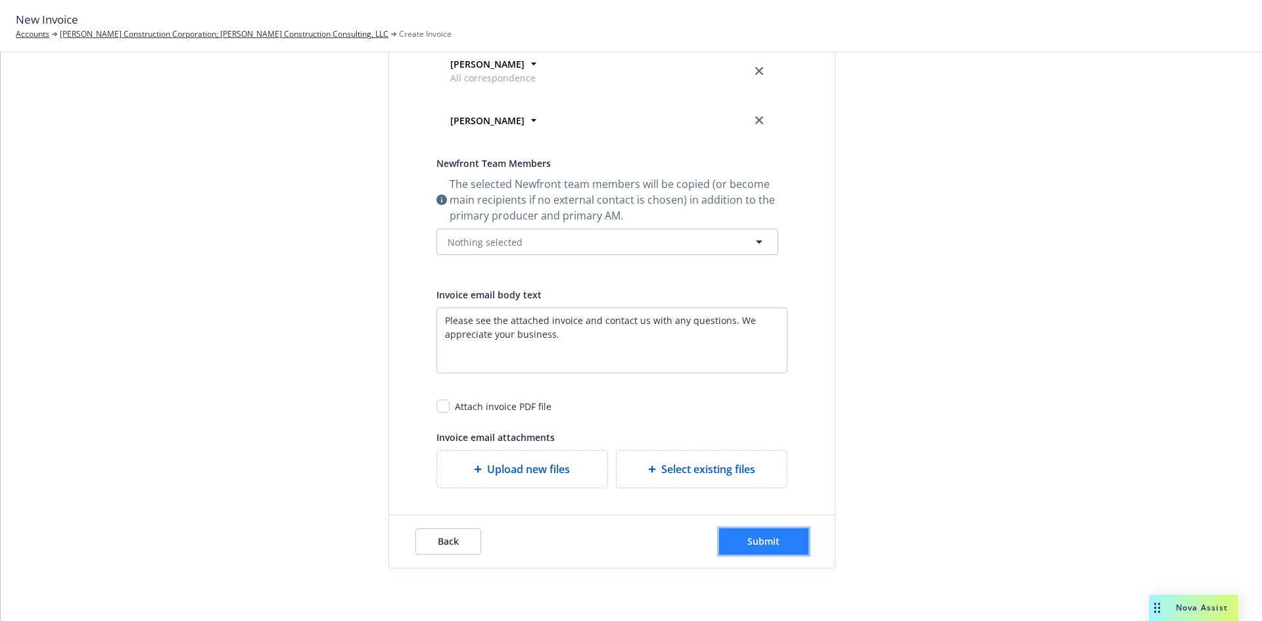
click at [753, 541] on span "Submit" at bounding box center [763, 541] width 32 height 12
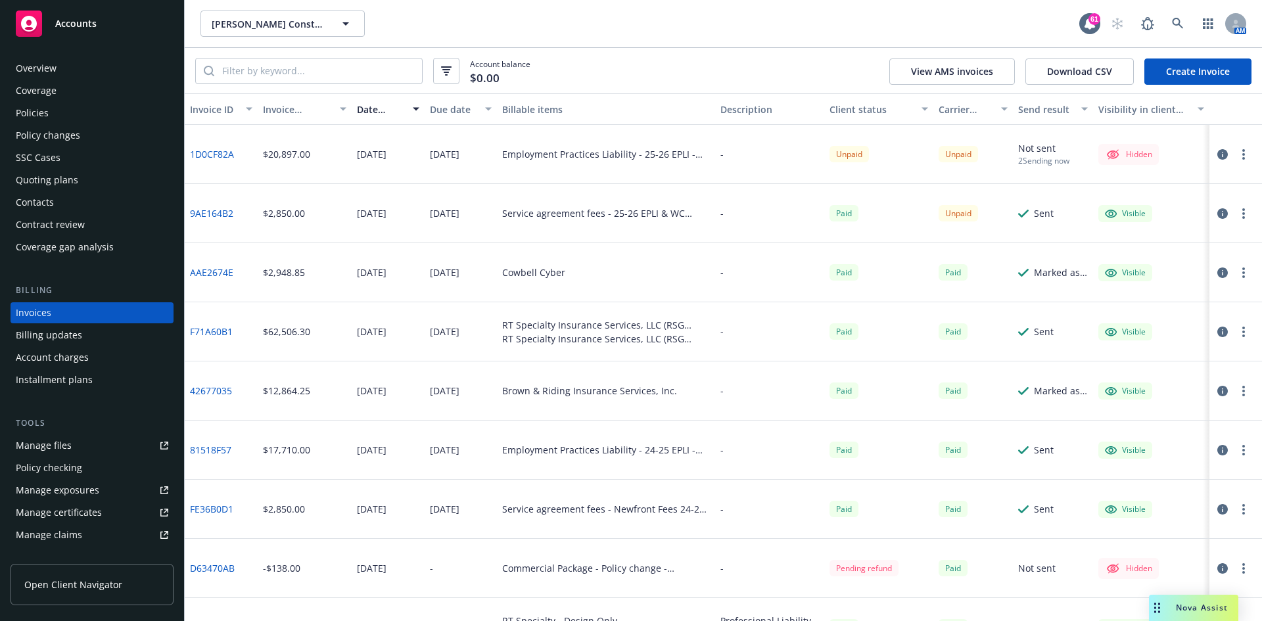
click at [31, 107] on div "Policies" at bounding box center [32, 113] width 33 height 21
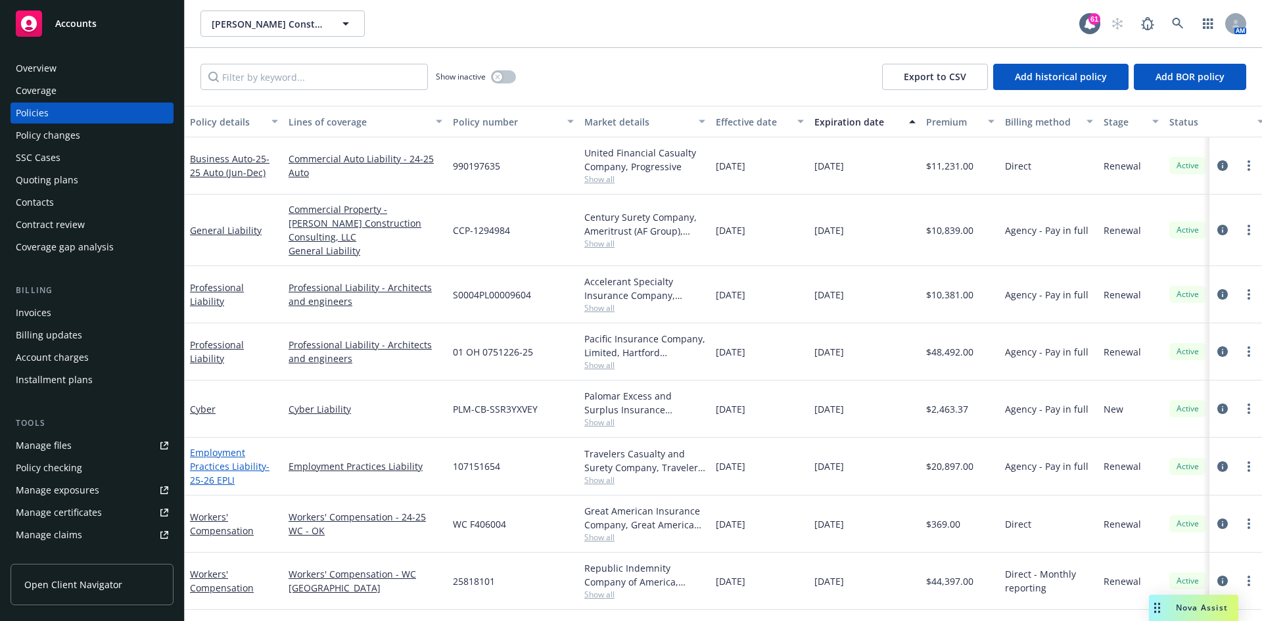
click at [220, 461] on span "- 25-26 EPLI" at bounding box center [230, 473] width 80 height 26
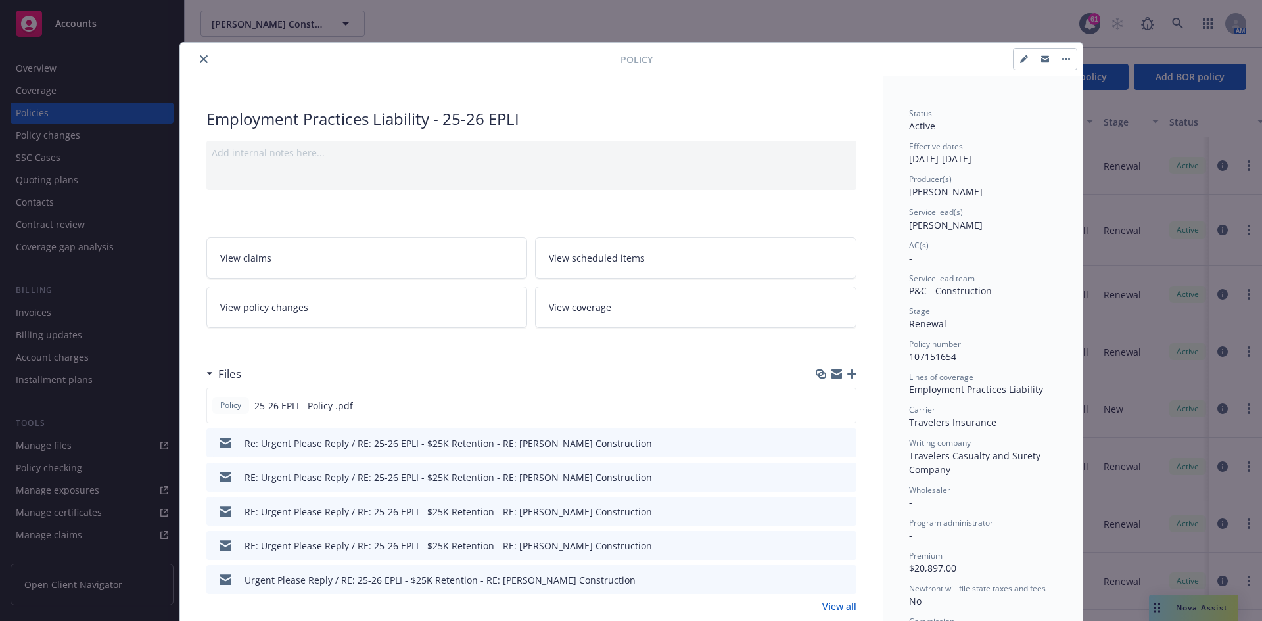
click at [1020, 56] on icon "button" at bounding box center [1024, 59] width 8 height 8
select select "RENEWAL"
select select "12"
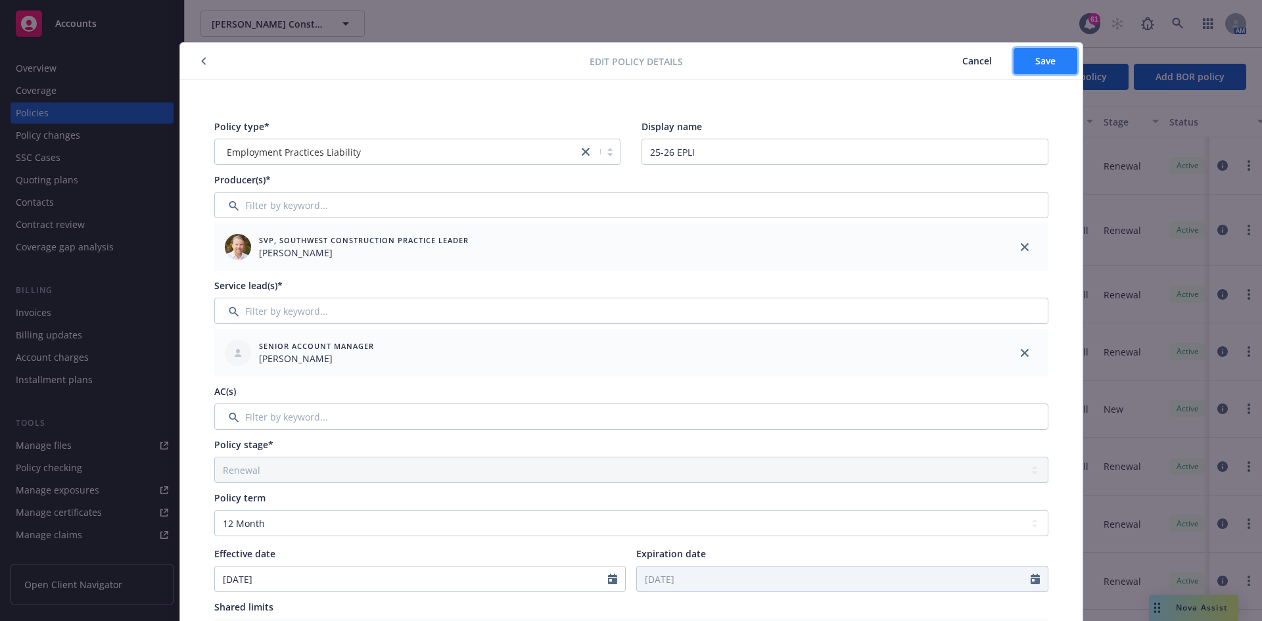
click at [1021, 67] on button "Save" at bounding box center [1045, 61] width 64 height 26
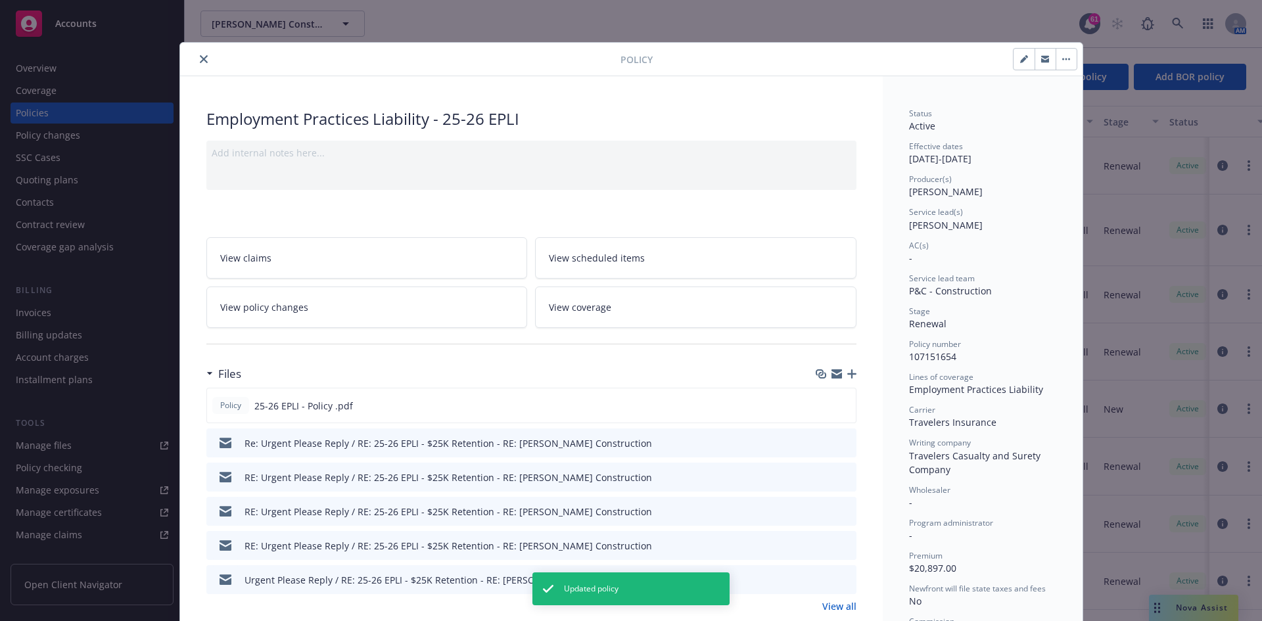
click at [667, 310] on link "View coverage" at bounding box center [695, 307] width 321 height 41
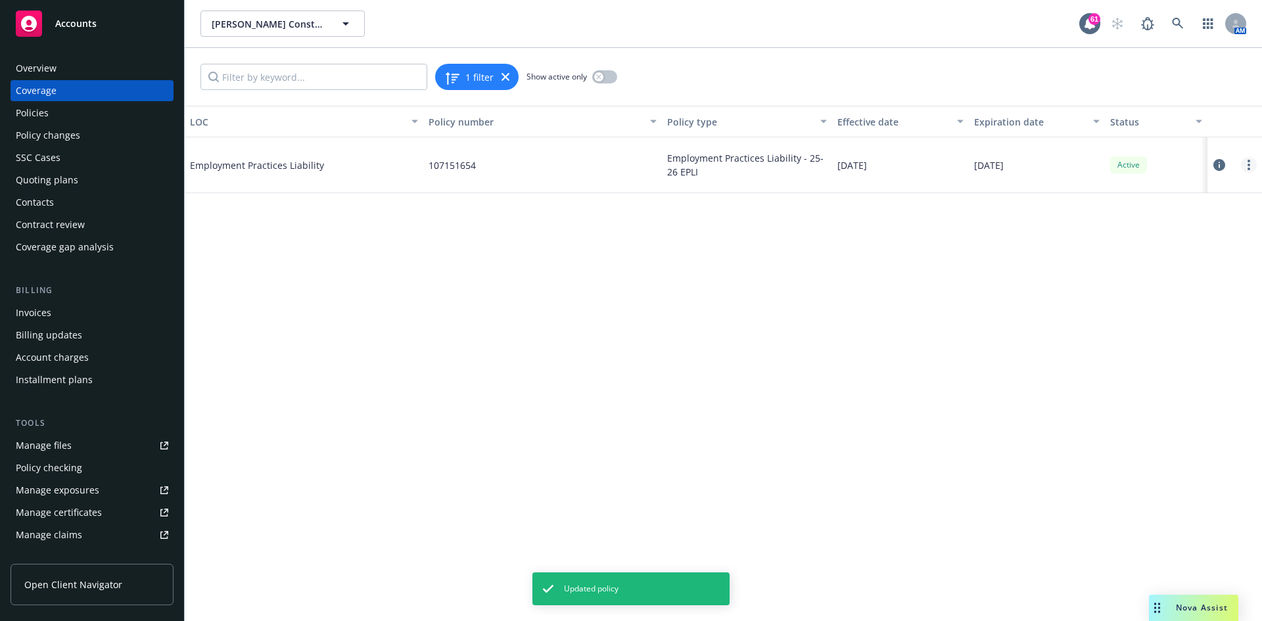
click at [1246, 164] on link "more" at bounding box center [1249, 165] width 16 height 16
click at [1150, 185] on link "Edit coverage" at bounding box center [1169, 192] width 173 height 26
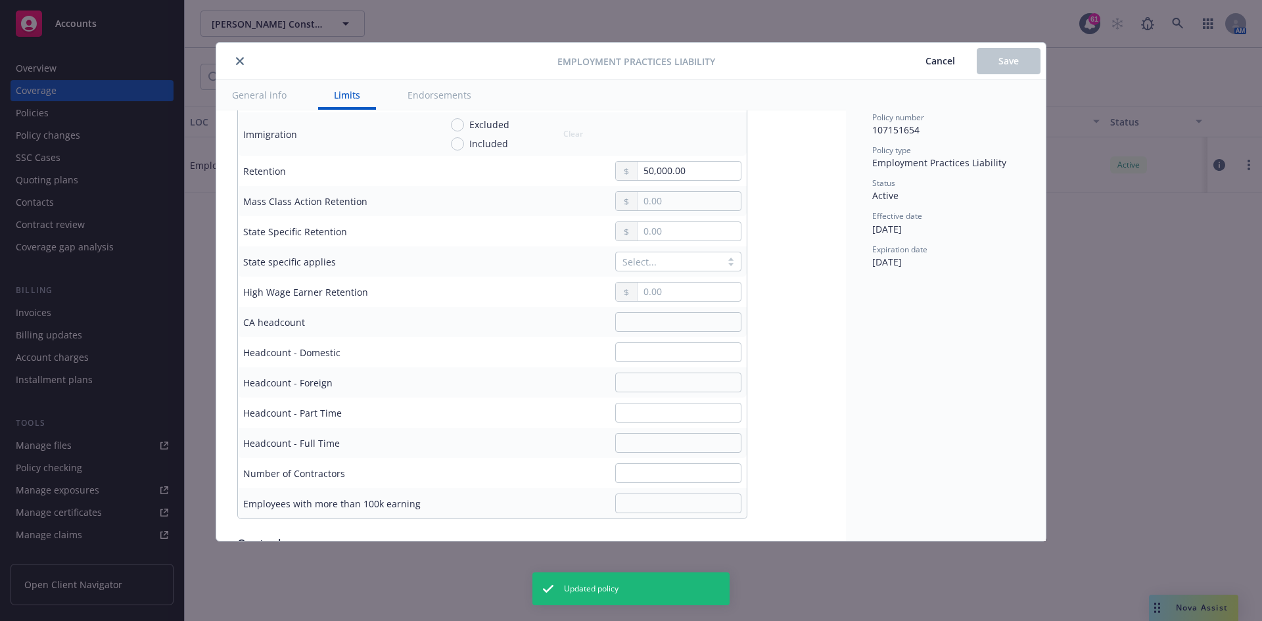
scroll to position [526, 0]
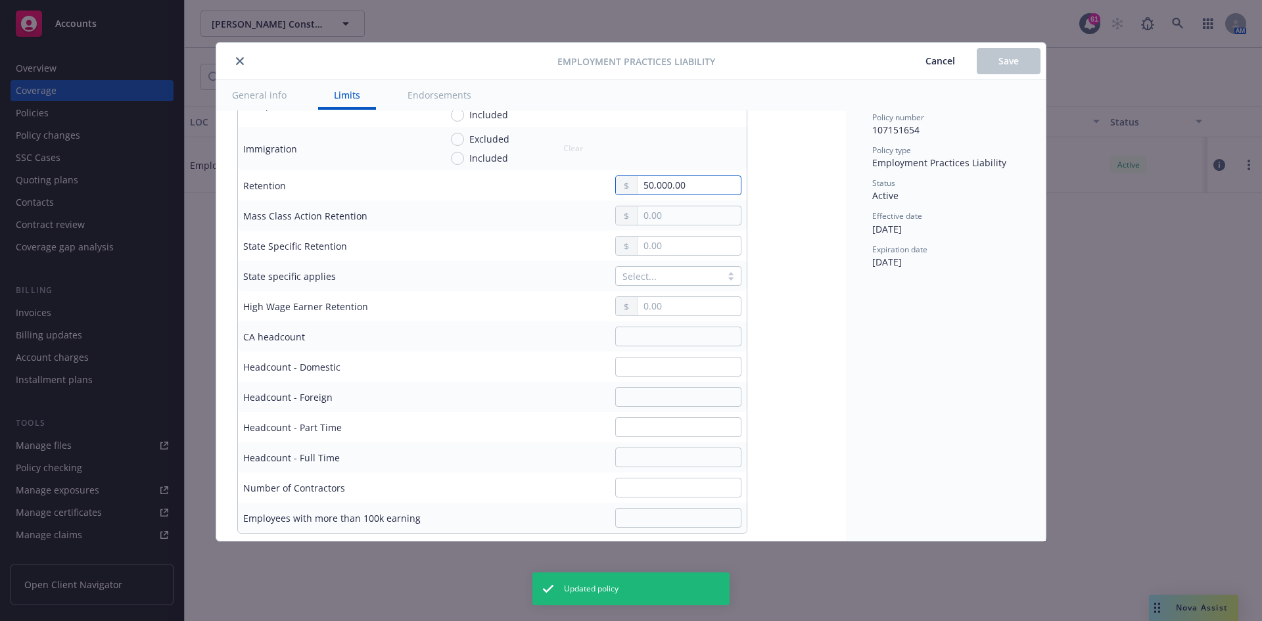
click at [642, 183] on input "50,000.00" at bounding box center [689, 185] width 103 height 18
drag, startPoint x: 647, startPoint y: 183, endPoint x: 638, endPoint y: 184, distance: 9.9
click at [638, 184] on input "50,000.00" at bounding box center [689, 185] width 103 height 18
type input "25,000.00"
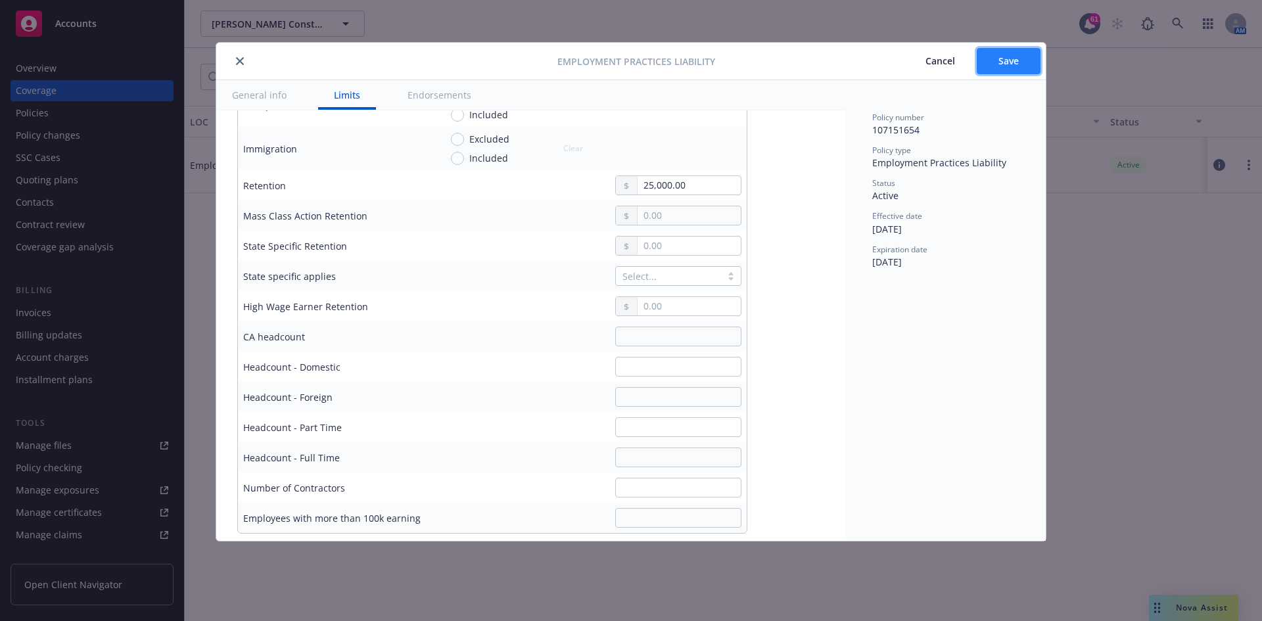
click at [1002, 60] on span "Save" at bounding box center [1008, 61] width 20 height 12
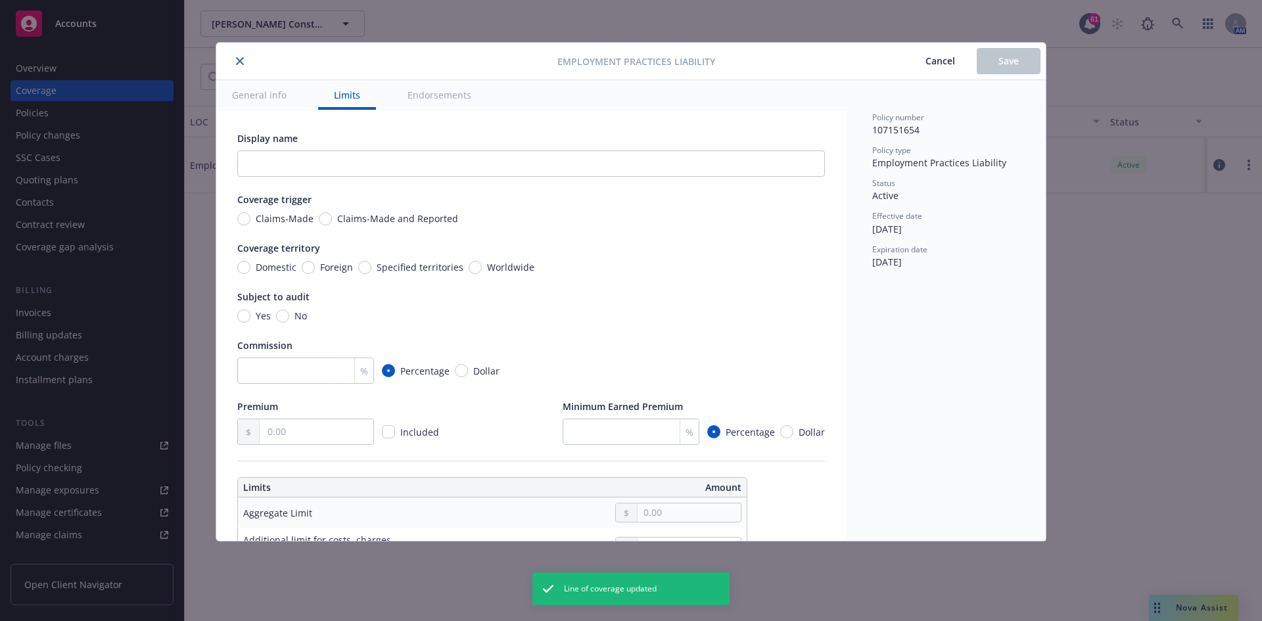
click at [245, 59] on button "close" at bounding box center [240, 61] width 16 height 16
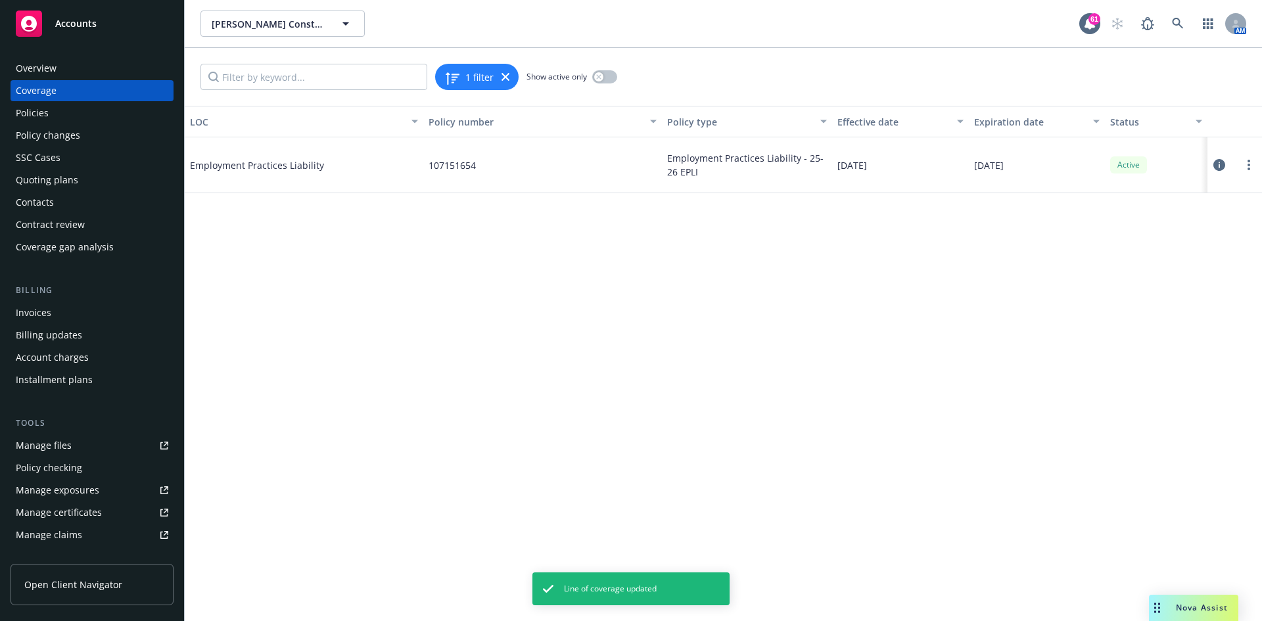
click at [400, 352] on div "LOC Policy number Policy type Effective date Expiration date Status Employment …" at bounding box center [723, 363] width 1077 height 515
click at [56, 115] on div "Policies" at bounding box center [92, 113] width 152 height 21
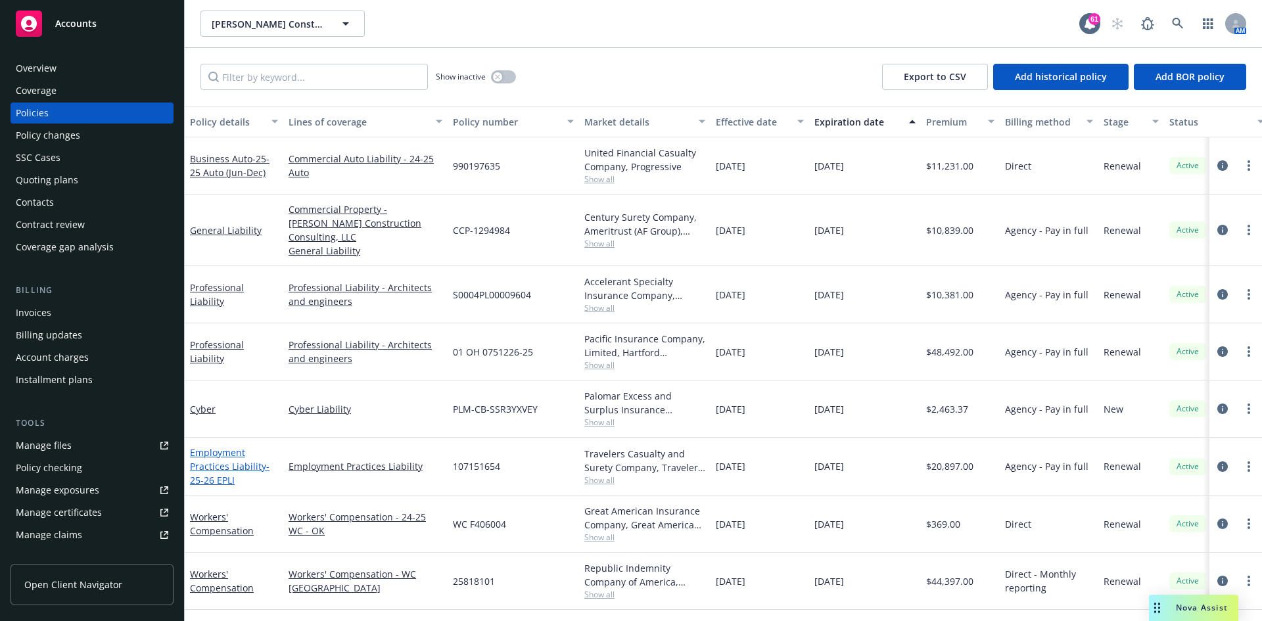
click at [233, 450] on link "Employment Practices Liability - 25-26 EPLI" at bounding box center [230, 466] width 80 height 40
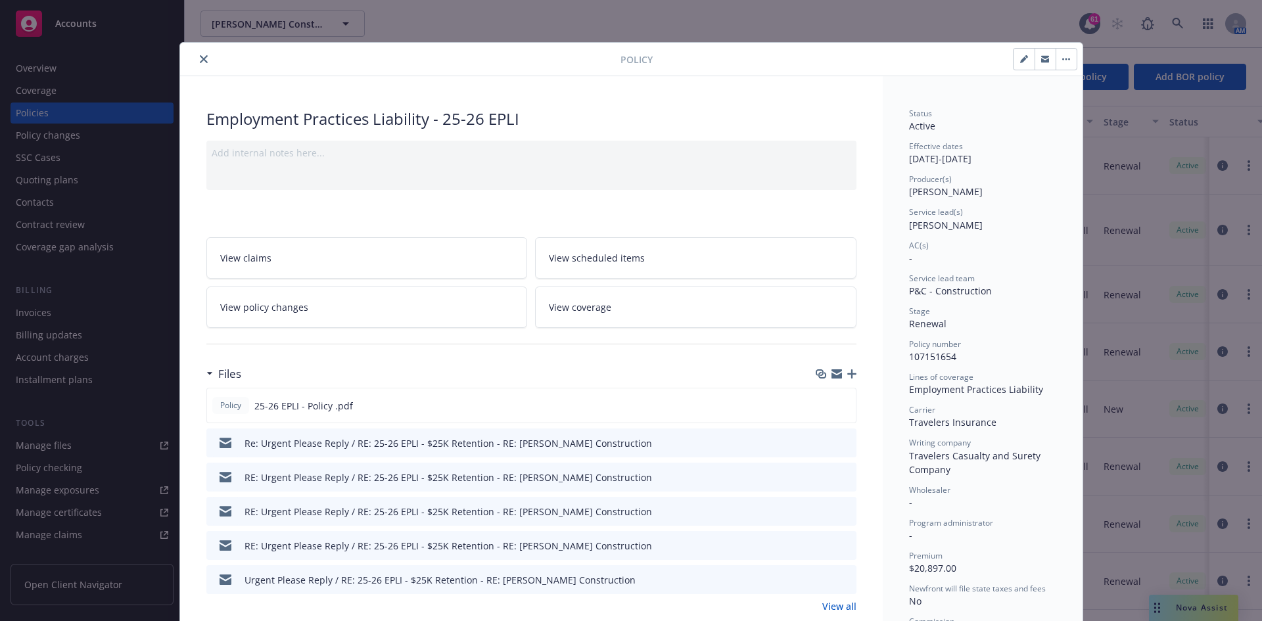
scroll to position [39, 0]
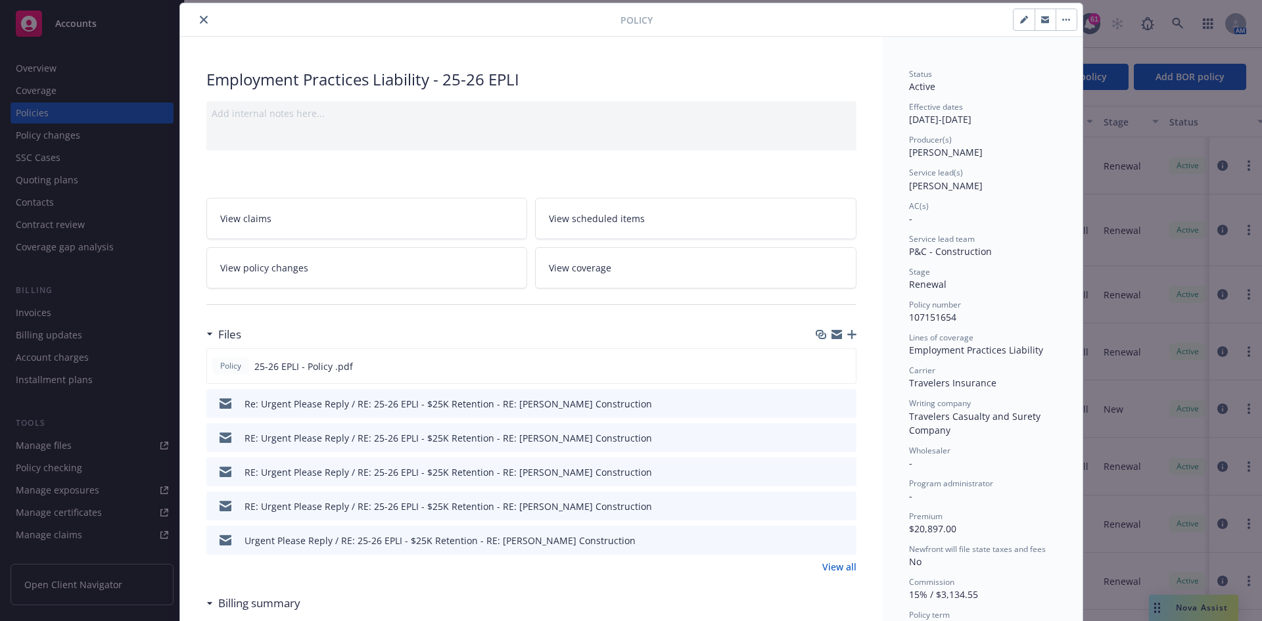
click at [849, 333] on icon "button" at bounding box center [851, 334] width 9 height 9
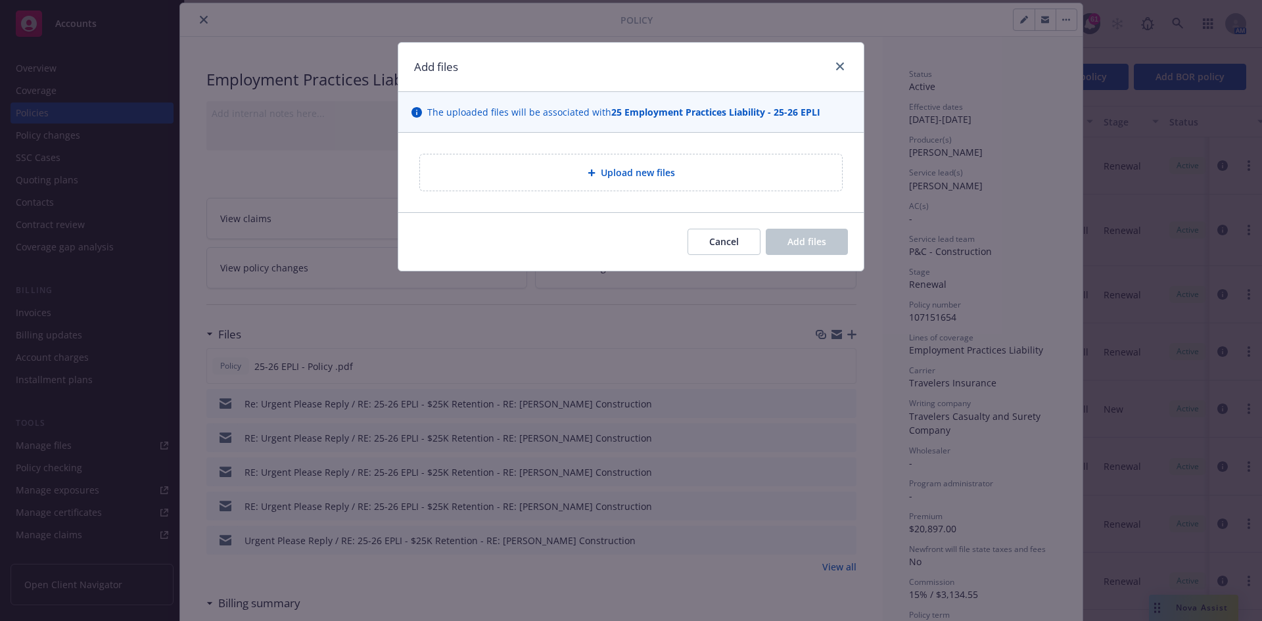
type textarea "x"
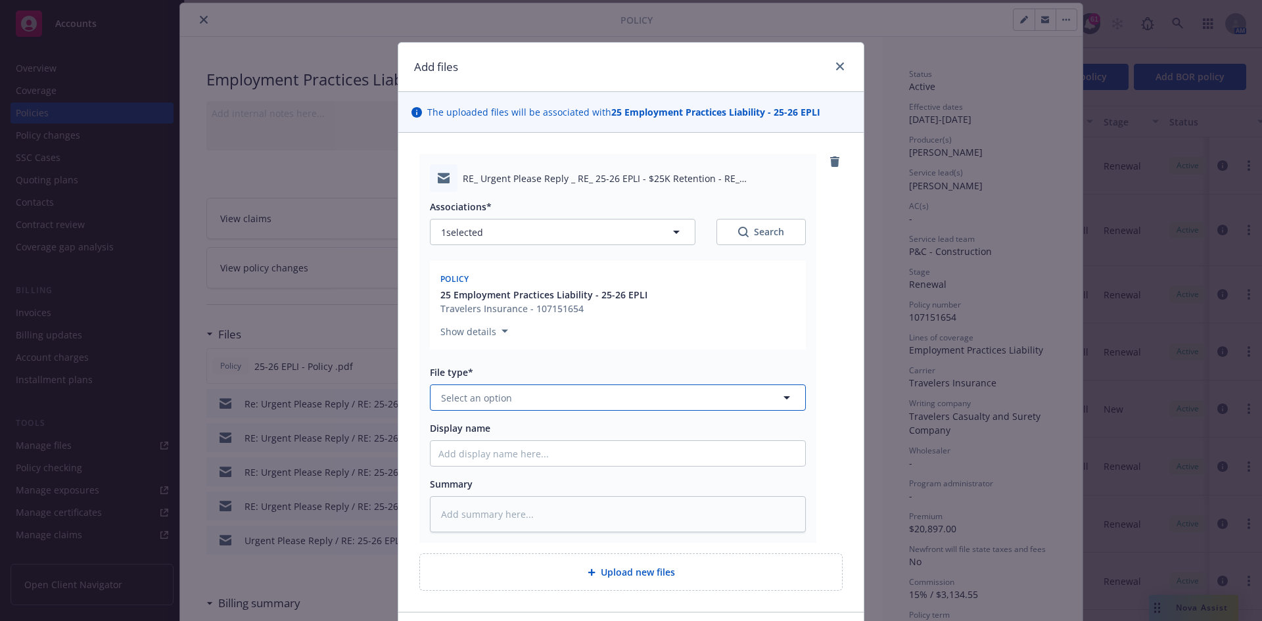
click at [544, 394] on button "Select an option" at bounding box center [618, 397] width 376 height 26
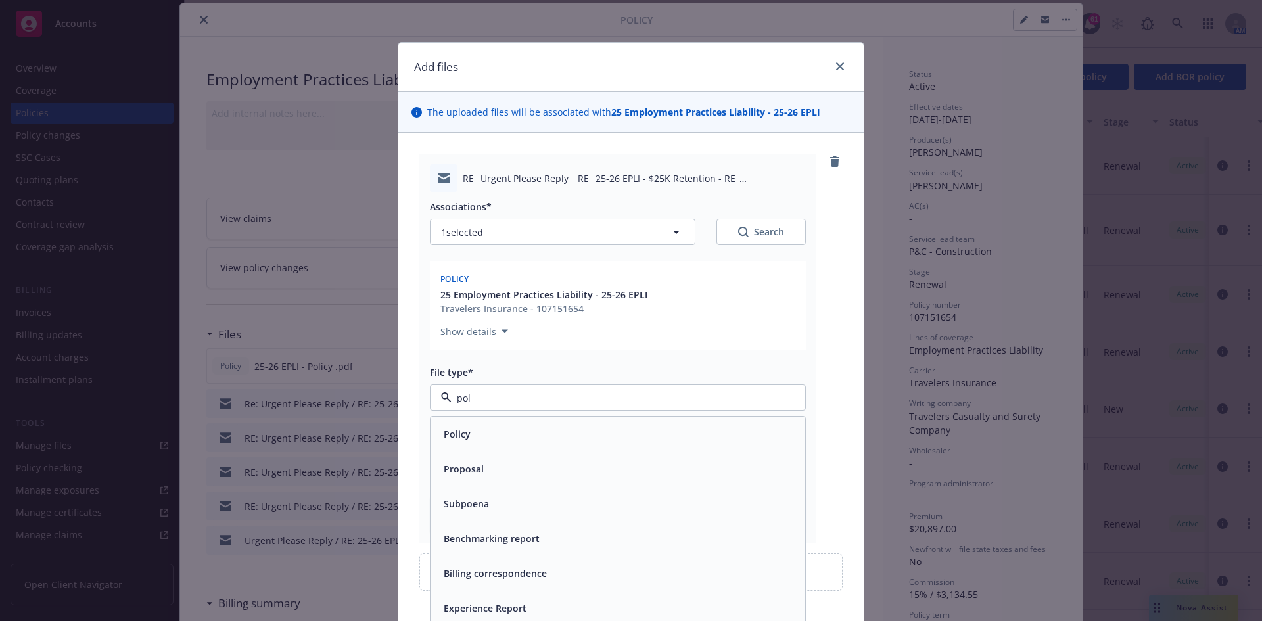
type input "poli"
click at [479, 433] on div "Policy" at bounding box center [617, 434] width 359 height 19
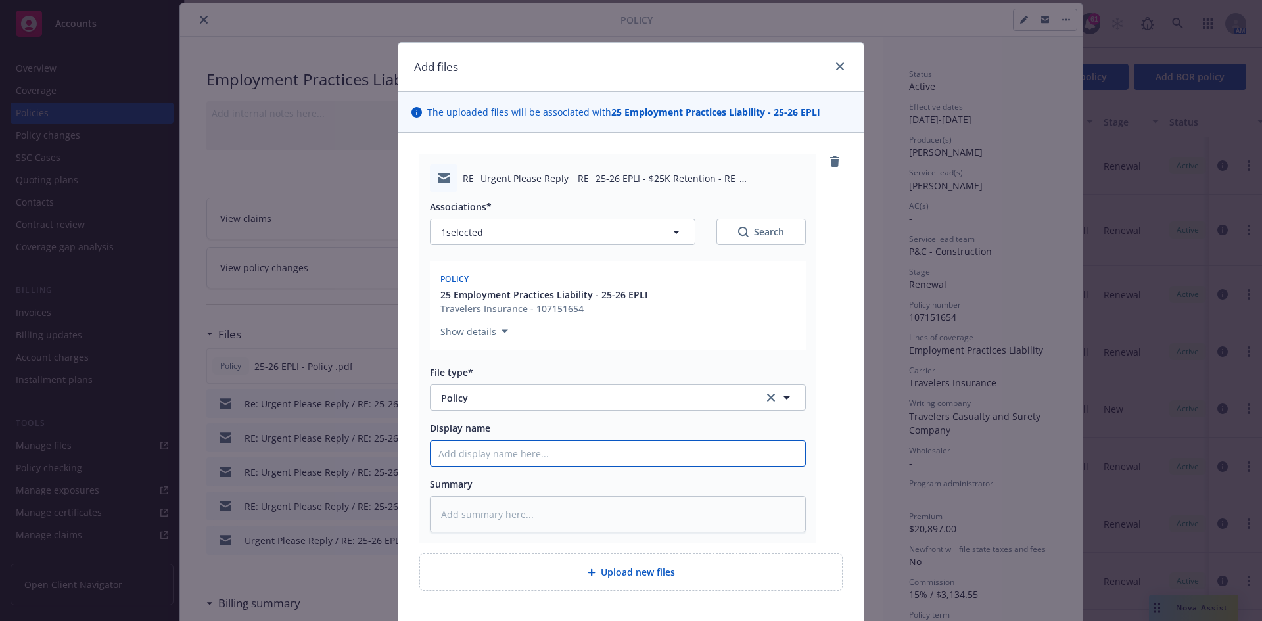
click at [517, 443] on input "Display name" at bounding box center [618, 453] width 375 height 25
type textarea "x"
type input "2"
type textarea "x"
type input "25"
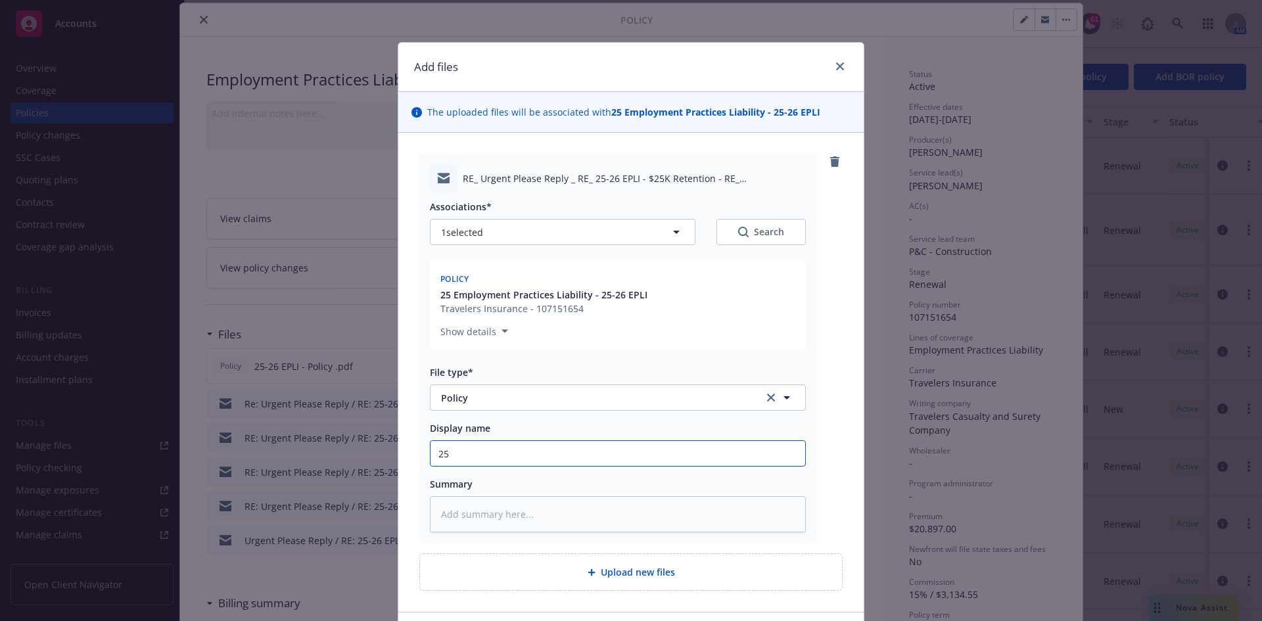
type textarea "x"
type input "25-"
type textarea "x"
type input "25-2"
type textarea "x"
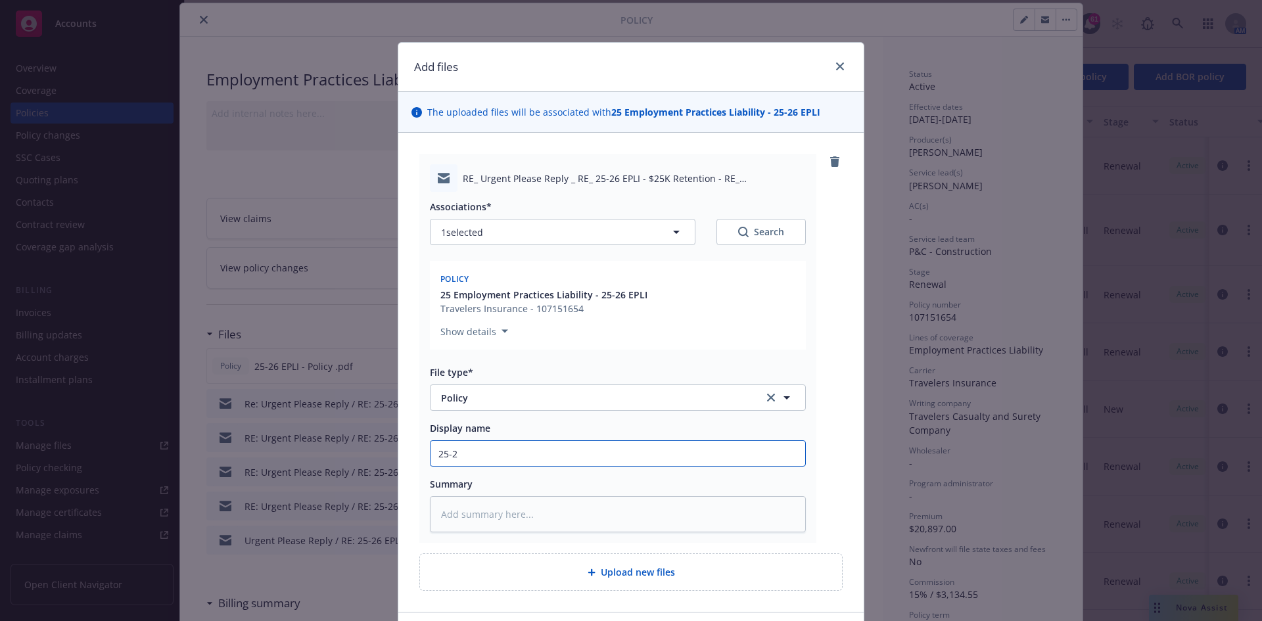
type input "25-26"
type textarea "x"
type input "25-26"
type textarea "x"
type input "25-26 E"
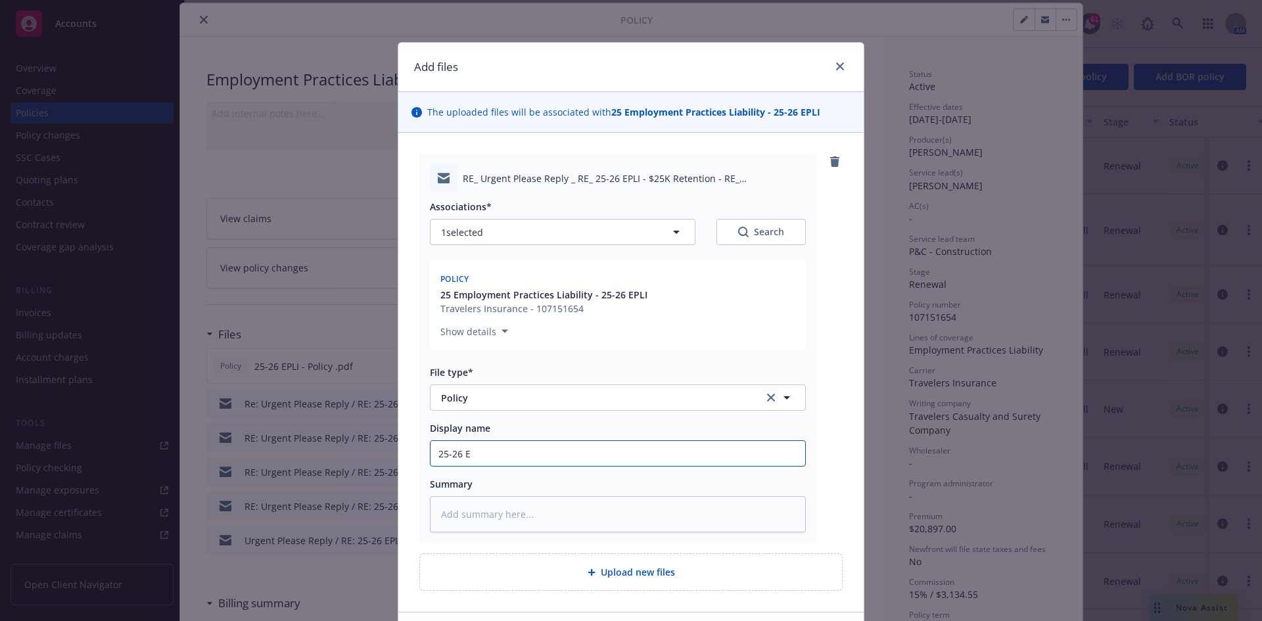
type textarea "x"
type input "25-26 EP"
type textarea "x"
type input "25-26 EPL"
type textarea "x"
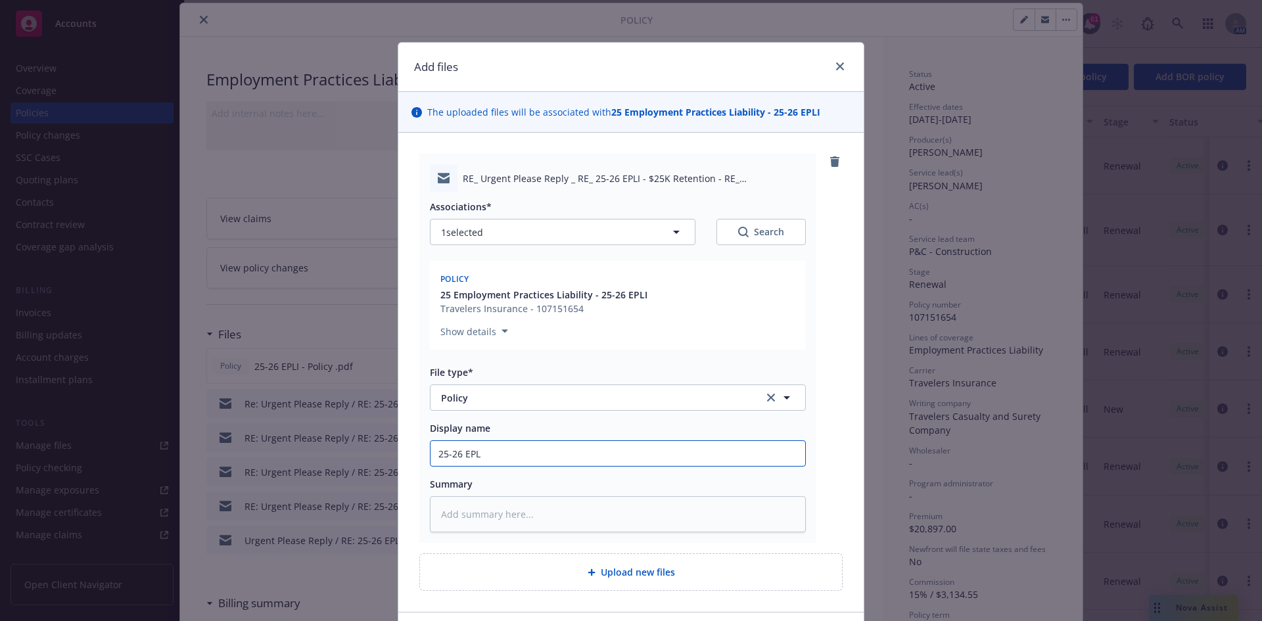
type input "25-26 EPLI"
type textarea "x"
type input "25-26 EPLI"
type textarea "x"
type input "25-26 EPLI -"
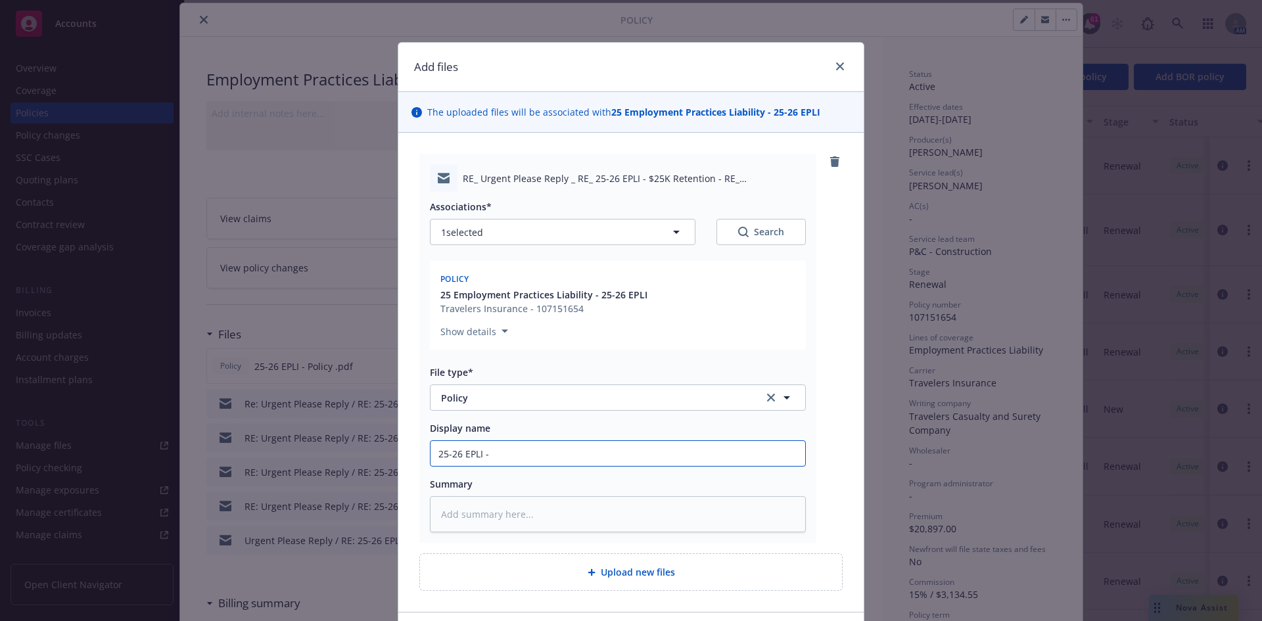
type textarea "x"
type input "25-26 EPLI -"
type textarea "x"
type input "25-26 EPLI - T"
type textarea "x"
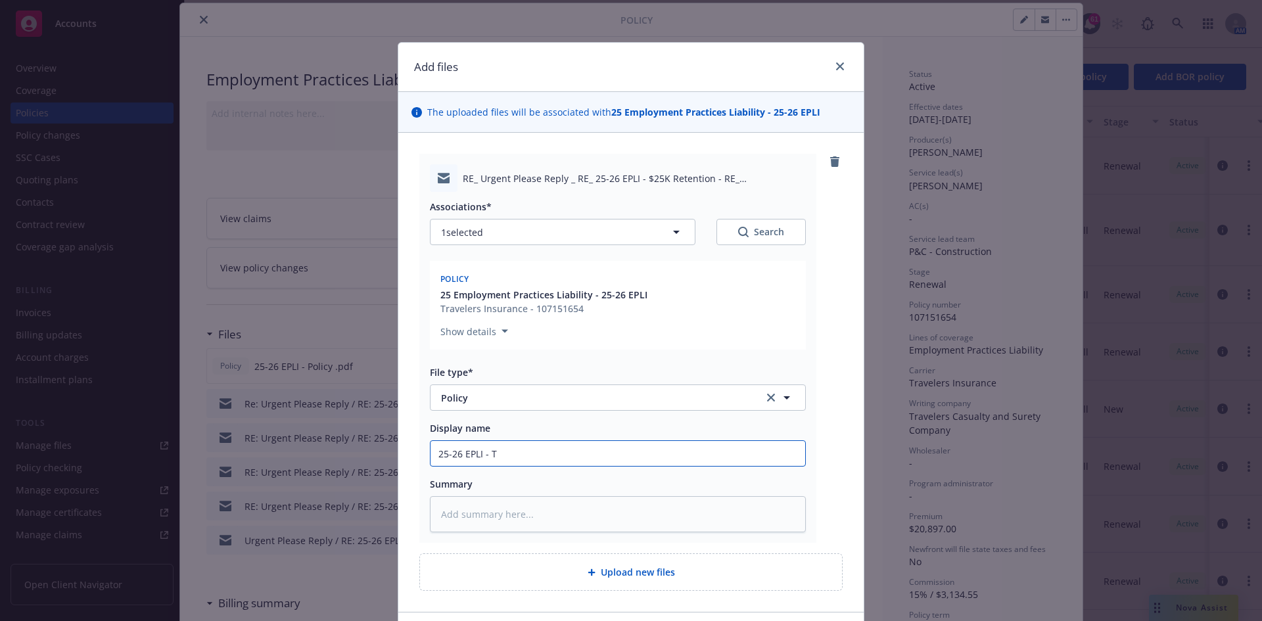
type input "25-26 EPLI - Tr"
type textarea "x"
type input "25-26 EPLI - Tra"
type textarea "x"
type input "25-26 EPLI - Trav"
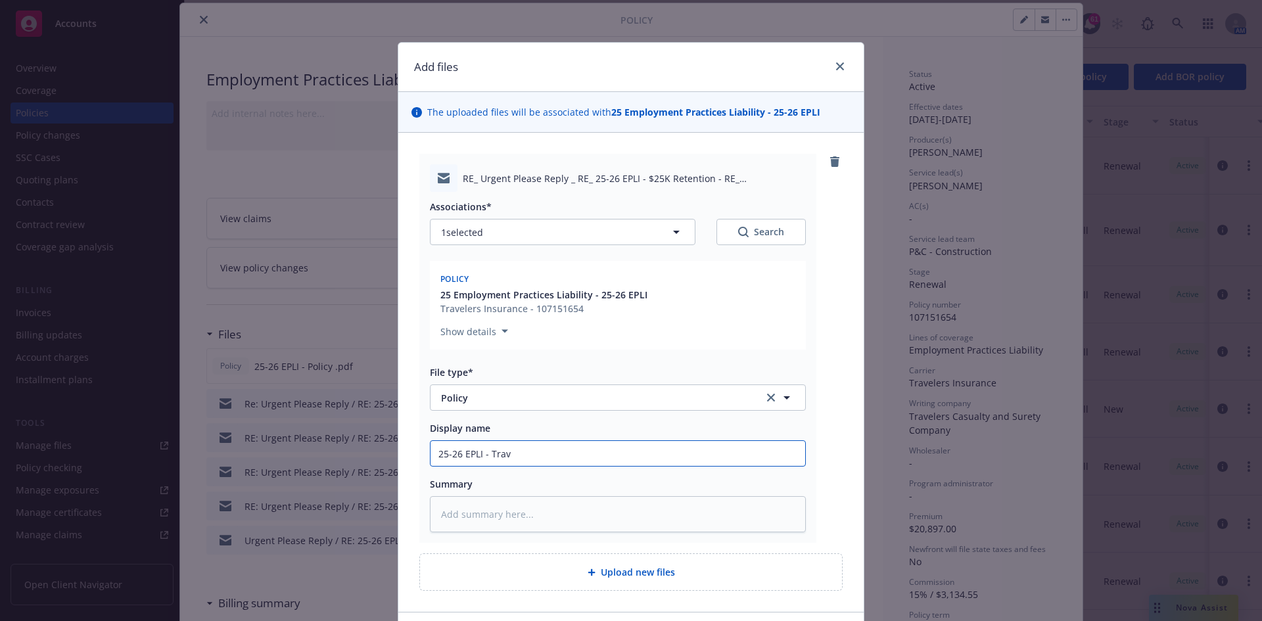
type textarea "x"
type input "25-26 EPLI - Trave"
type textarea "x"
type input "25-26 EPLI - Travel"
type textarea "x"
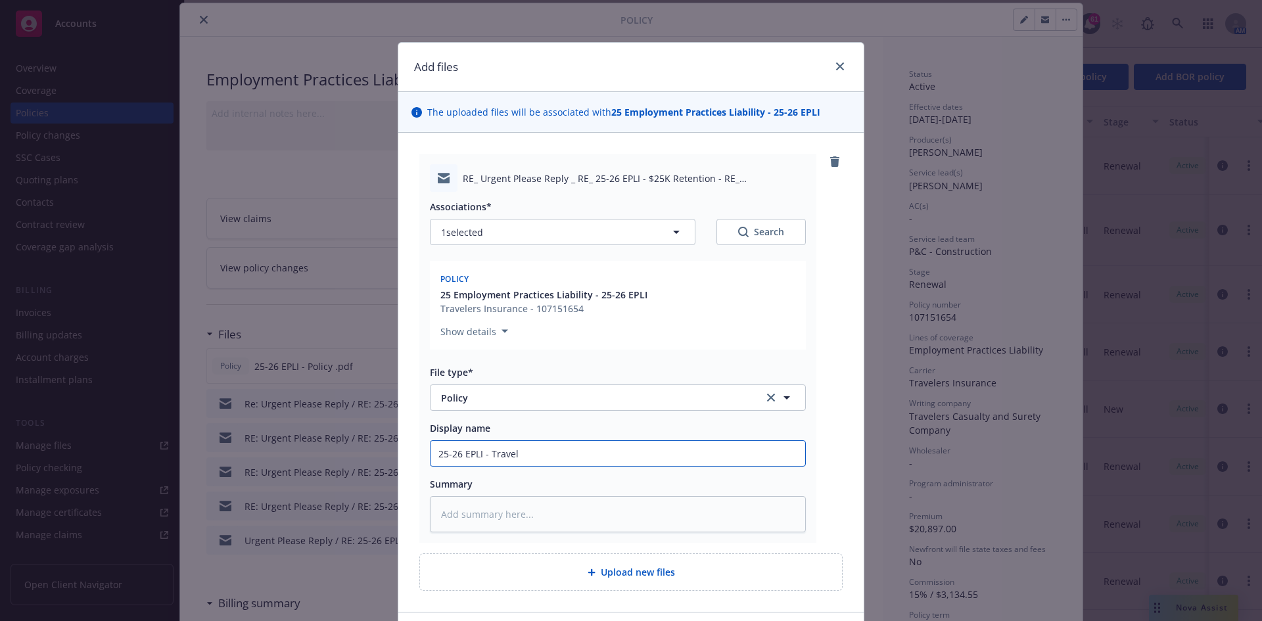
type input "25-26 EPLI - Travele"
type textarea "x"
type input "25-26 EPLI - Traveler"
type textarea "x"
type input "25-26 EPLI - Travelers"
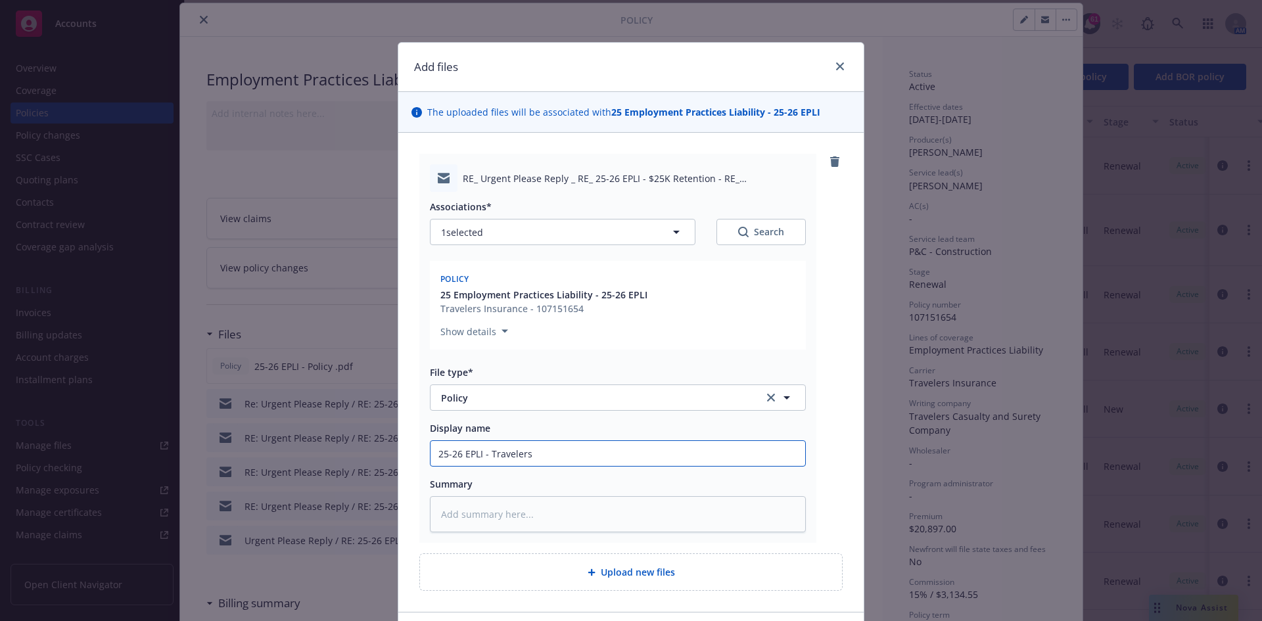
type textarea "x"
type input "25-26 EPLI - Travelers P"
type textarea "x"
type input "25-26 EPLI - Travelers Po"
type textarea "x"
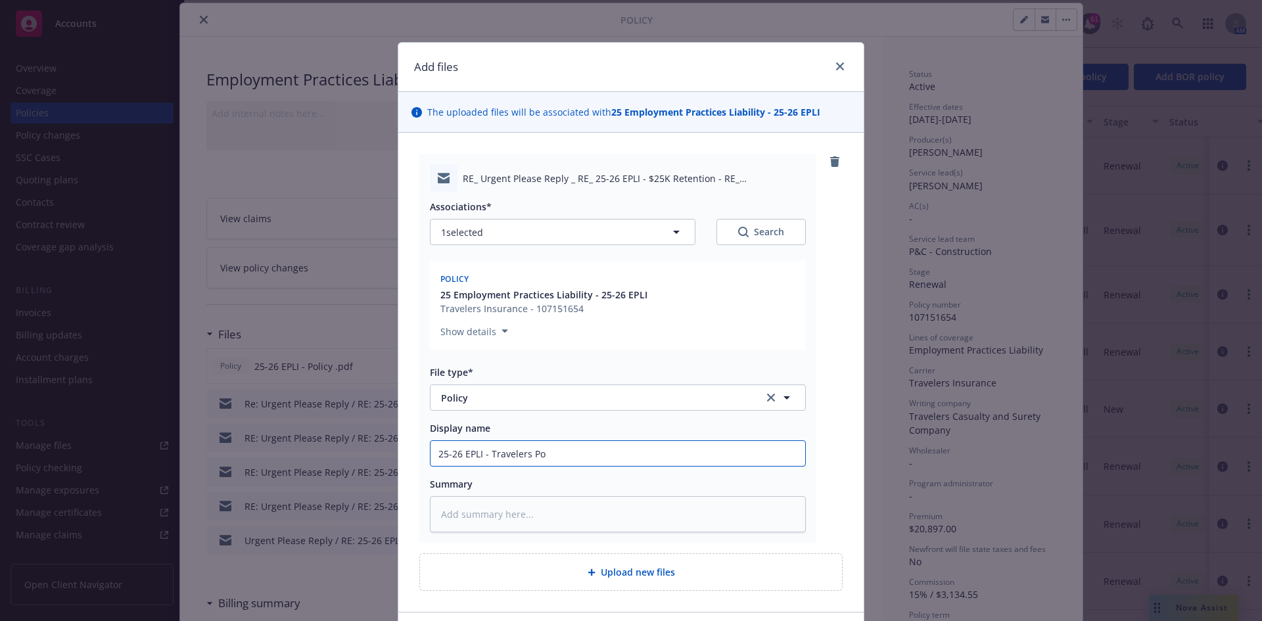
type input "25-26 EPLI - Travelers Pol"
type textarea "x"
type input "25-26 EPLI - Travelers Poli"
type textarea "x"
type input "25-26 EPLI - Travelers Poliy"
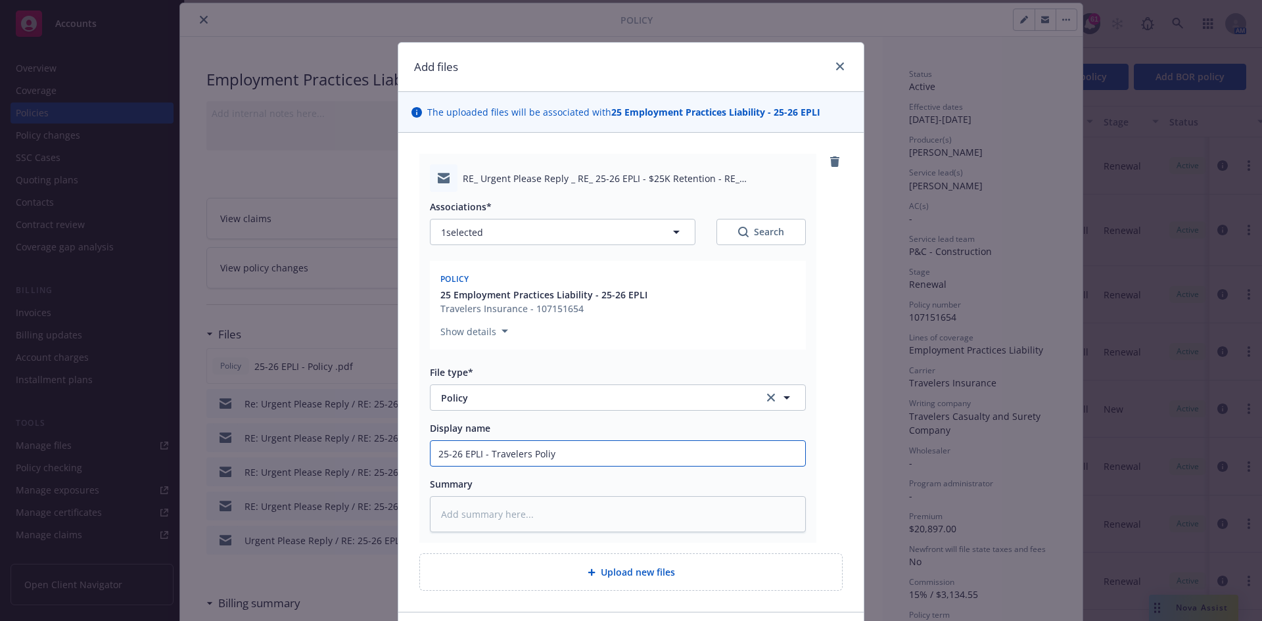
type textarea "x"
type input "25-26 EPLI - Travelers Poli"
type textarea "x"
type input "25-26 EPLI - Travelers Polic"
type textarea "x"
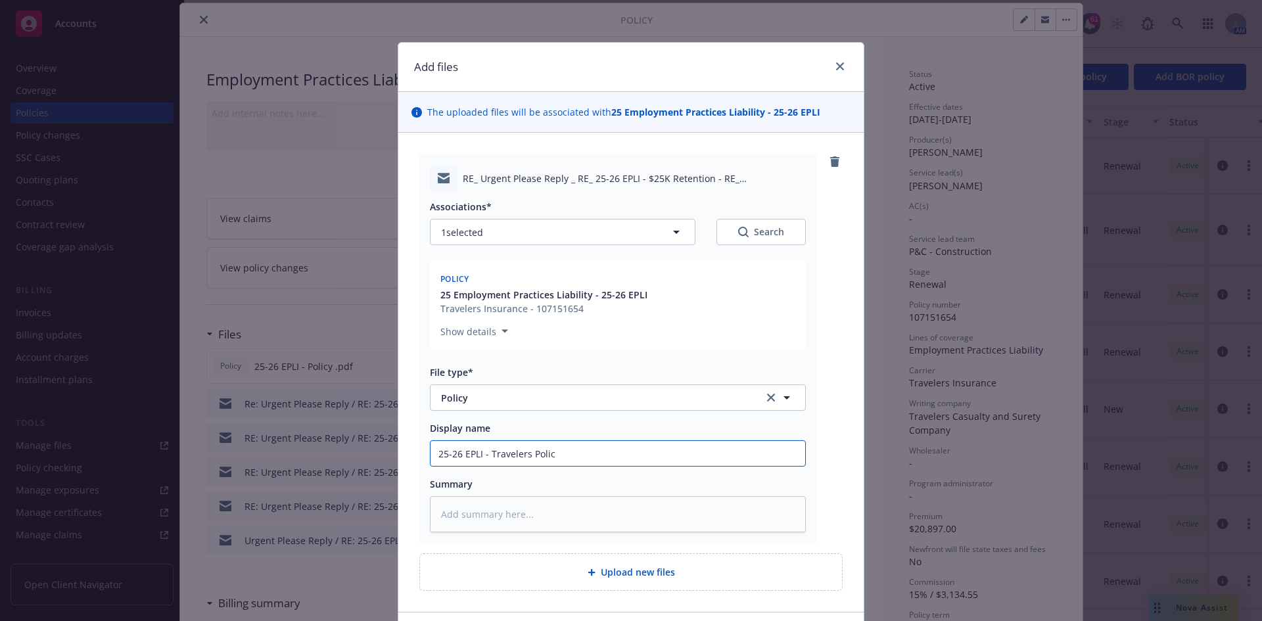
type input "25-26 EPLI - Travelers Policy"
type textarea "x"
type input "25-26 EPLI - Travelers Policy"
type textarea "x"
type input "25-26 EPLI - Travelers Policy d"
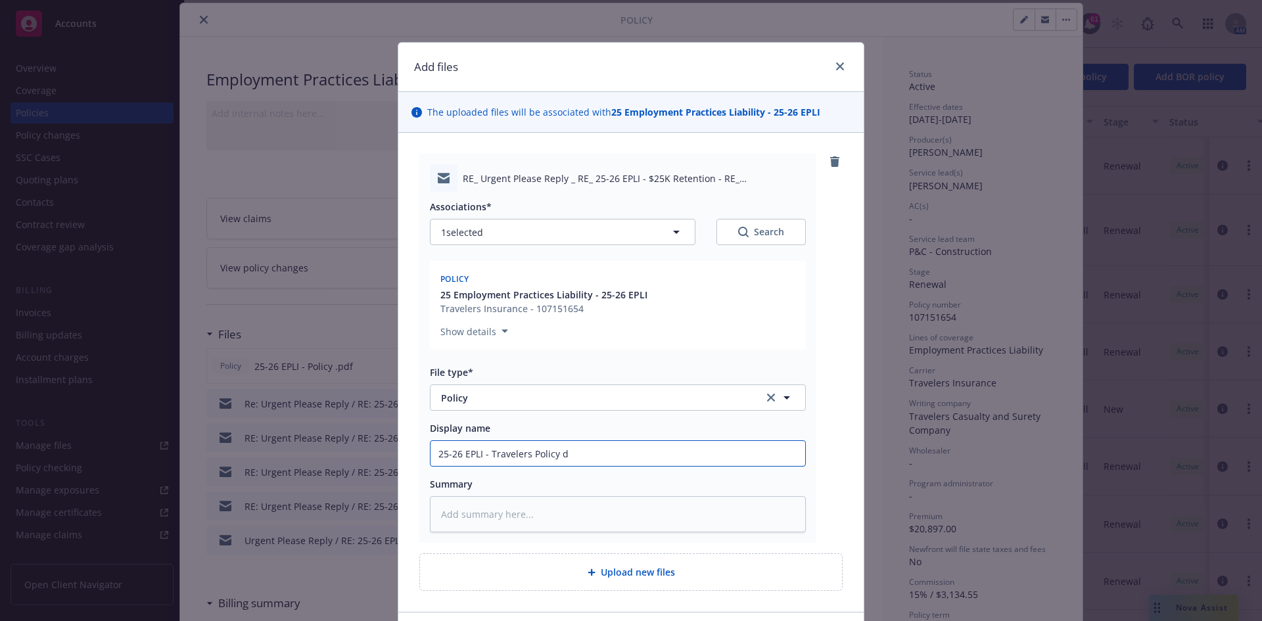
type textarea "x"
type input "25-26 EPLI - Travelers Policy de"
type textarea "x"
type input "25-26 EPLI - Travelers Policy del"
type textarea "x"
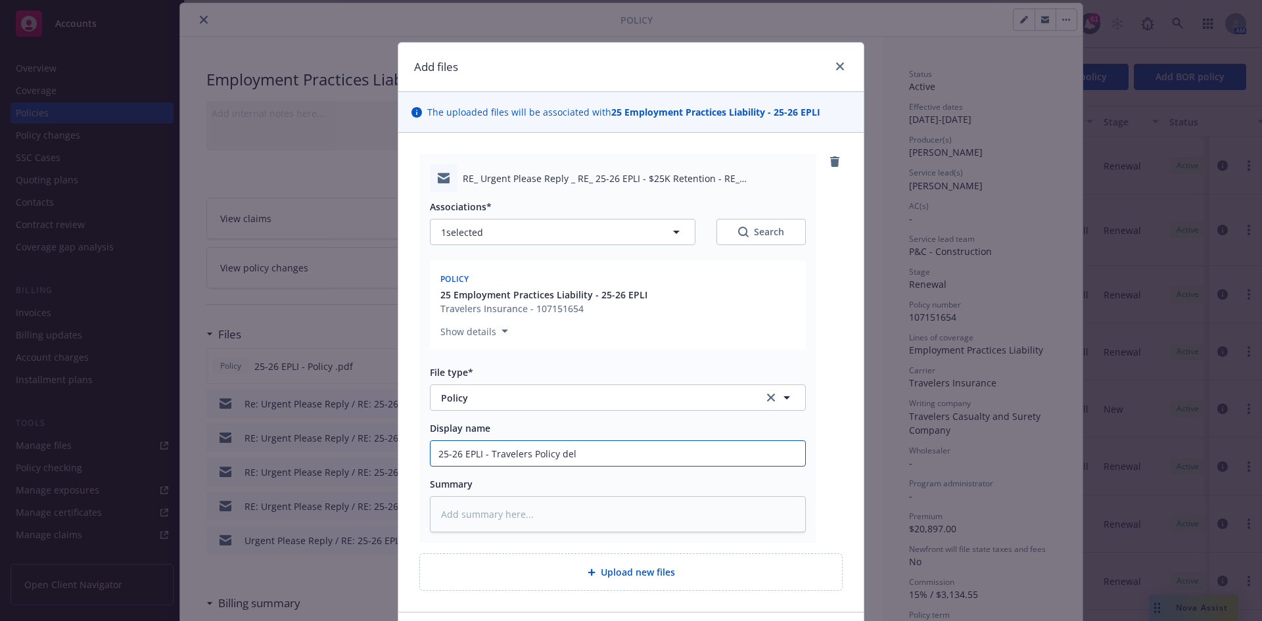
type input "25-26 EPLI - Travelers Policy deli"
type textarea "x"
type input "25-26 EPLI - Travelers Policy deliv"
type textarea "x"
type input "25-26 EPLI - Travelers Policy delive"
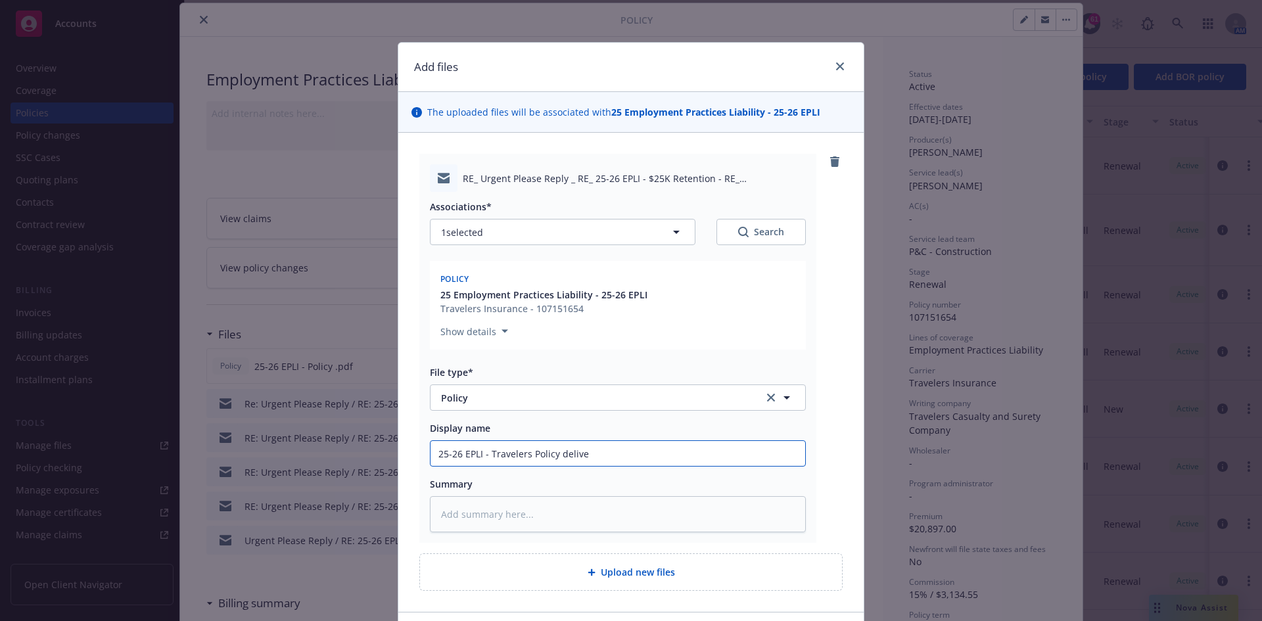
type textarea "x"
type input "25-26 EPLI - Travelers Policy deliver"
type textarea "x"
type input "25-26 EPLI - Travelers Policy delivery"
type textarea "x"
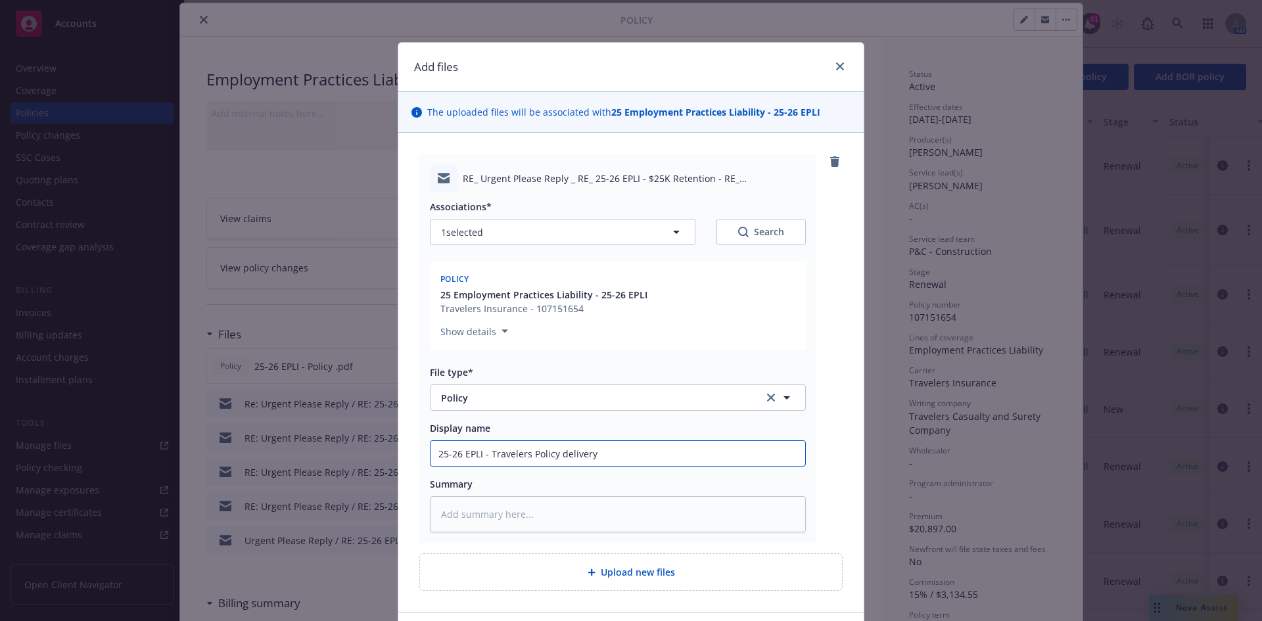
type input "25-26 EPLI - Travelers Policy delivery"
type textarea "x"
type input "25-26 EPLI - Travelers Policy delivery e"
type textarea "x"
type input "25-26 EPLI - Travelers Policy delivery em"
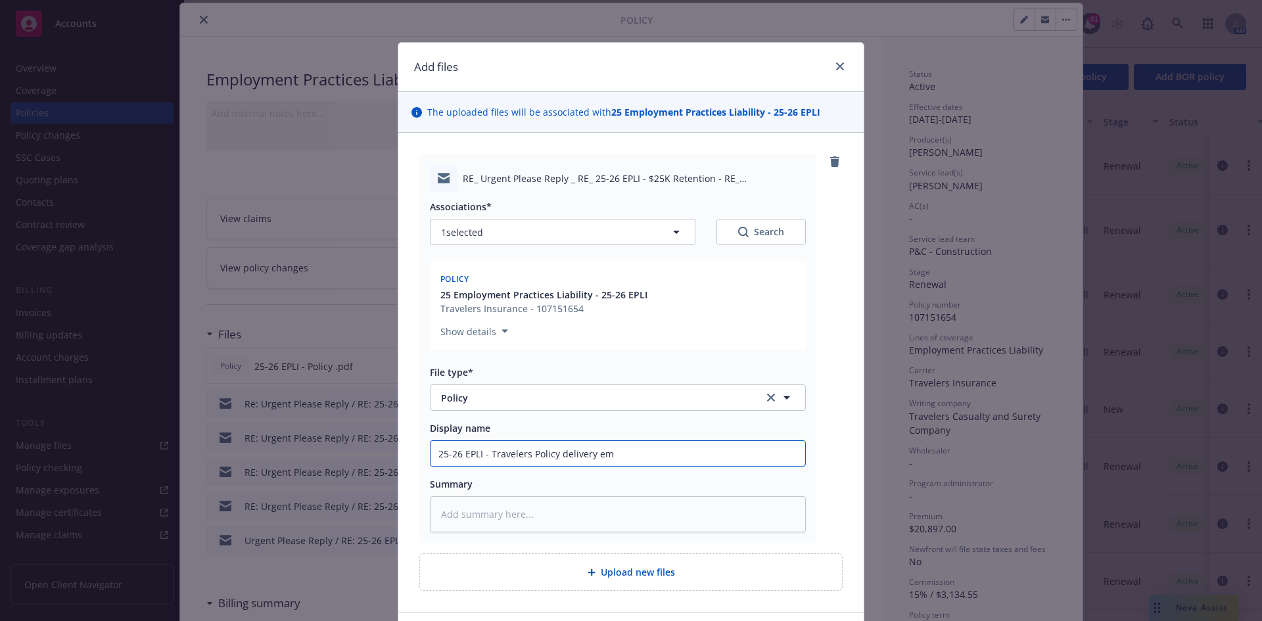
type textarea "x"
type input "25-26 EPLI - Travelers Policy delivery ema"
type textarea "x"
type input "25-26 EPLI - Travelers Policy delivery emai"
type textarea "x"
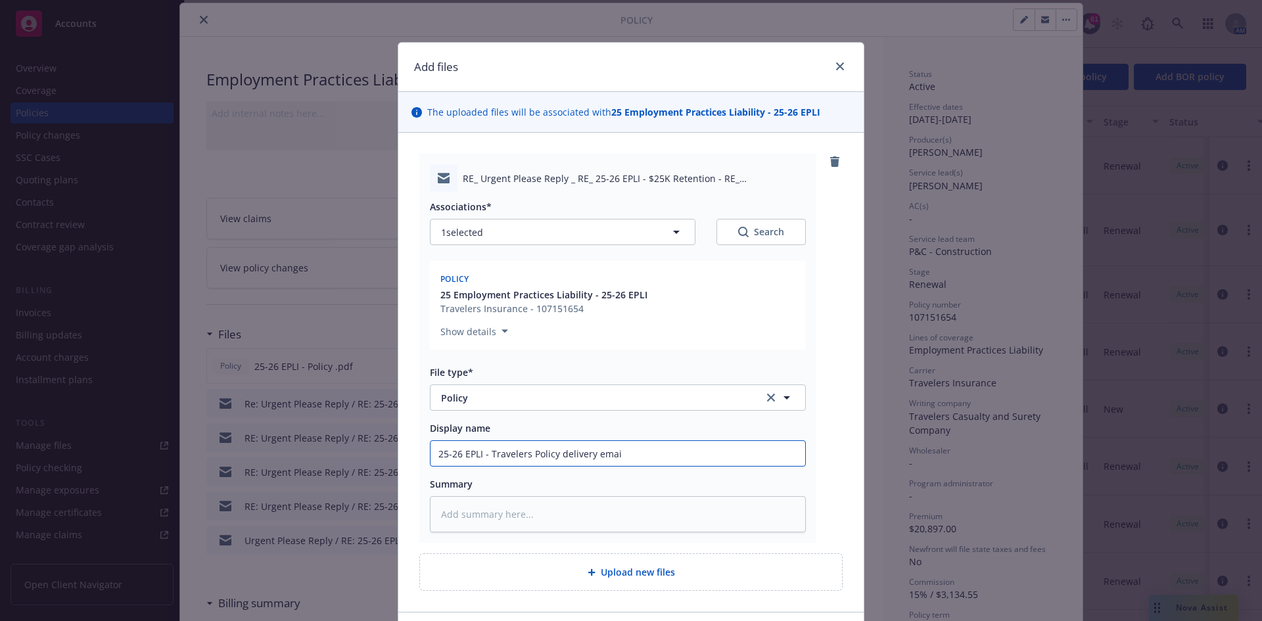
type input "25-26 EPLI - Travelers Policy delivery email"
type textarea "x"
type input "25-26 EPLI - Travelers Policy delivery email"
type textarea "x"
type input "25-26 EPLI - Travelers Policy delivery email ("
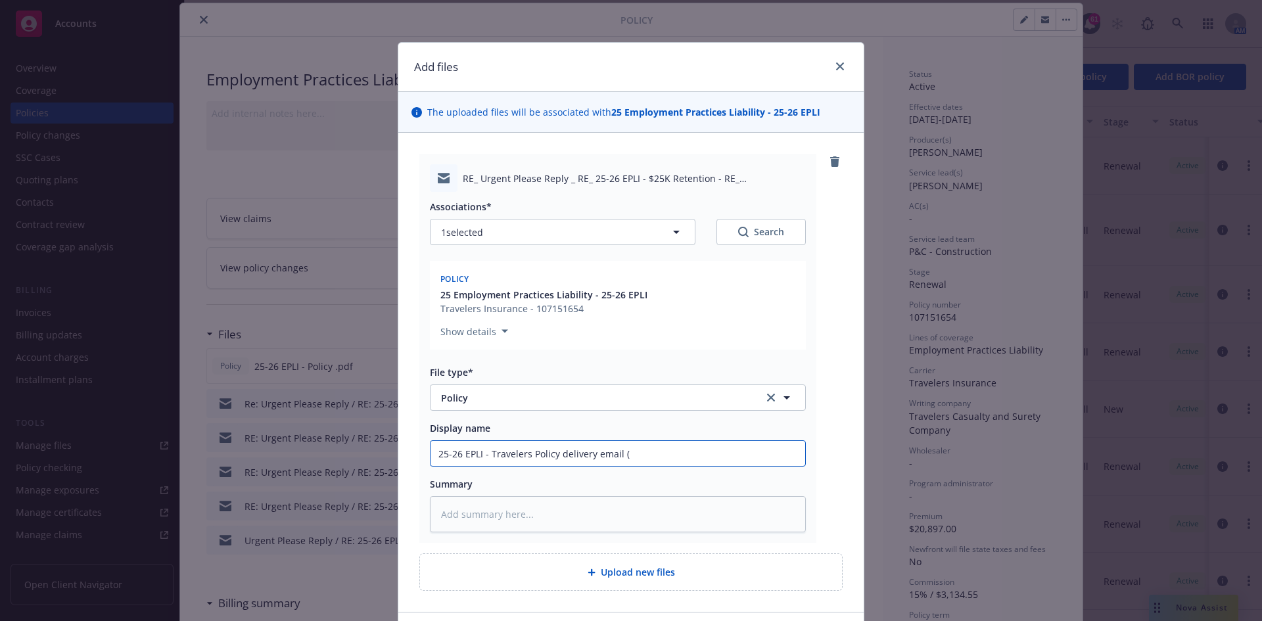
type textarea "x"
type input "25-26 EPLI - Travelers Policy delivery email ($"
type textarea "x"
type input "25-26 EPLI - Travelers Policy delivery email ($2"
type textarea "x"
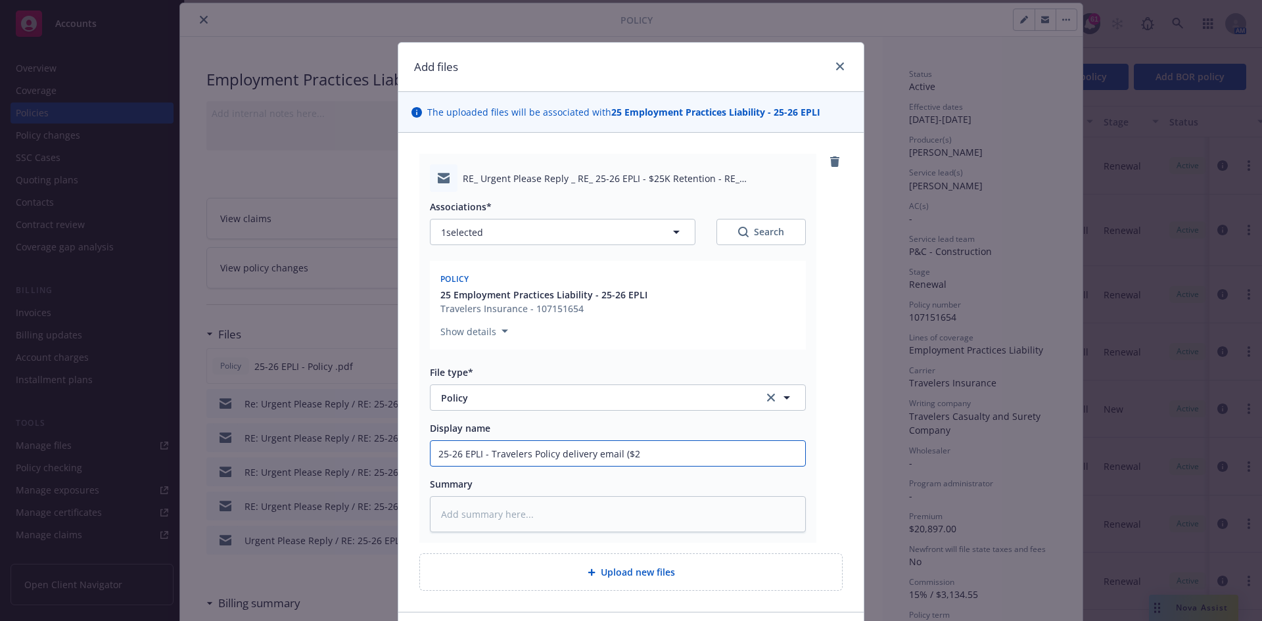
type input "25-26 EPLI - Travelers Policy delivery email ($25"
type textarea "x"
type input "25-26 EPLI - Travelers Policy delivery email ($25k"
type textarea "x"
type input "25-26 EPLI - Travelers Policy delivery email ($25k"
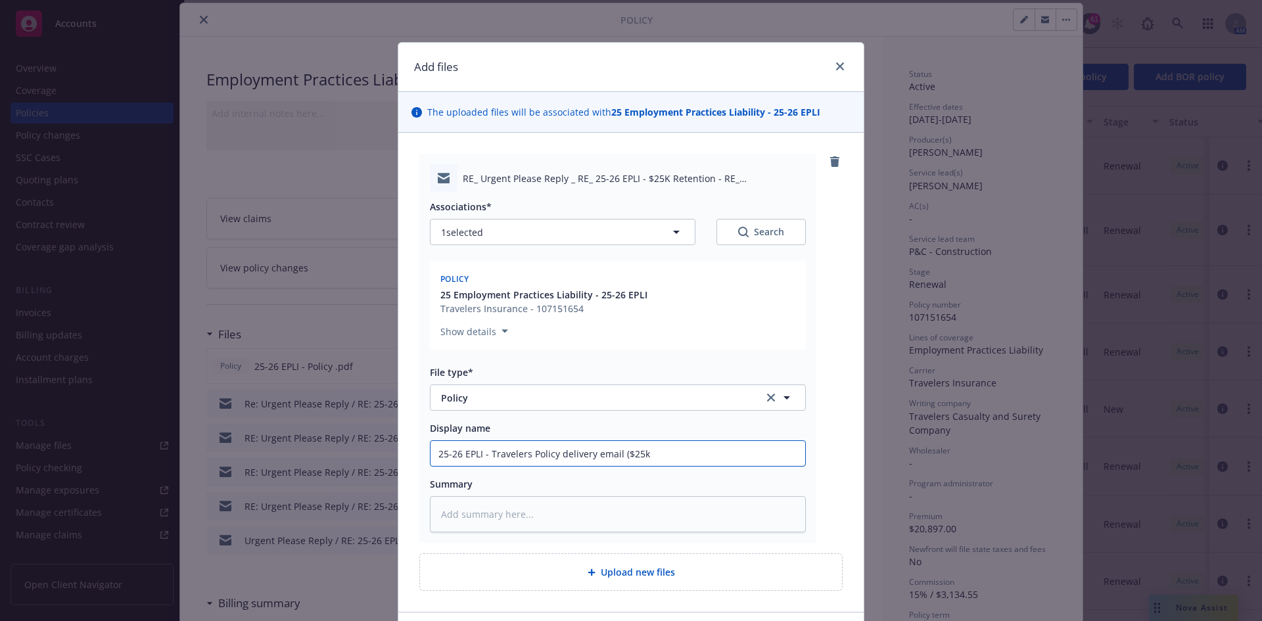
type textarea "x"
type input "25-26 EPLI - Travelers Policy delivery email ($25k R"
type textarea "x"
type input "25-26 EPLI - Travelers Policy delivery email ($25k Re"
type textarea "x"
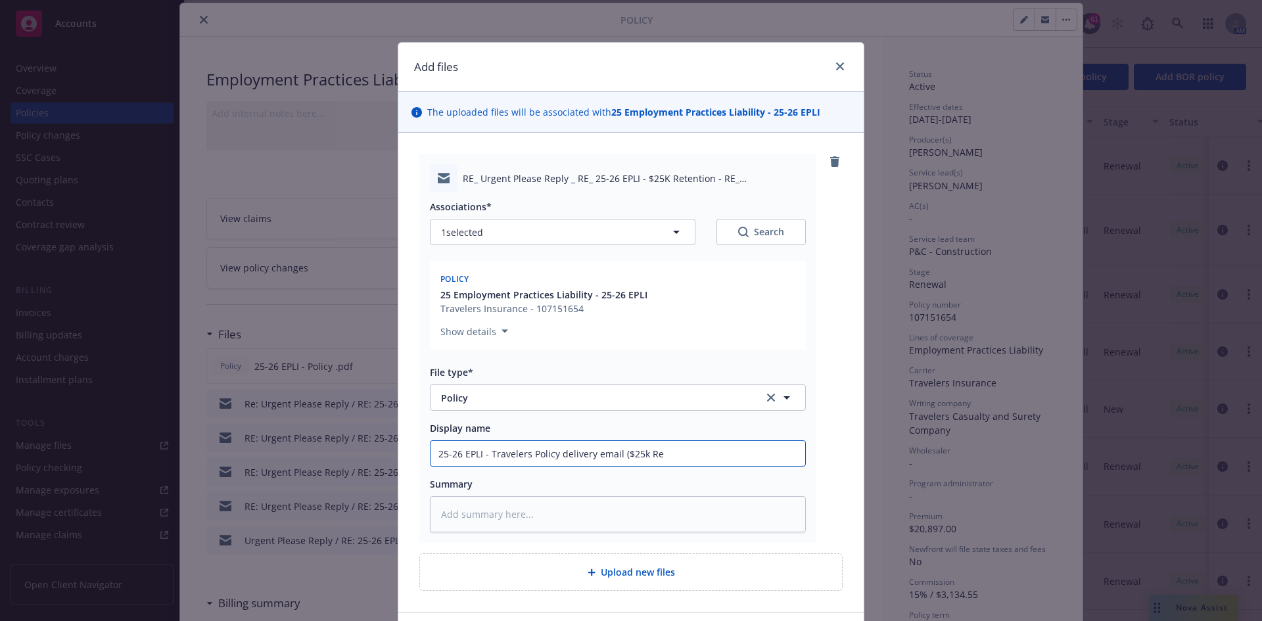
type input "25-26 EPLI - Travelers Policy delivery email ($25k Ret"
type textarea "x"
type input "25-26 EPLI - Travelers Policy delivery email ($25k Rete"
type textarea "x"
type input "25-26 EPLI - Travelers Policy delivery email ($25k Reten"
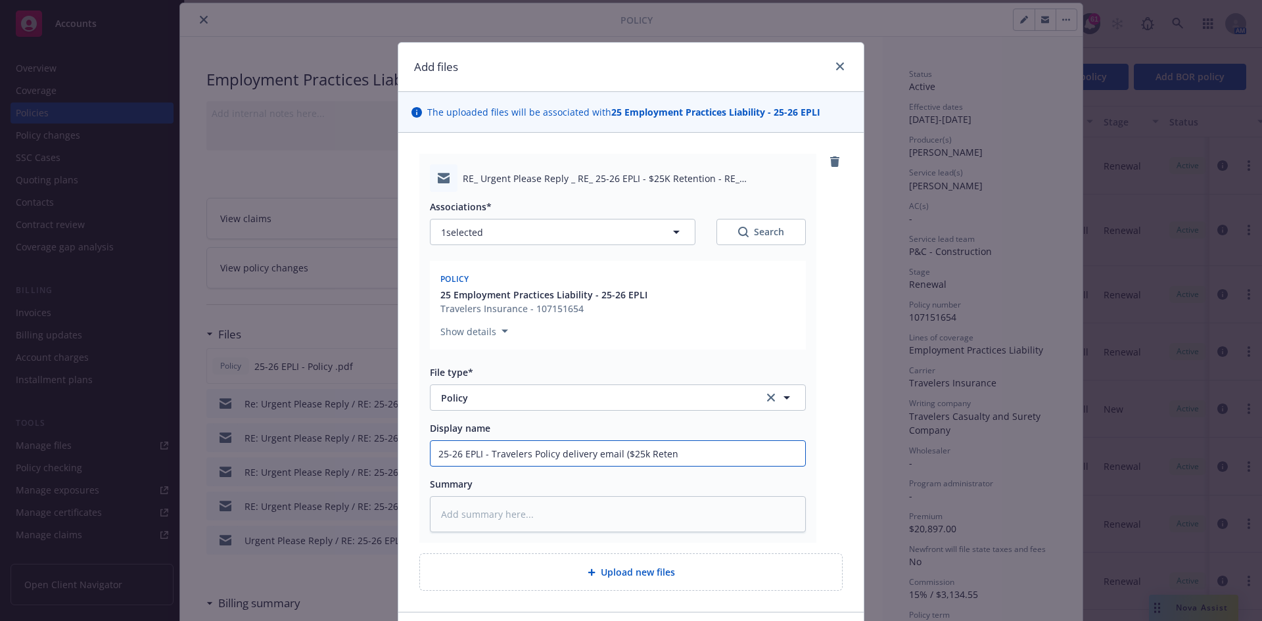
type textarea "x"
type input "25-26 EPLI - Travelers Policy delivery email ($25k Retent"
type textarea "x"
type input "25-26 EPLI - Travelers Policy delivery email ($25k Retenti"
type textarea "x"
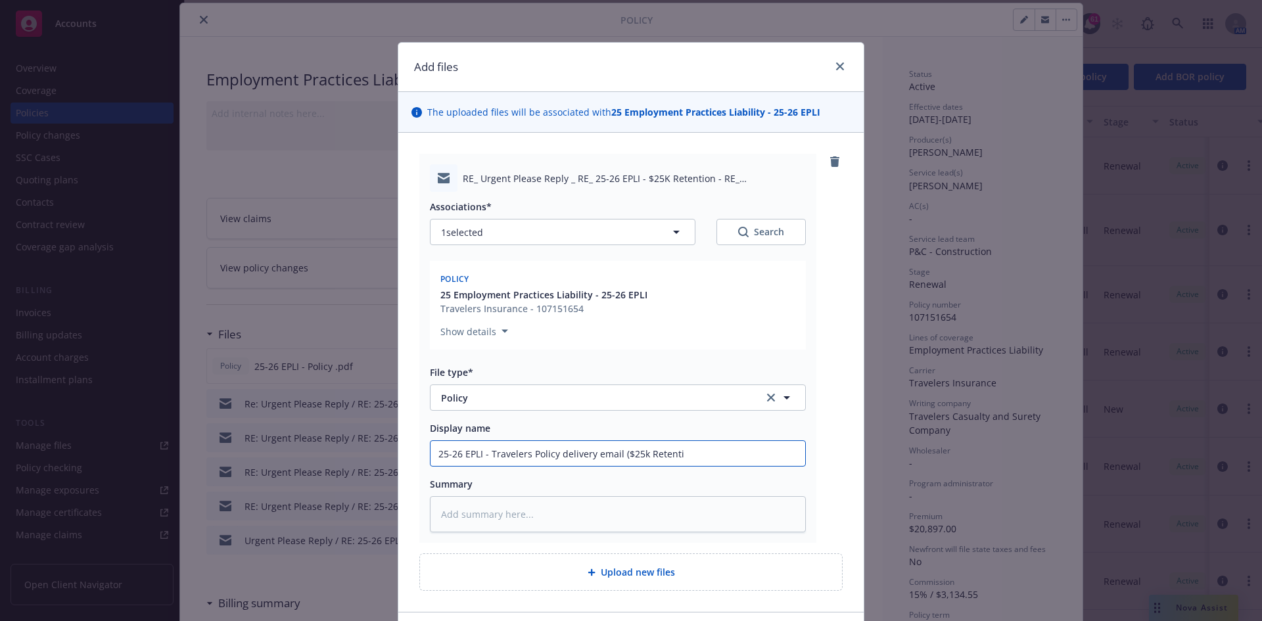
type input "25-26 EPLI - Travelers Policy delivery email ($25k Retentio"
type textarea "x"
type input "25-26 EPLI - Travelers Policy delivery email ($25k Retention"
type textarea "x"
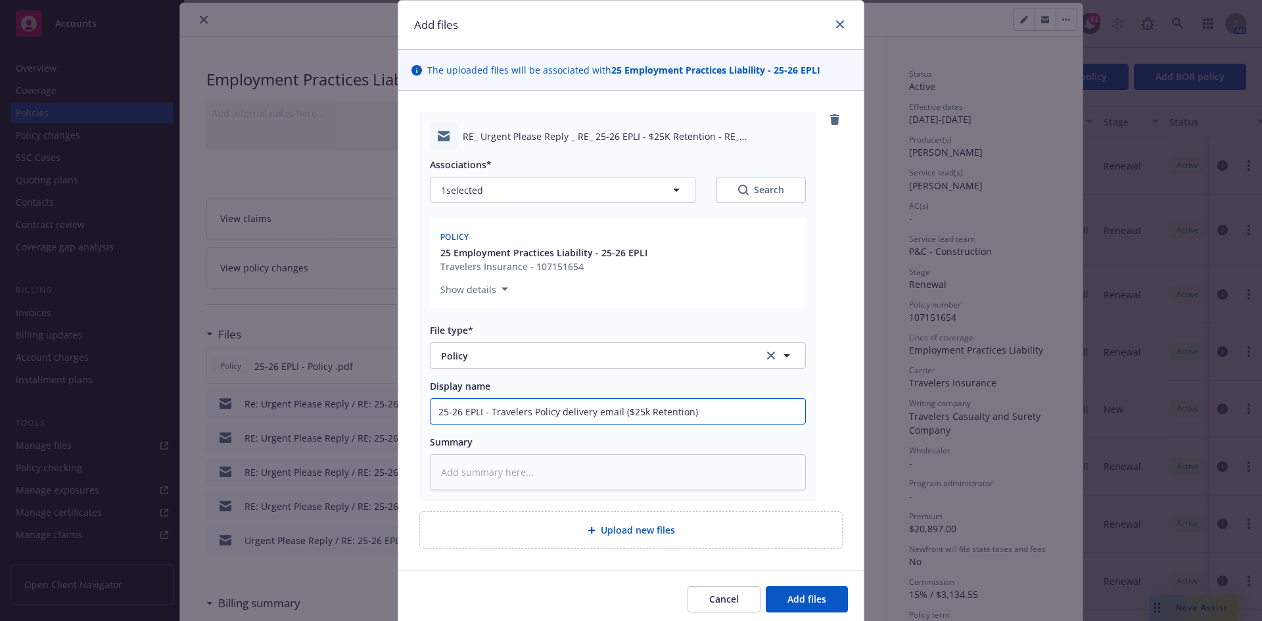
scroll to position [66, 0]
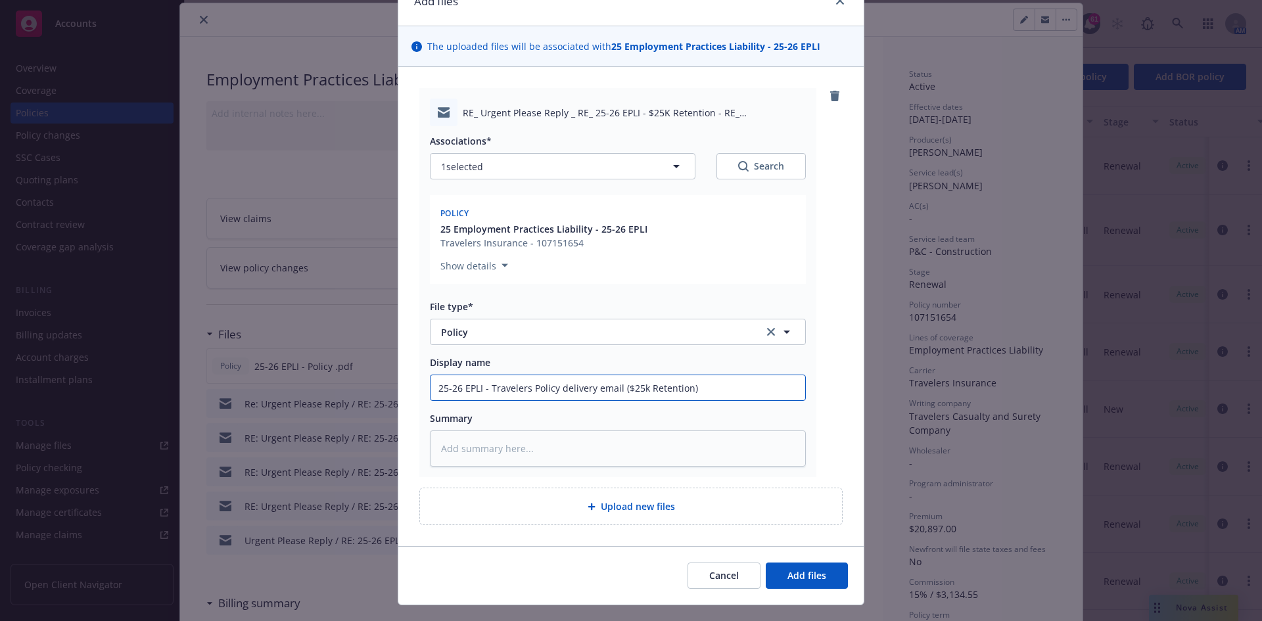
type input "25-26 EPLI - Travelers Policy delivery email ($25k Retention)"
type textarea "x"
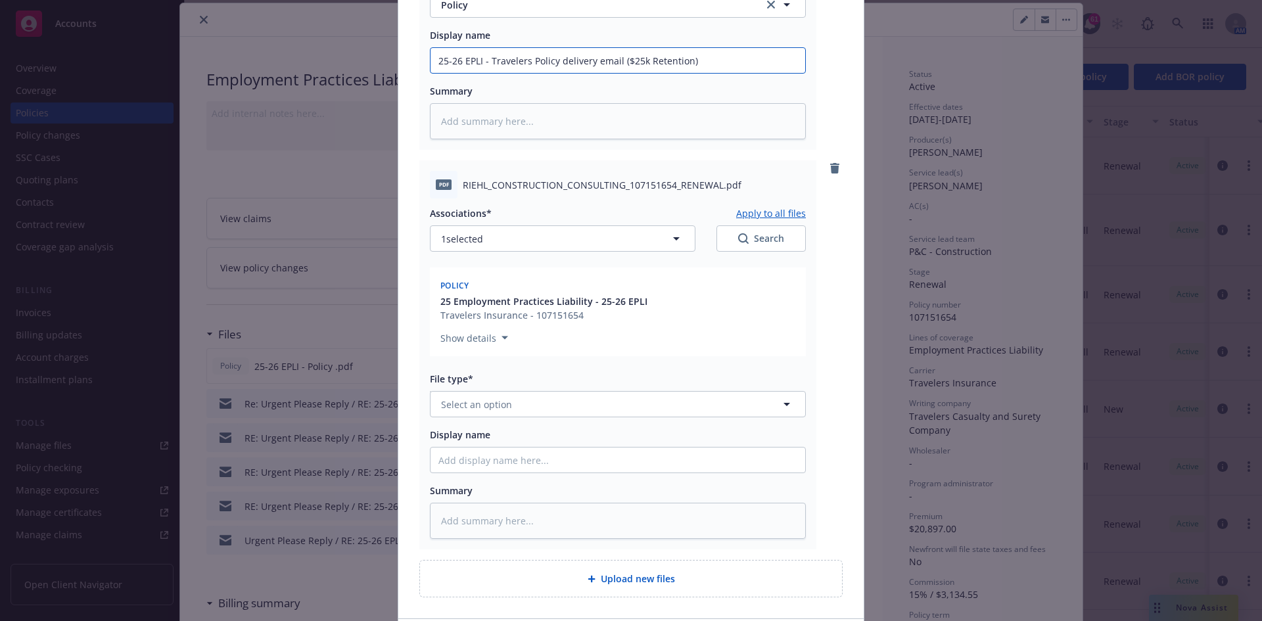
scroll to position [394, 0]
click at [518, 409] on button "Select an option" at bounding box center [618, 403] width 376 height 26
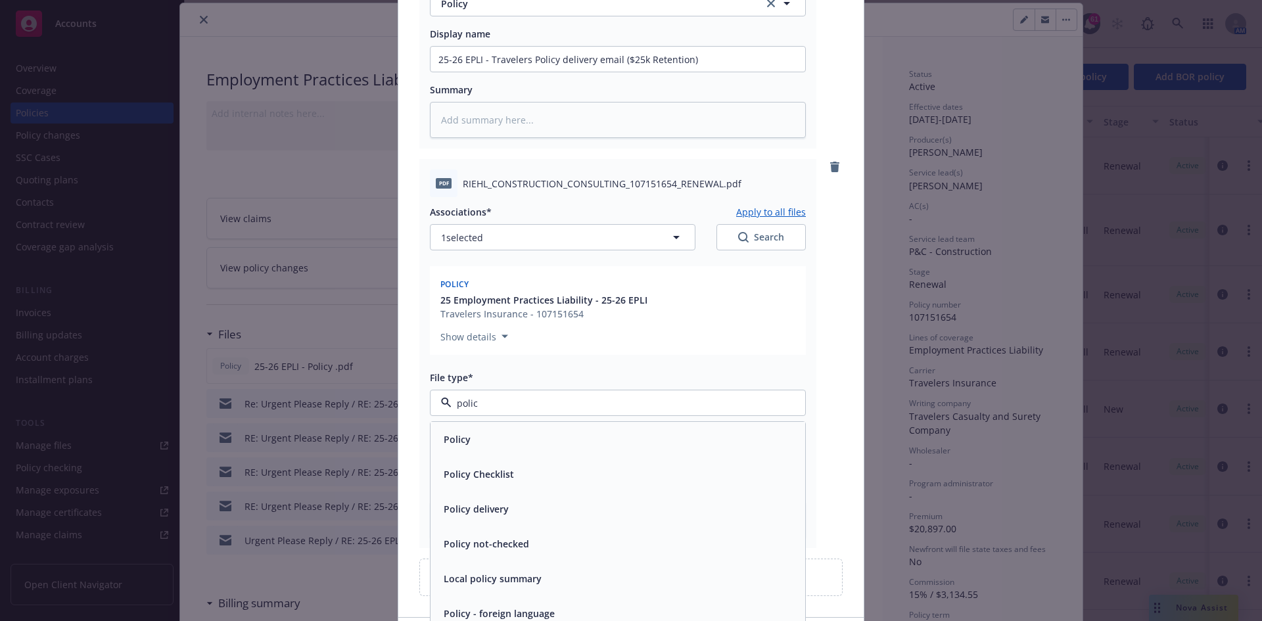
type input "policy"
click at [504, 448] on div "Policy" at bounding box center [617, 439] width 359 height 19
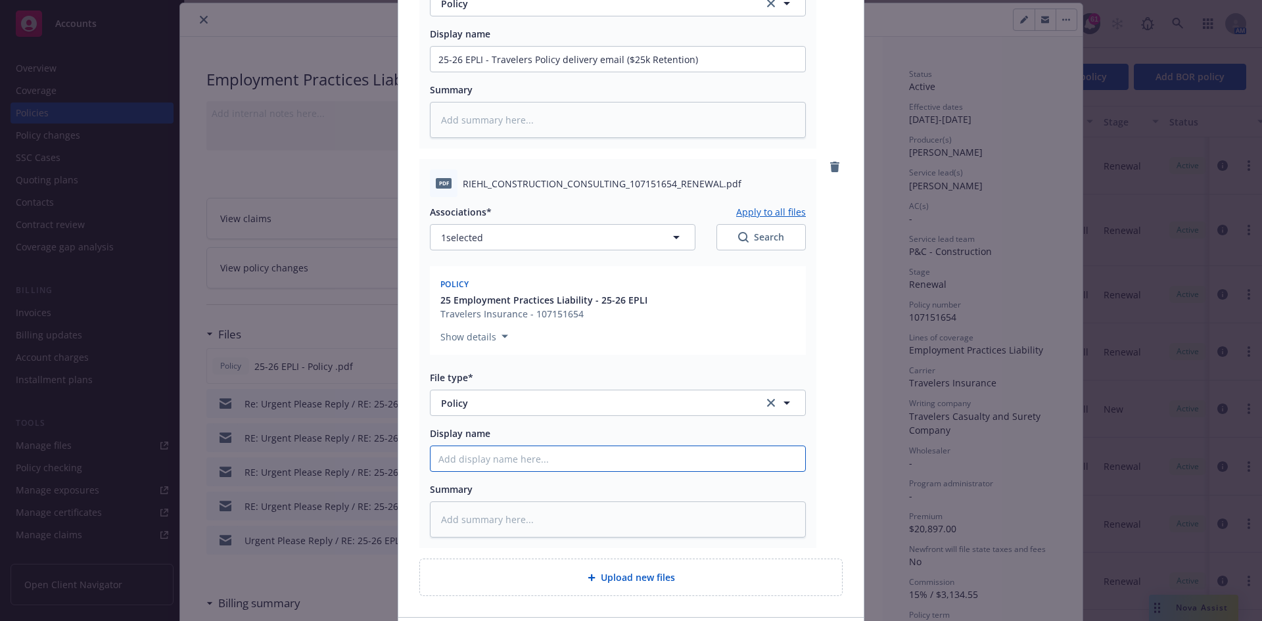
click at [549, 462] on input "Display name" at bounding box center [618, 458] width 375 height 25
type textarea "x"
type input "2"
type textarea "x"
type input "25"
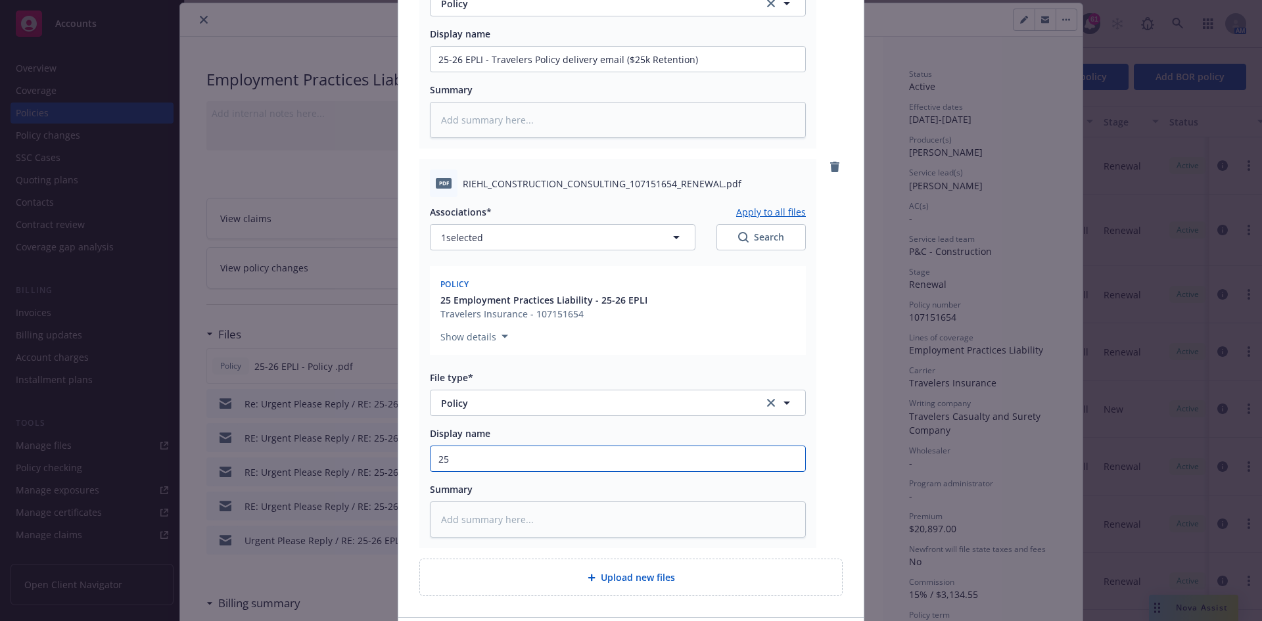
type textarea "x"
type input "25-"
type textarea "x"
type input "25-2"
type textarea "x"
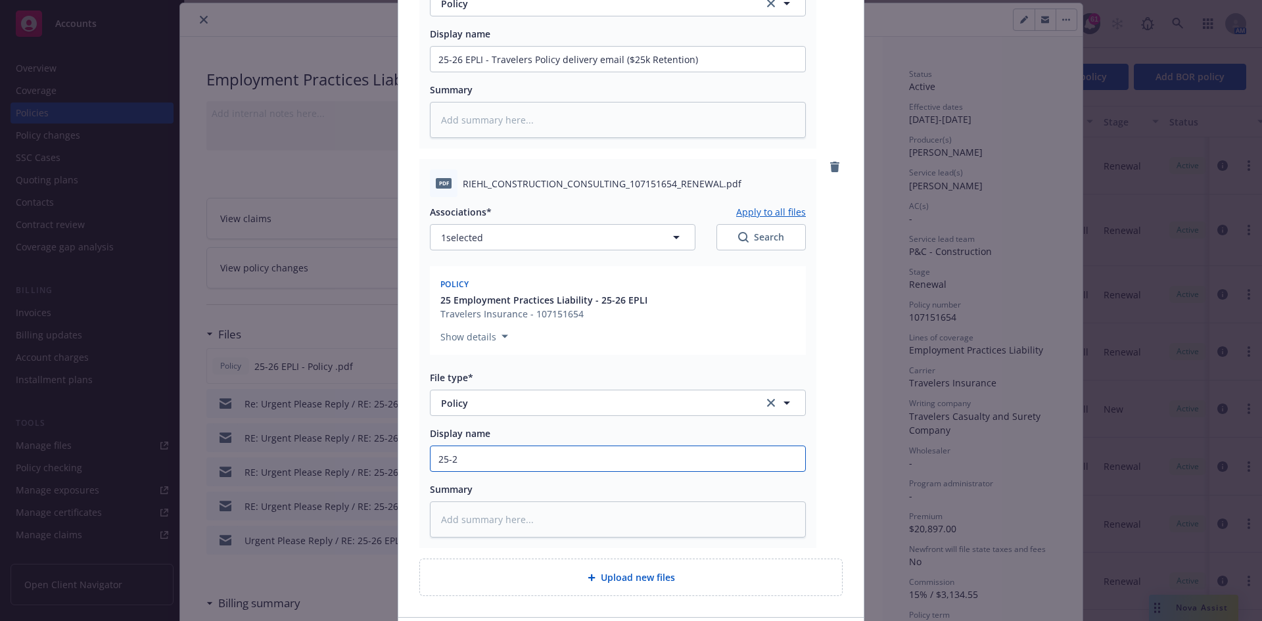
type input "25-26"
type textarea "x"
type input "25-26"
type textarea "x"
type input "25-26 E"
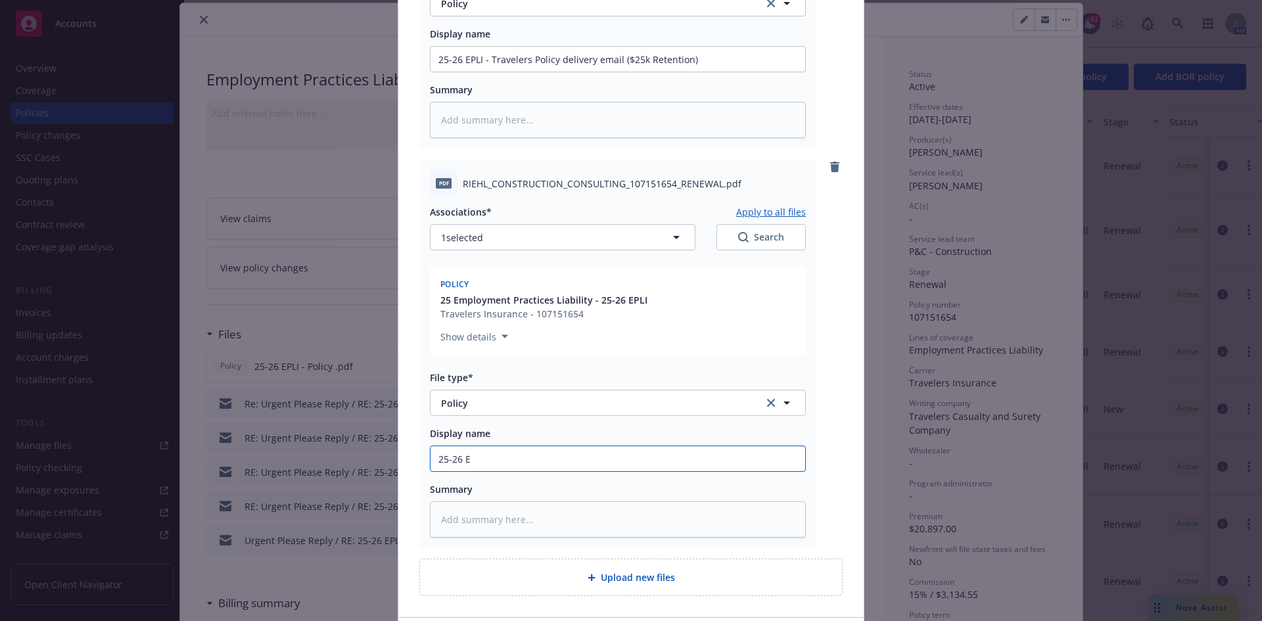
type textarea "x"
type input "25-26 EP"
type textarea "x"
type input "25-26 EPL"
type textarea "x"
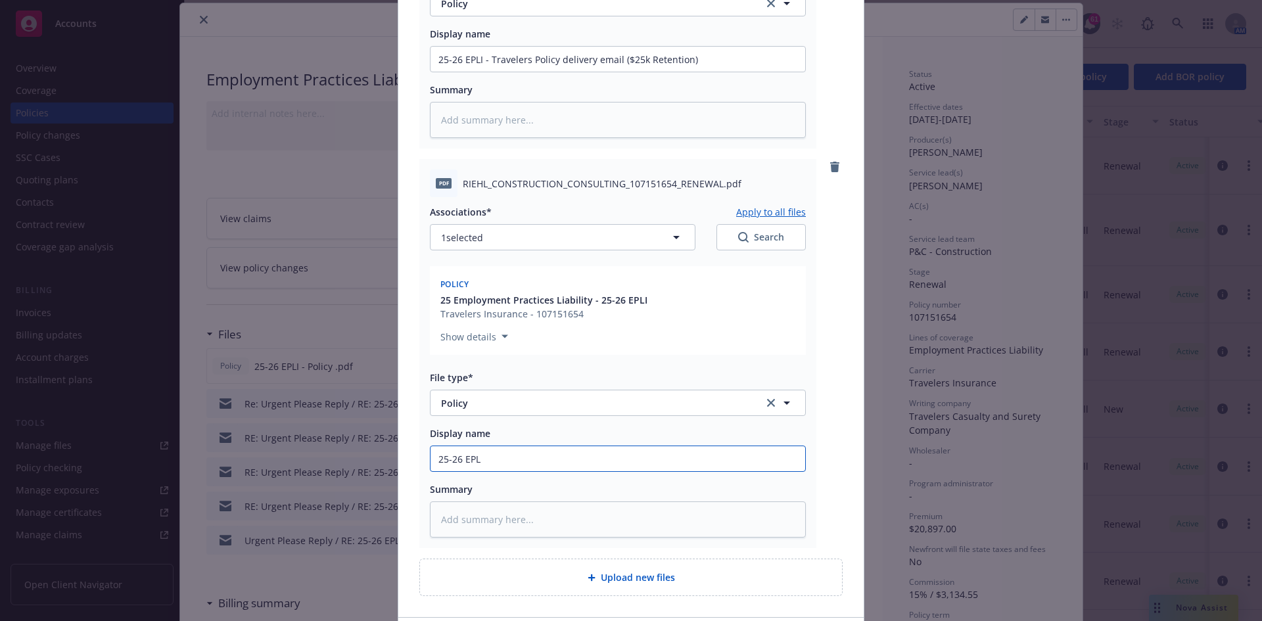
type input "25-26 EPLI"
type textarea "x"
type input "25-26 EPLI"
type textarea "x"
type input "25-26 EPLI -"
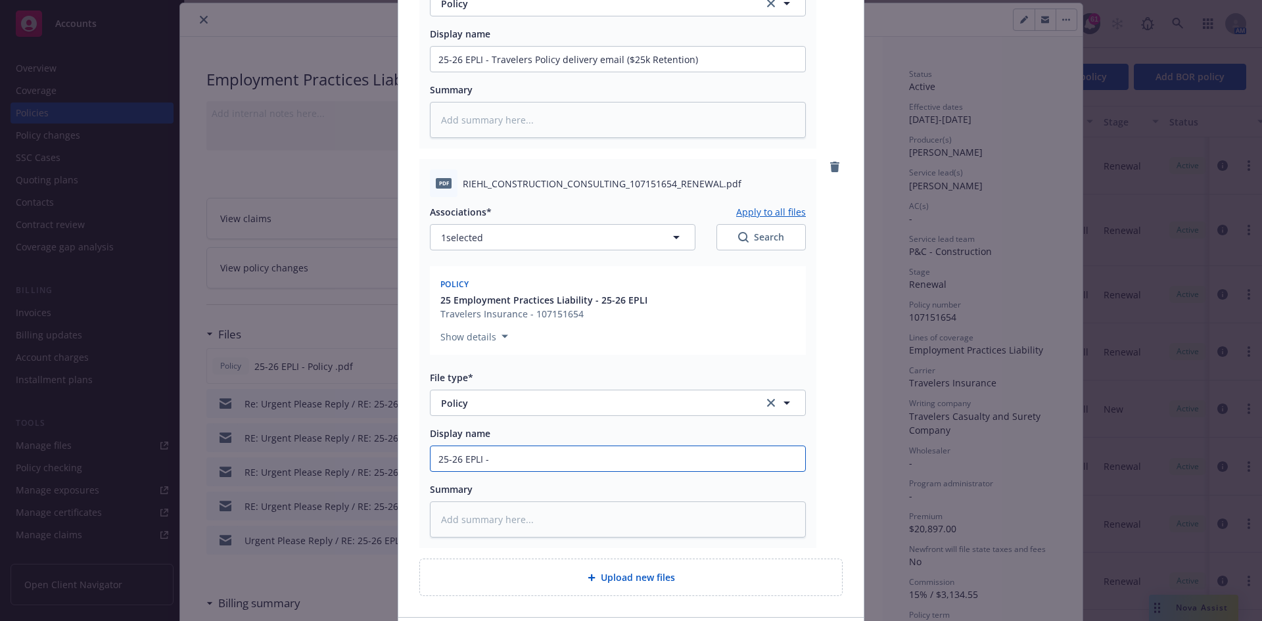
type textarea "x"
type input "25-26 EPLI -"
type textarea "x"
type input "25-26 EPLI - P"
type textarea "x"
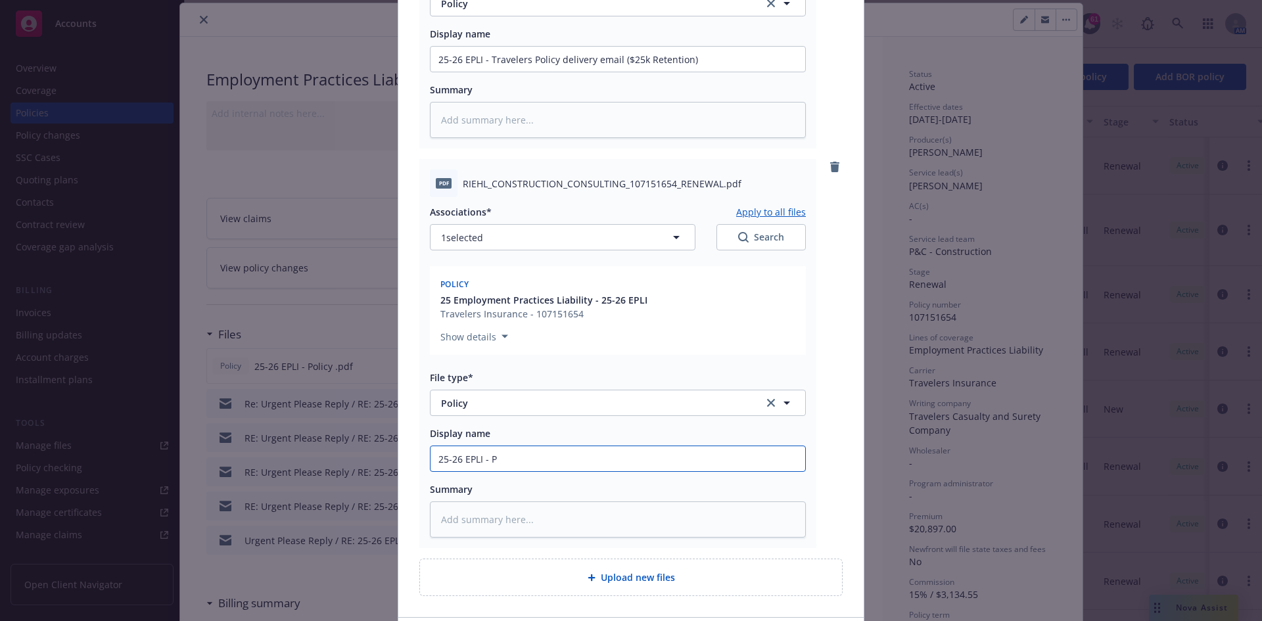
type input "25-26 EPLI - Po"
type textarea "x"
type input "25-26 EPLI - Pol"
type textarea "x"
type input "25-26 EPLI - Poli"
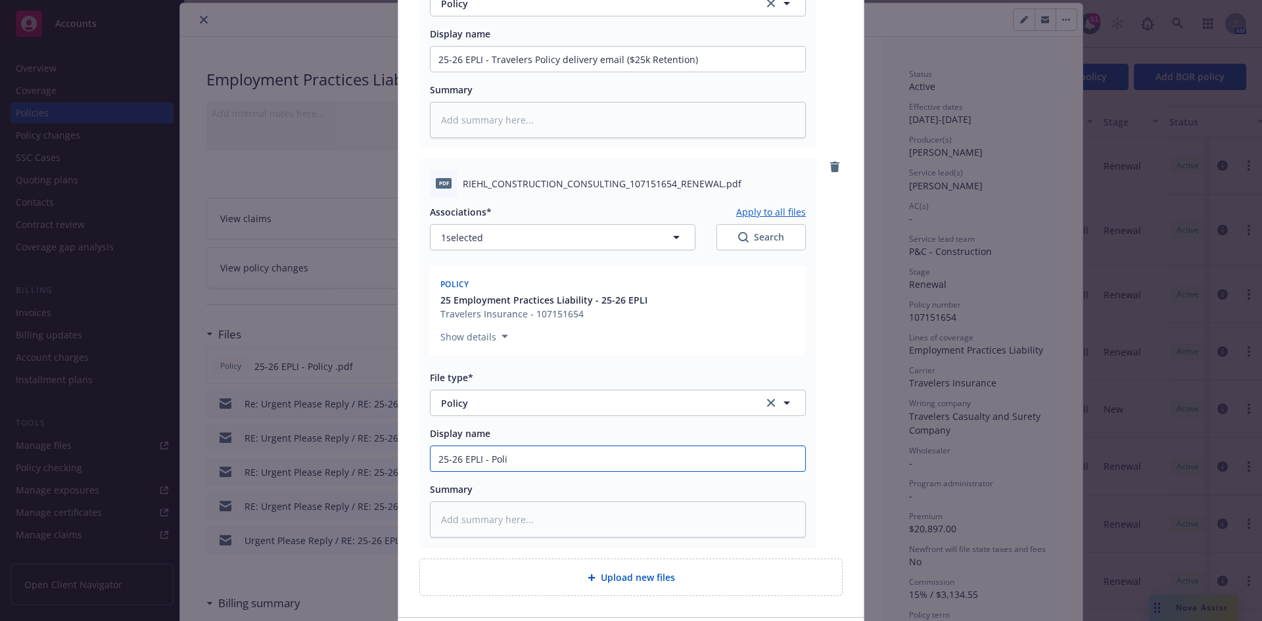
type textarea "x"
type input "25-26 EPLI - Polic"
type textarea "x"
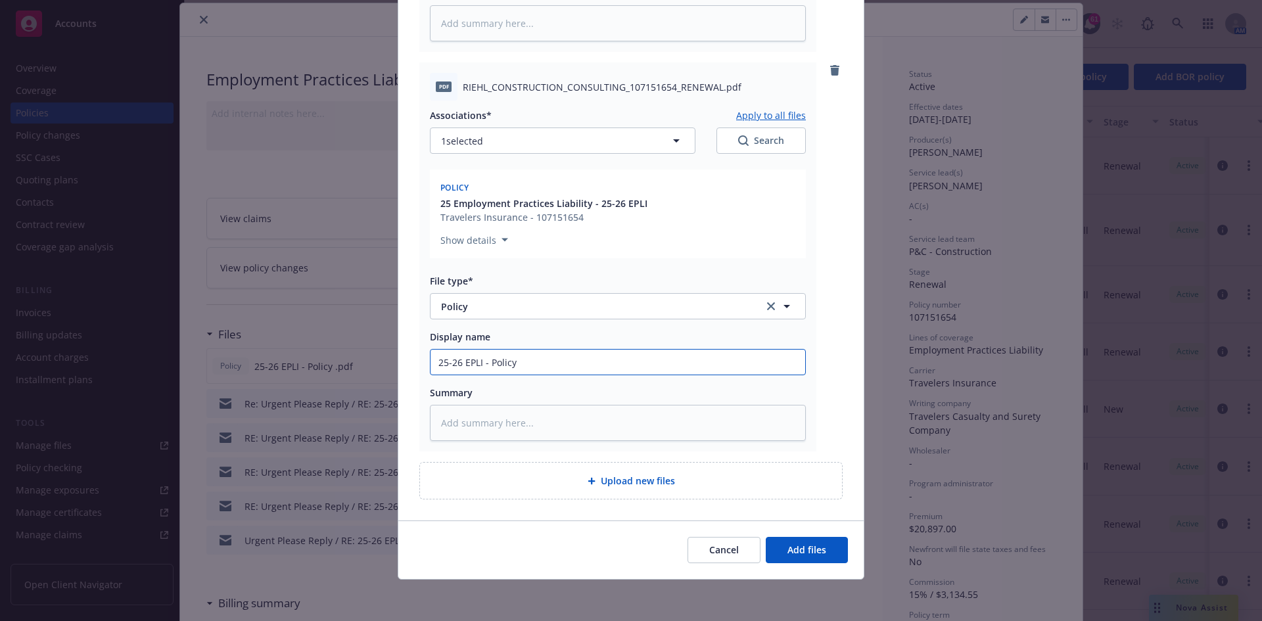
scroll to position [492, 0]
type input "25-26 EPLI - Policy"
type textarea "x"
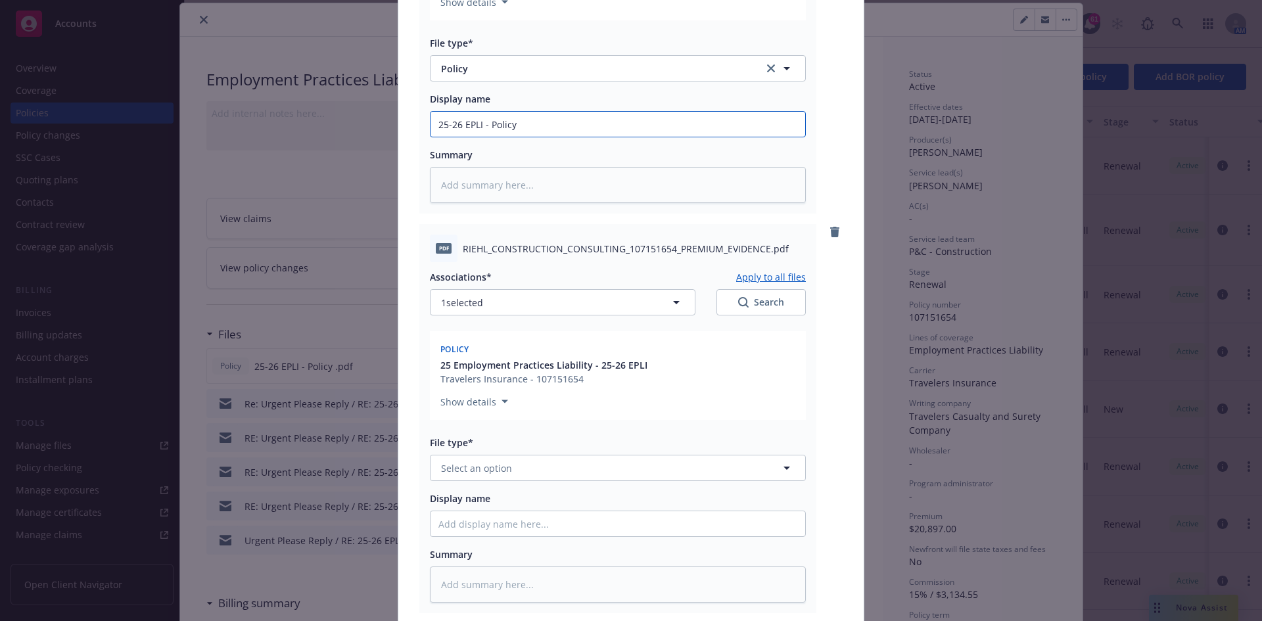
scroll to position [755, 0]
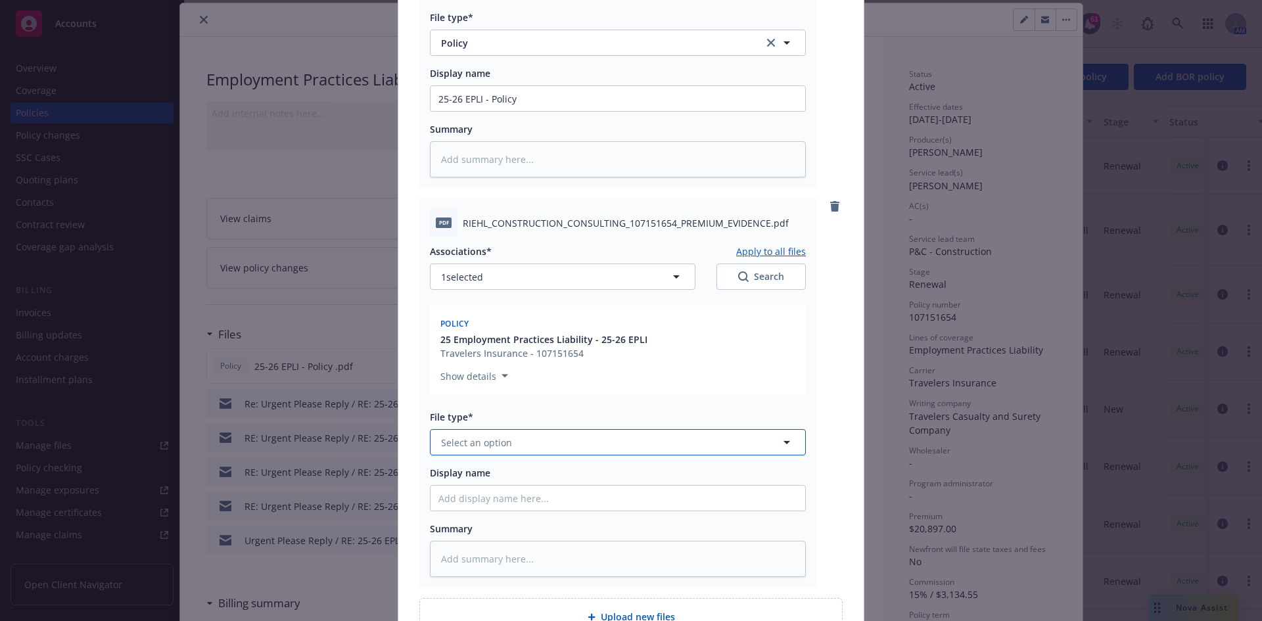
click at [513, 444] on button "Select an option" at bounding box center [618, 442] width 376 height 26
type input "invoice"
click at [491, 510] on span "Invoice - Third Party" at bounding box center [489, 514] width 91 height 14
click at [497, 501] on input "Display name" at bounding box center [618, 498] width 375 height 25
type textarea "x"
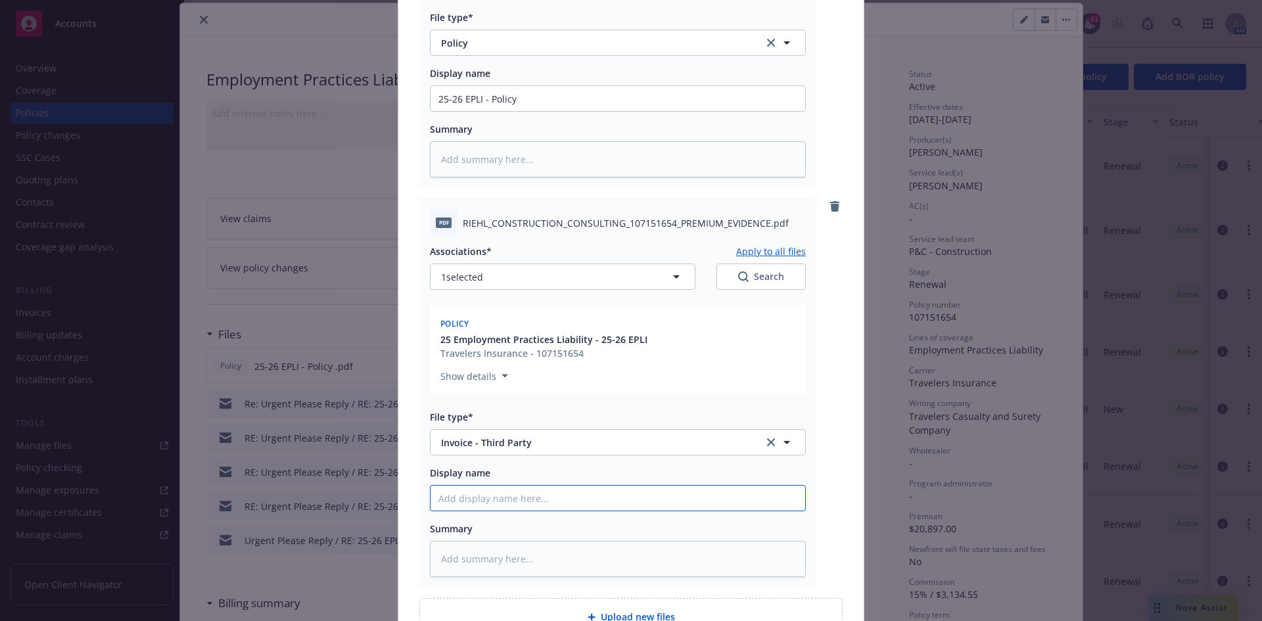
type input "2"
type textarea "x"
type input "25"
type textarea "x"
type input "25-"
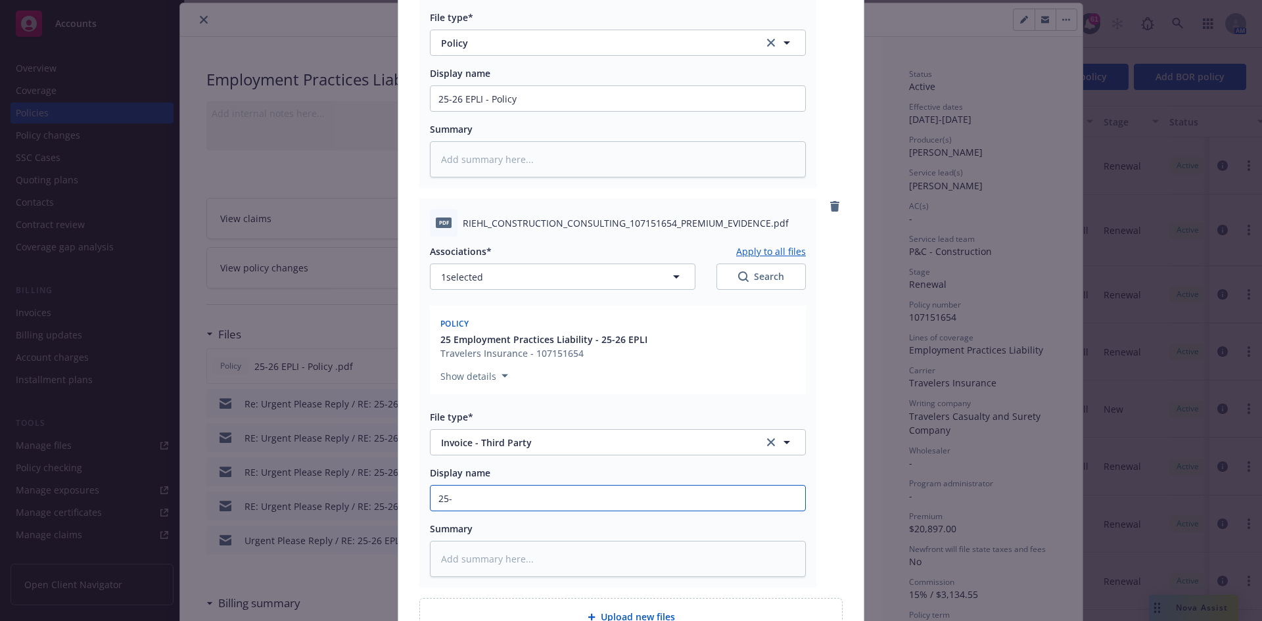
type textarea "x"
type input "25-2"
type textarea "x"
type input "25-26"
type textarea "x"
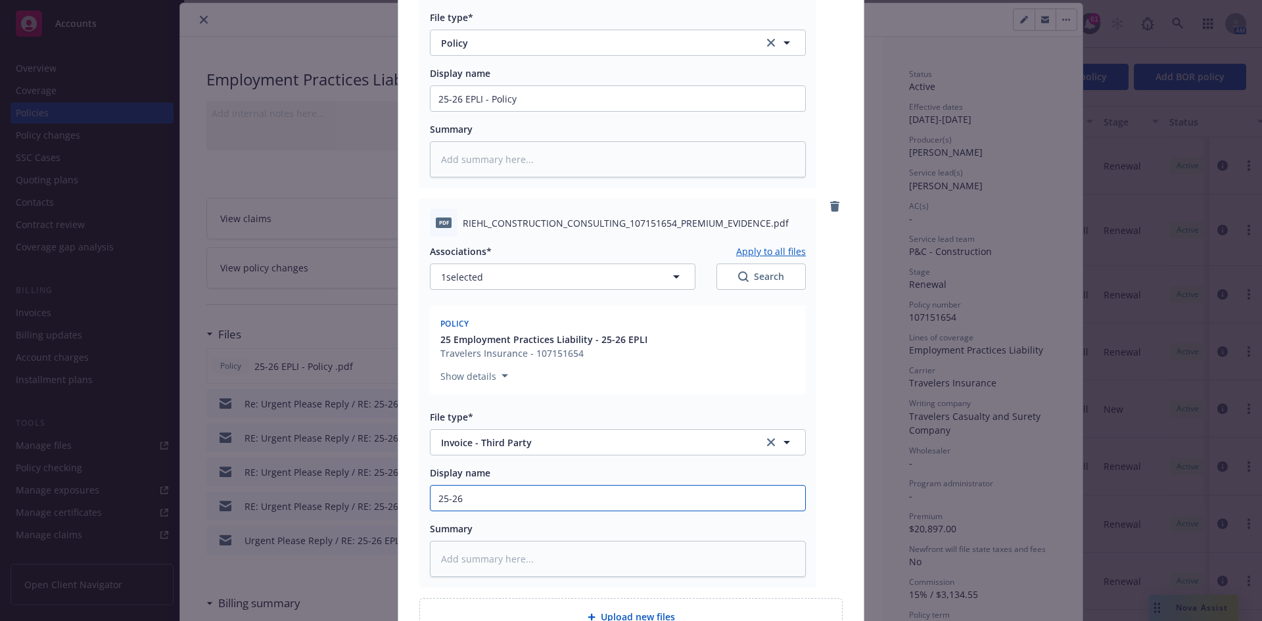
type input "25-26"
type textarea "x"
type input "25-26 E"
type textarea "x"
type input "25-26 EP"
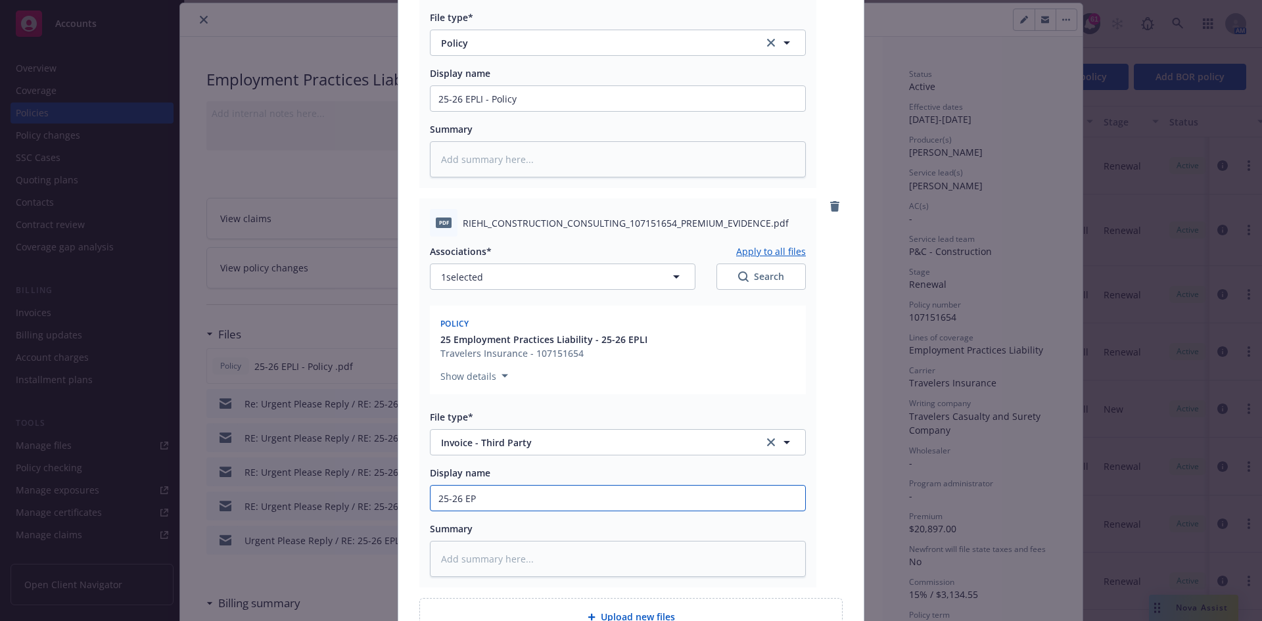
type textarea "x"
type input "25-26 EPL"
type textarea "x"
type input "25-26 EPLI"
type textarea "x"
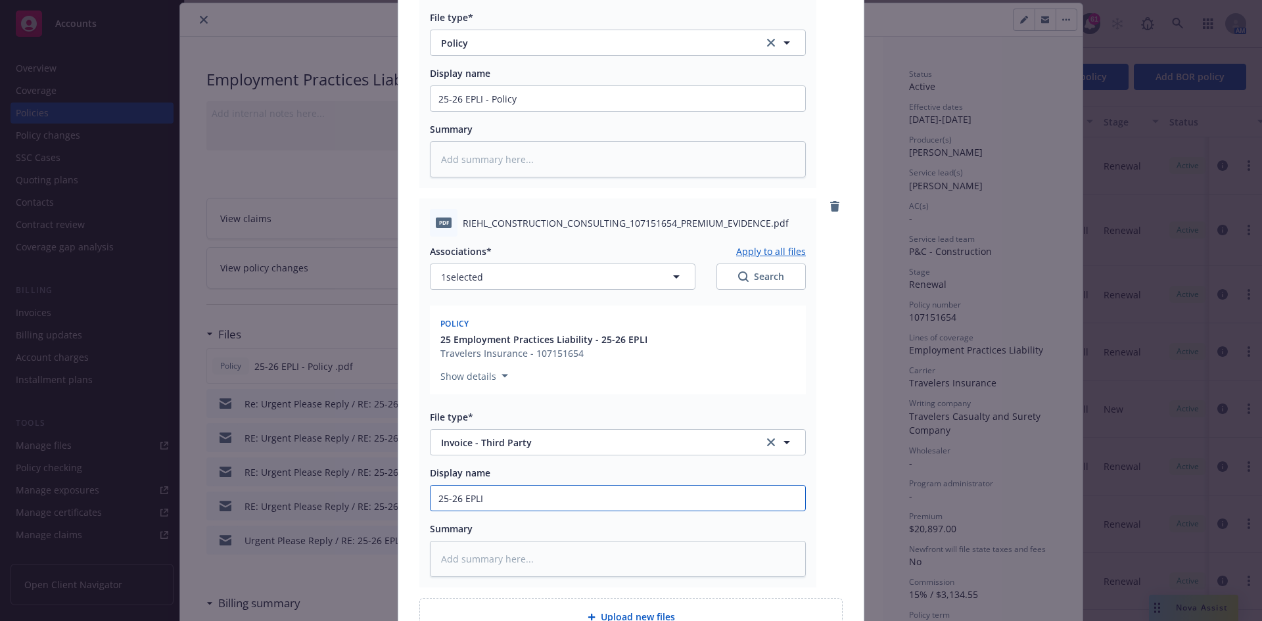
type input "25-26 EPLI"
type textarea "x"
type input "25-26 EPLI -"
type textarea "x"
type input "25-26 EPLI -"
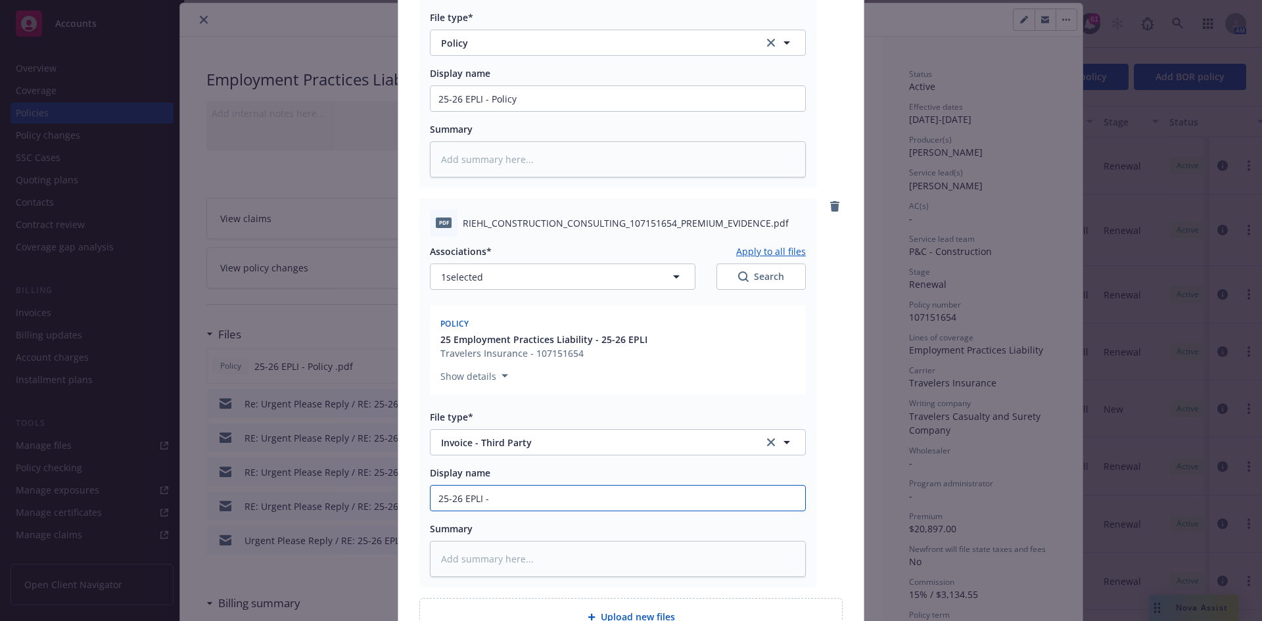
type textarea "x"
type input "25-26 EPLI - C"
type textarea "x"
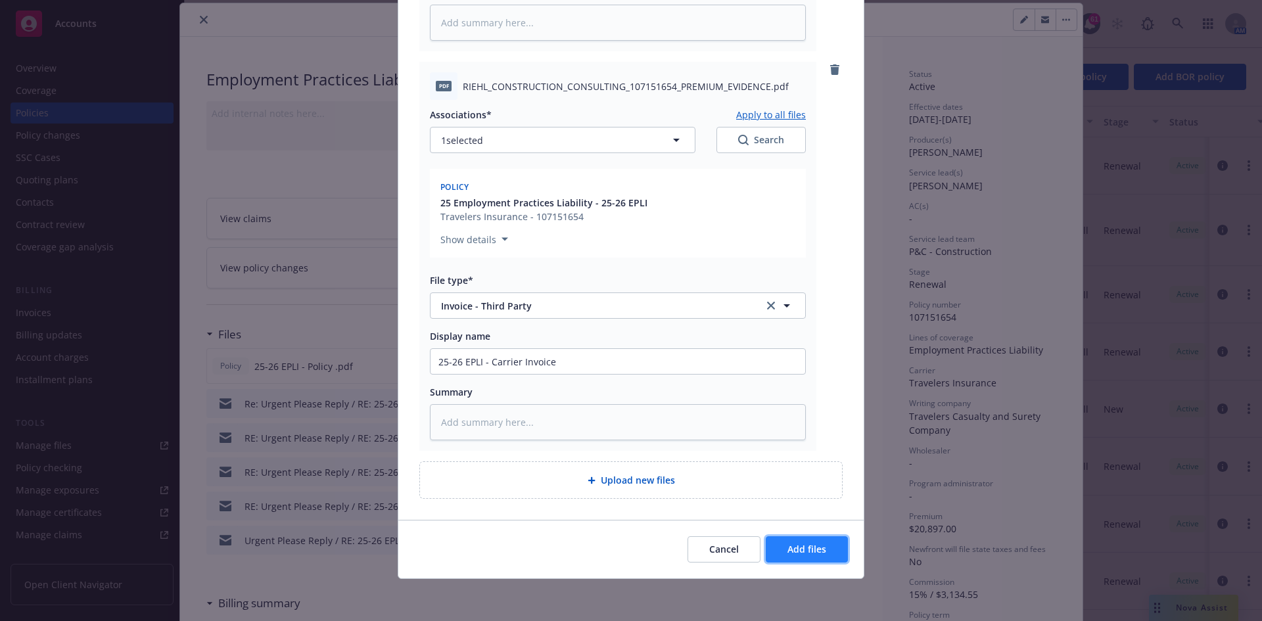
click at [785, 539] on button "Add files" at bounding box center [807, 549] width 82 height 26
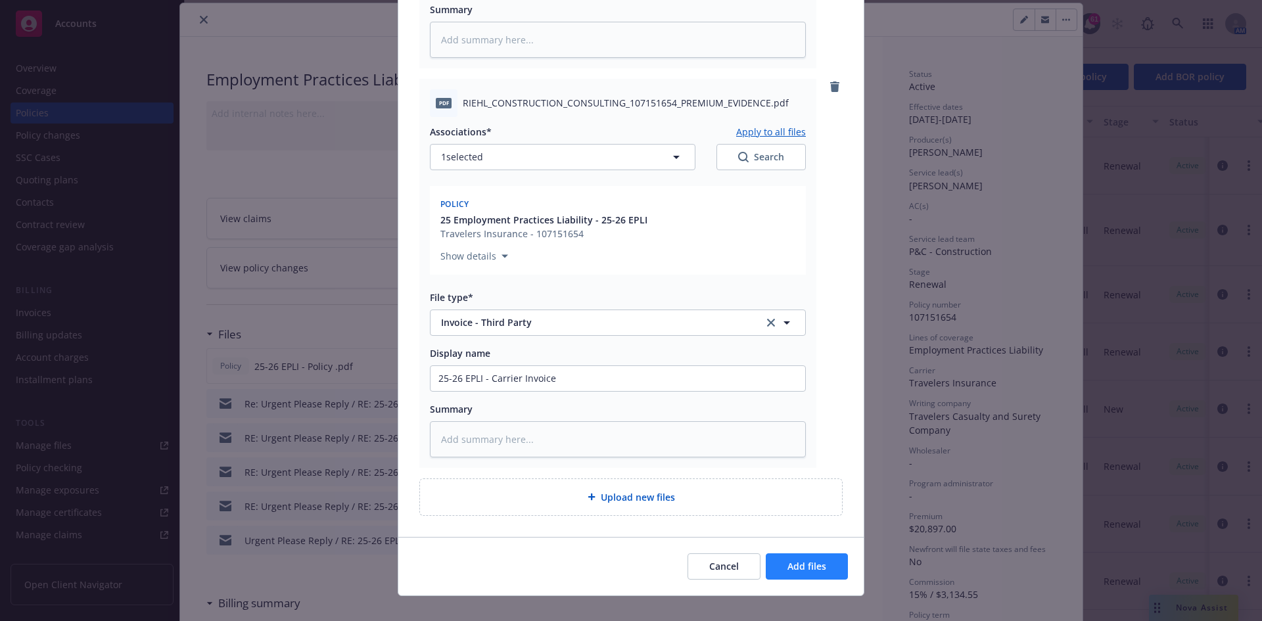
scroll to position [908, 0]
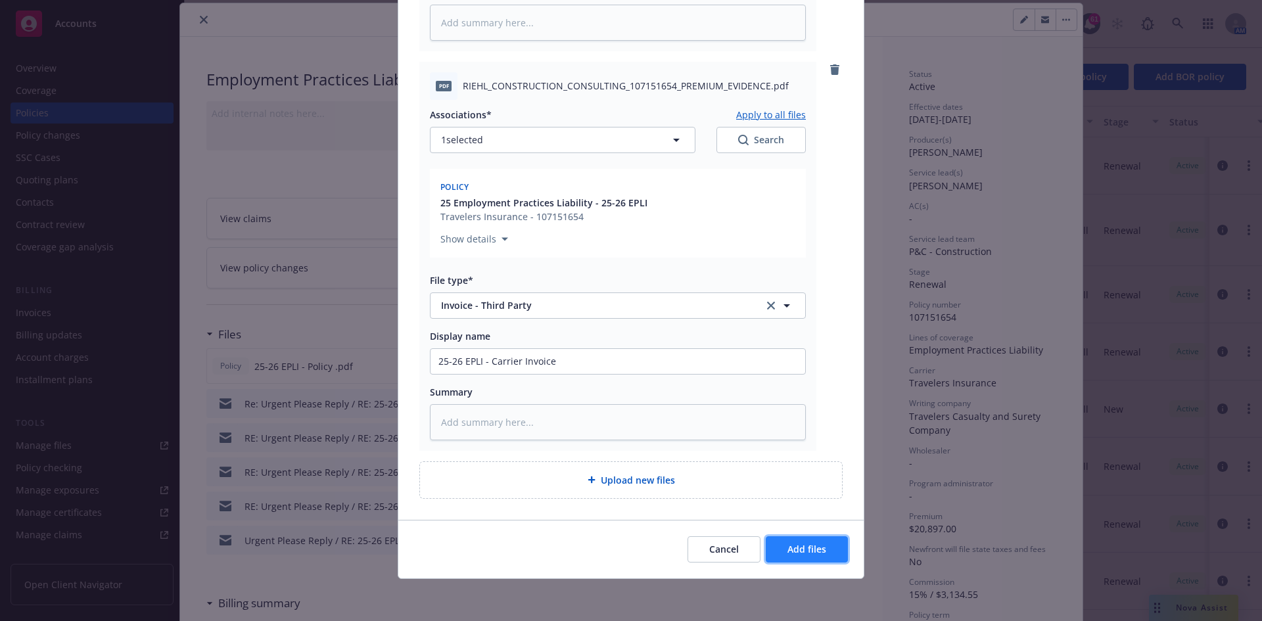
click at [821, 554] on span "Add files" at bounding box center [806, 549] width 39 height 12
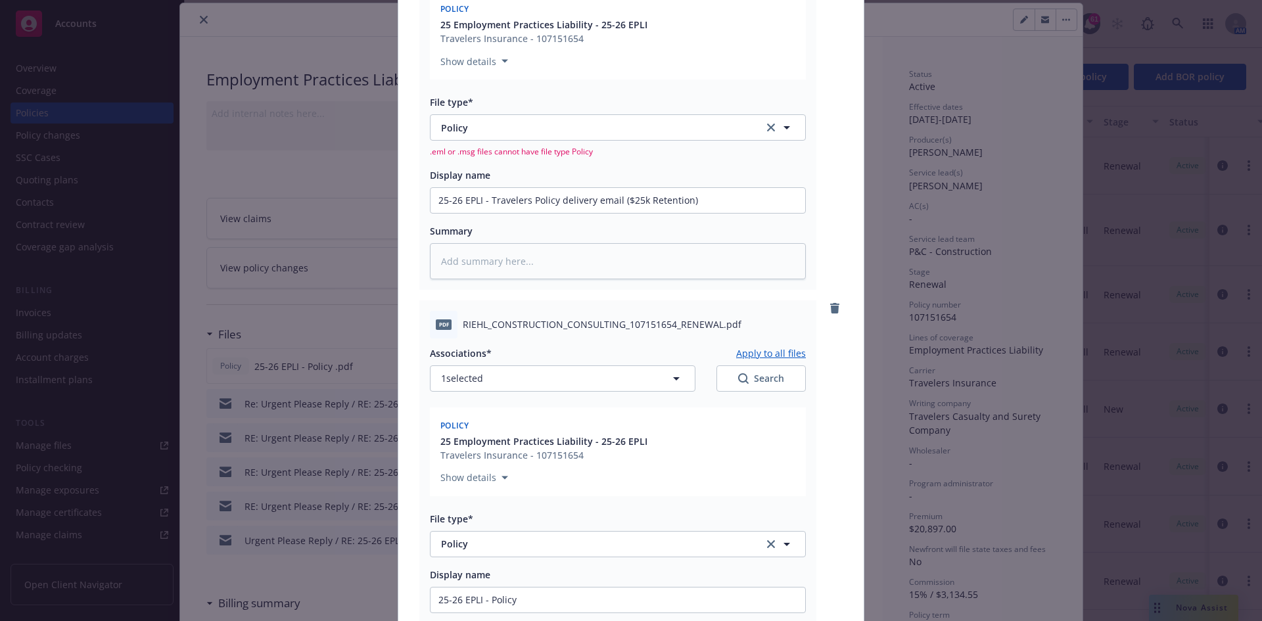
scroll to position [251, 0]
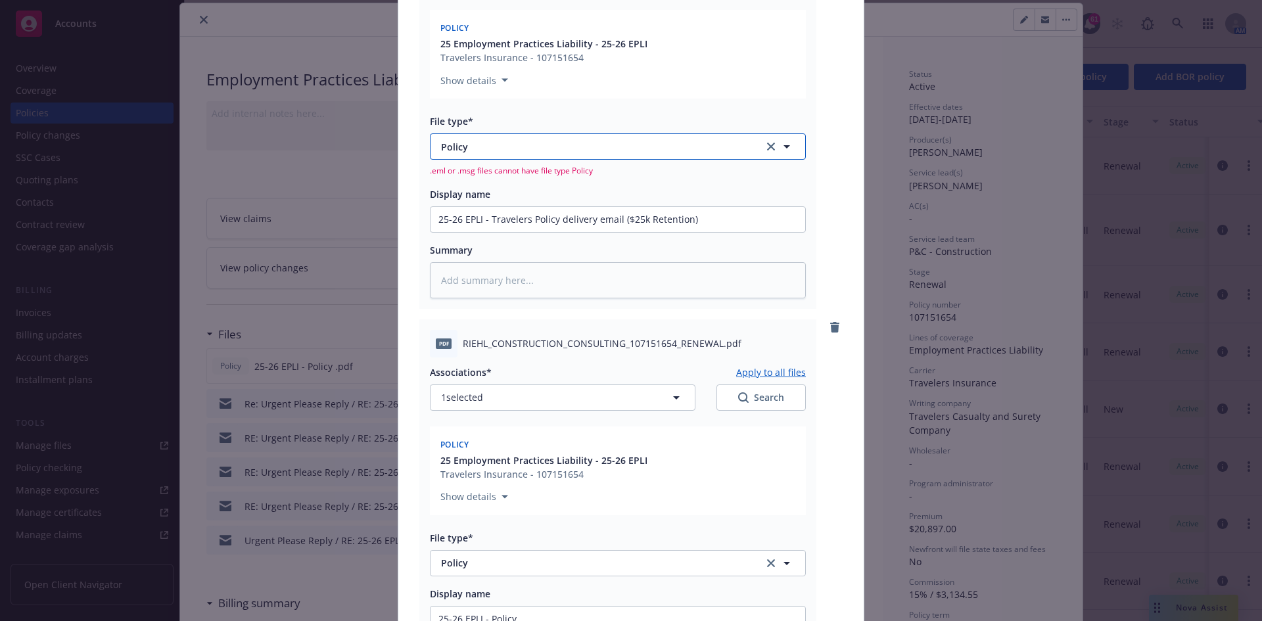
click at [605, 155] on button "Policy" at bounding box center [618, 146] width 376 height 26
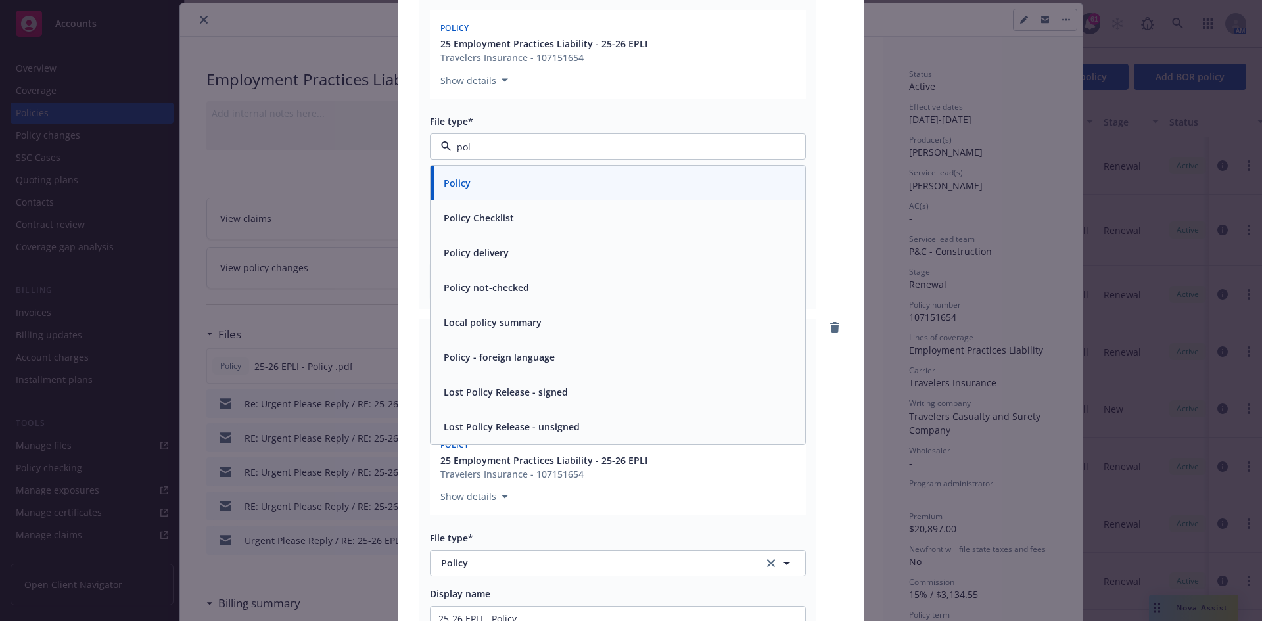
scroll to position [0, 0]
click at [490, 183] on div "Policy" at bounding box center [617, 183] width 359 height 19
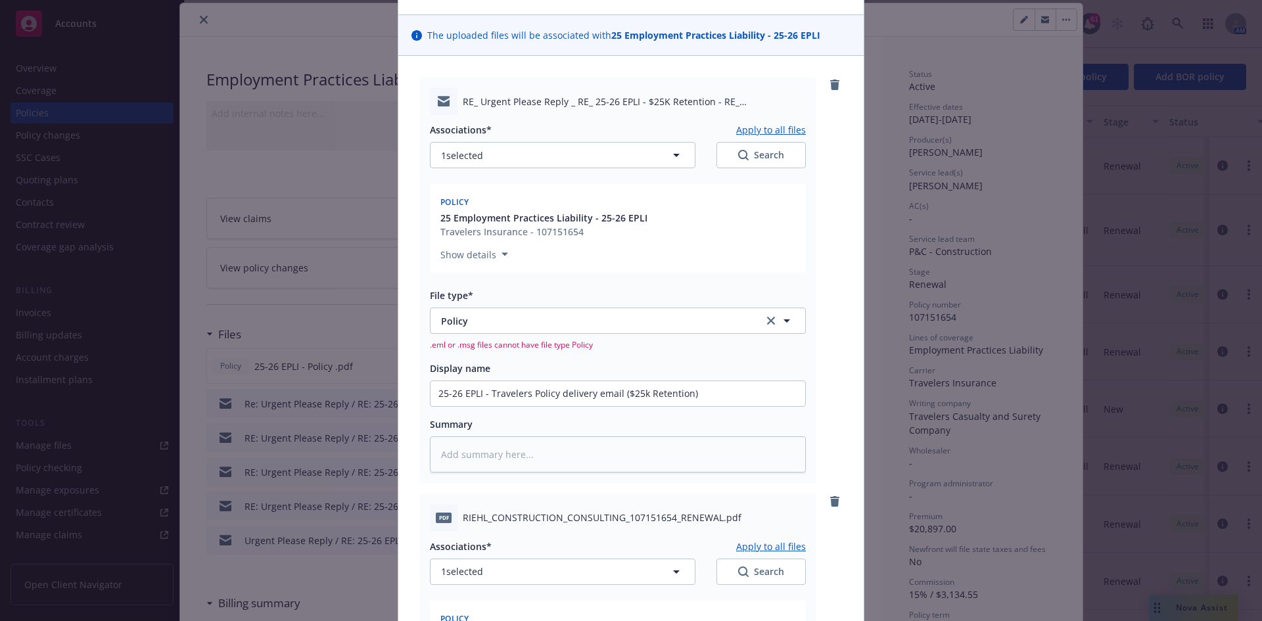
scroll to position [54, 0]
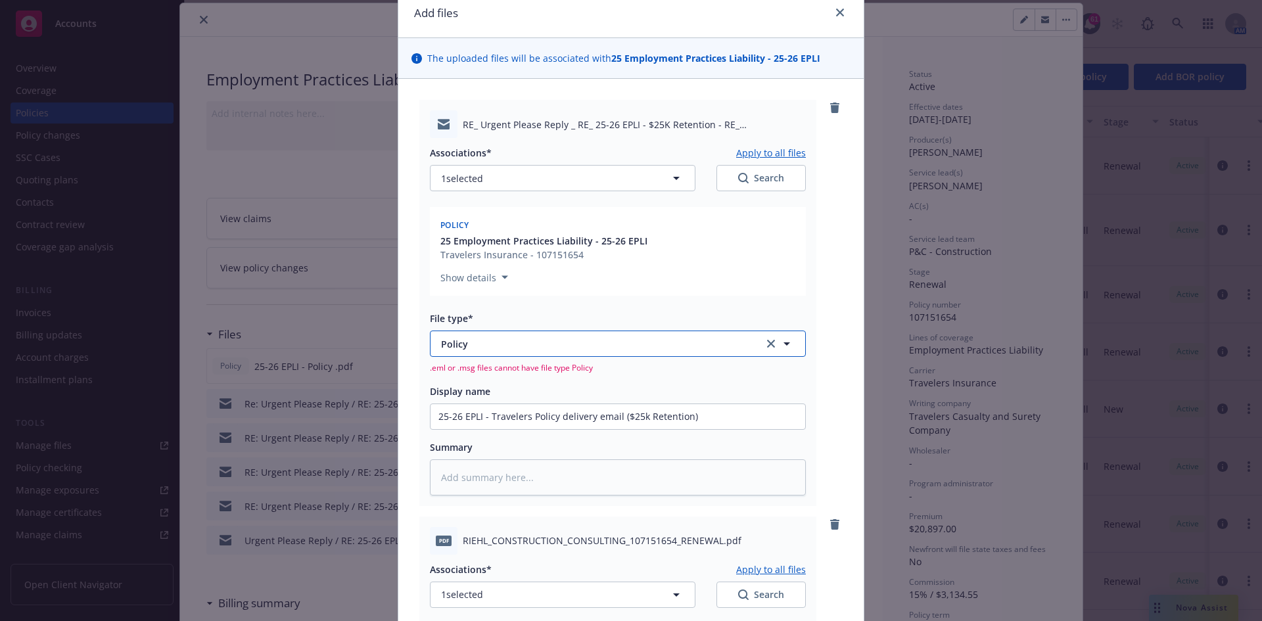
click at [678, 347] on span "Policy" at bounding box center [593, 344] width 304 height 14
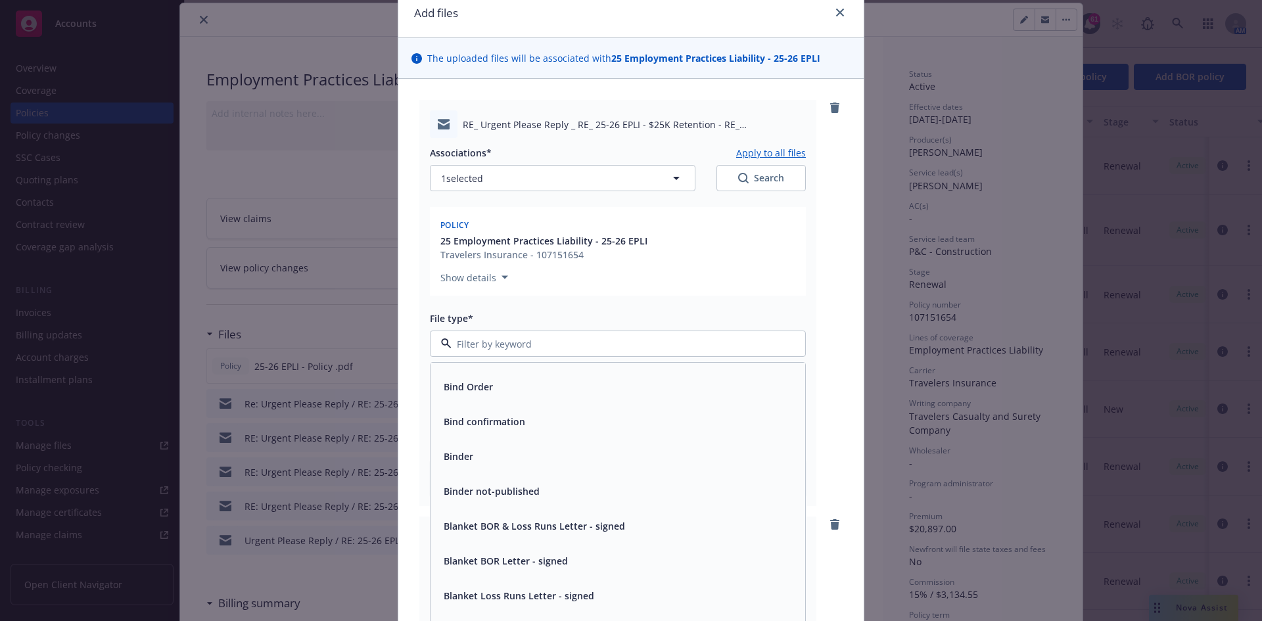
scroll to position [657, 0]
click at [530, 465] on div "Bind confirmation" at bounding box center [618, 454] width 375 height 35
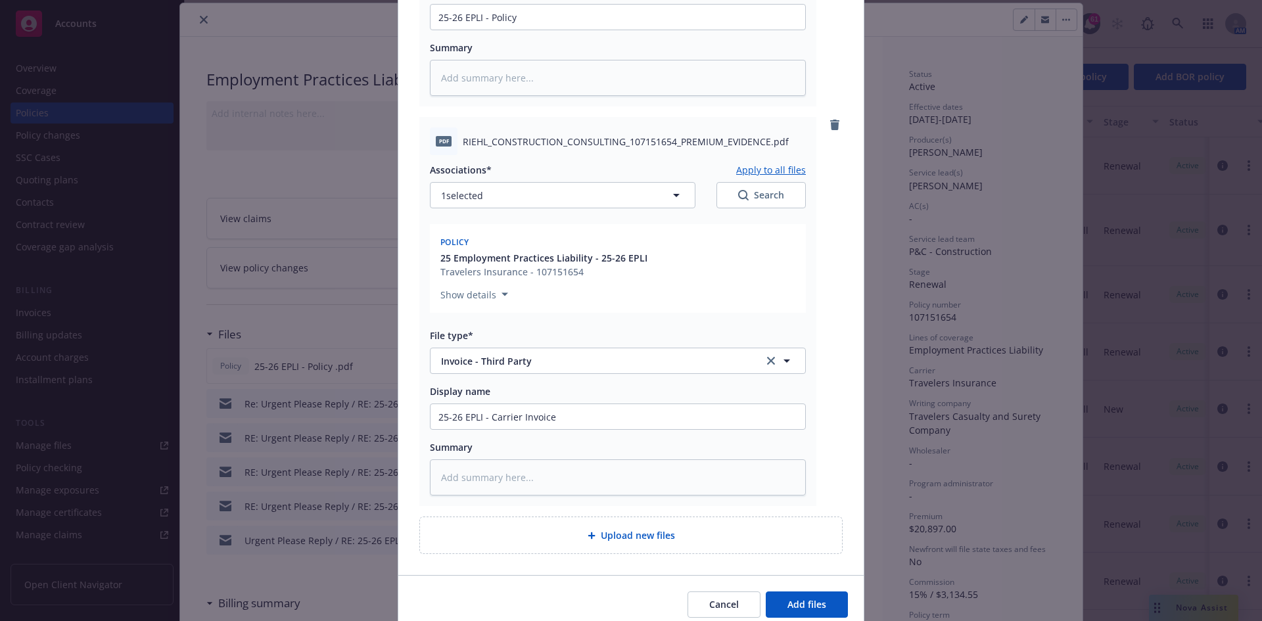
scroll to position [891, 0]
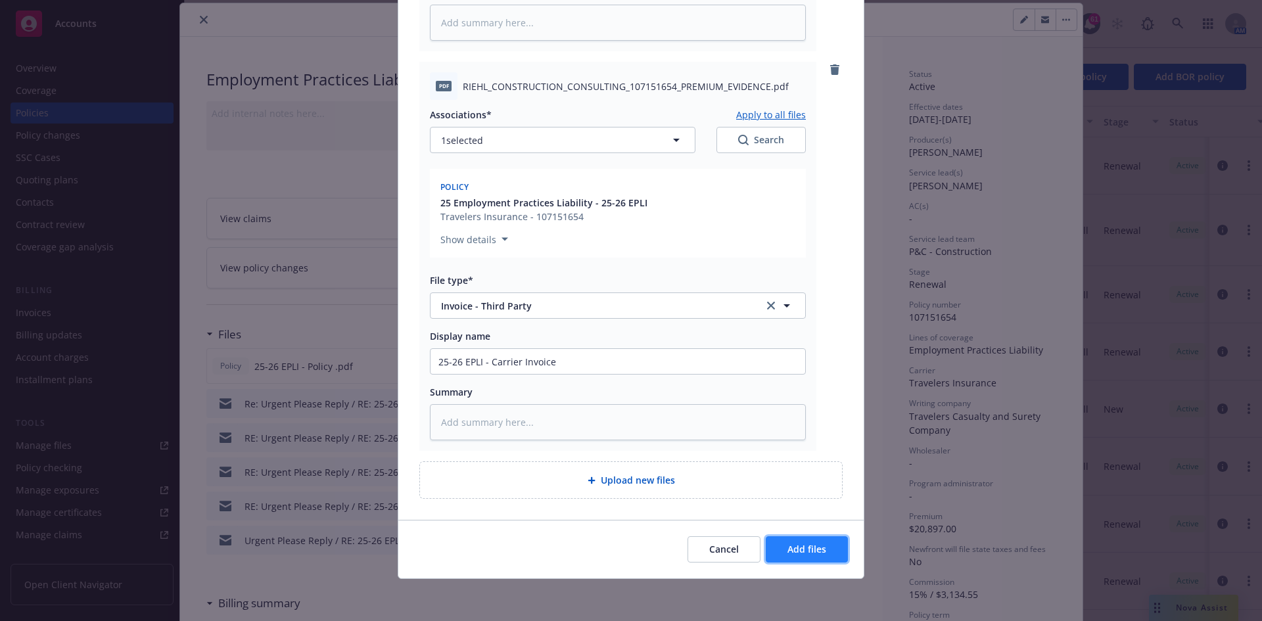
click at [801, 552] on span "Add files" at bounding box center [806, 549] width 39 height 12
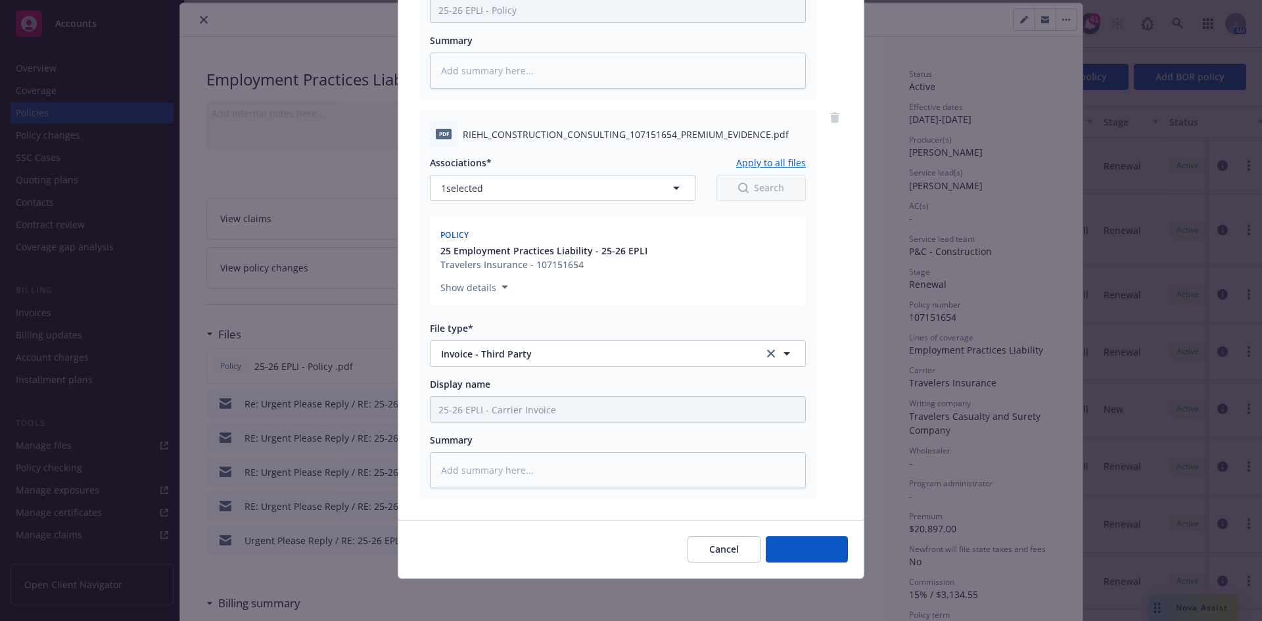
scroll to position [843, 0]
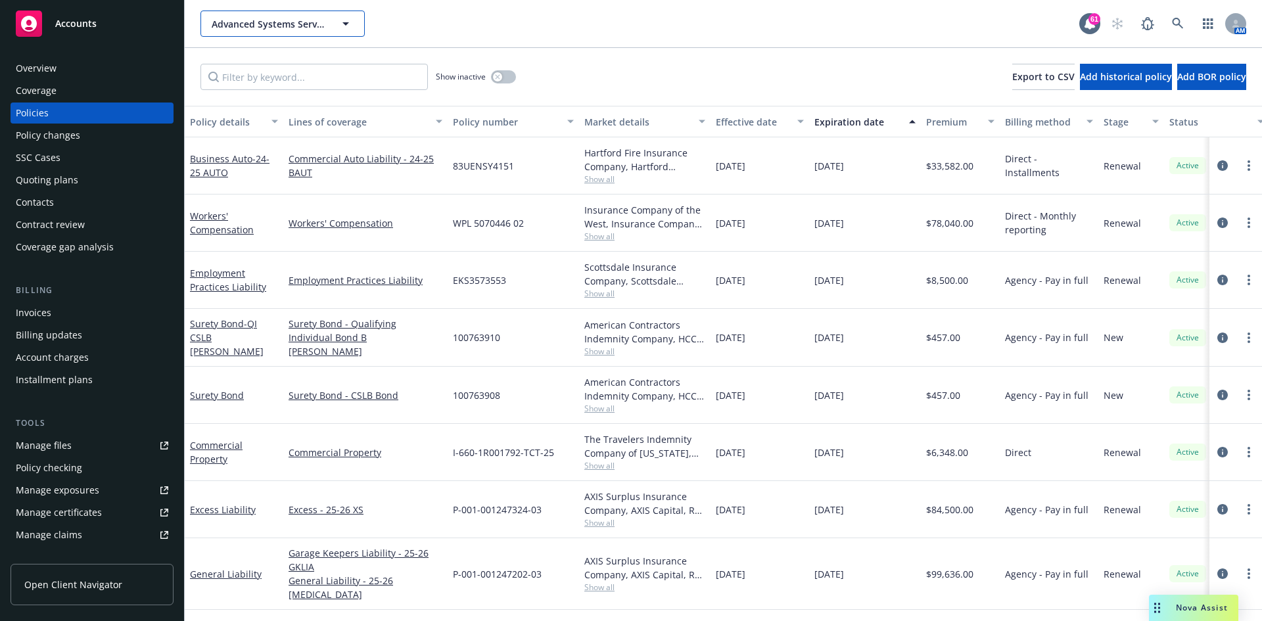
click at [268, 21] on span "Advanced Systems Services, Inc." at bounding box center [269, 24] width 114 height 14
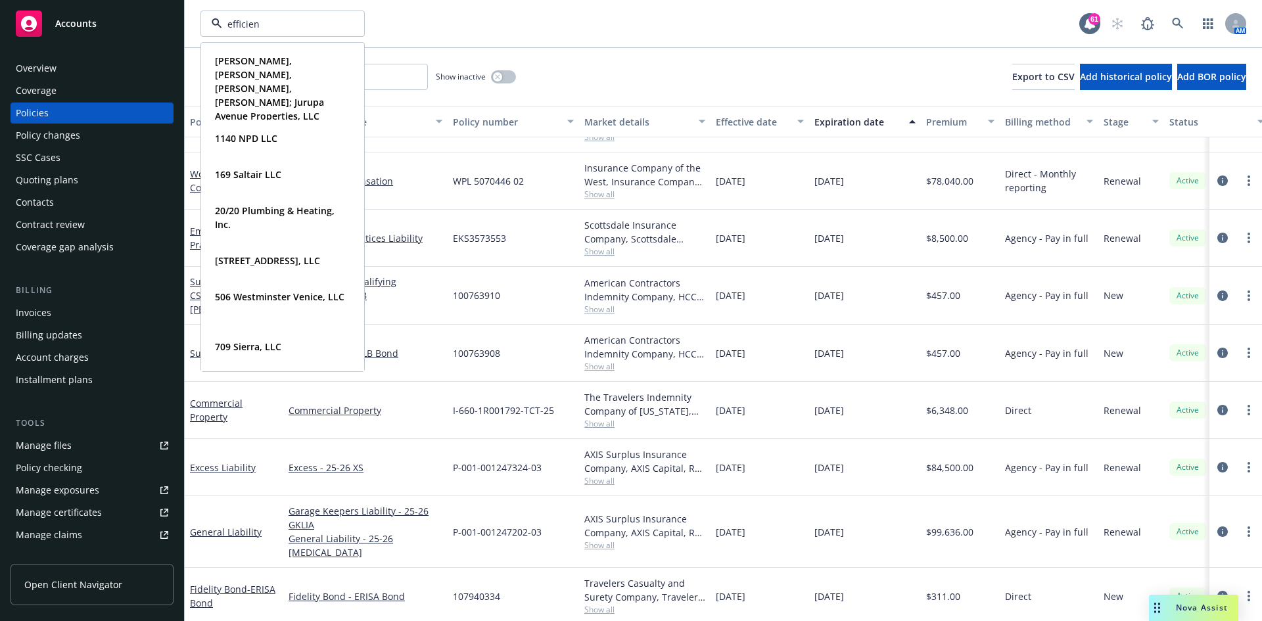
type input "efficient"
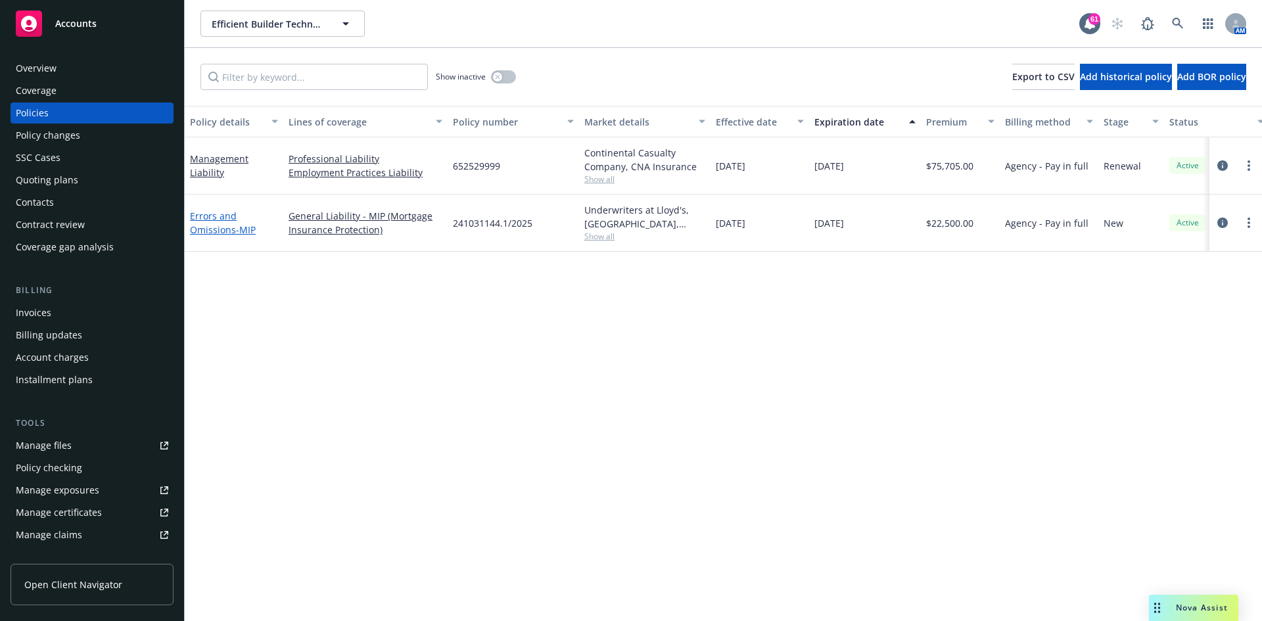
click at [229, 221] on link "Errors and Omissions - MIP" at bounding box center [223, 223] width 66 height 26
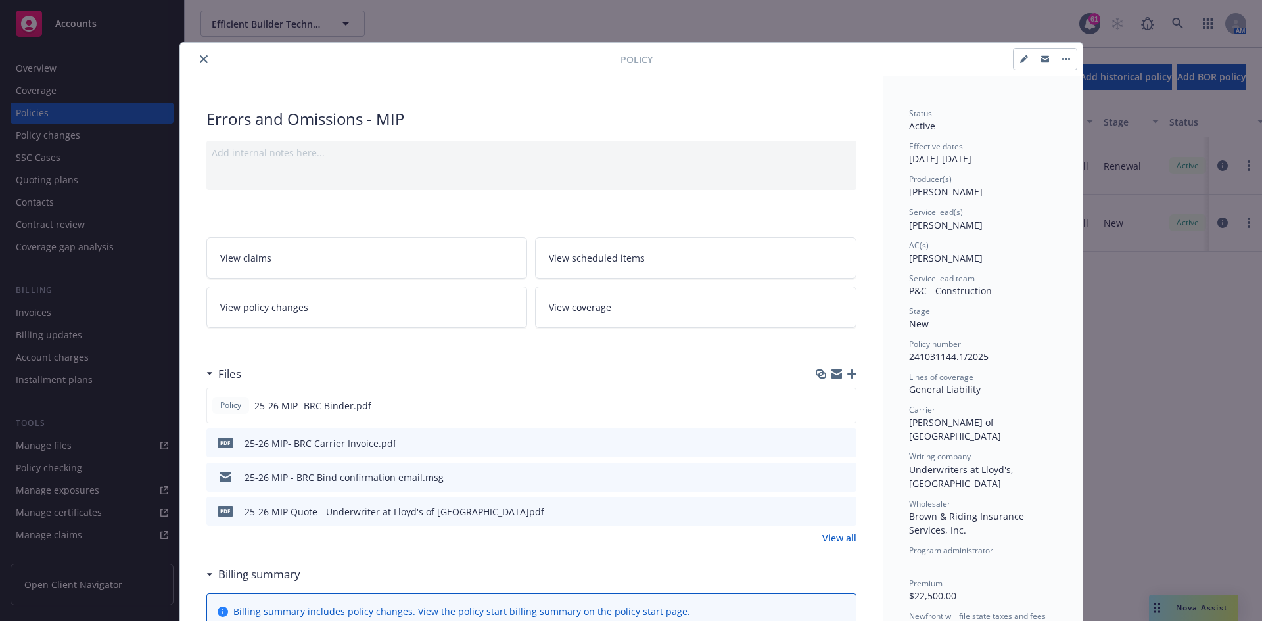
click at [200, 55] on icon "close" at bounding box center [204, 59] width 8 height 8
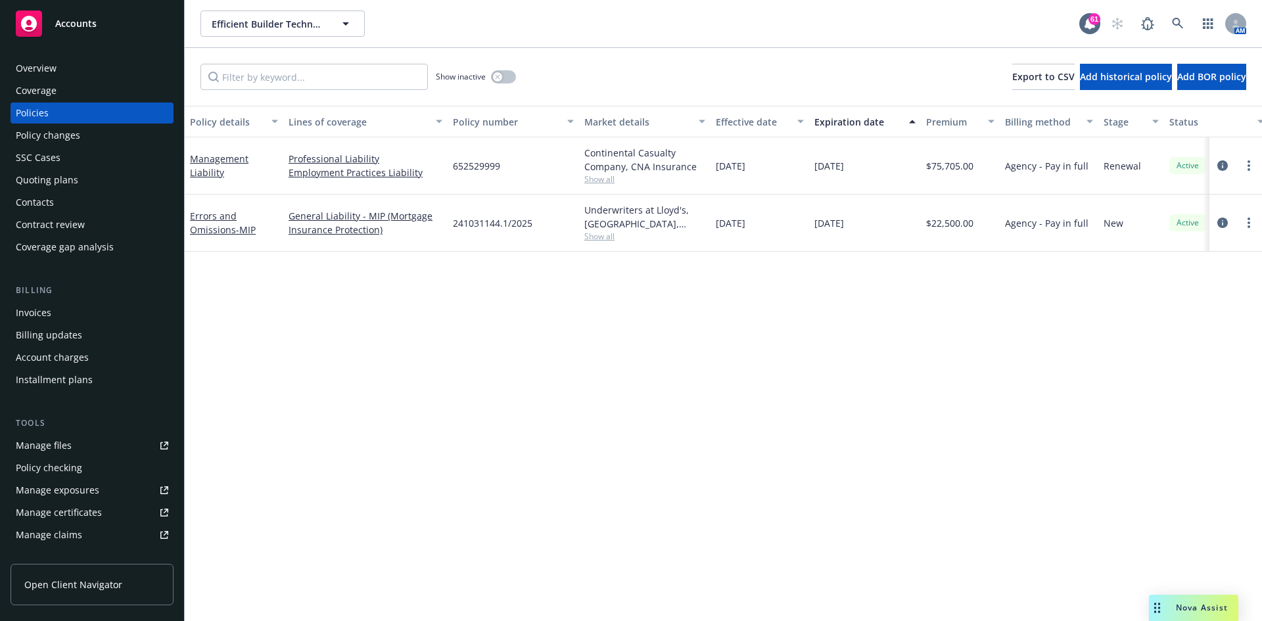
click at [220, 226] on link "Errors and Omissions - MIP" at bounding box center [223, 223] width 66 height 26
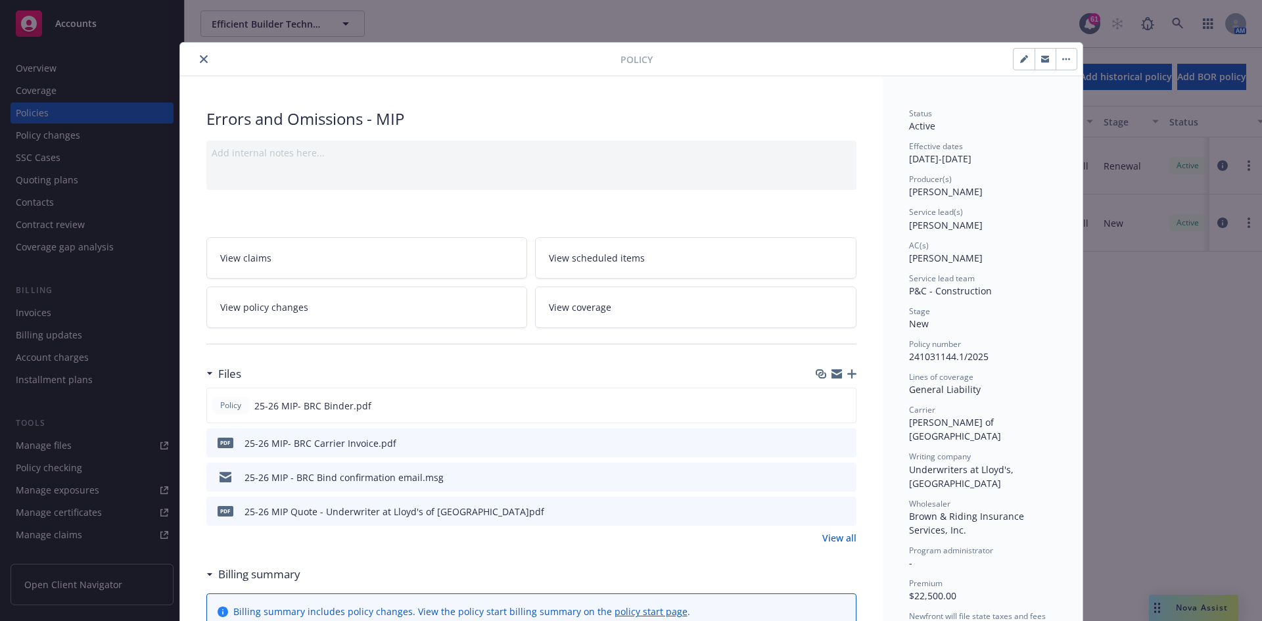
scroll to position [39, 0]
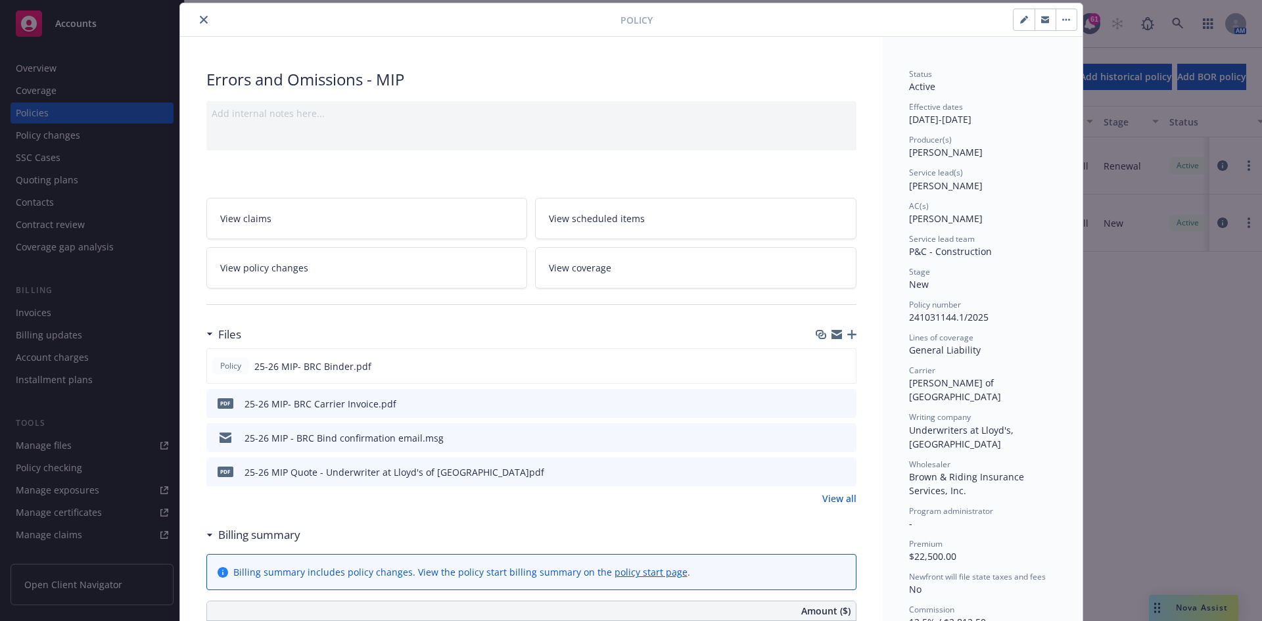
click at [843, 401] on icon "preview file" at bounding box center [844, 402] width 12 height 9
click at [843, 474] on icon "preview file" at bounding box center [844, 471] width 12 height 9
click at [200, 21] on icon "close" at bounding box center [204, 20] width 8 height 8
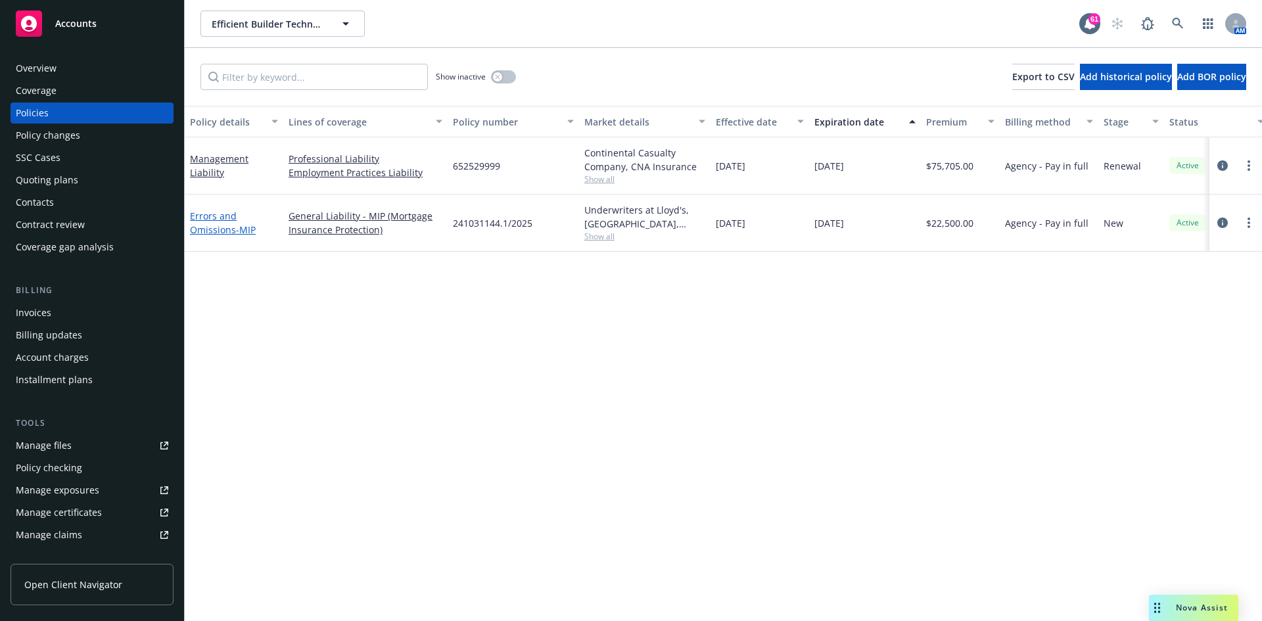
click at [224, 225] on link "Errors and Omissions - MIP" at bounding box center [223, 223] width 66 height 26
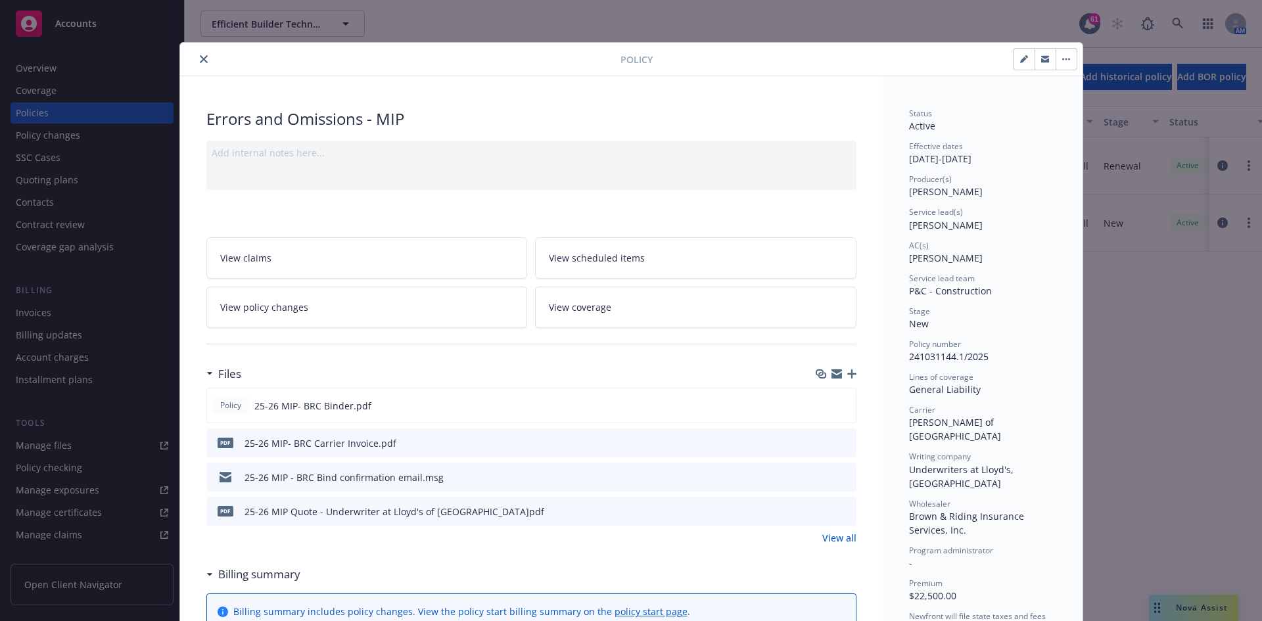
scroll to position [39, 0]
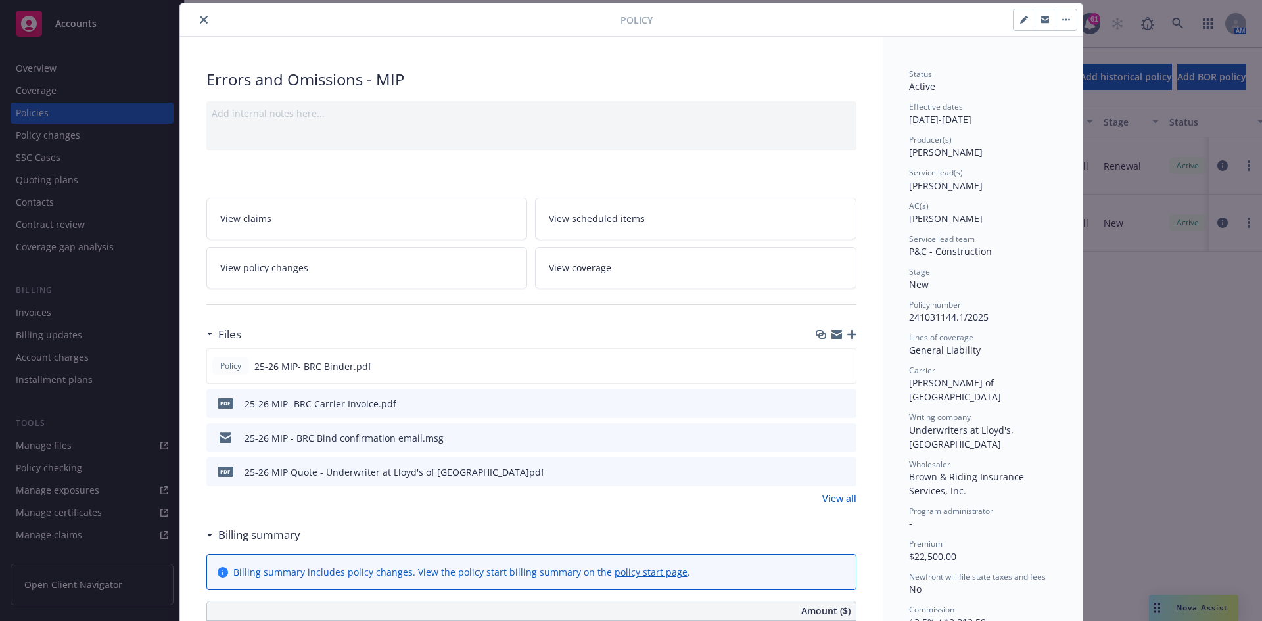
click at [200, 22] on icon "close" at bounding box center [204, 20] width 8 height 8
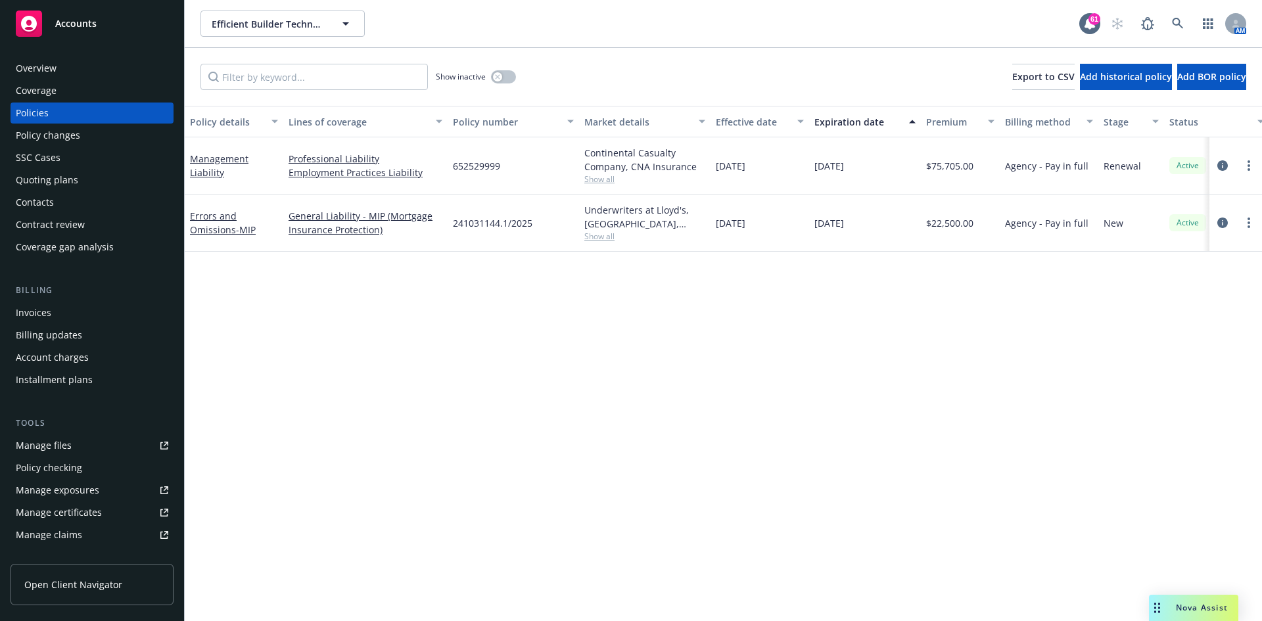
click at [57, 141] on div "Policy changes" at bounding box center [48, 135] width 64 height 21
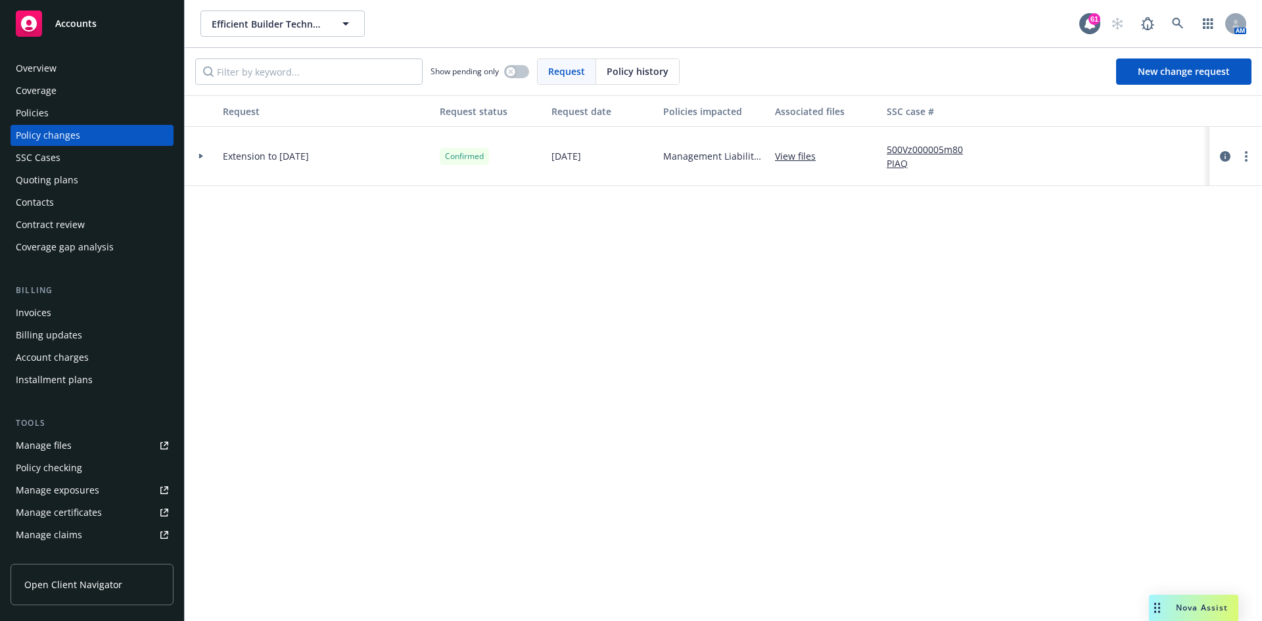
click at [1244, 165] on div at bounding box center [1235, 156] width 53 height 59
click at [1244, 158] on link "more" at bounding box center [1246, 157] width 16 height 16
click at [644, 65] on span "Policy history" at bounding box center [638, 71] width 62 height 14
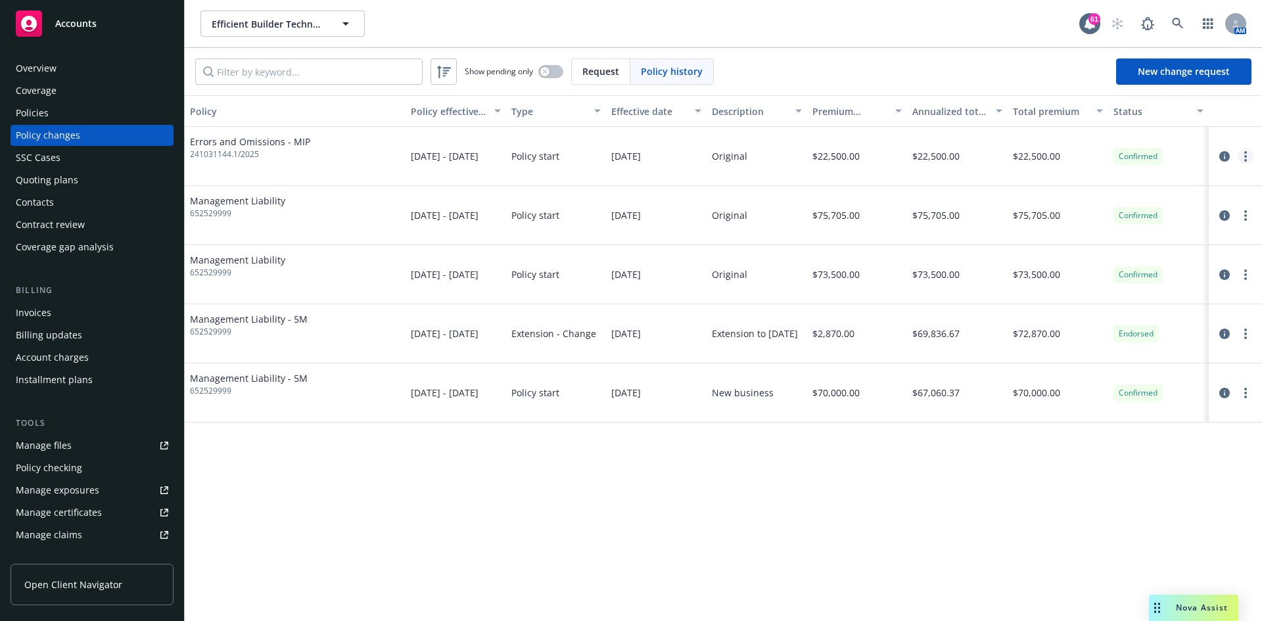
click at [1250, 160] on link "more" at bounding box center [1246, 157] width 16 height 16
click at [1092, 260] on link "Edit billing info" at bounding box center [1139, 262] width 225 height 26
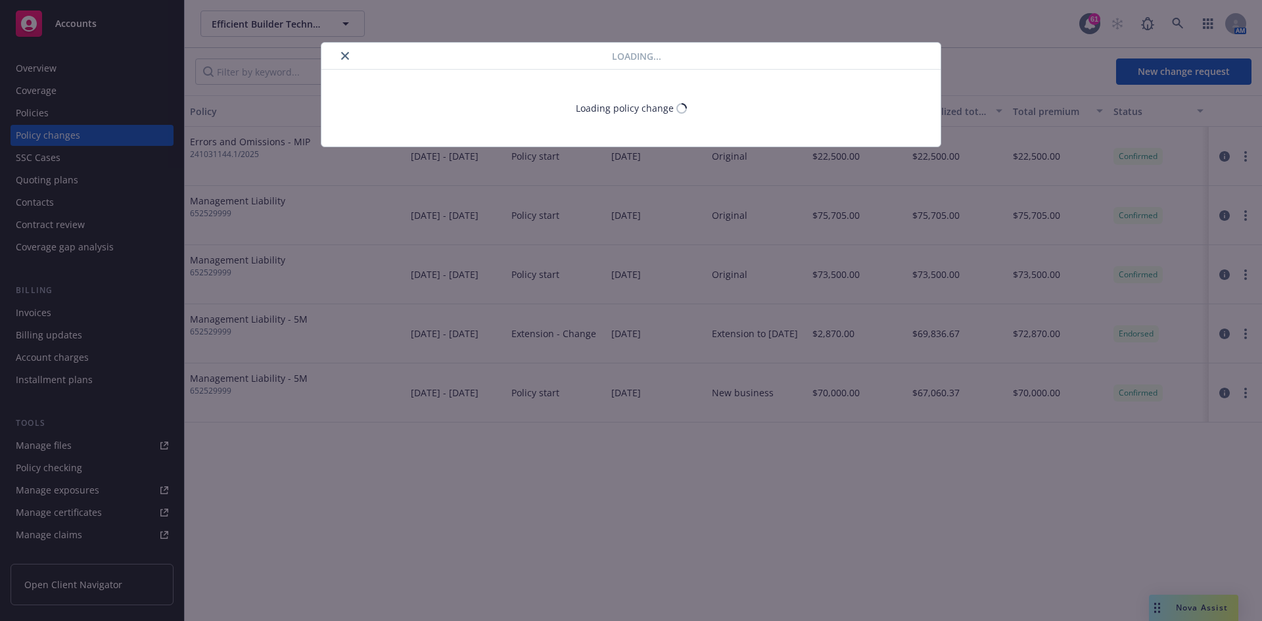
select select "CA"
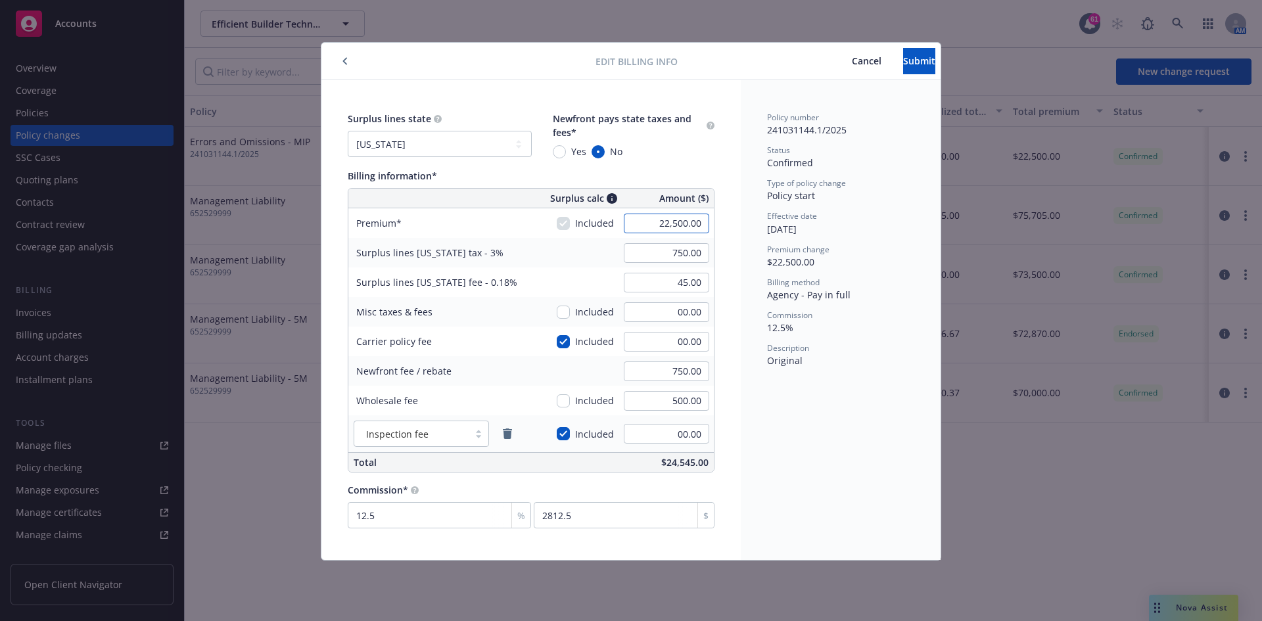
click at [668, 225] on input "22,500.00" at bounding box center [666, 224] width 85 height 20
type input "23,000.00"
type input "690.00"
type input "41.40"
type input "2875"
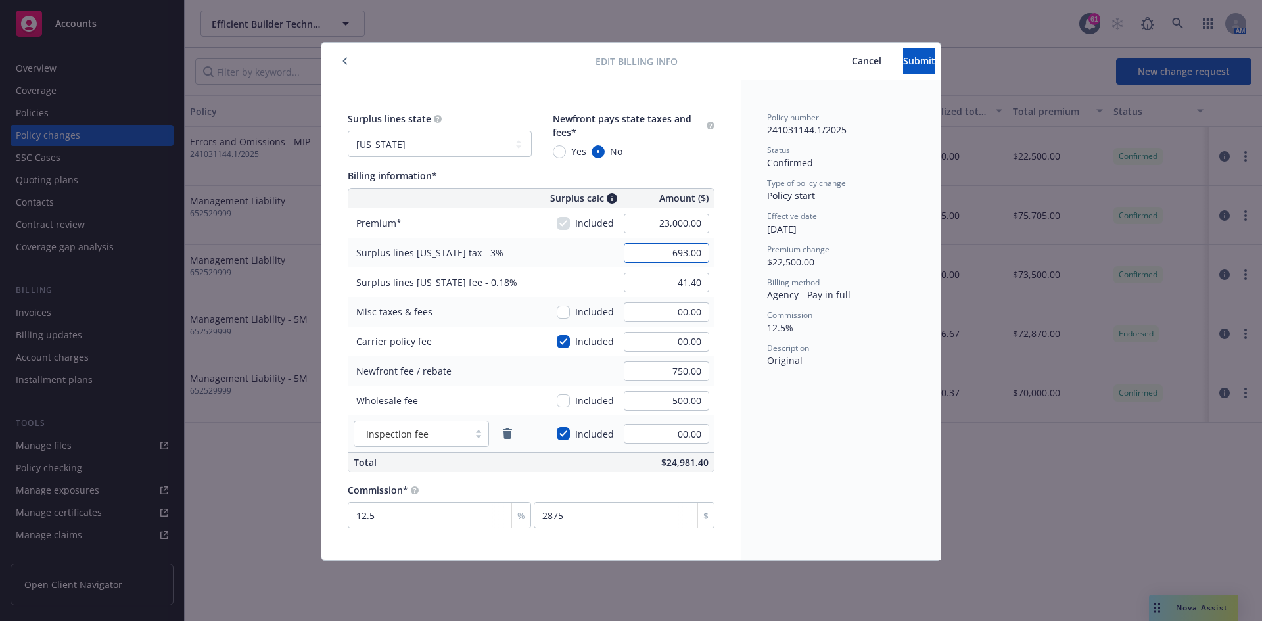
type input "693.00"
type input "45.58"
type input "100"
type input "41.58"
type input "100.00"
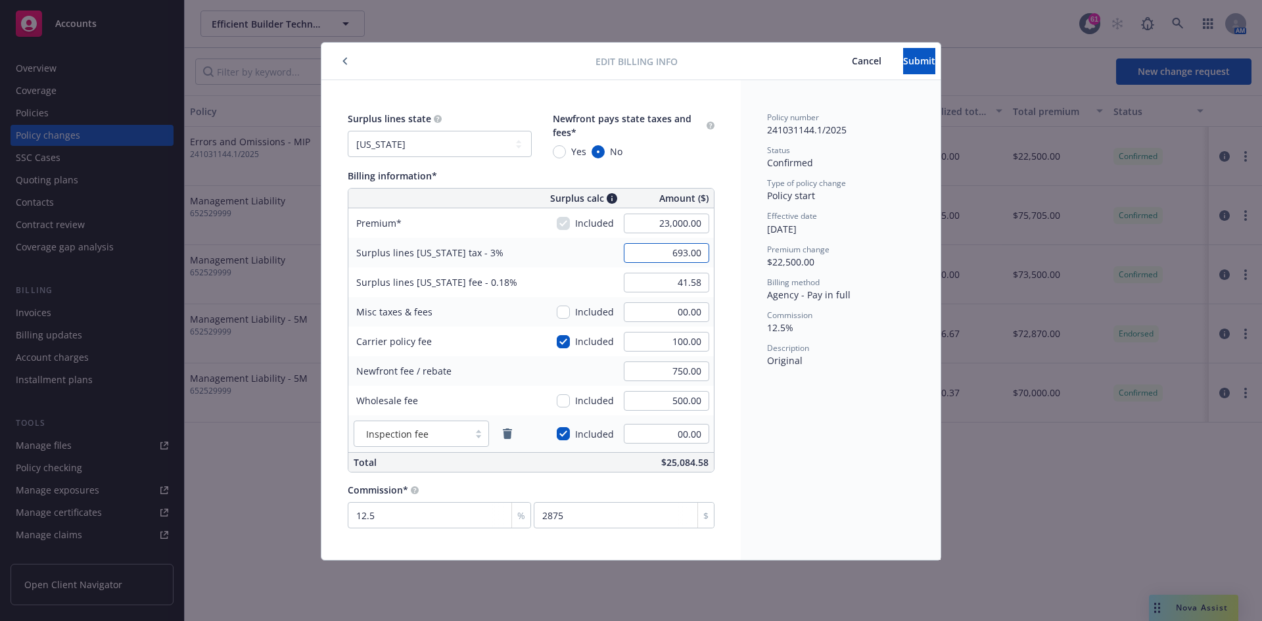
click at [686, 254] on input "693.00" at bounding box center [666, 253] width 85 height 20
click at [696, 376] on input "750.00" at bounding box center [666, 371] width 85 height 20
click at [664, 227] on input "23,000.00" at bounding box center [666, 224] width 85 height 20
click at [852, 56] on span "Cancel" at bounding box center [867, 61] width 30 height 12
type input "22,500.00"
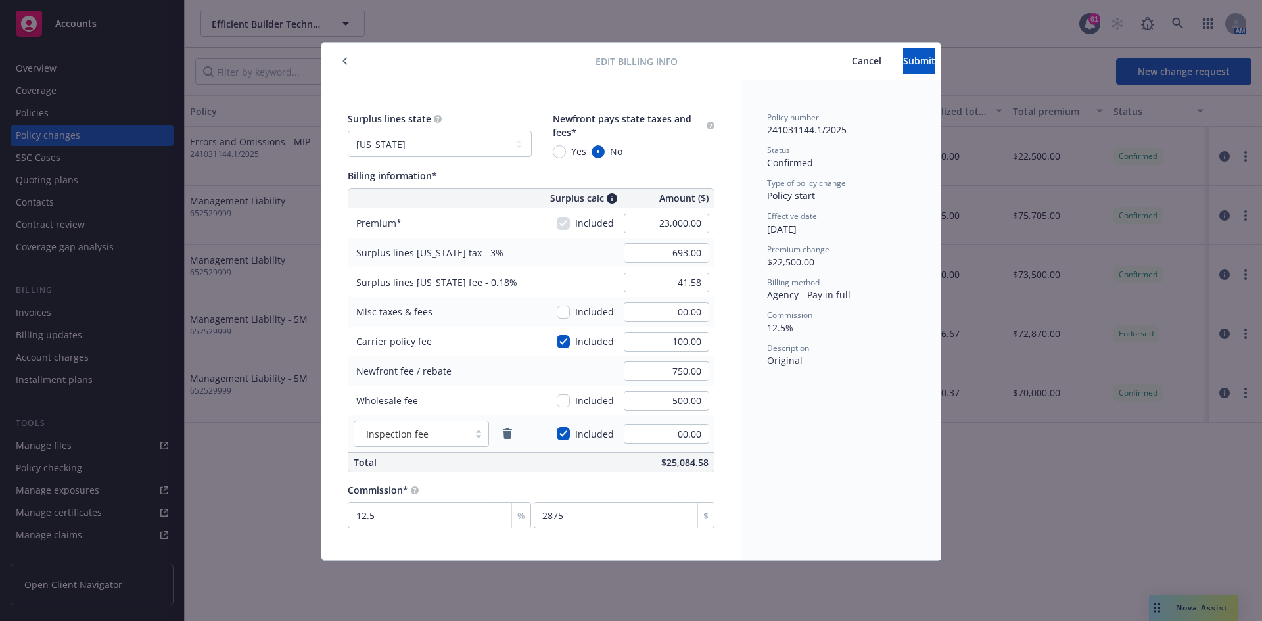
type input "750.00"
type input "45.00"
type input "00.00"
type input "2812.5"
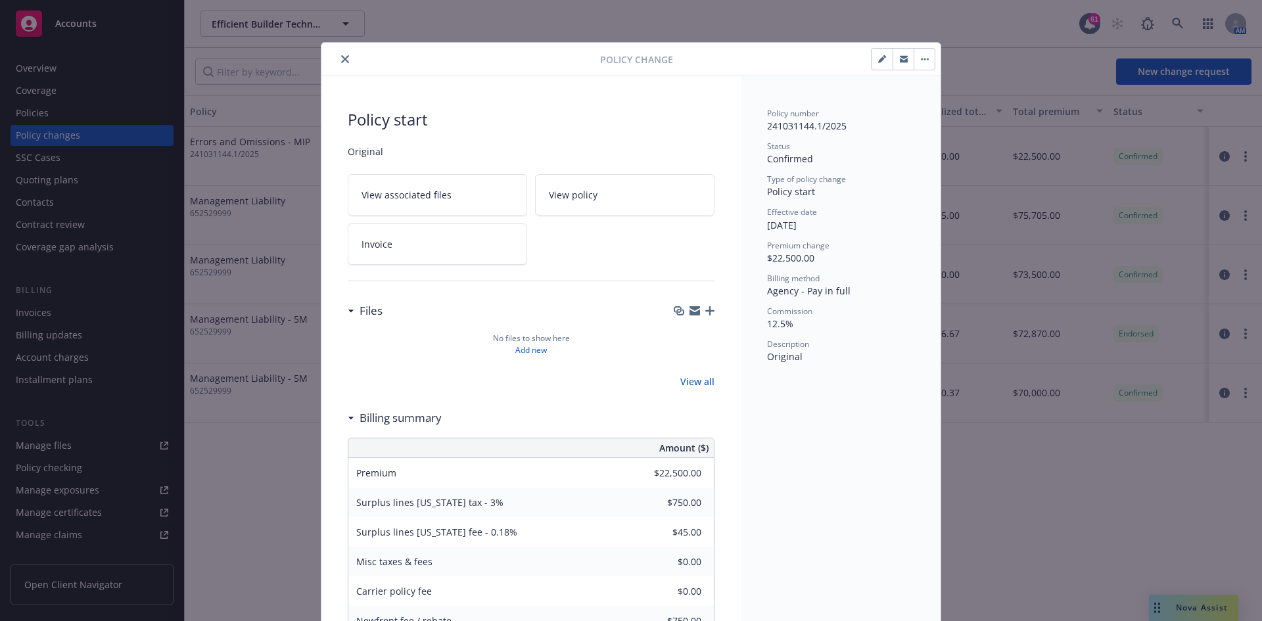
click at [341, 55] on icon "close" at bounding box center [345, 59] width 8 height 8
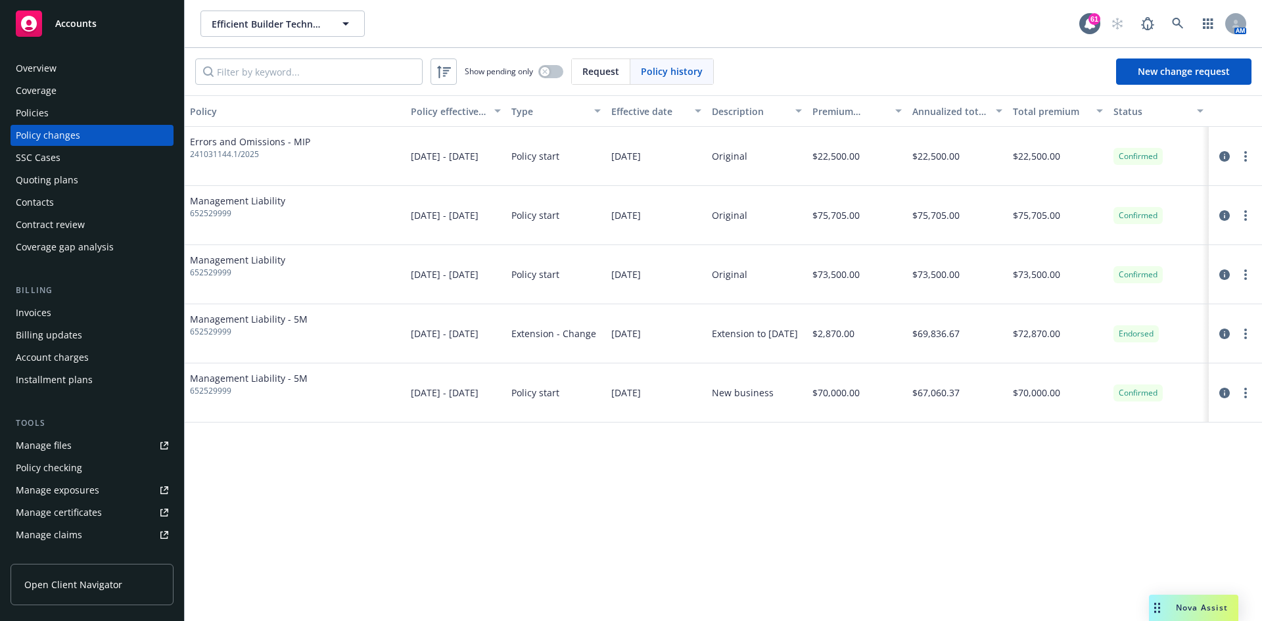
click at [680, 68] on span "Policy history" at bounding box center [672, 71] width 62 height 14
click at [1245, 155] on circle "more" at bounding box center [1245, 156] width 3 height 3
click at [1080, 258] on link "Edit billing info" at bounding box center [1139, 262] width 225 height 26
select select "CA"
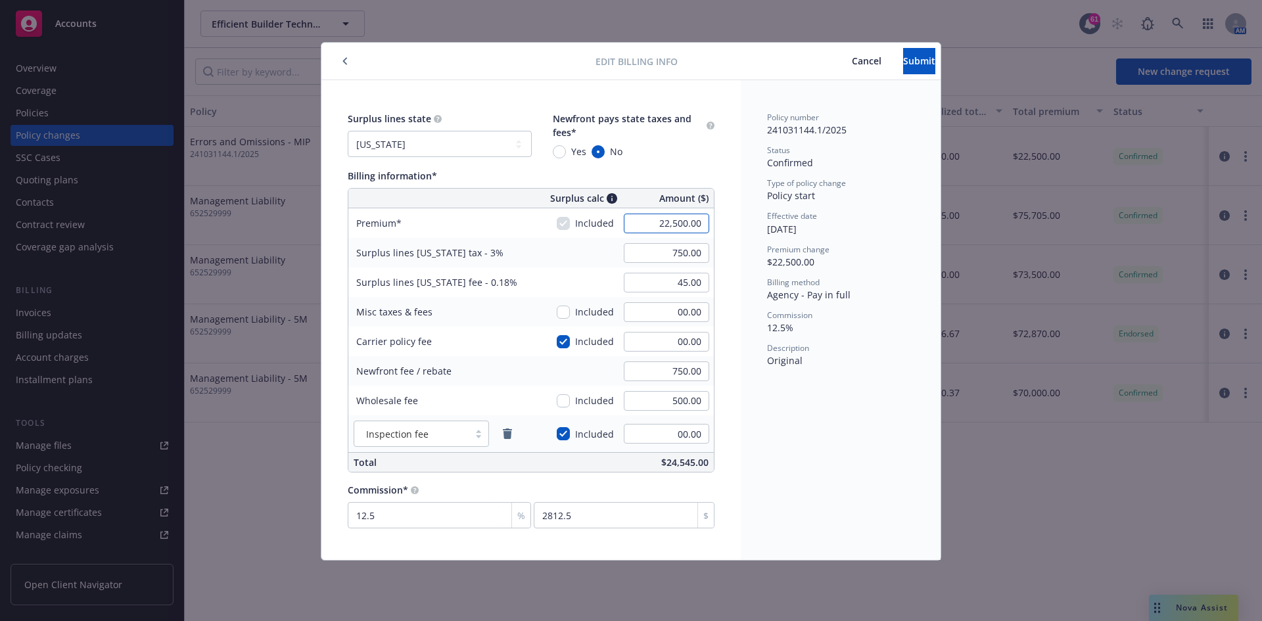
click at [661, 220] on input "22,500.00" at bounding box center [666, 224] width 85 height 20
type input "23,000.00"
type input "690.00"
type input "41.40"
type input "2875"
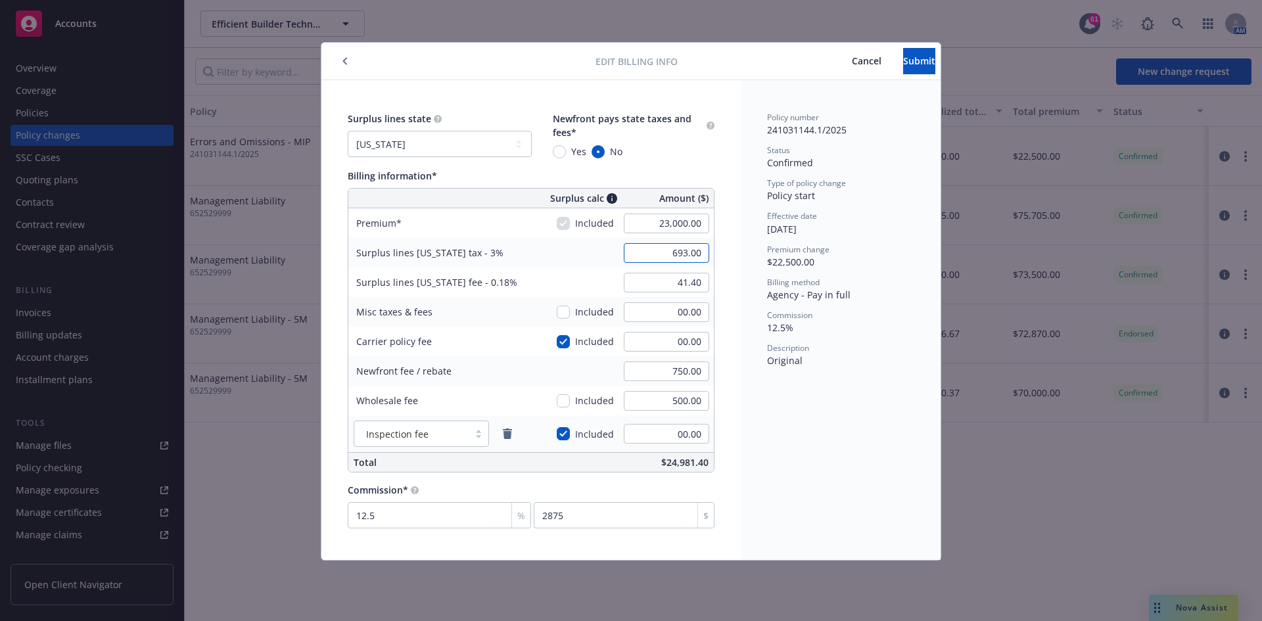
type input "693.00"
type input "41.58"
type input "690.00"
type input "41.40"
type input "693.00"
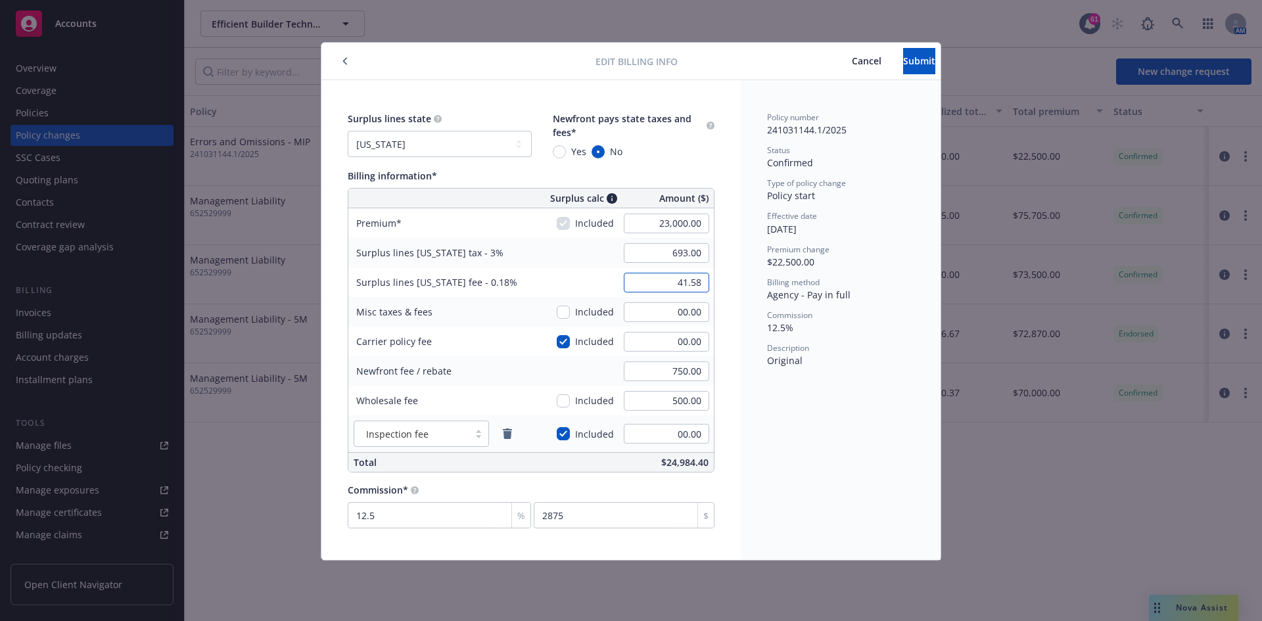
type input "41.58"
type input "690.00"
type input "41.40"
type input "100"
type input "693.00"
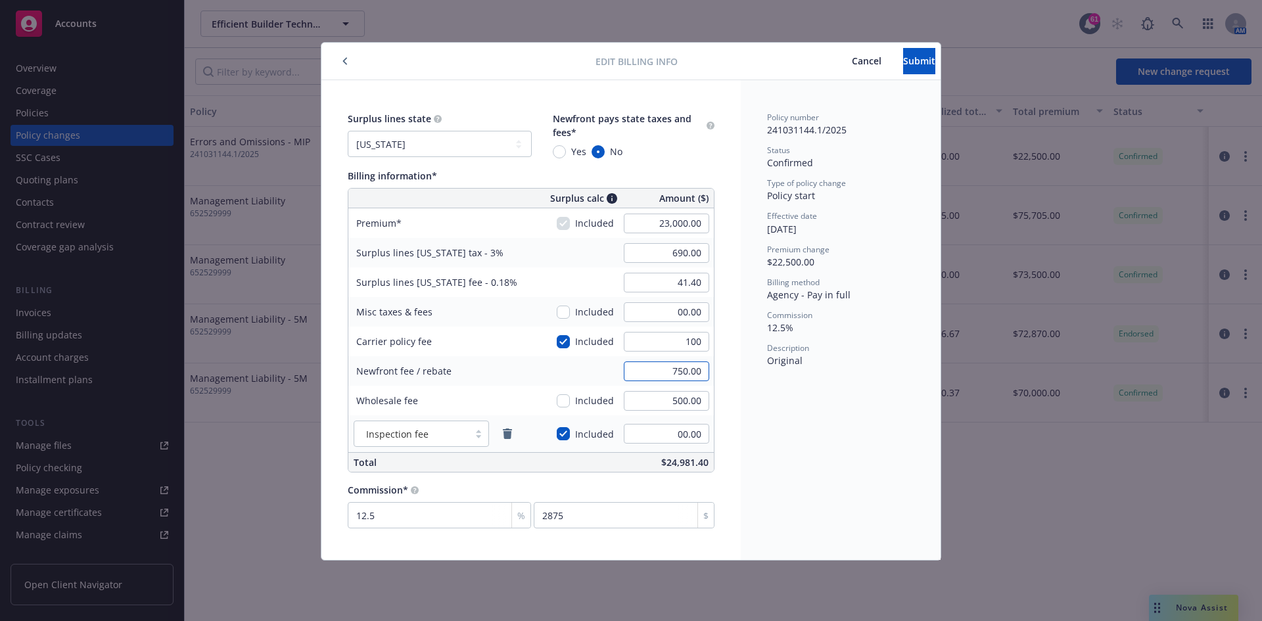
type input "41.58"
type input "100.00"
click at [666, 373] on input "750.00" at bounding box center [666, 371] width 85 height 20
type input "210.42"
click at [852, 57] on span "Cancel" at bounding box center [867, 61] width 30 height 12
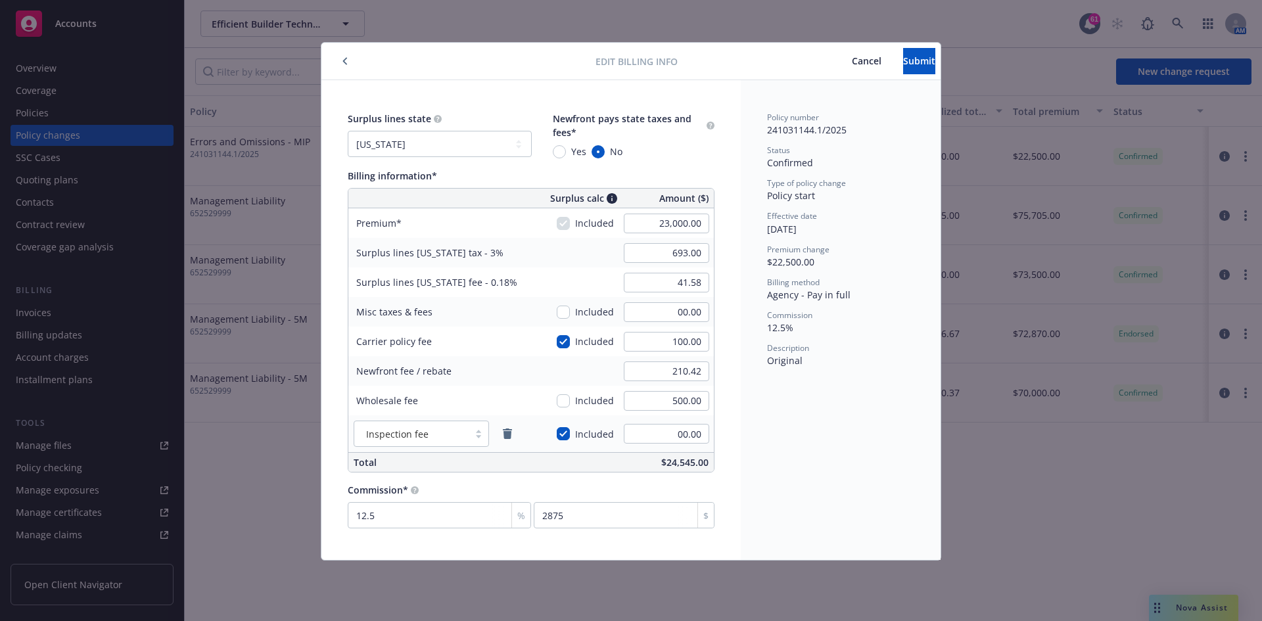
type input "22,500.00"
type input "750.00"
type input "45.00"
type input "00.00"
type input "750.00"
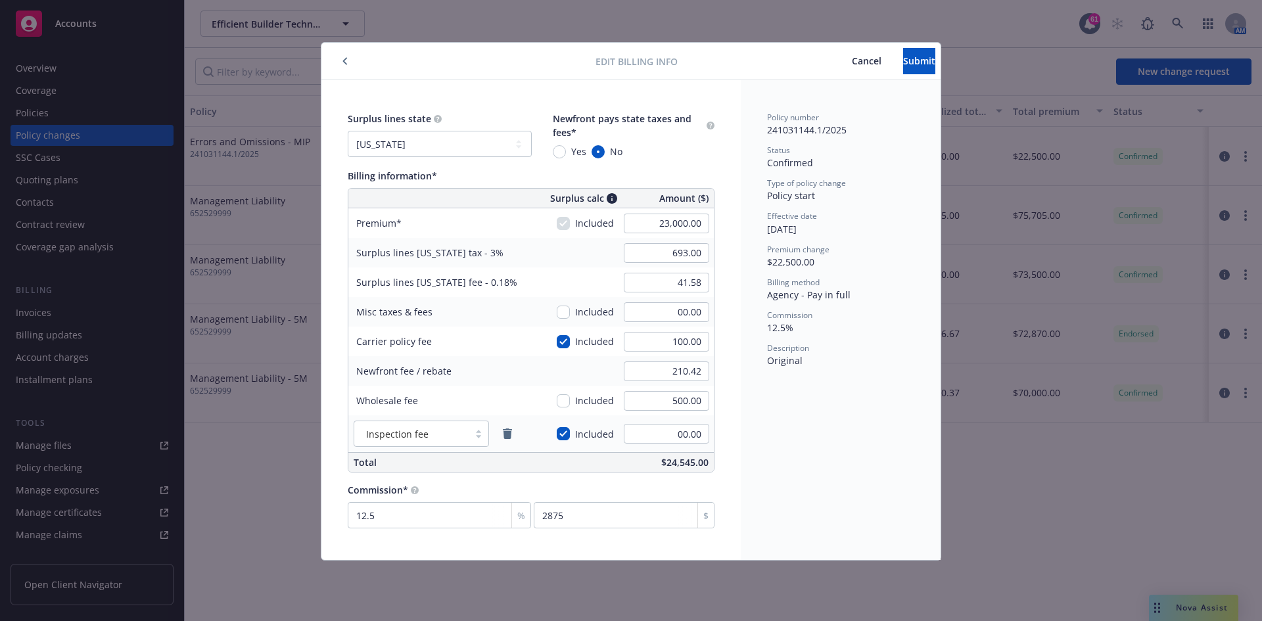
type input "2812.5"
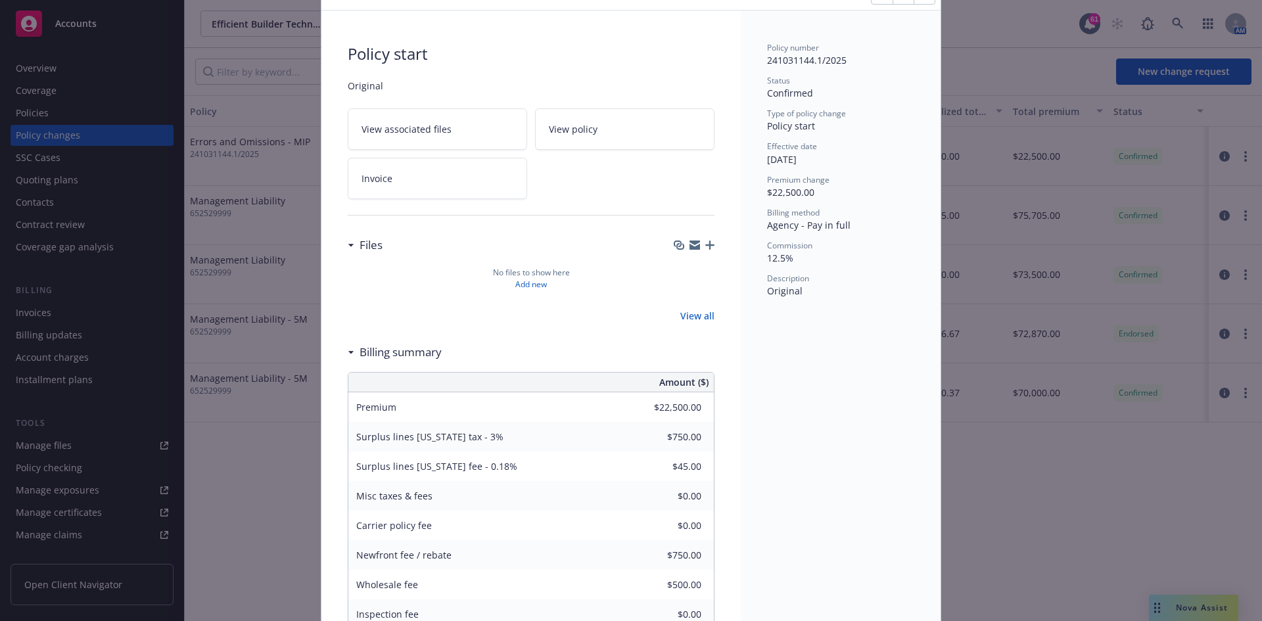
scroll to position [131, 0]
